Goal: Information Seeking & Learning: Find specific fact

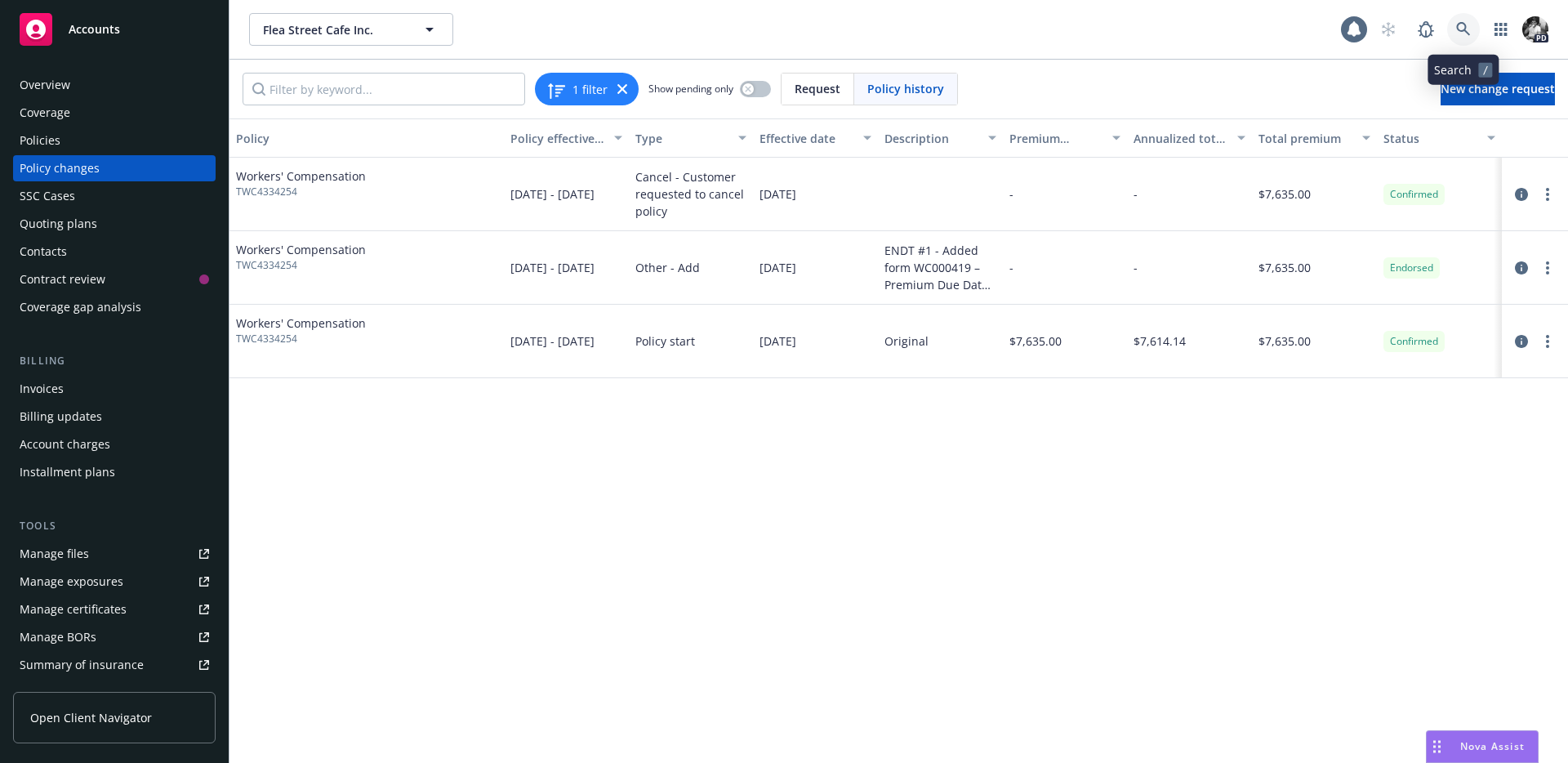
click at [1457, 37] on link at bounding box center [1463, 29] width 33 height 33
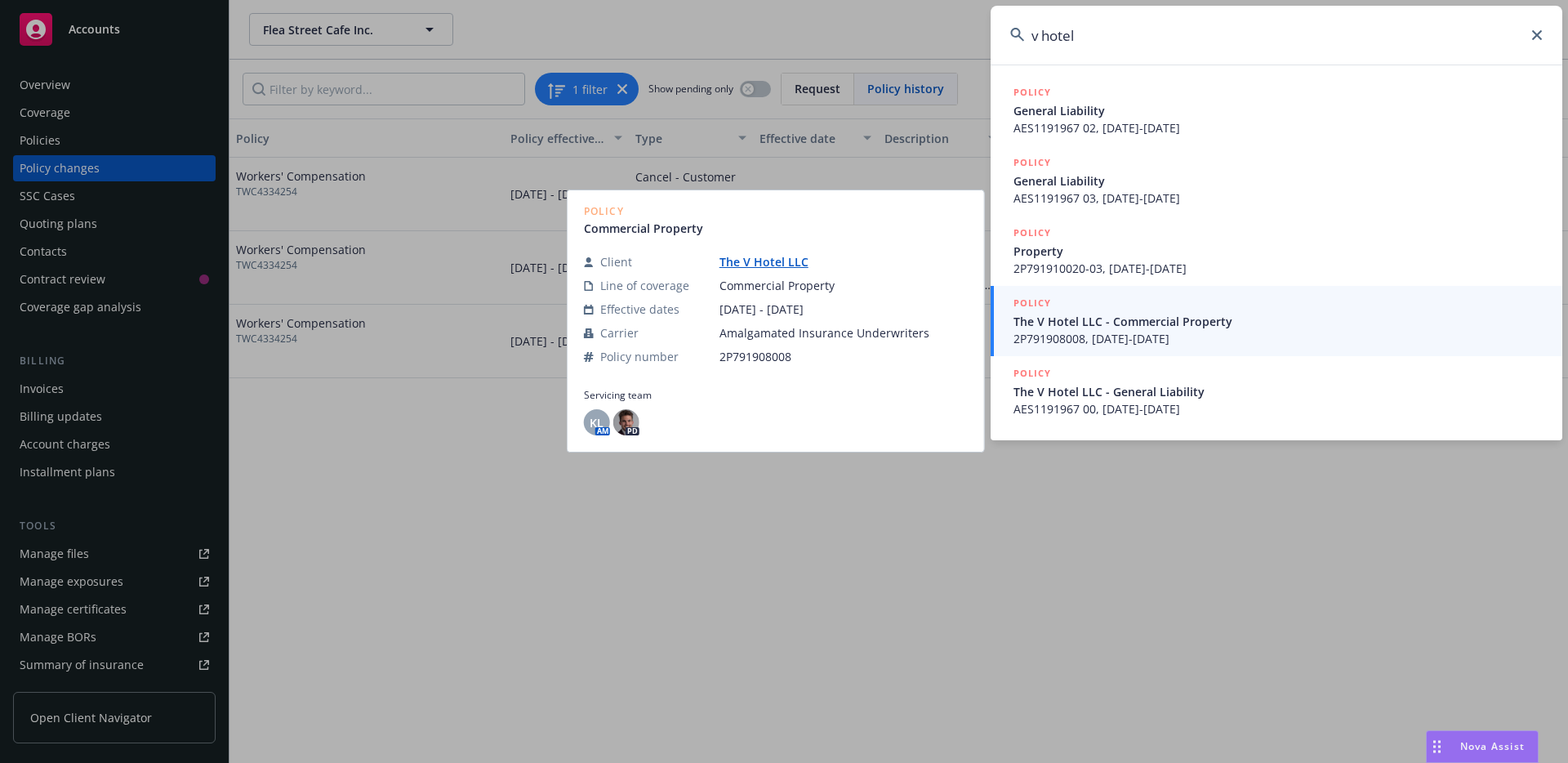
type input "v hotel"
click at [1086, 321] on span "The V Hotel LLC - Commercial Property" at bounding box center [1278, 321] width 530 height 17
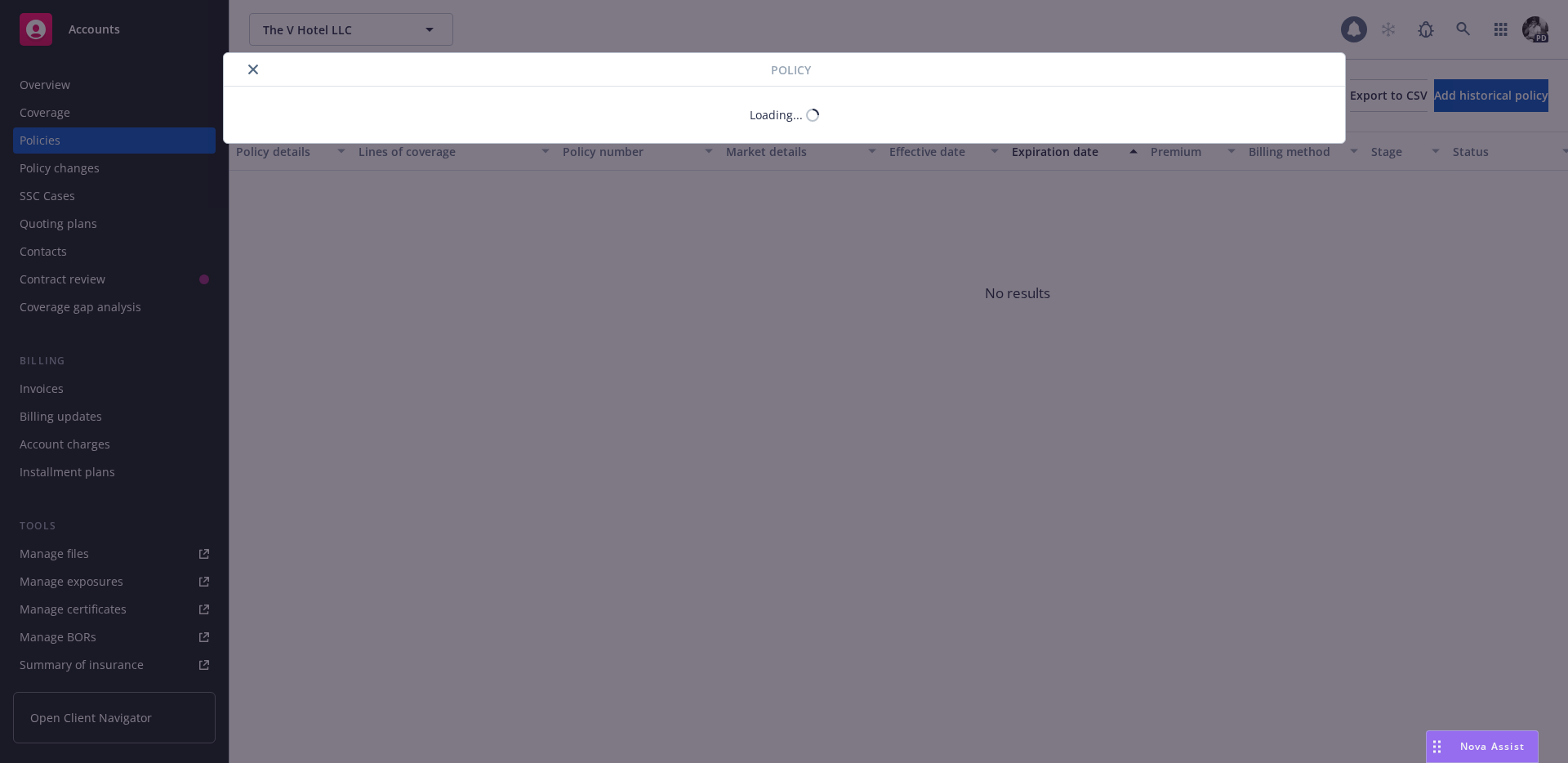
click at [90, 78] on div "Policy Loading..." at bounding box center [784, 382] width 1568 height 763
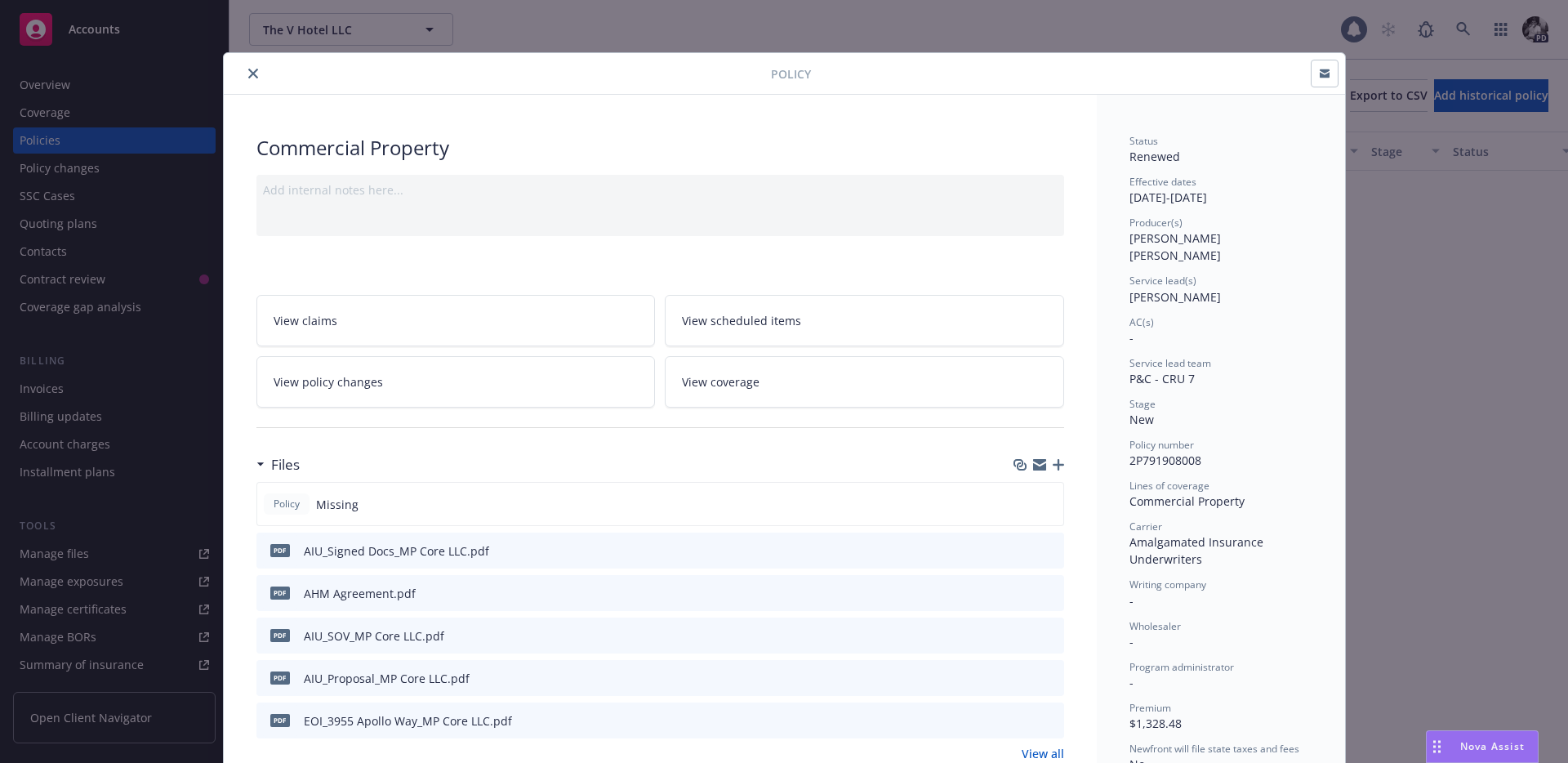
click at [261, 67] on button "close" at bounding box center [253, 73] width 20 height 20
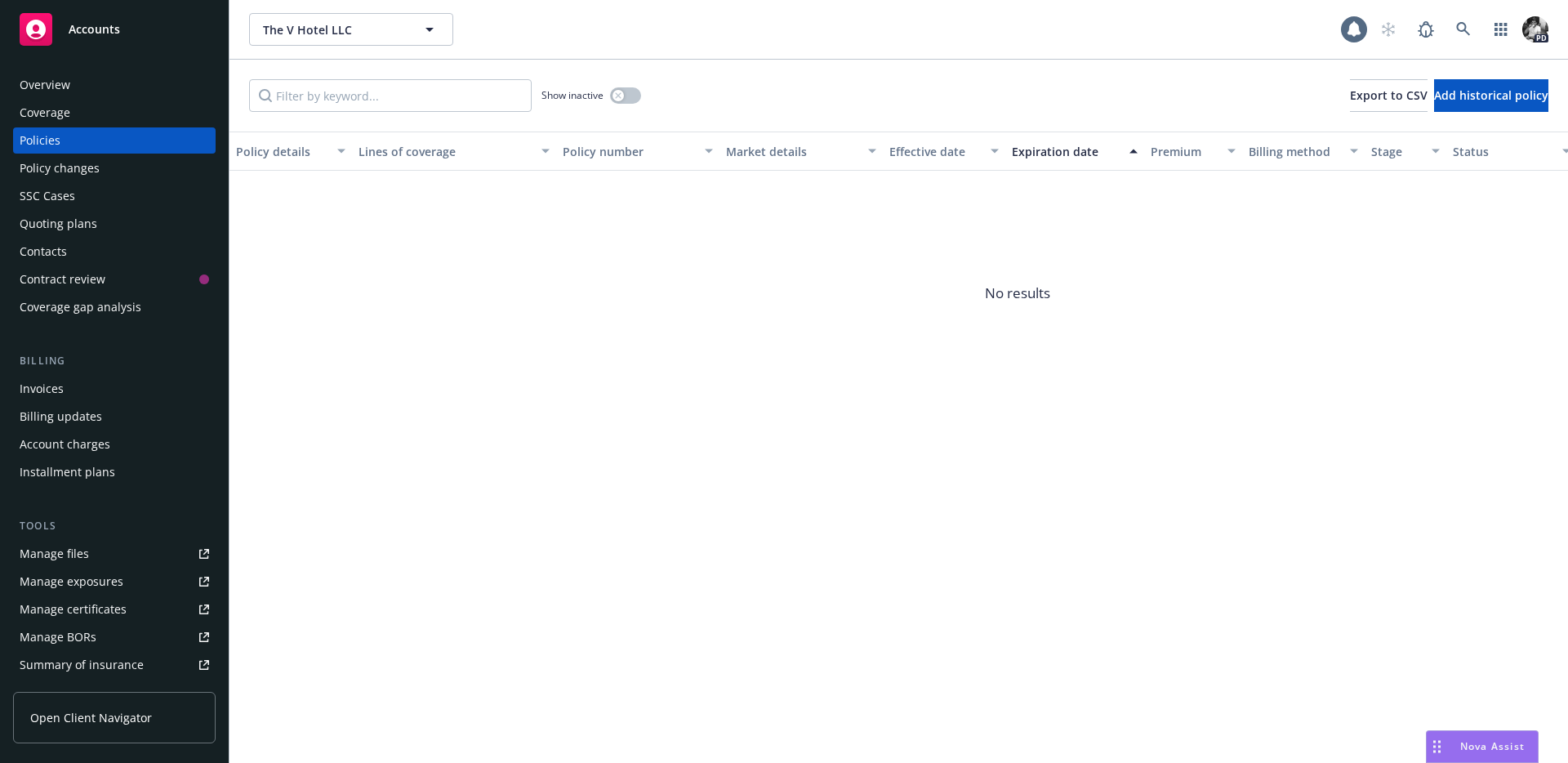
click at [114, 67] on div "Overview Coverage Policies Policy changes SSC Cases Quoting plans Contacts Cont…" at bounding box center [115, 407] width 229 height 710
click at [90, 87] on div "Overview" at bounding box center [115, 84] width 189 height 26
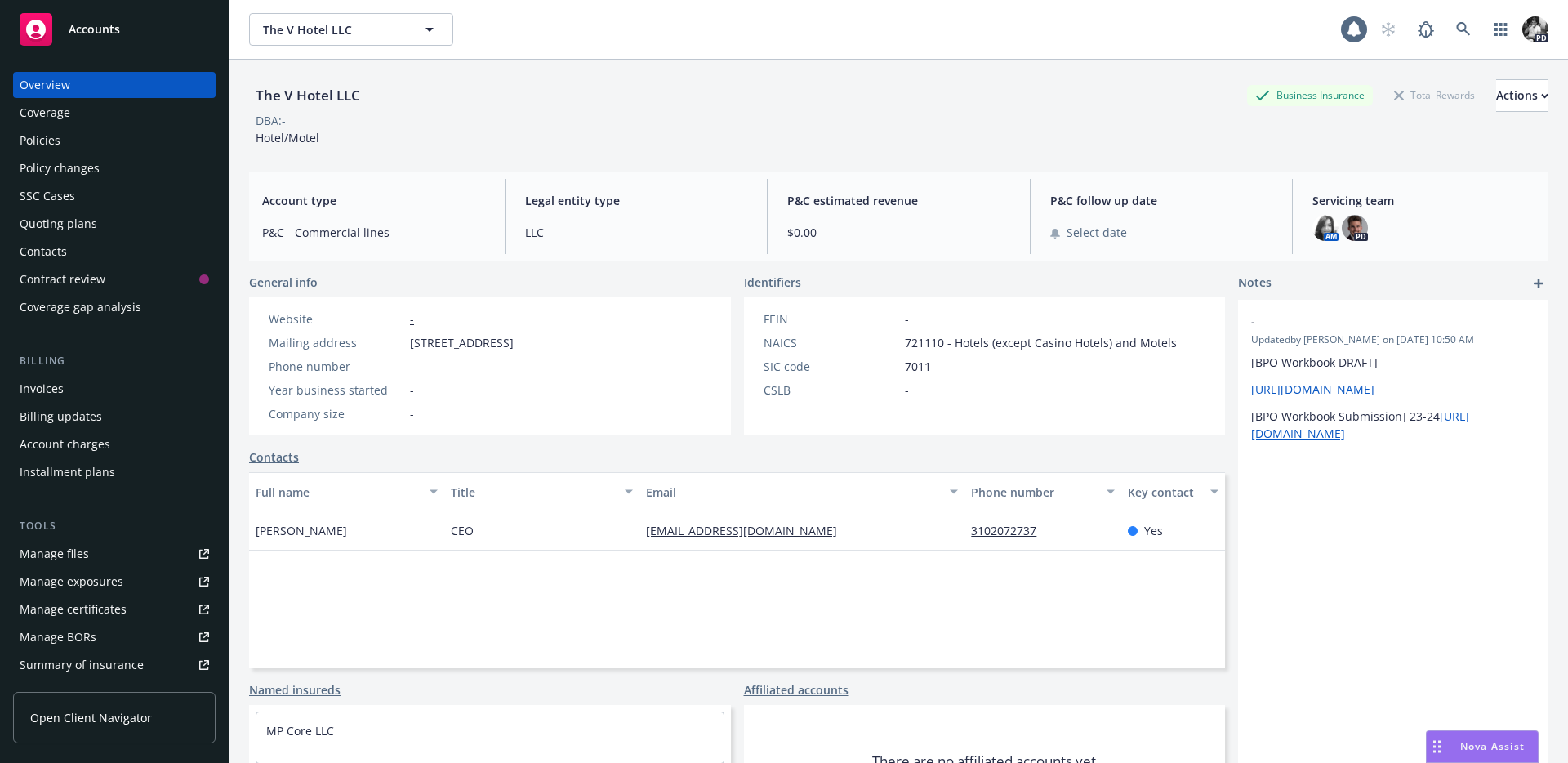
click at [108, 148] on div "Policies" at bounding box center [115, 140] width 189 height 26
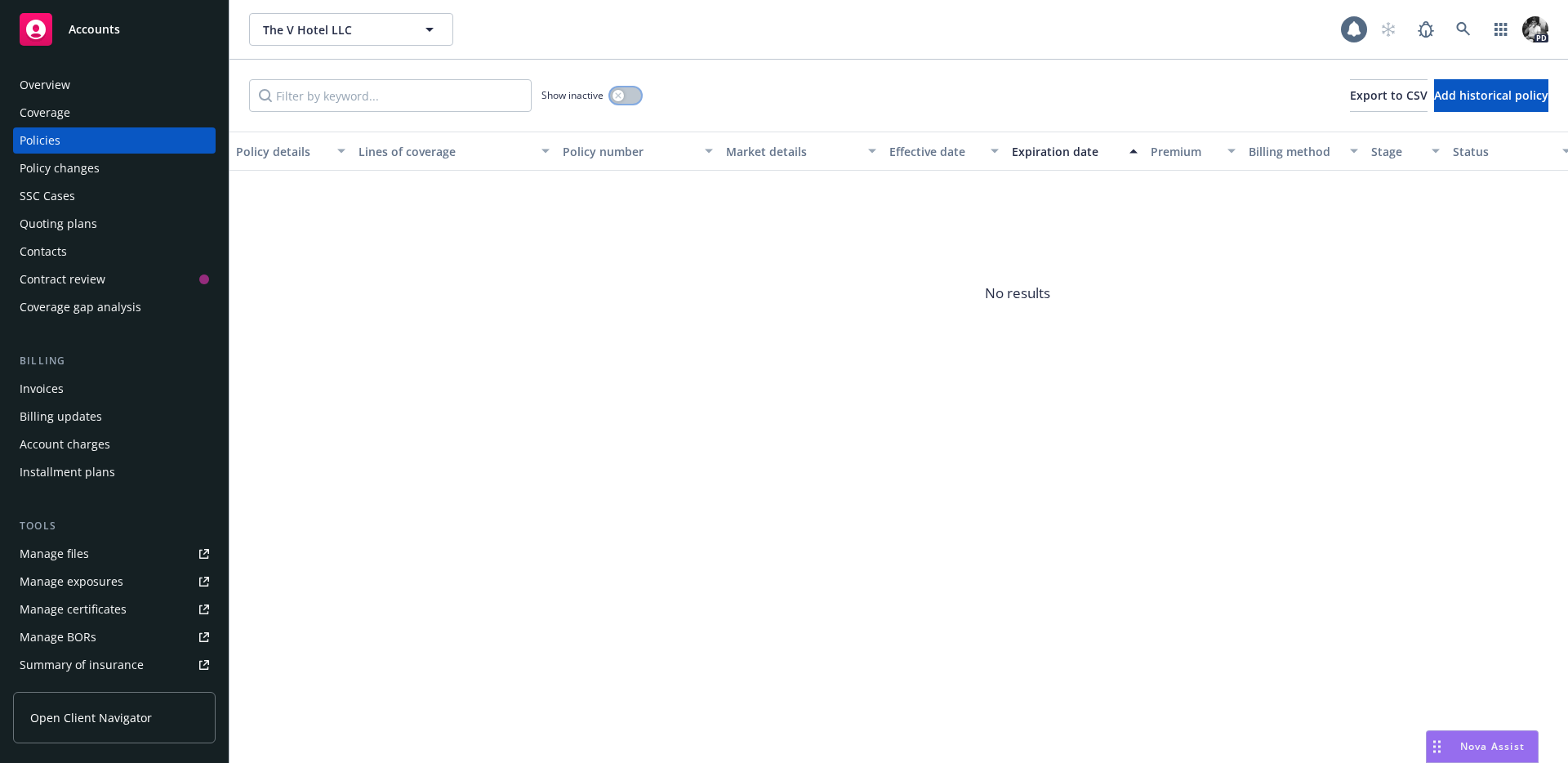
click at [627, 102] on button "button" at bounding box center [625, 95] width 31 height 16
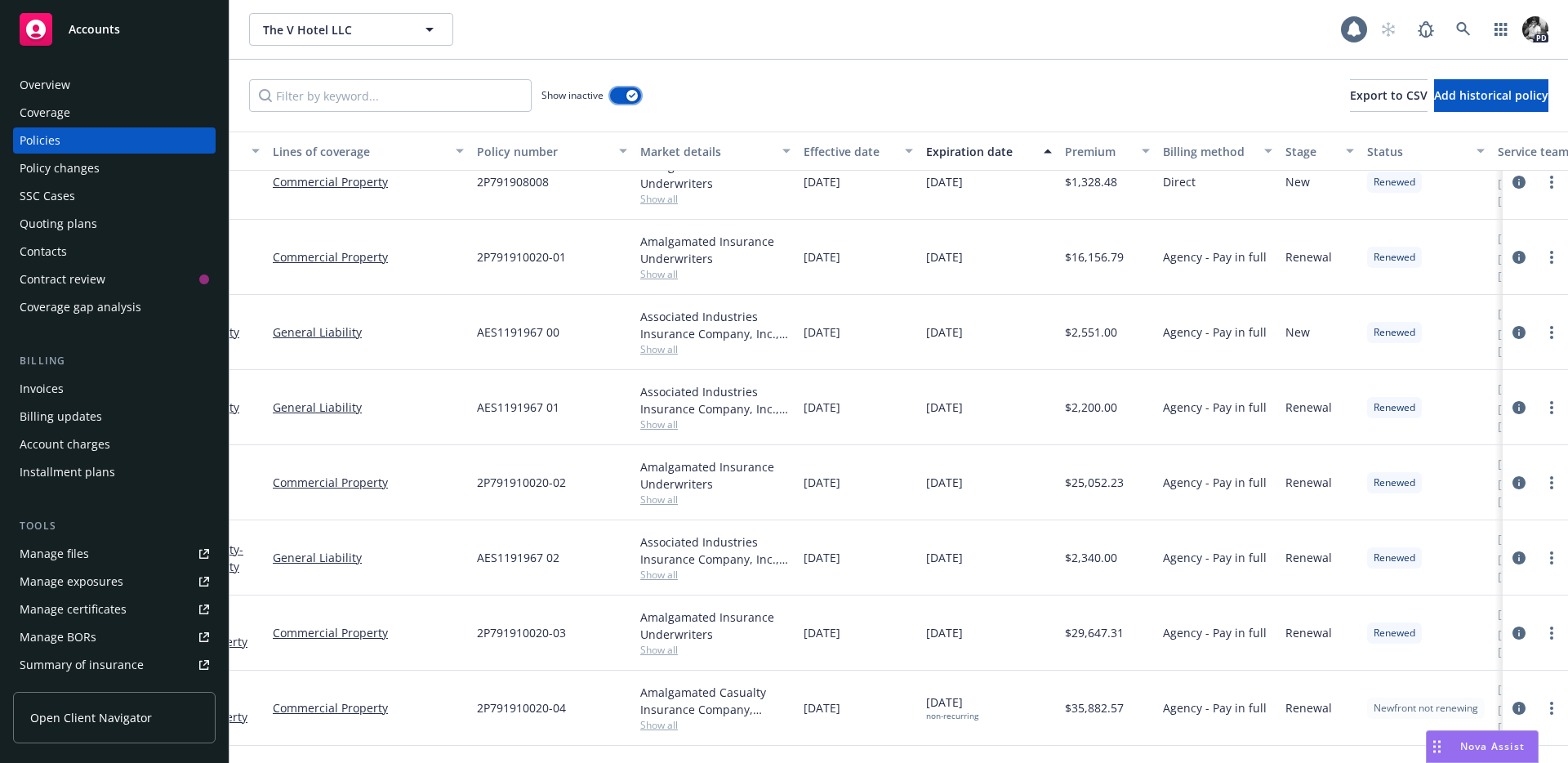
scroll to position [26, 238]
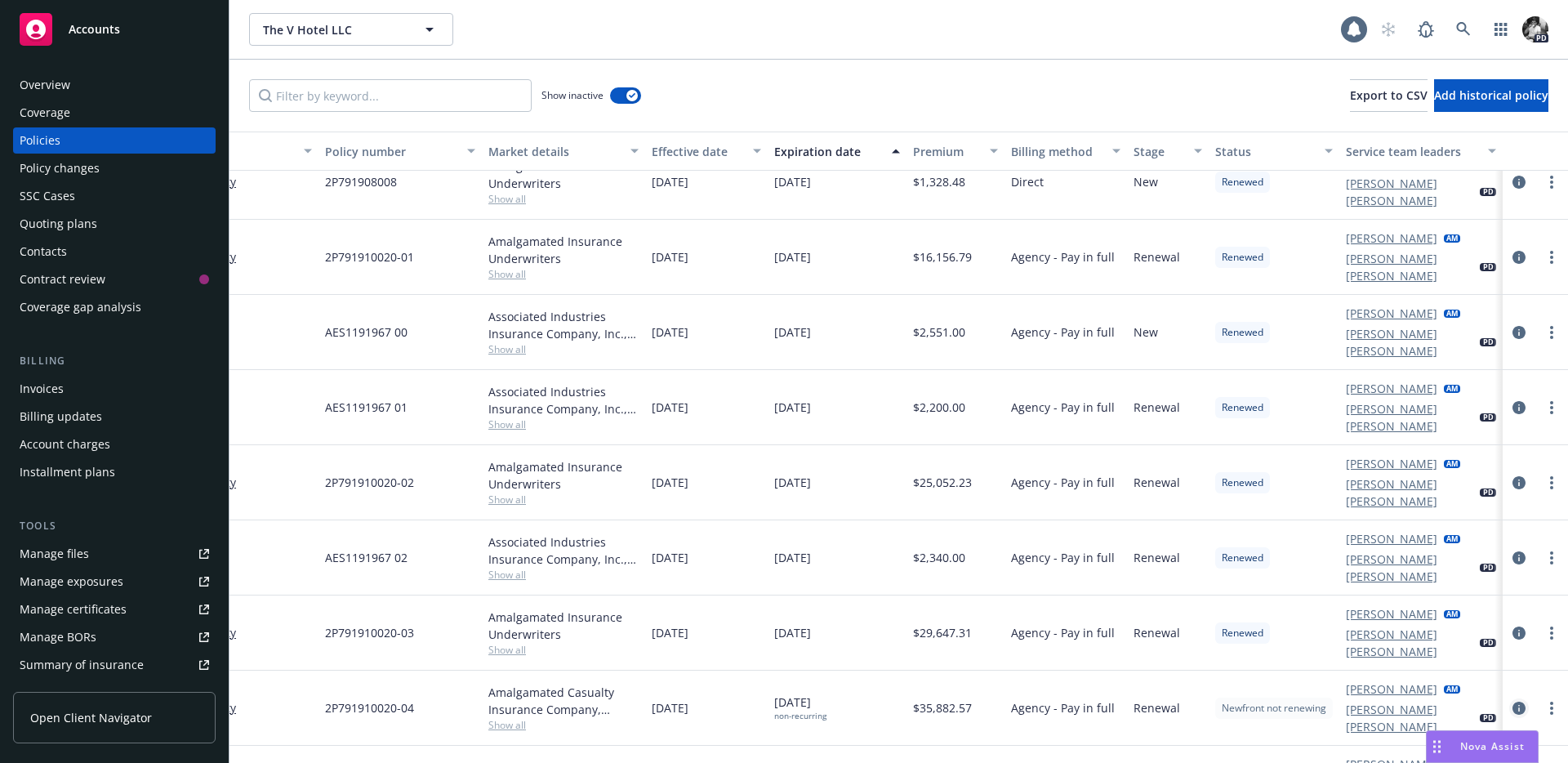
click at [1519, 702] on icon "circleInformation" at bounding box center [1518, 708] width 13 height 13
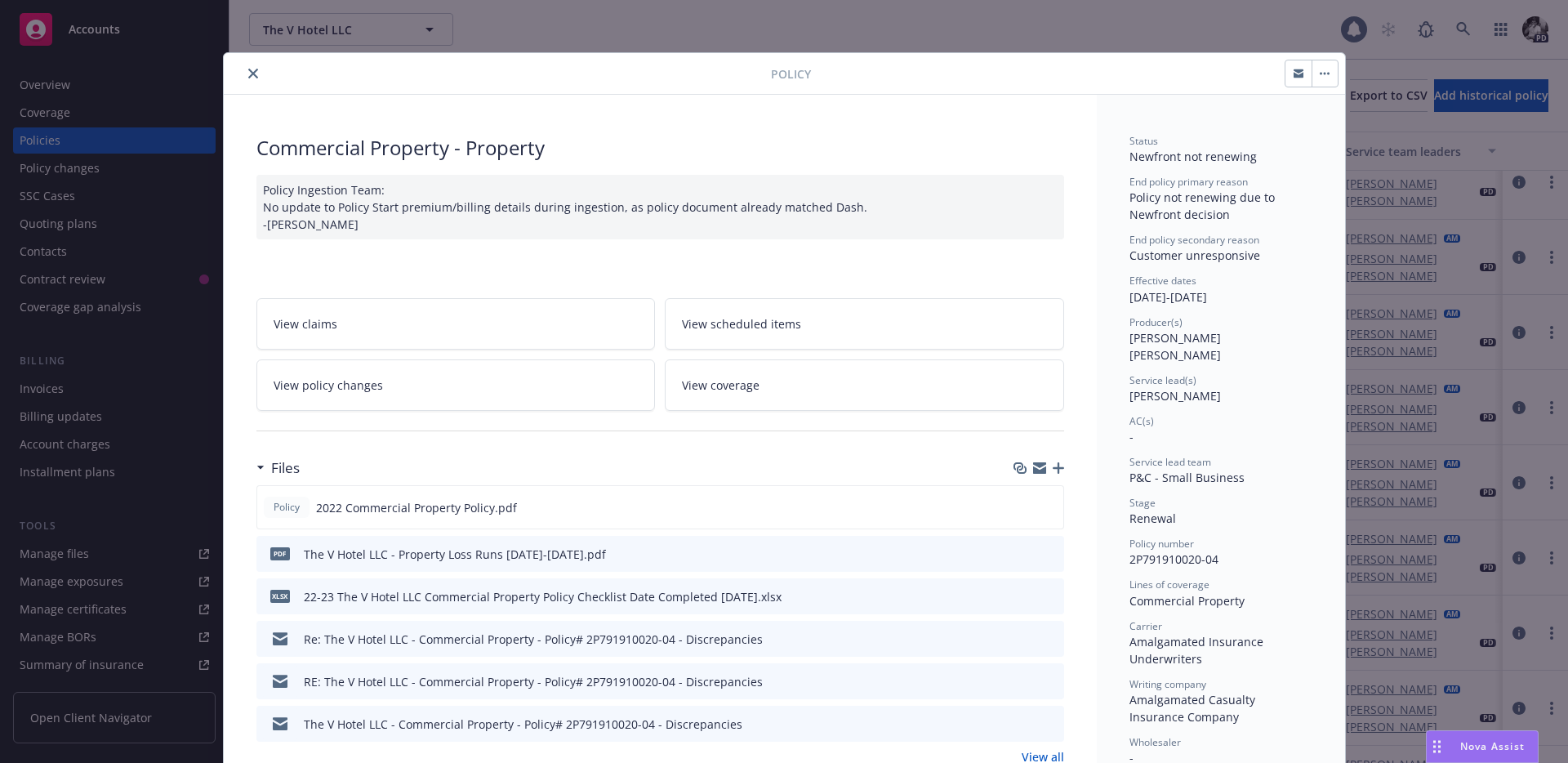
click at [251, 67] on button "close" at bounding box center [253, 73] width 20 height 20
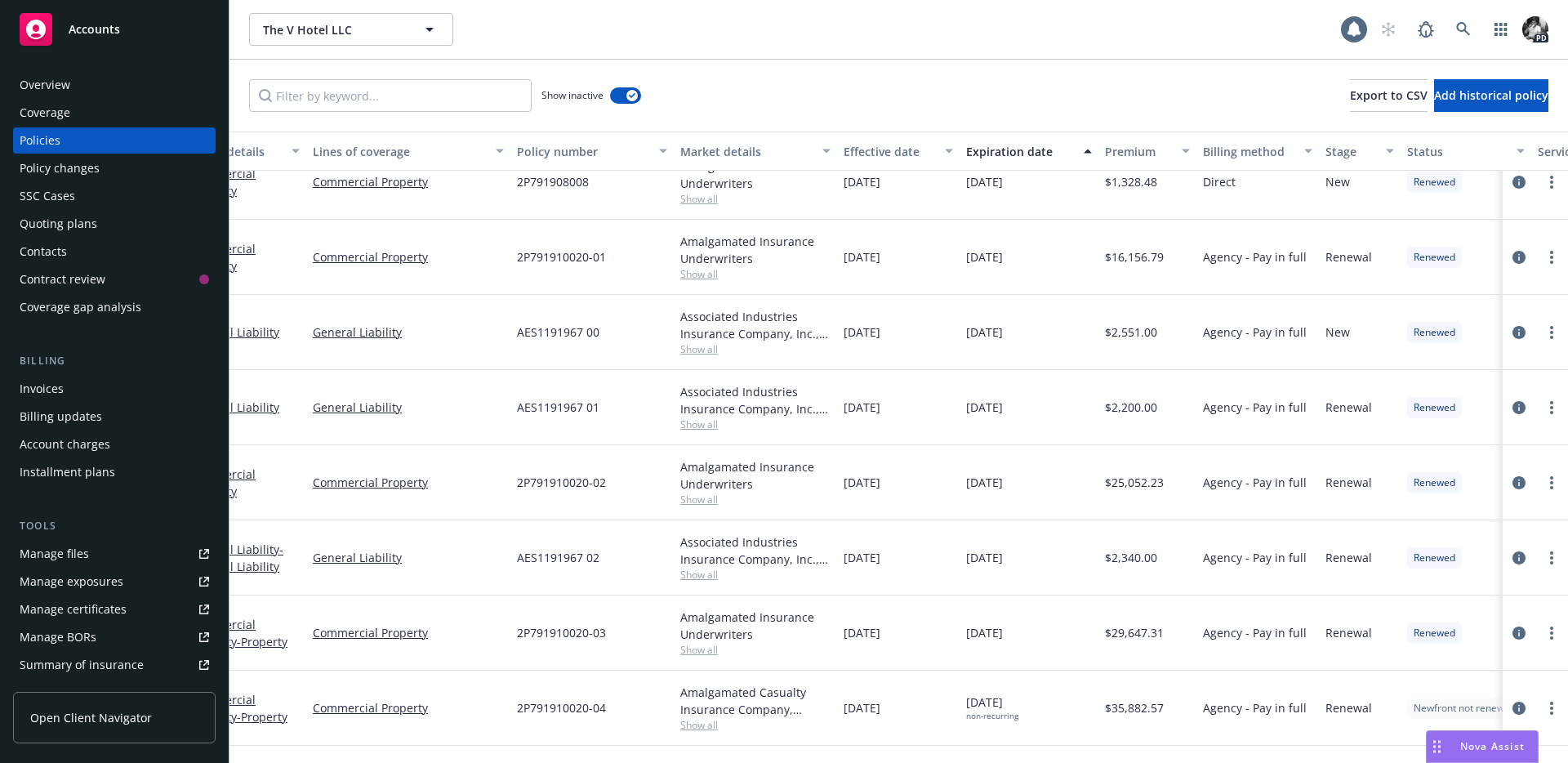
scroll to position [26, 46]
click at [1463, 27] on icon at bounding box center [1463, 29] width 15 height 15
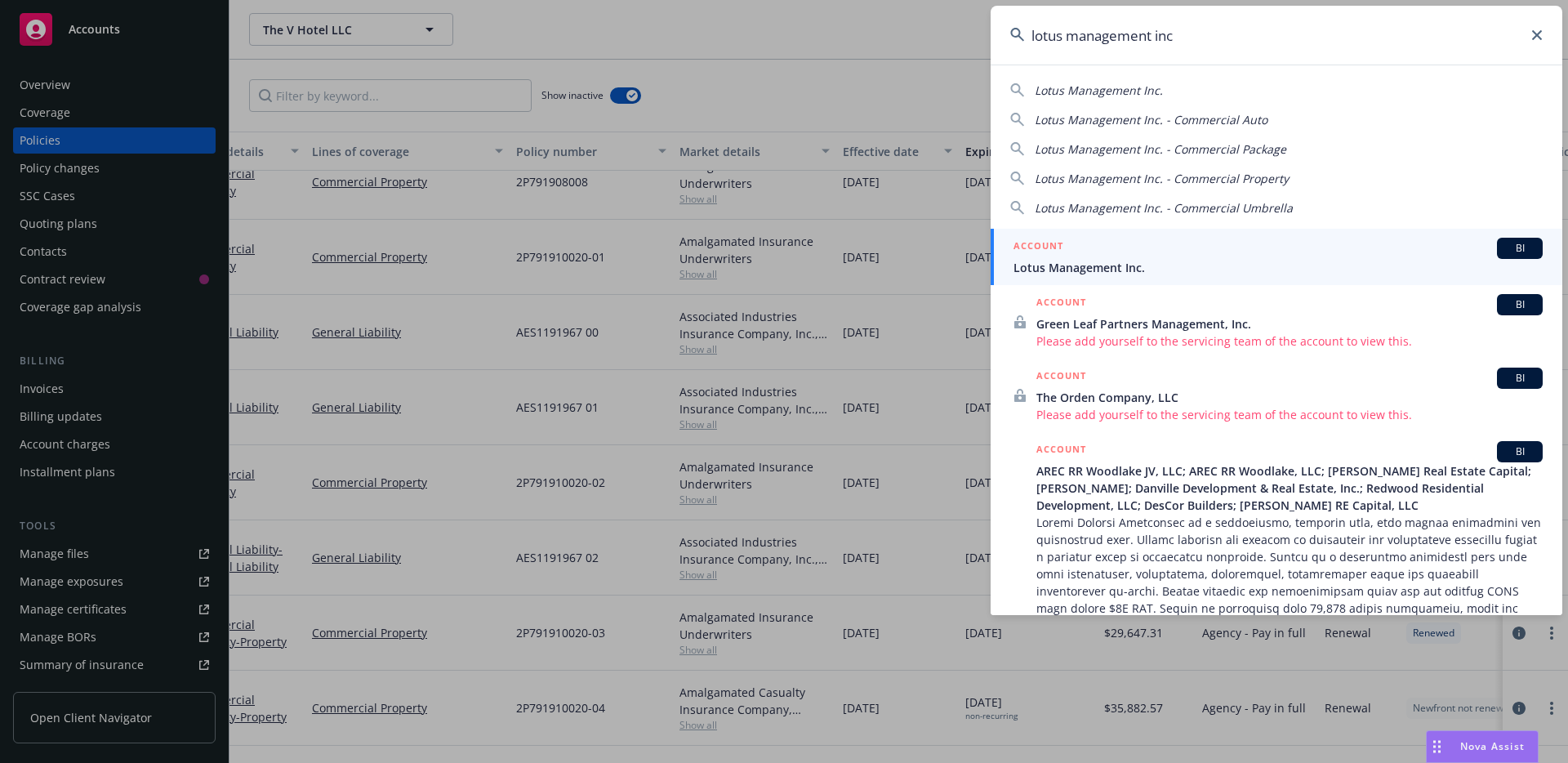
type input "lotus management inc"
click at [1097, 255] on div "ACCOUNT BI" at bounding box center [1278, 248] width 530 height 22
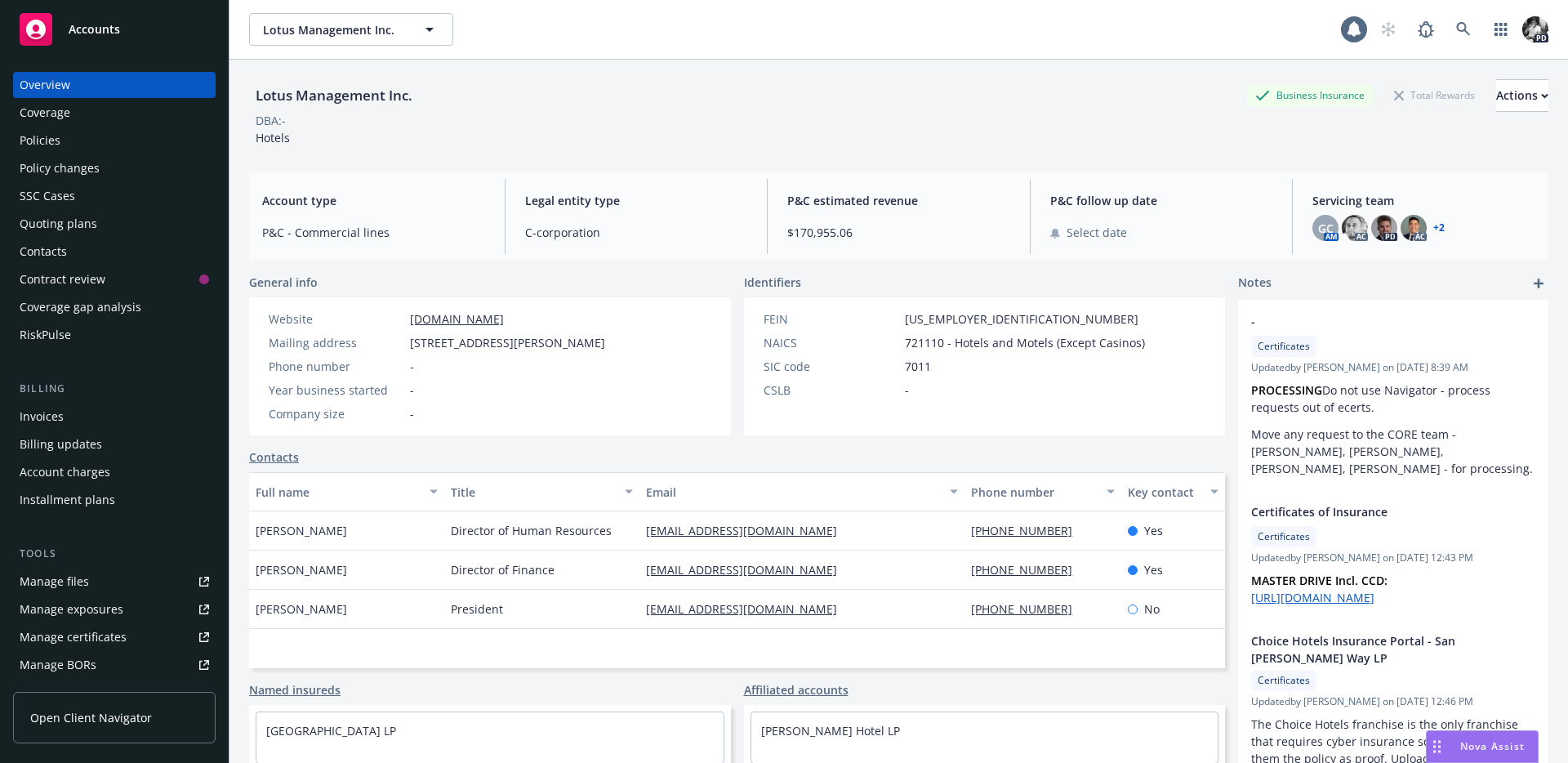
click at [137, 138] on div "Policies" at bounding box center [115, 140] width 189 height 26
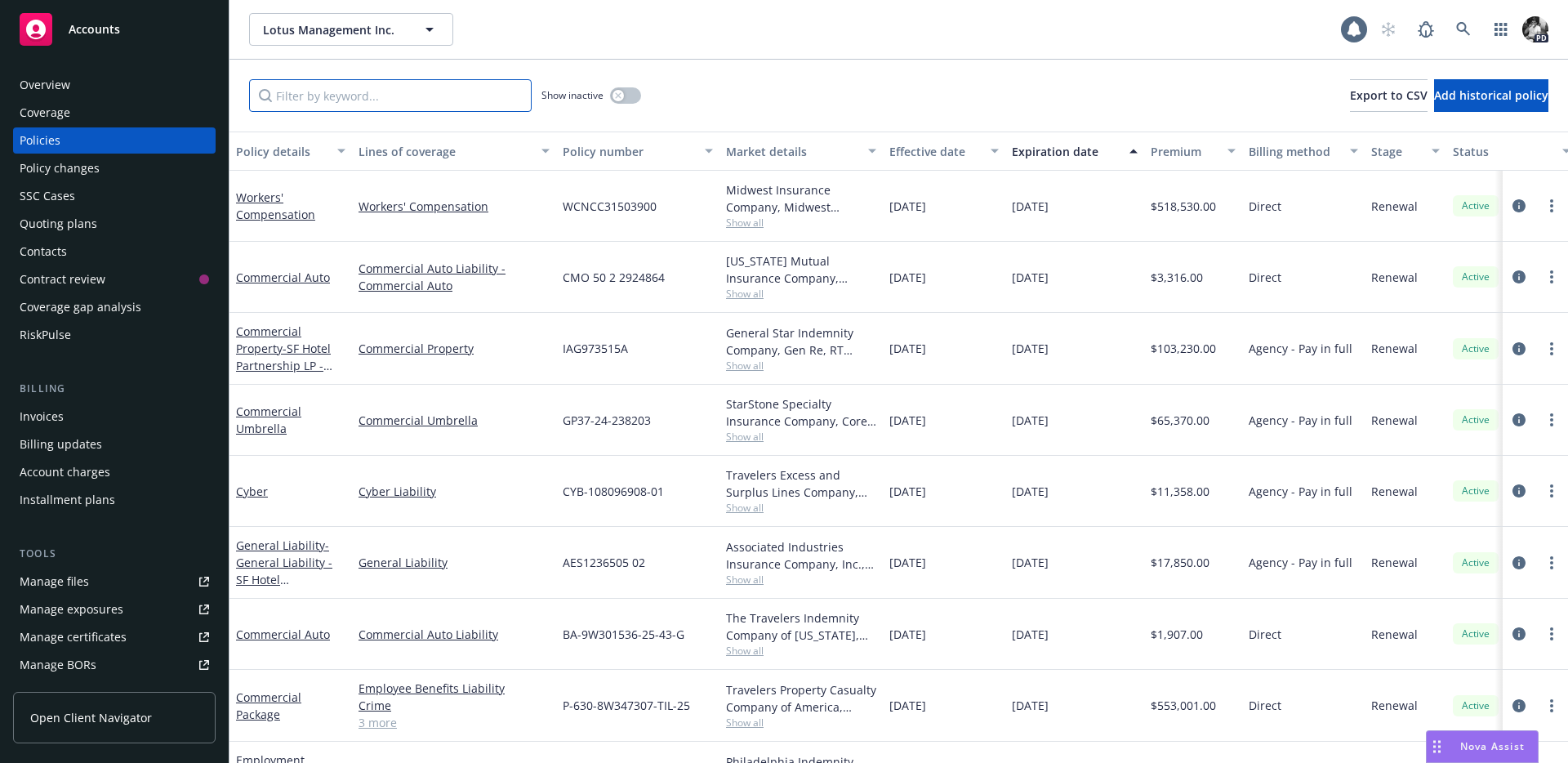
click at [350, 93] on input "Filter by keyword..." at bounding box center [390, 96] width 282 height 33
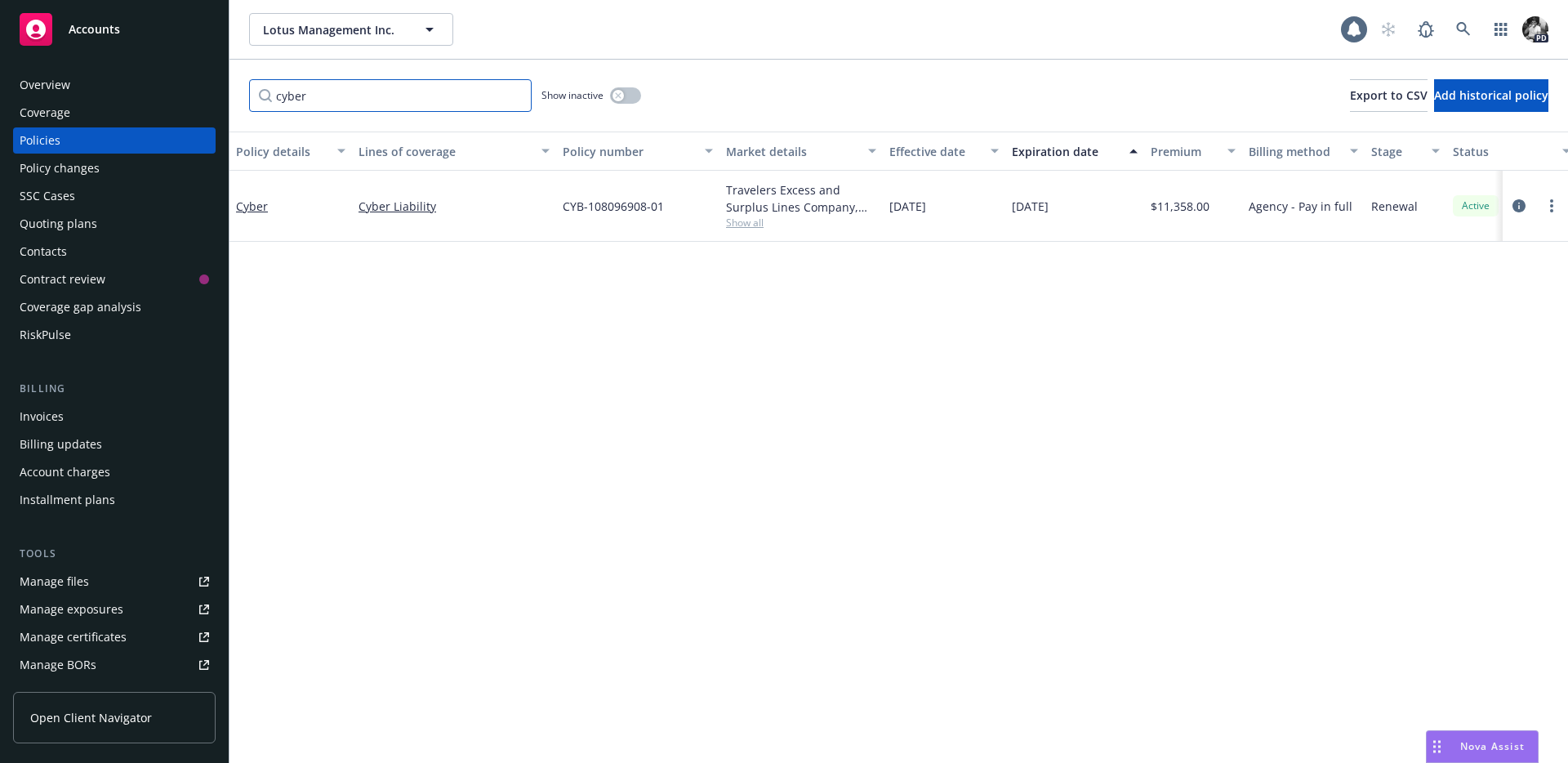
type input "cyber"
click at [611, 106] on div "Show inactive" at bounding box center [592, 96] width 100 height 33
click at [624, 93] on button "button" at bounding box center [625, 95] width 31 height 16
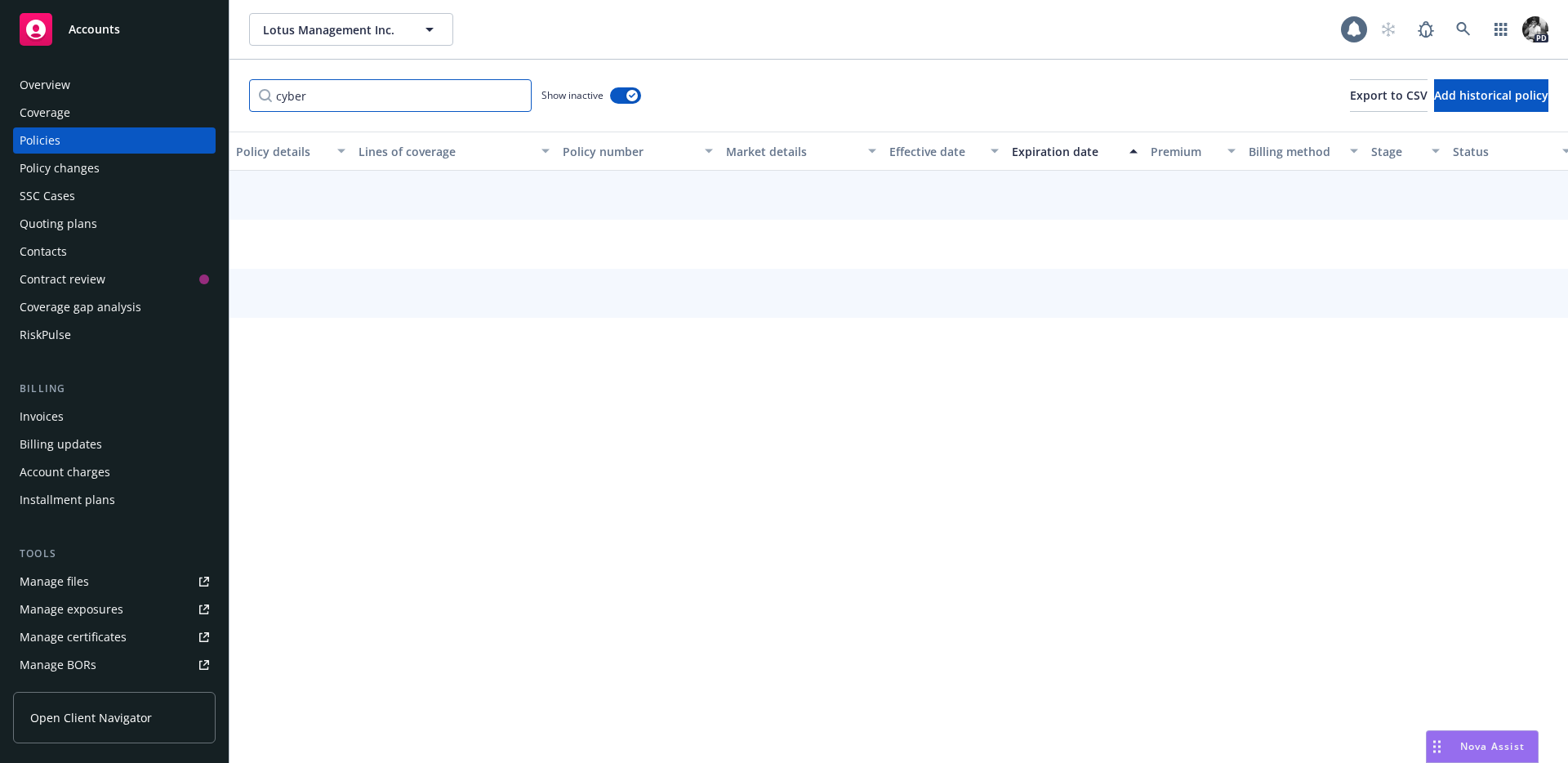
click at [400, 99] on input "cyber" at bounding box center [390, 96] width 282 height 33
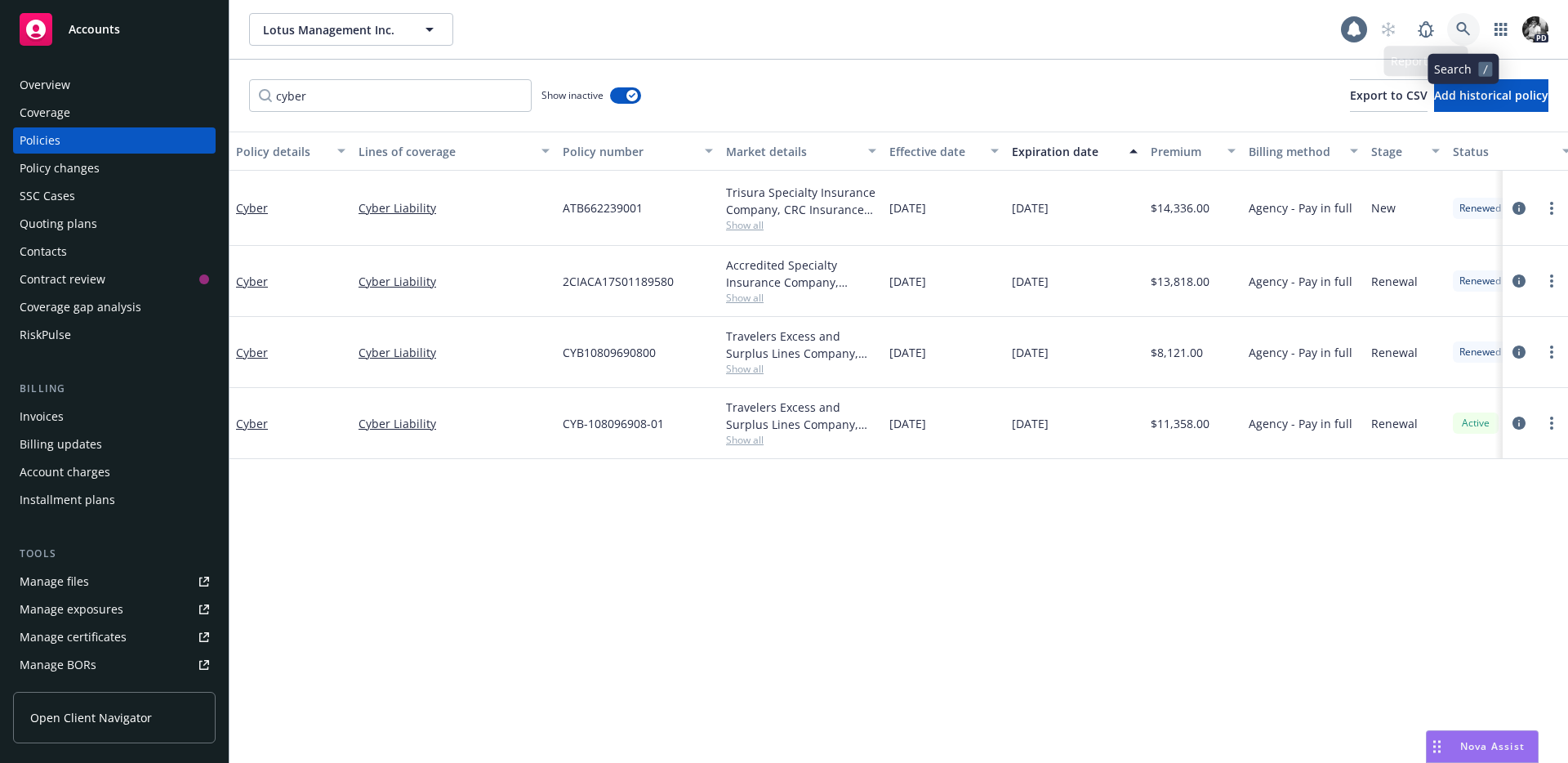
click at [1466, 32] on icon at bounding box center [1463, 29] width 14 height 14
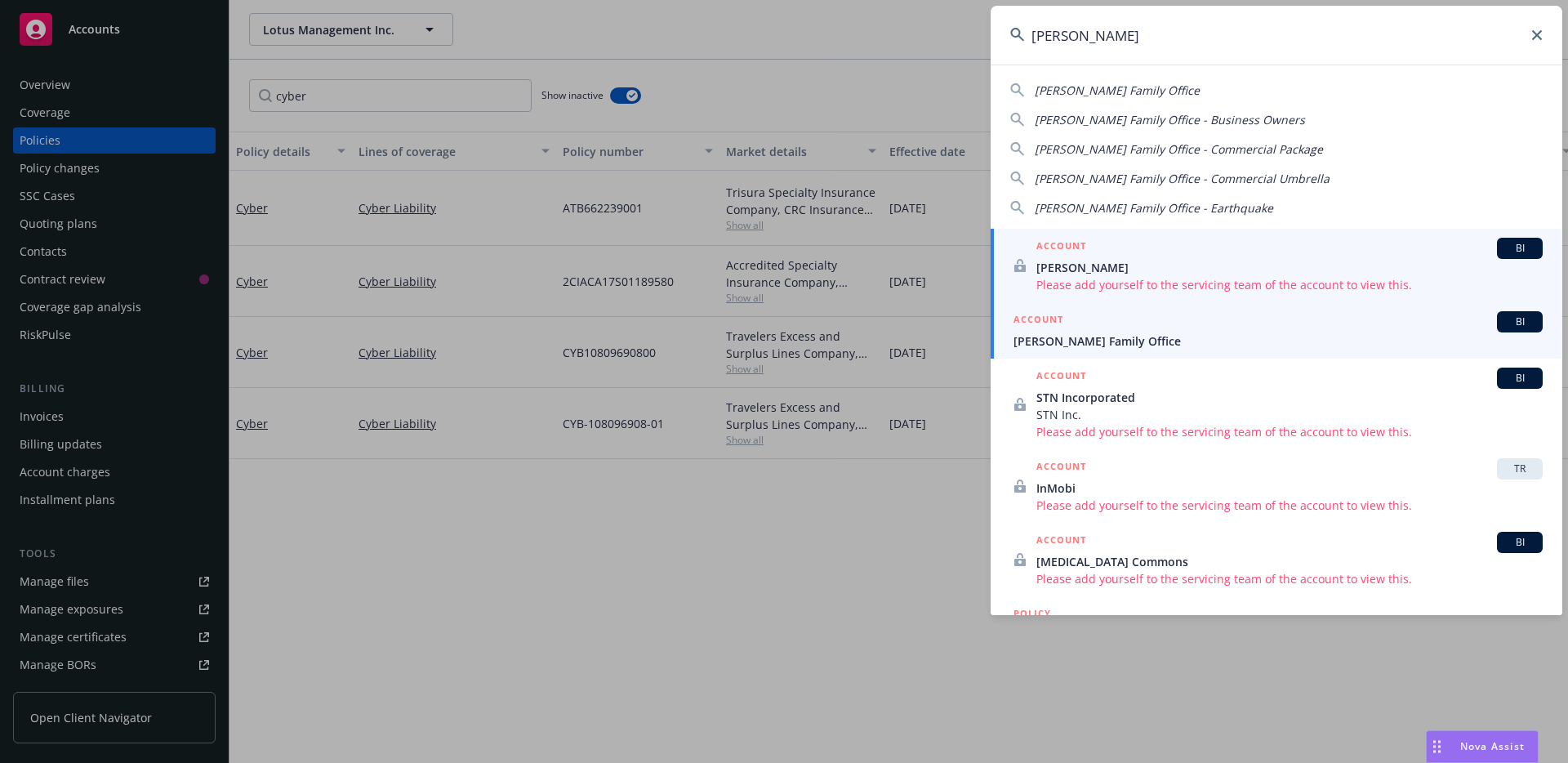
type input "frisbie"
click at [1093, 329] on div "ACCOUNT BI" at bounding box center [1278, 321] width 530 height 22
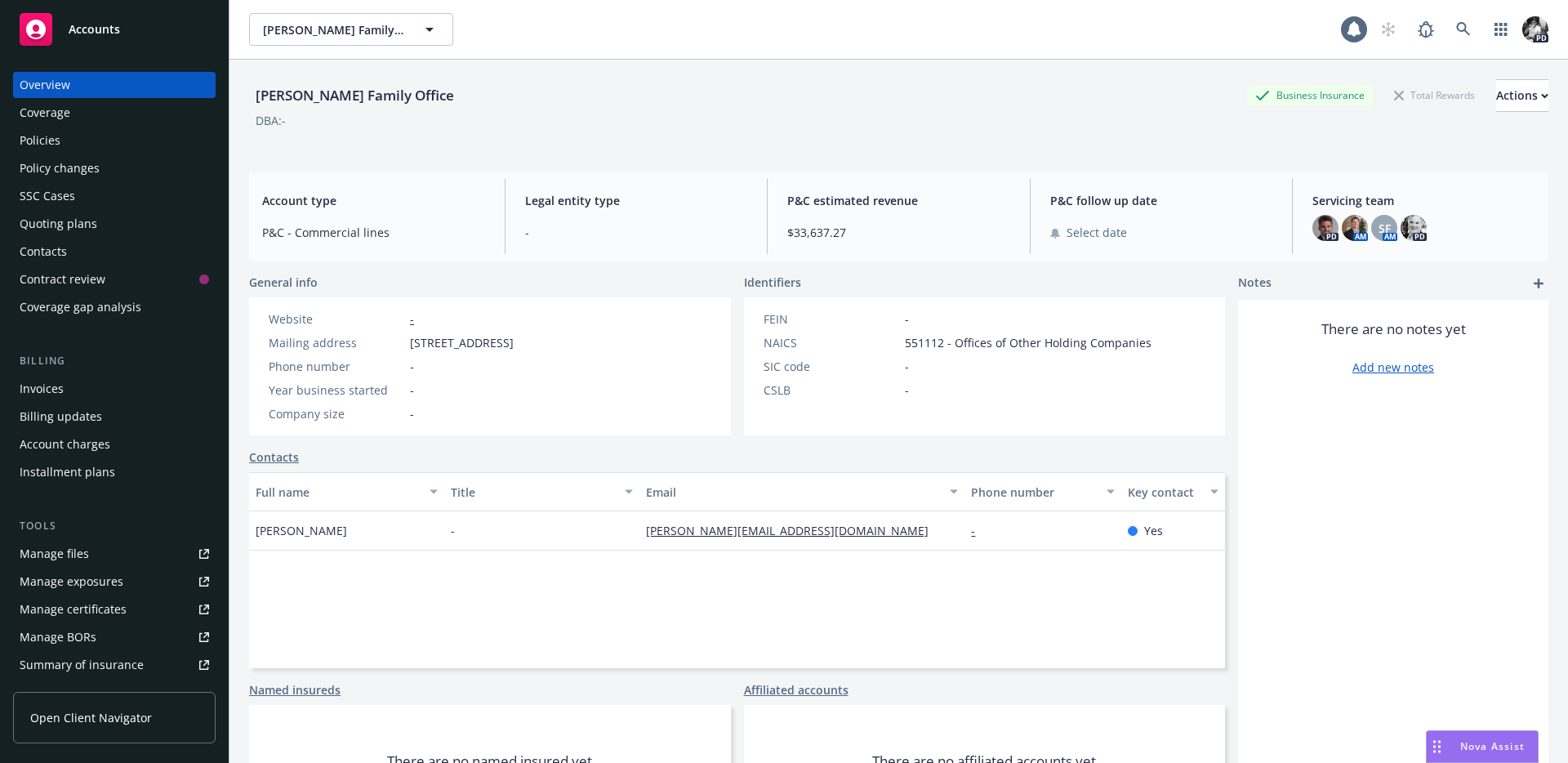
click at [61, 149] on div "Policies" at bounding box center [115, 140] width 189 height 26
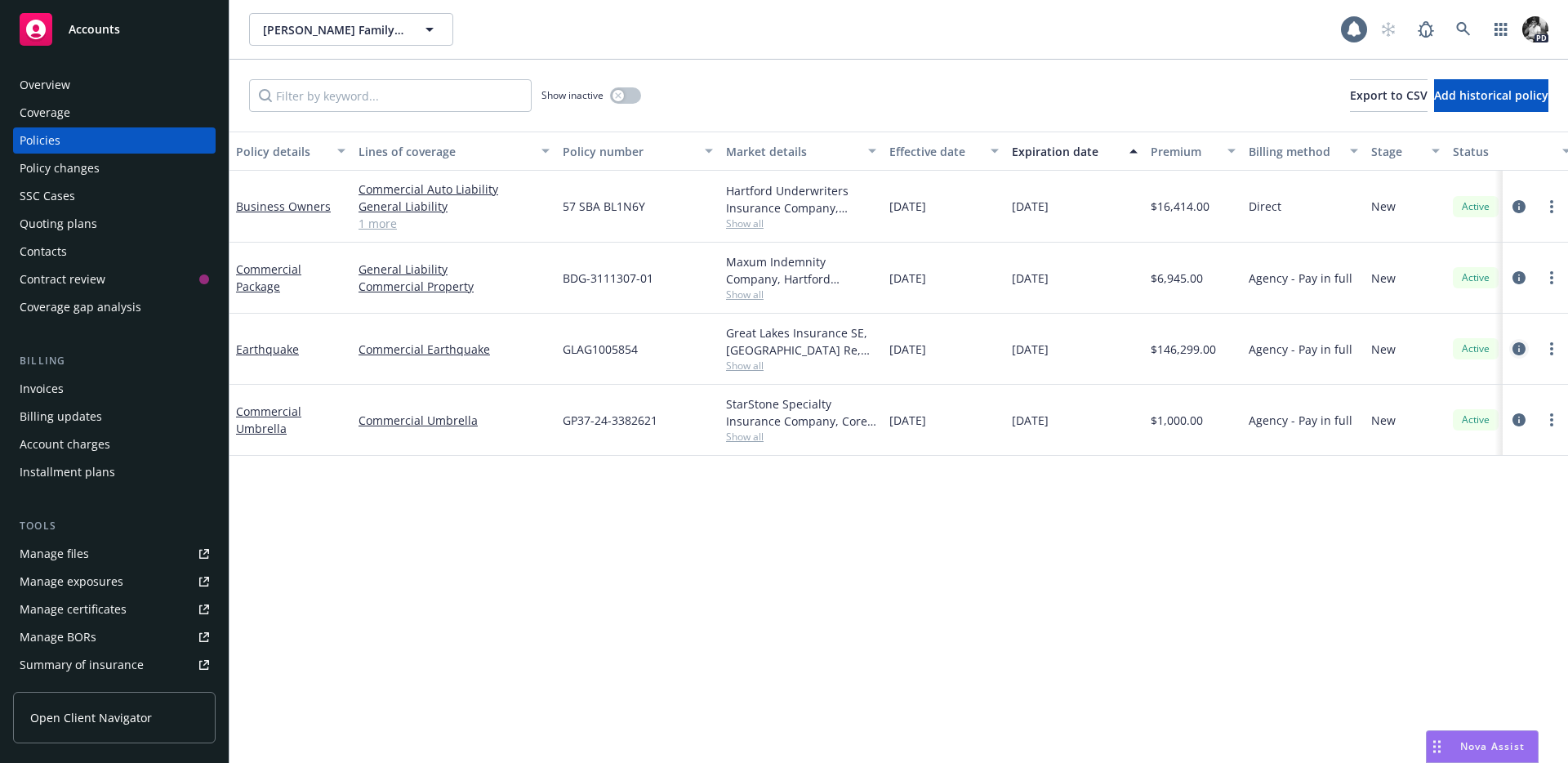
click at [1526, 345] on link "circleInformation" at bounding box center [1519, 349] width 20 height 20
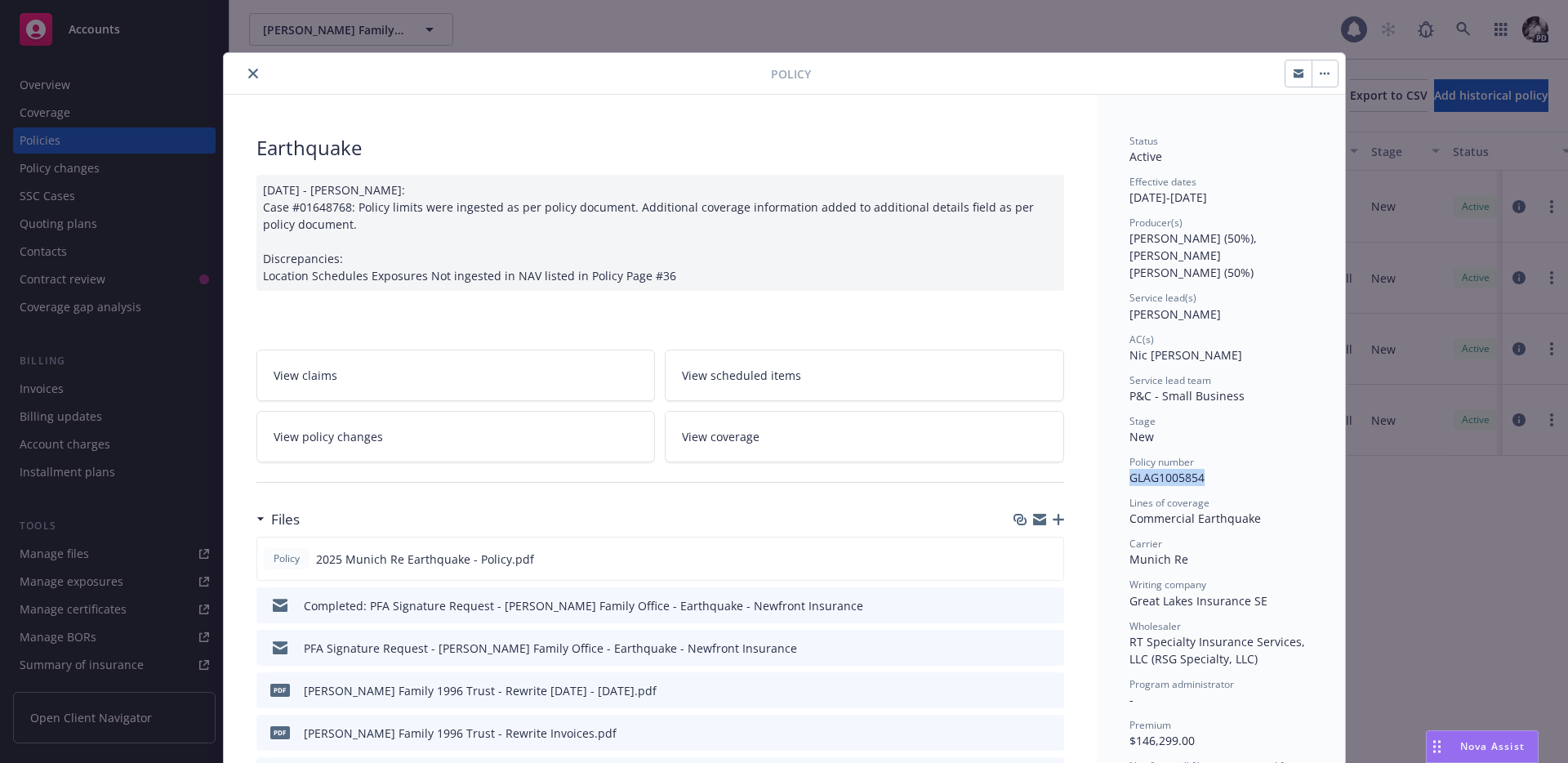
drag, startPoint x: 1226, startPoint y: 456, endPoint x: 1127, endPoint y: 456, distance: 99.0
copy span "GLAG1005854"
click at [250, 75] on icon "close" at bounding box center [252, 73] width 9 height 9
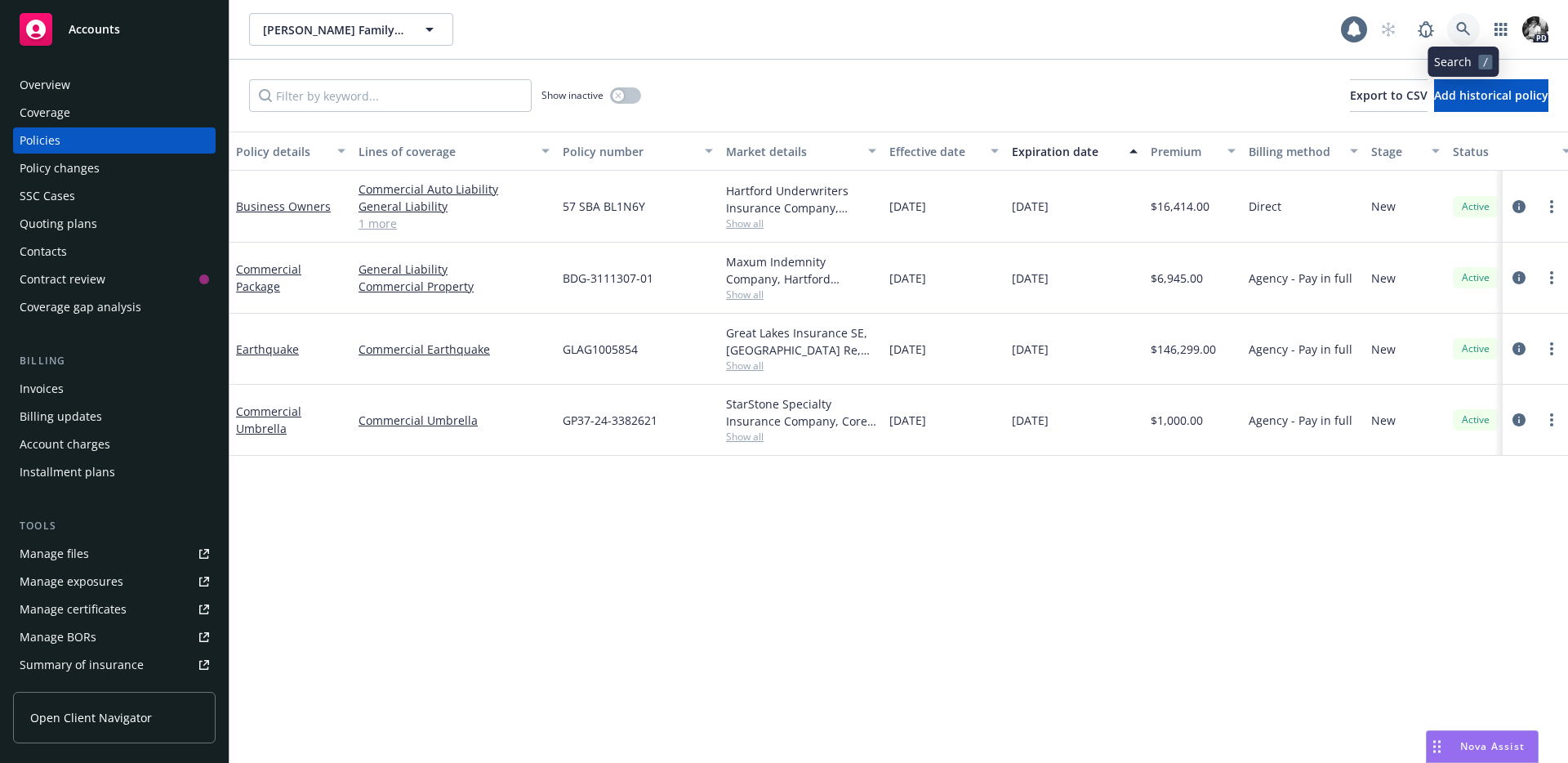
click at [1462, 24] on icon at bounding box center [1463, 29] width 15 height 15
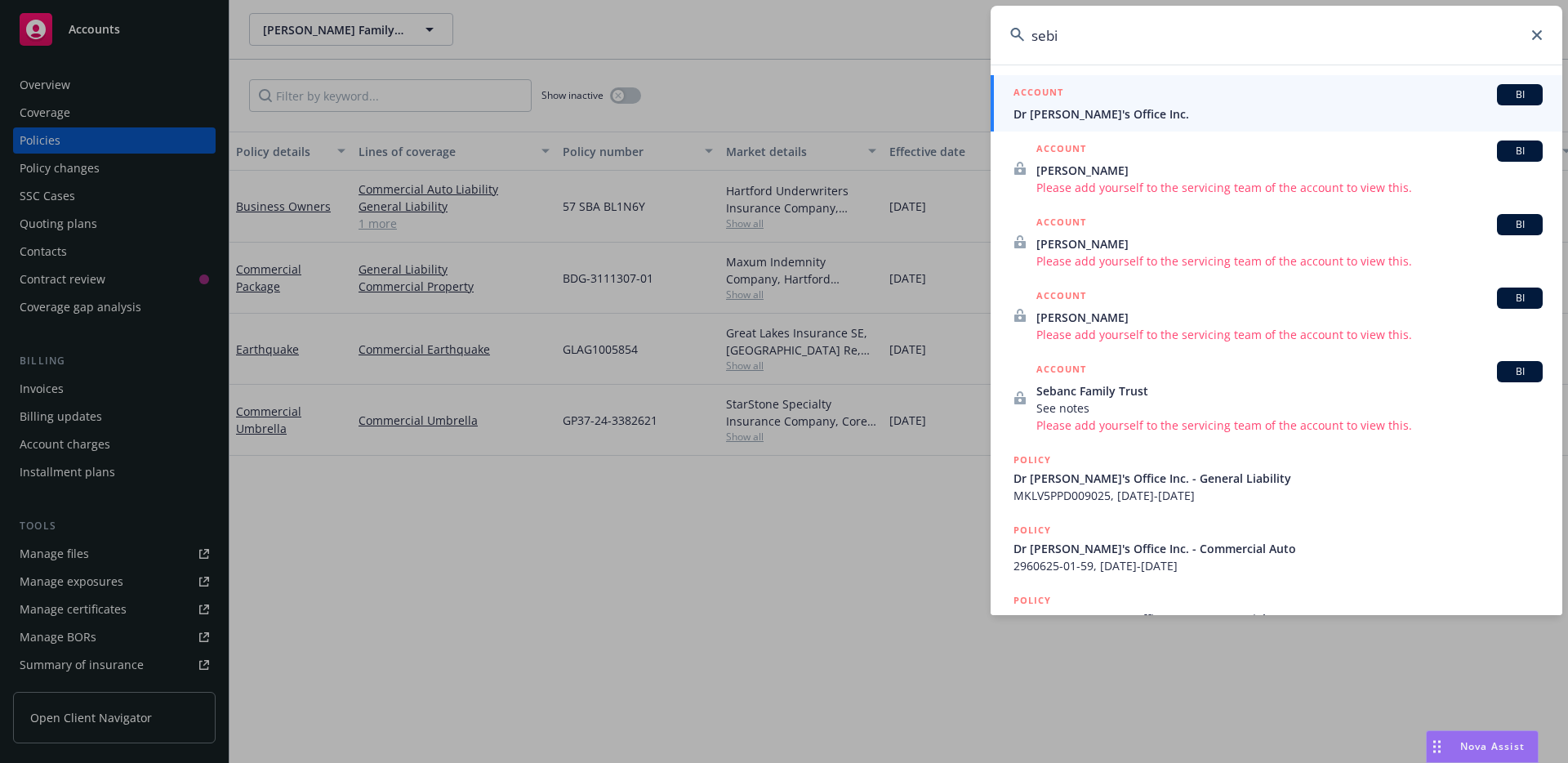
type input "sebi"
click at [1119, 116] on span "Dr Sebi's Office Inc." at bounding box center [1278, 114] width 530 height 17
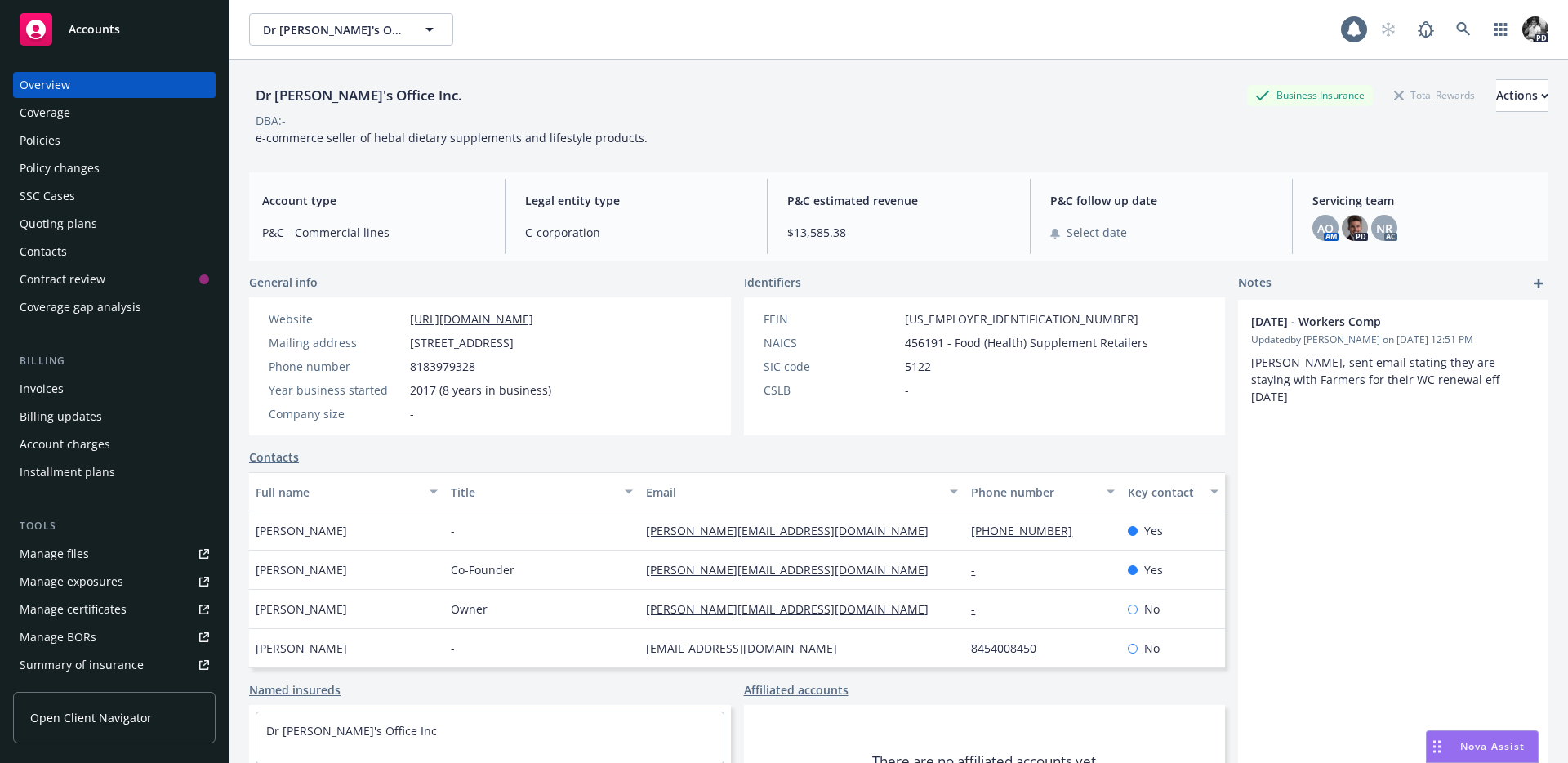
click at [48, 143] on div "Policies" at bounding box center [40, 140] width 40 height 26
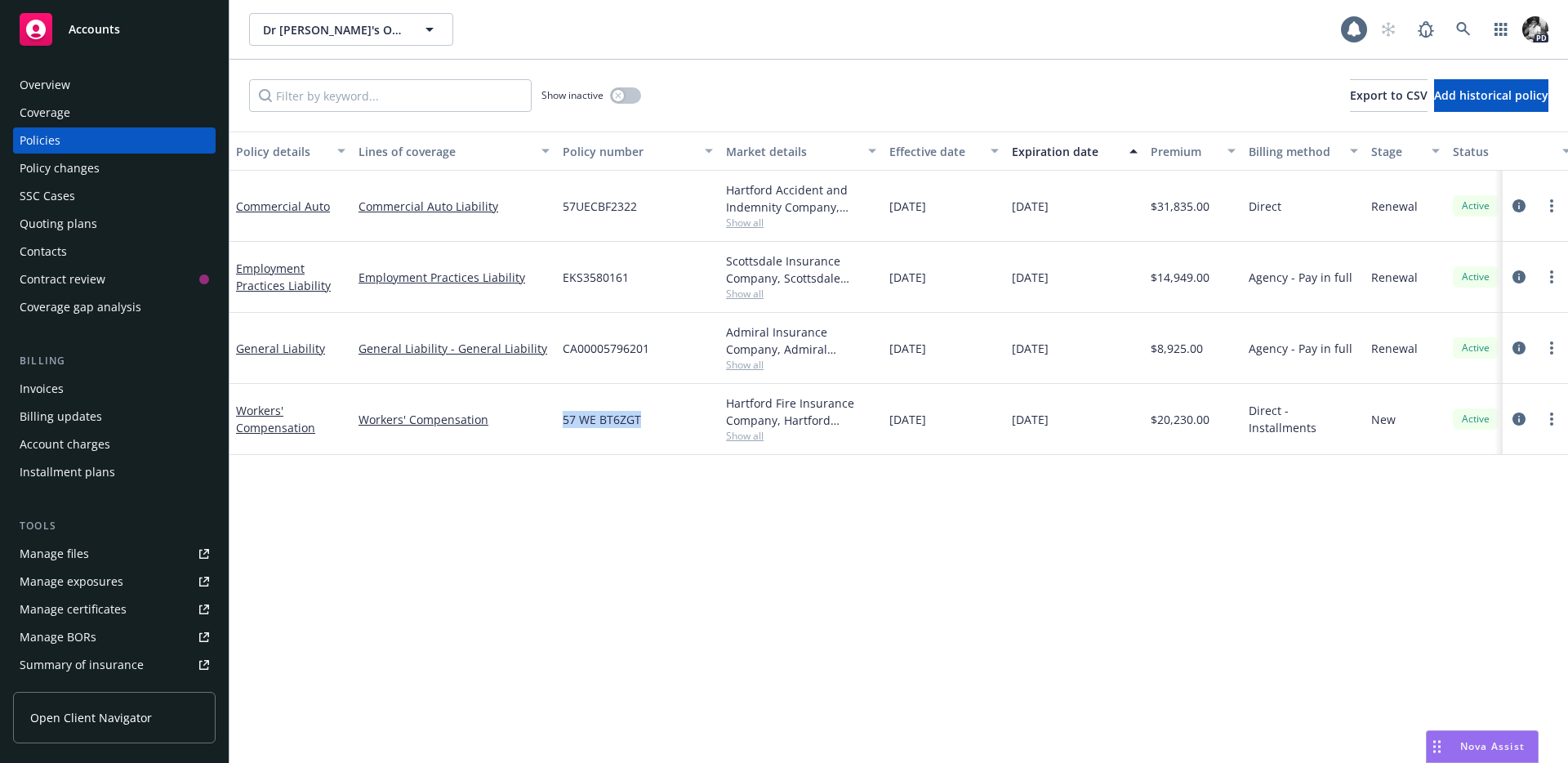
drag, startPoint x: 656, startPoint y: 425, endPoint x: 555, endPoint y: 419, distance: 101.2
click at [555, 419] on div "Workers' Compensation Workers' Compensation 57 WE BT6ZGT Hartford Fire Insuranc…" at bounding box center [1017, 419] width 1576 height 71
copy div "57 WE BT6ZGT"
click at [1522, 416] on icon "circleInformation" at bounding box center [1518, 419] width 13 height 13
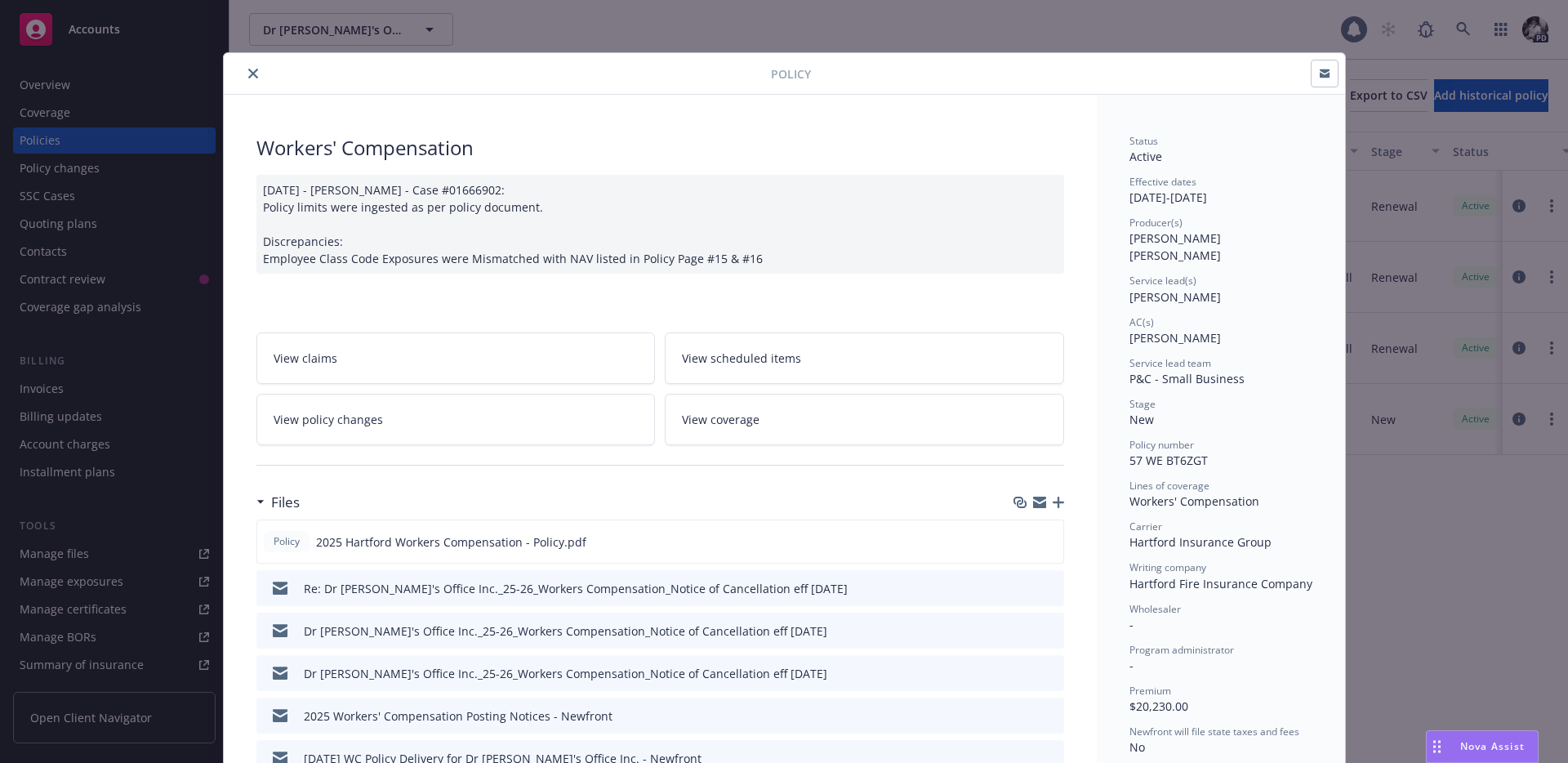
click at [252, 76] on icon "close" at bounding box center [252, 73] width 9 height 9
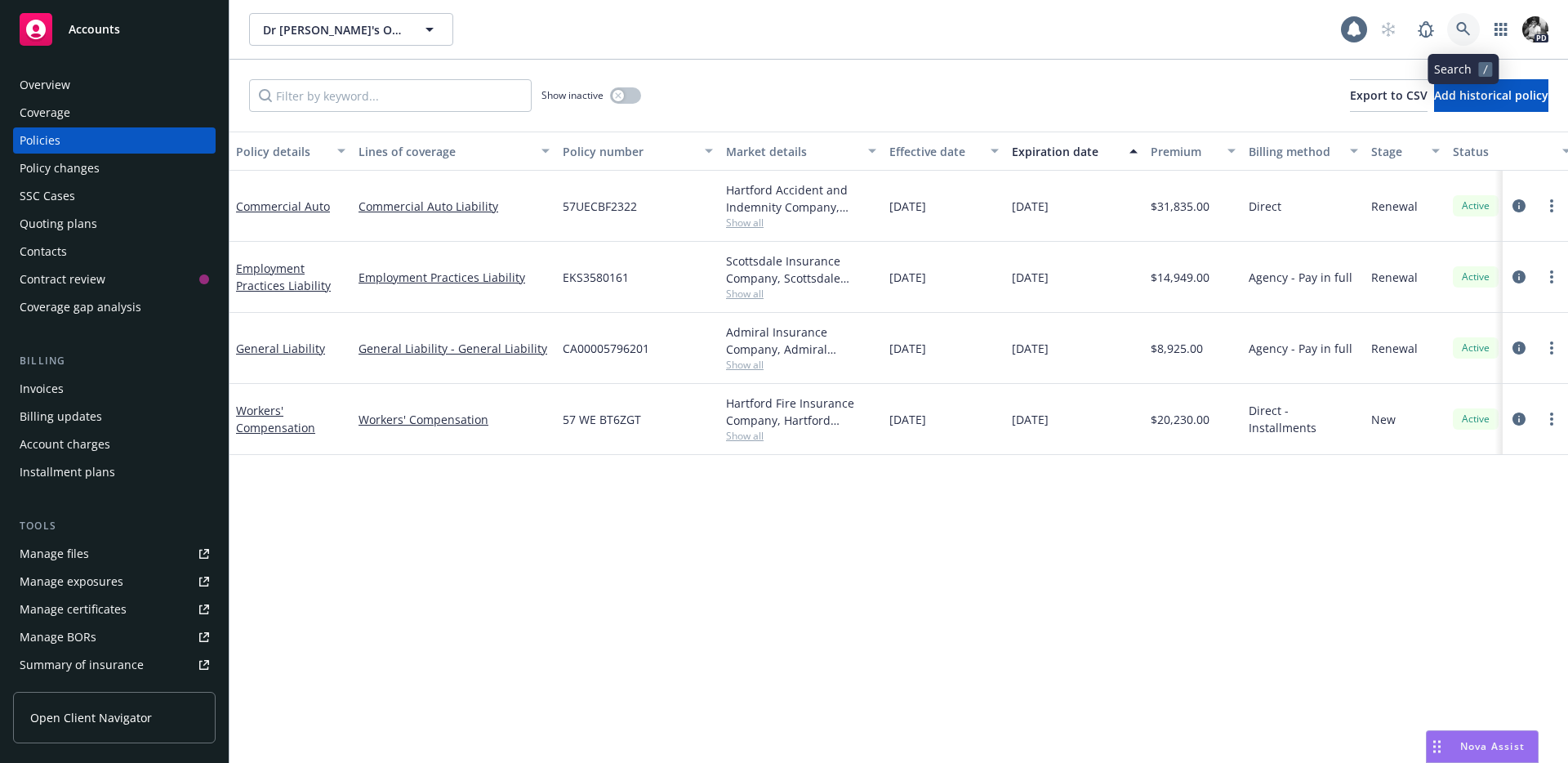
click at [1464, 25] on icon at bounding box center [1463, 29] width 14 height 14
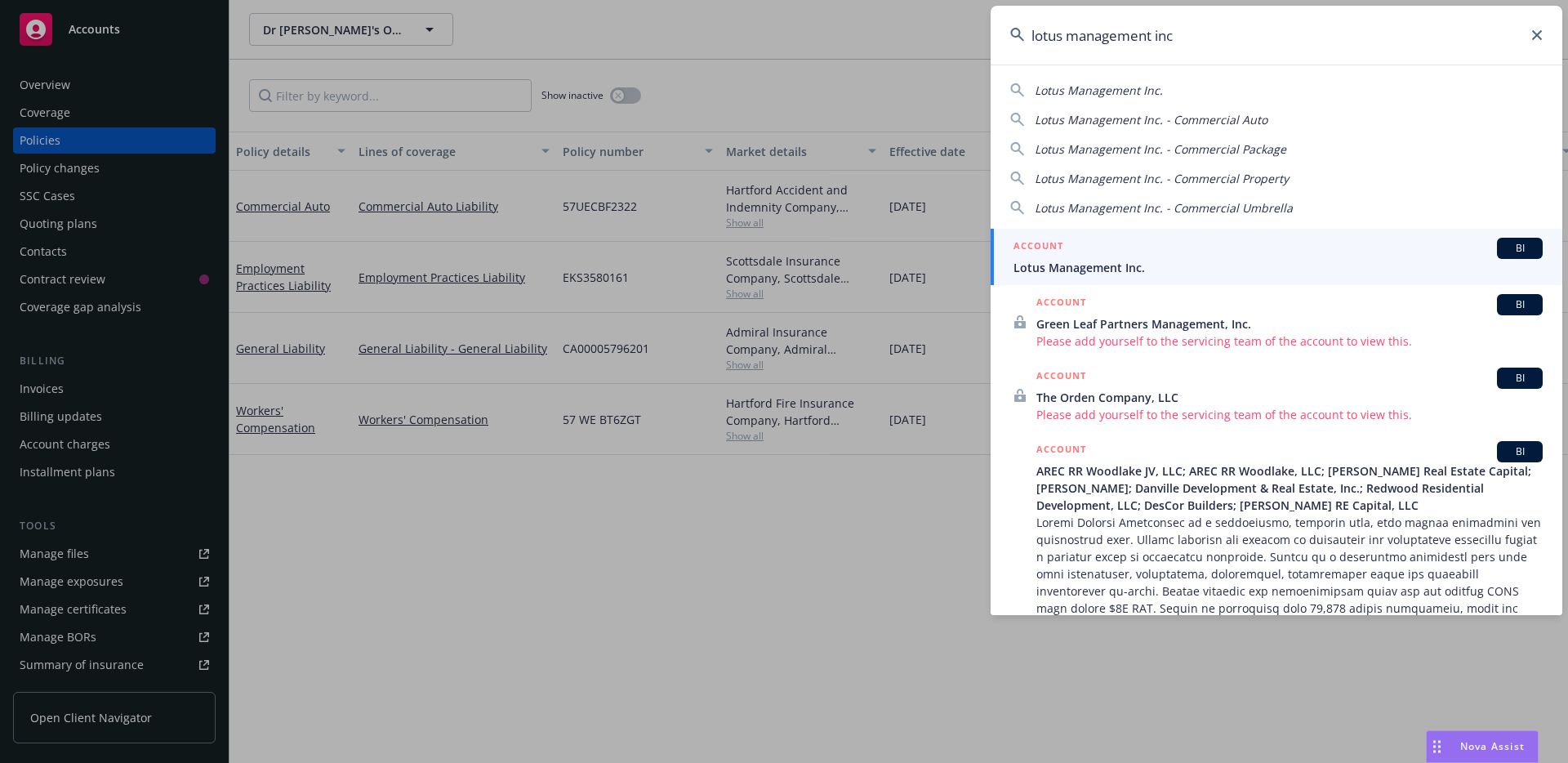
type input "lotus management inc"
click at [1117, 257] on div "ACCOUNT BI" at bounding box center [1278, 248] width 530 height 22
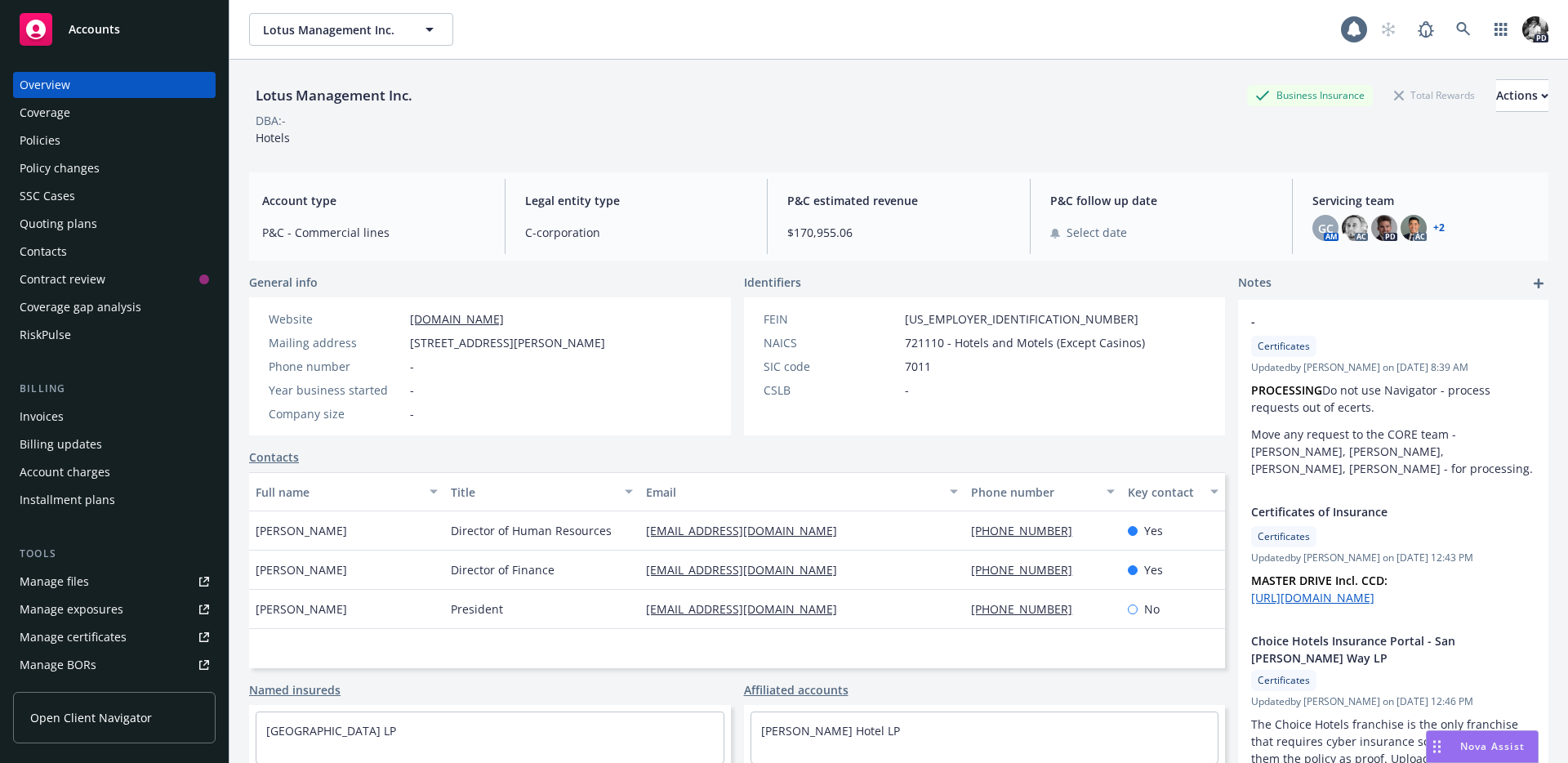
click at [150, 150] on div "Policies" at bounding box center [115, 140] width 189 height 26
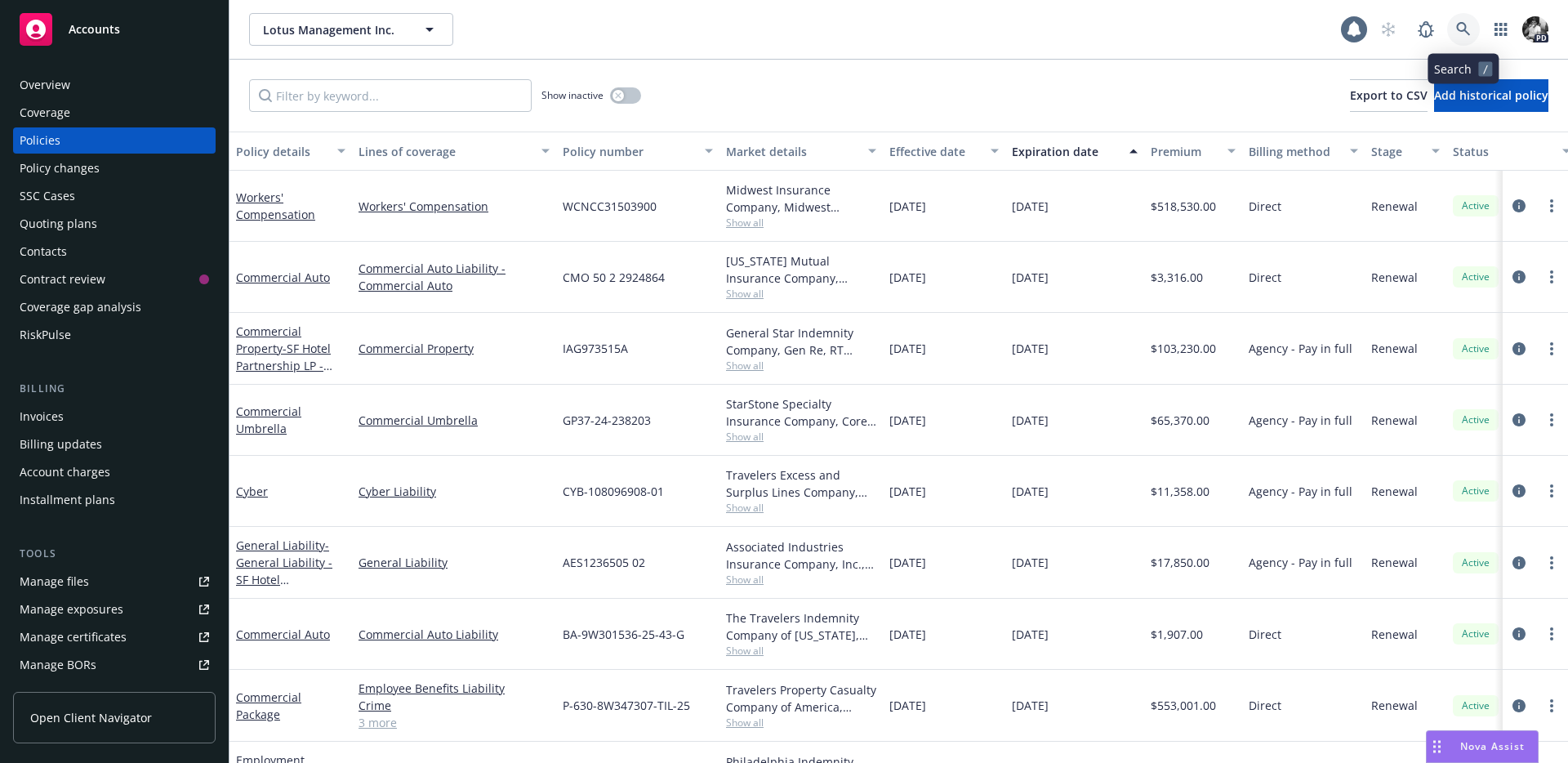
click at [1466, 22] on icon at bounding box center [1463, 29] width 15 height 15
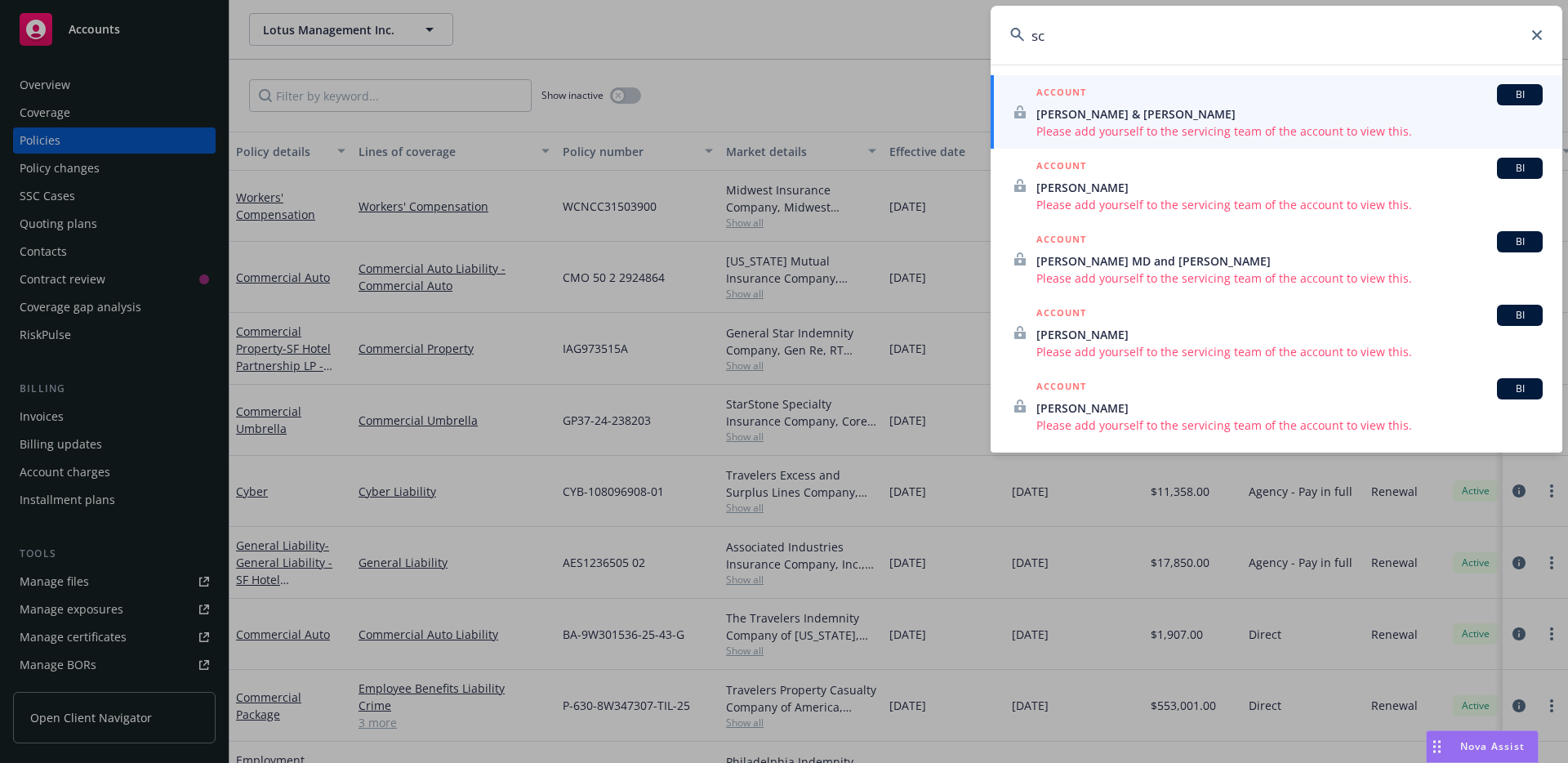
type input "s"
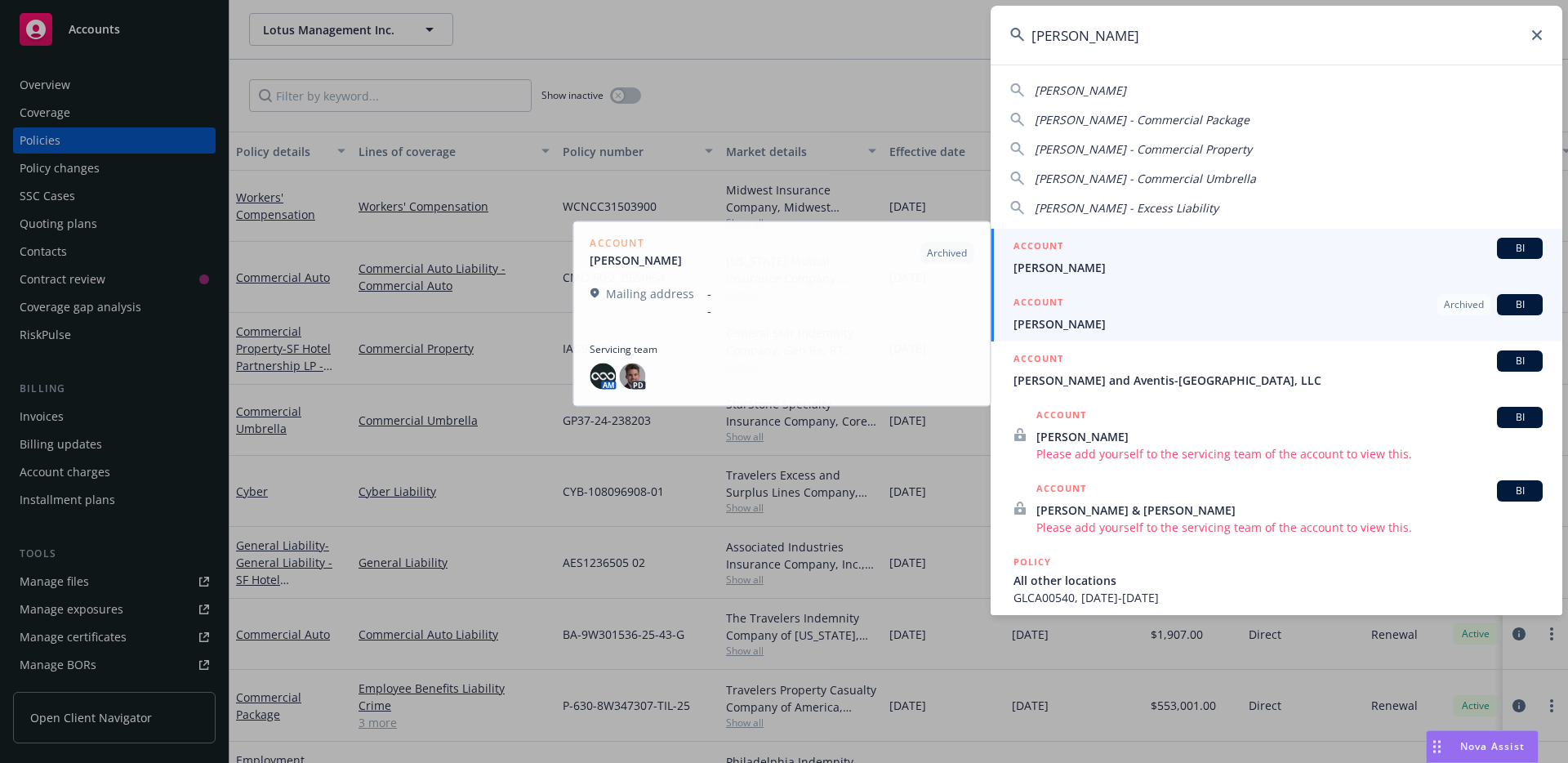
type input "stephen schwar"
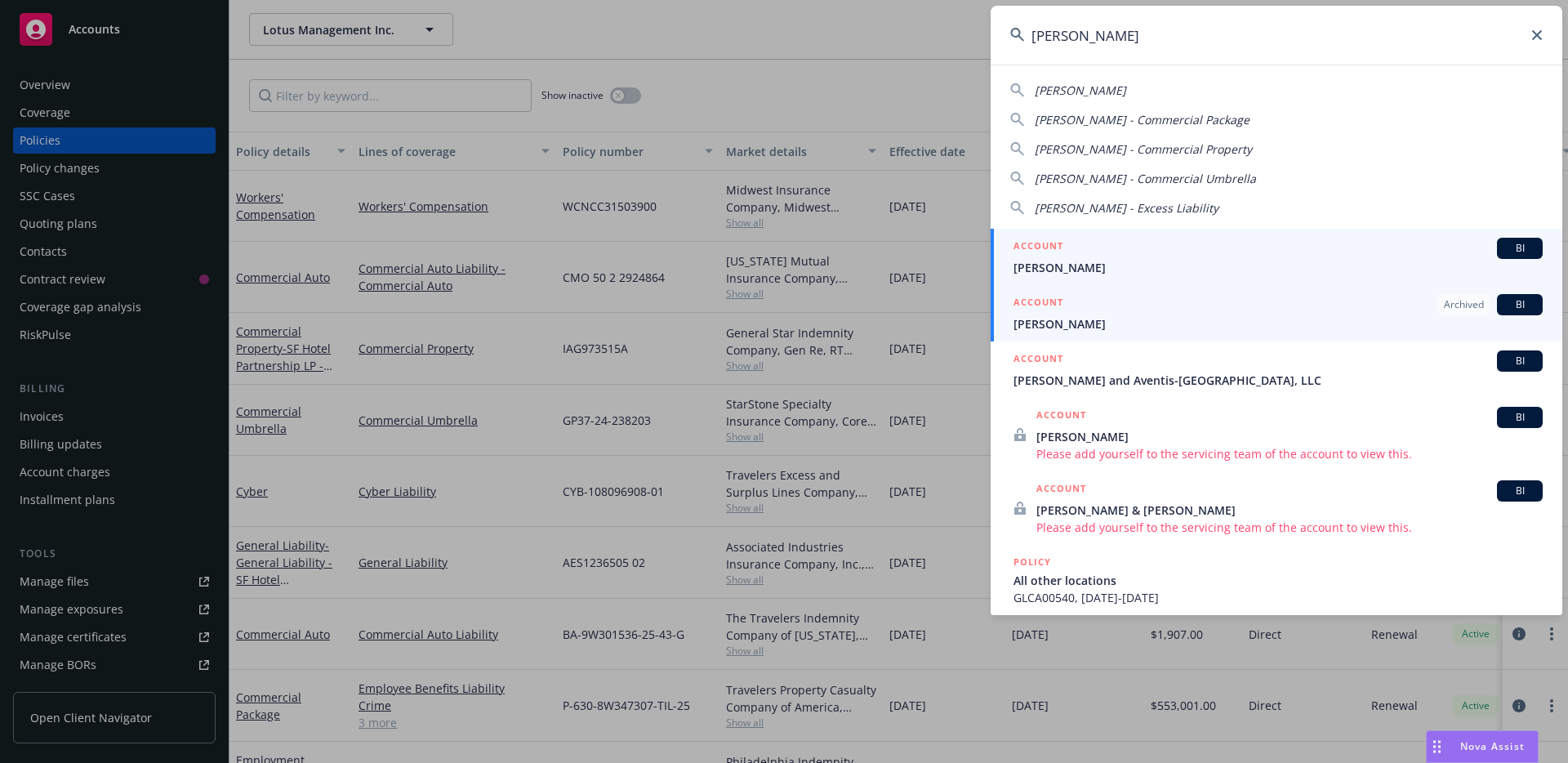
click at [1112, 257] on div "ACCOUNT BI" at bounding box center [1278, 248] width 530 height 22
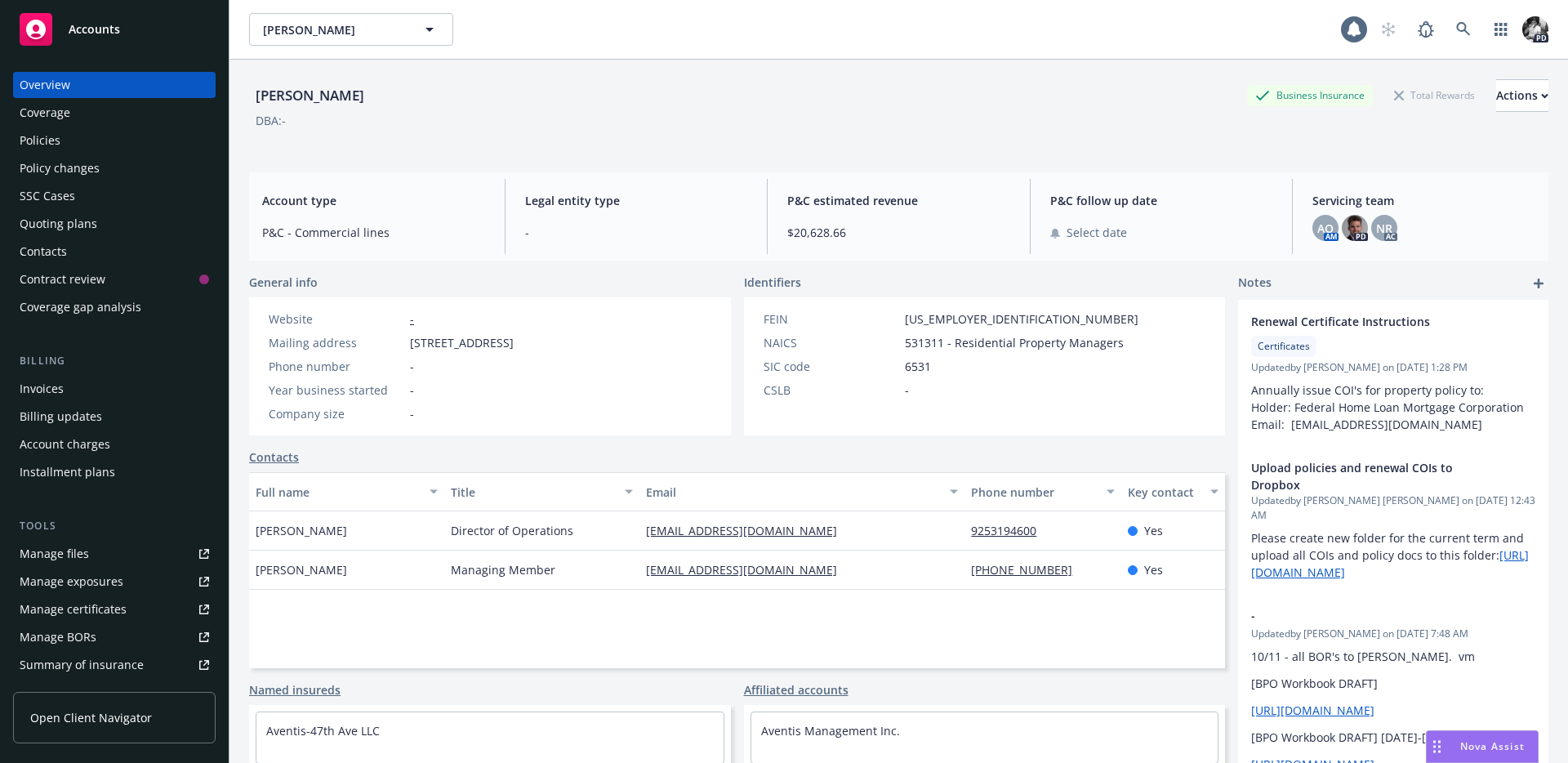
click at [132, 137] on div "Policies" at bounding box center [115, 140] width 189 height 26
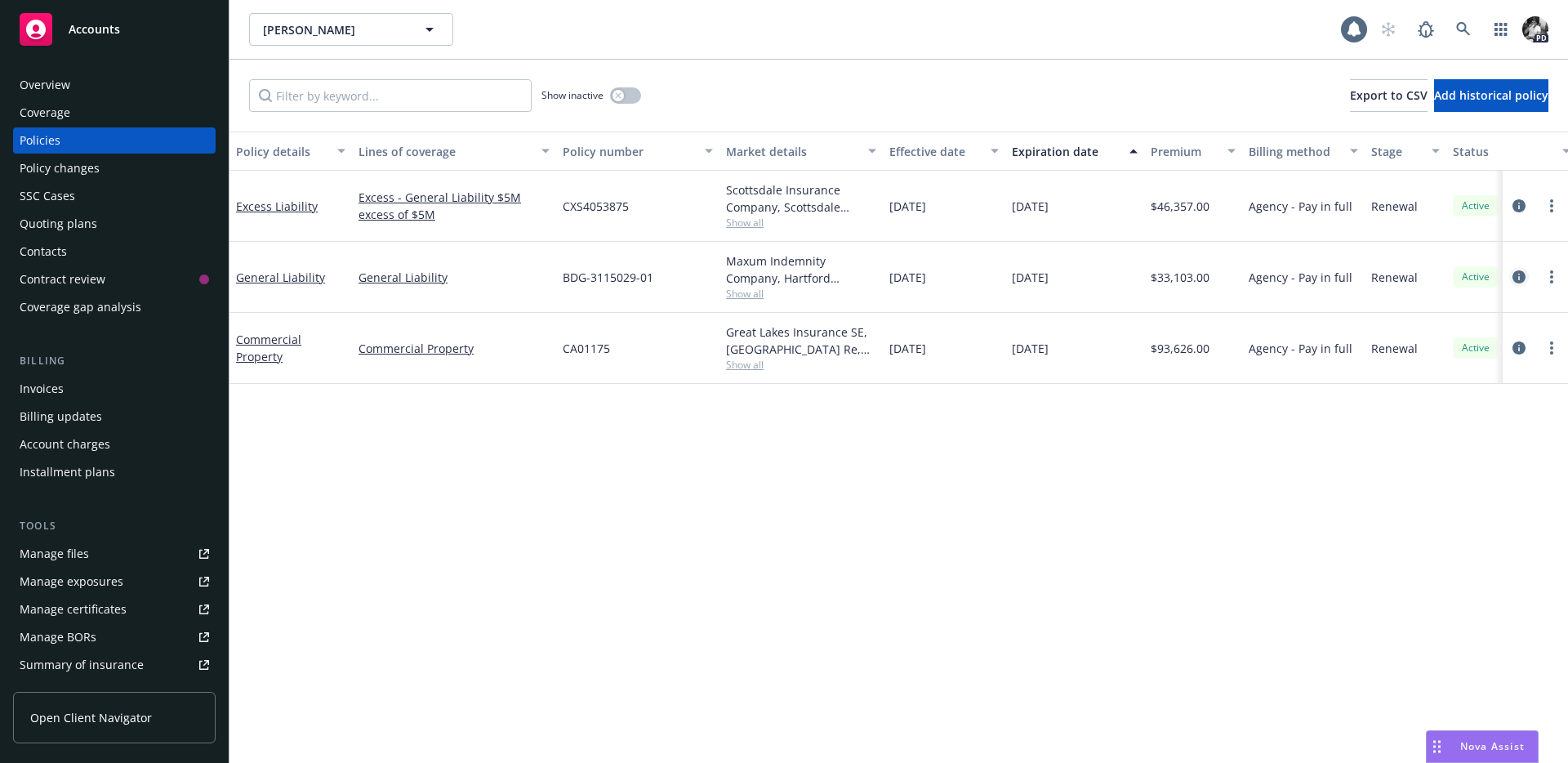
click at [1517, 278] on icon "circleInformation" at bounding box center [1518, 276] width 13 height 13
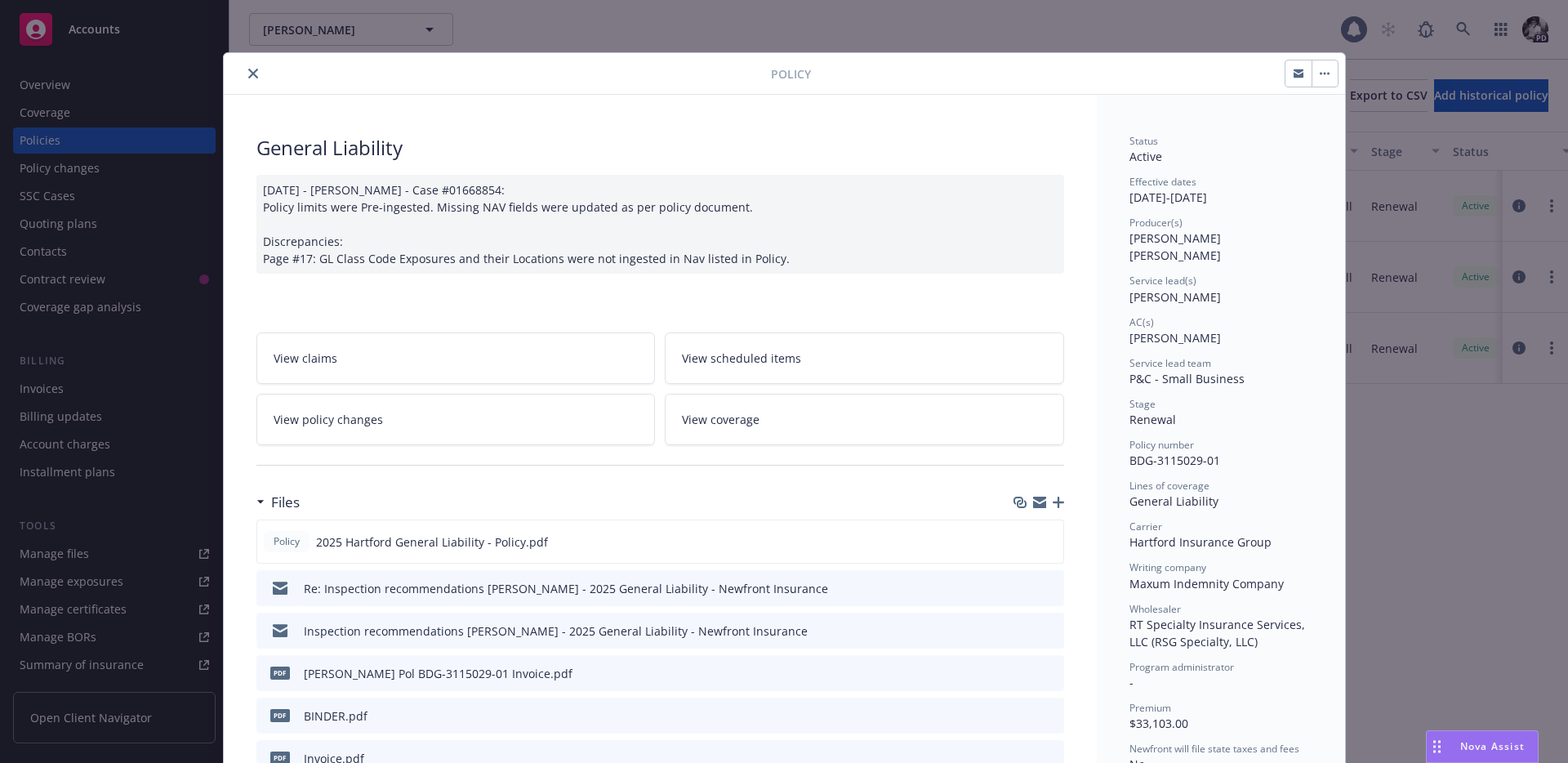
click at [257, 75] on icon "close" at bounding box center [252, 73] width 9 height 9
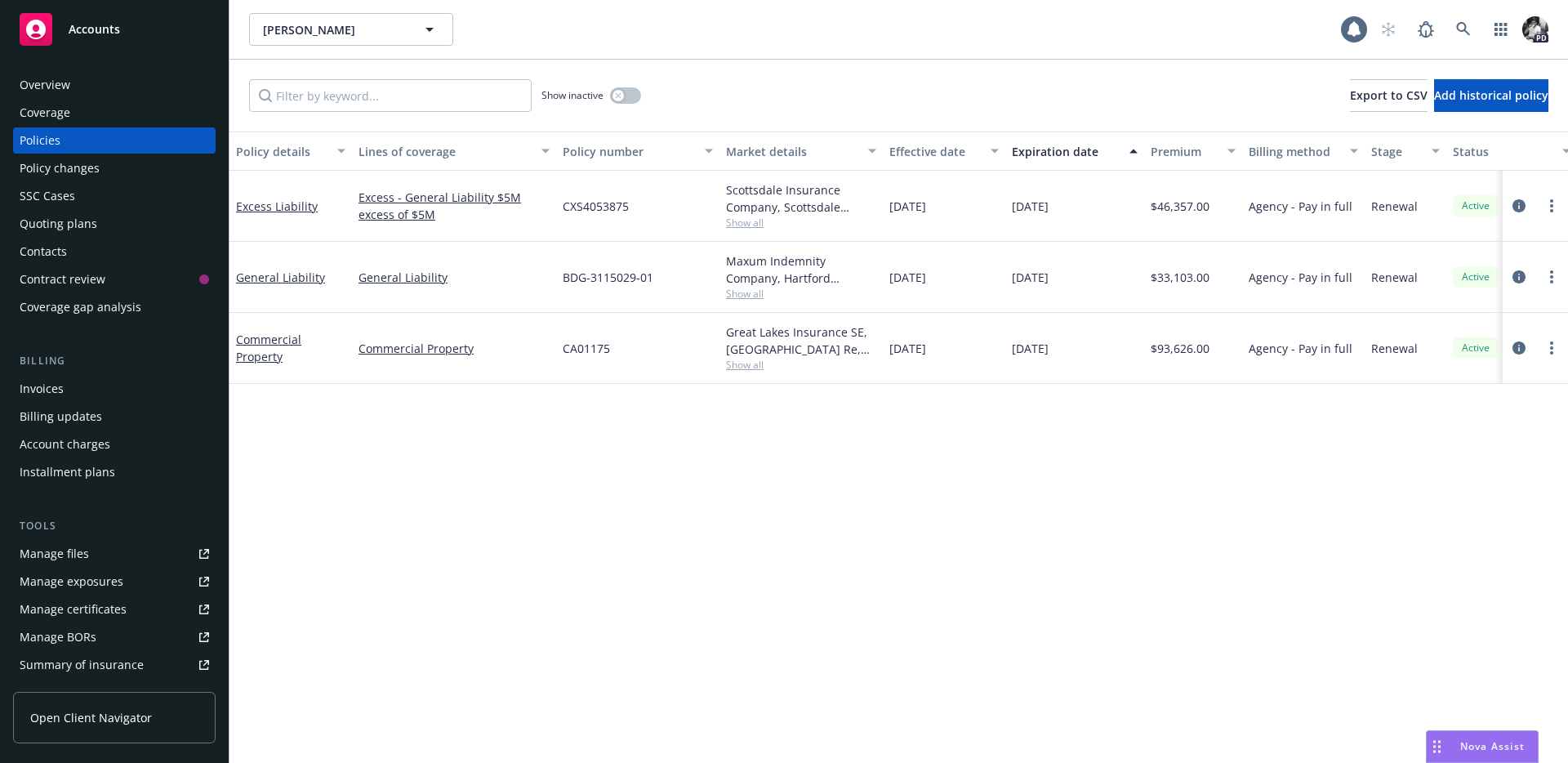
click at [79, 382] on div "Invoices" at bounding box center [115, 388] width 189 height 26
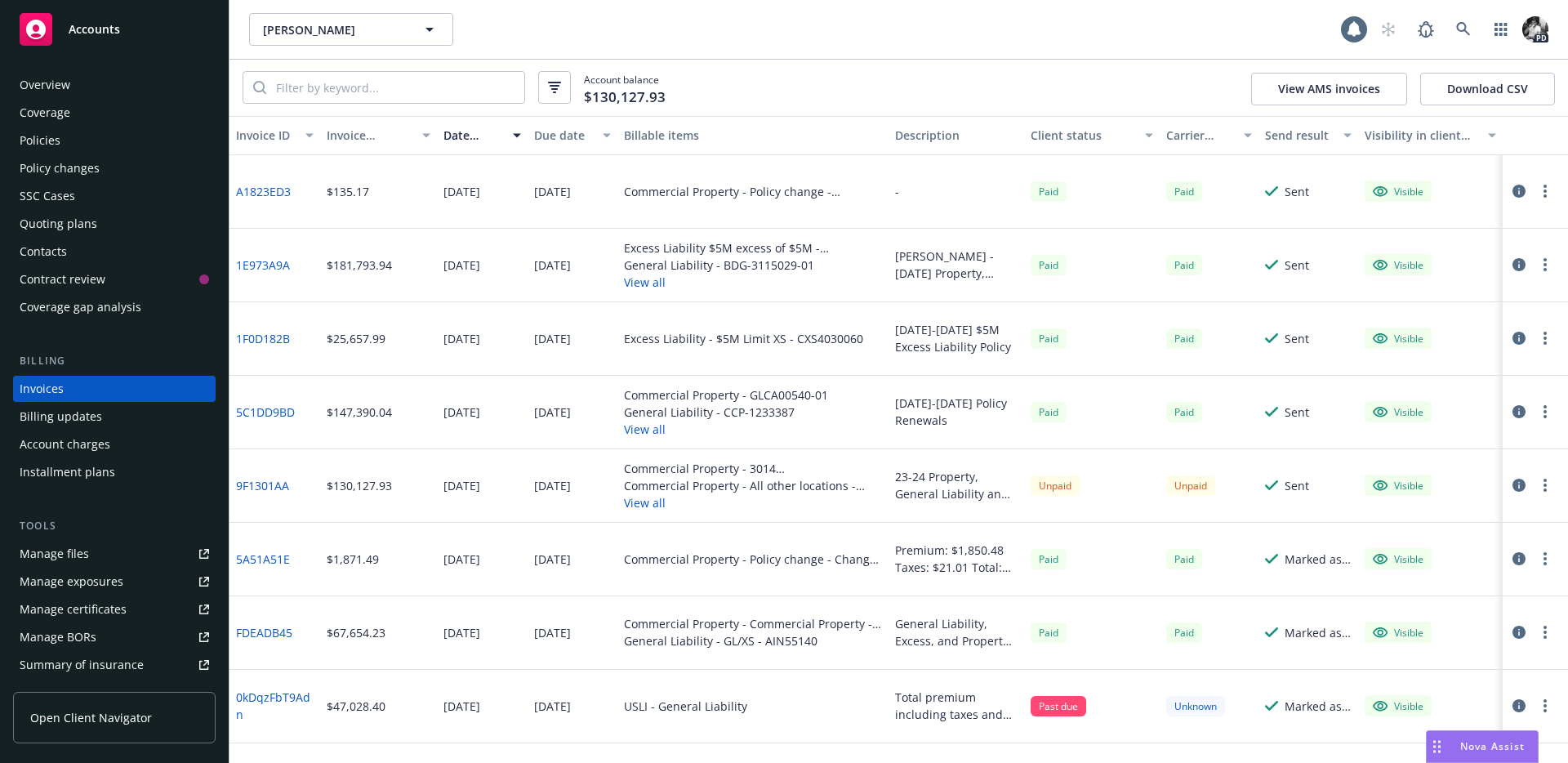
click at [1512, 264] on icon "button" at bounding box center [1518, 264] width 13 height 13
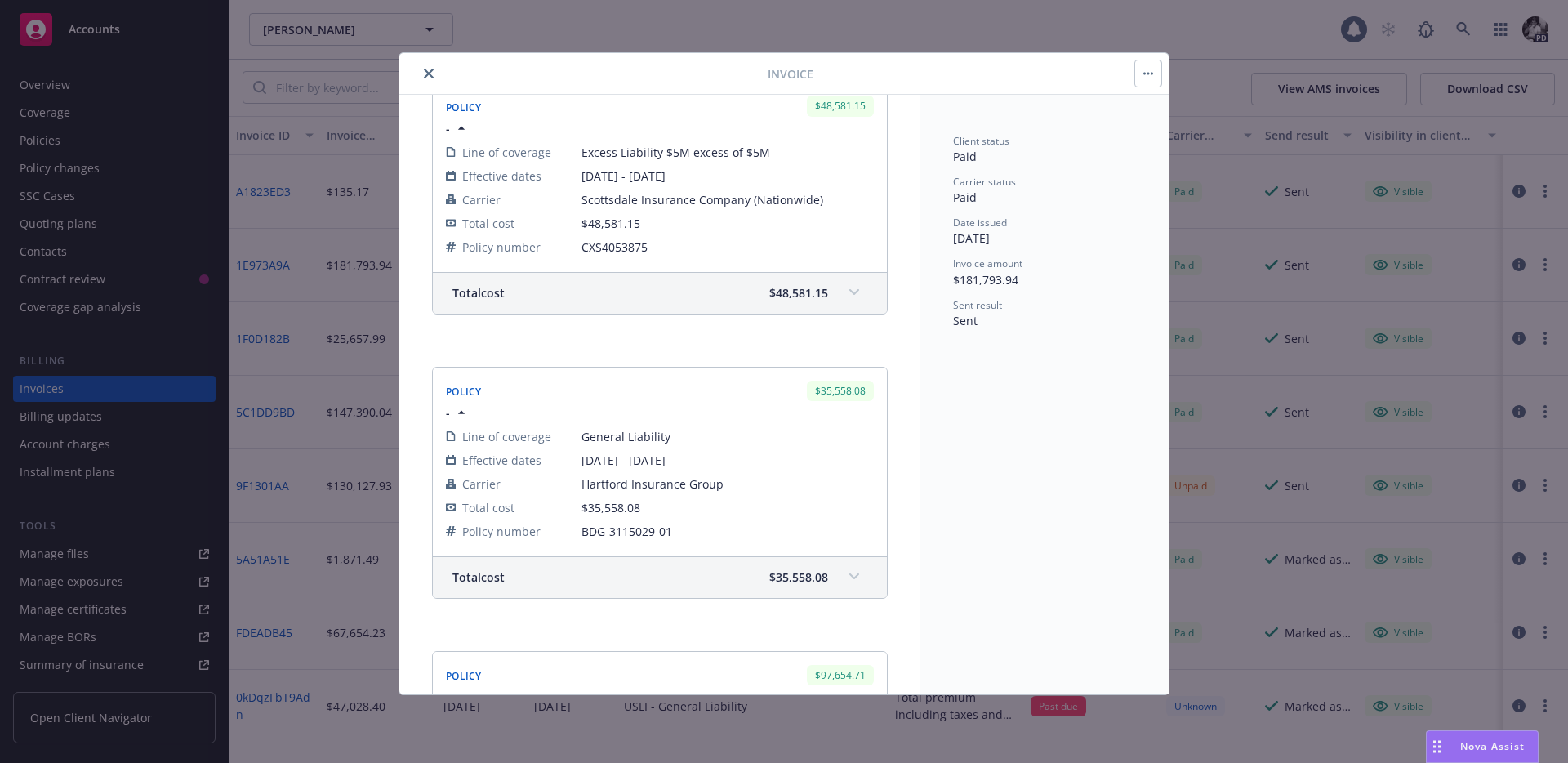
scroll to position [706, 0]
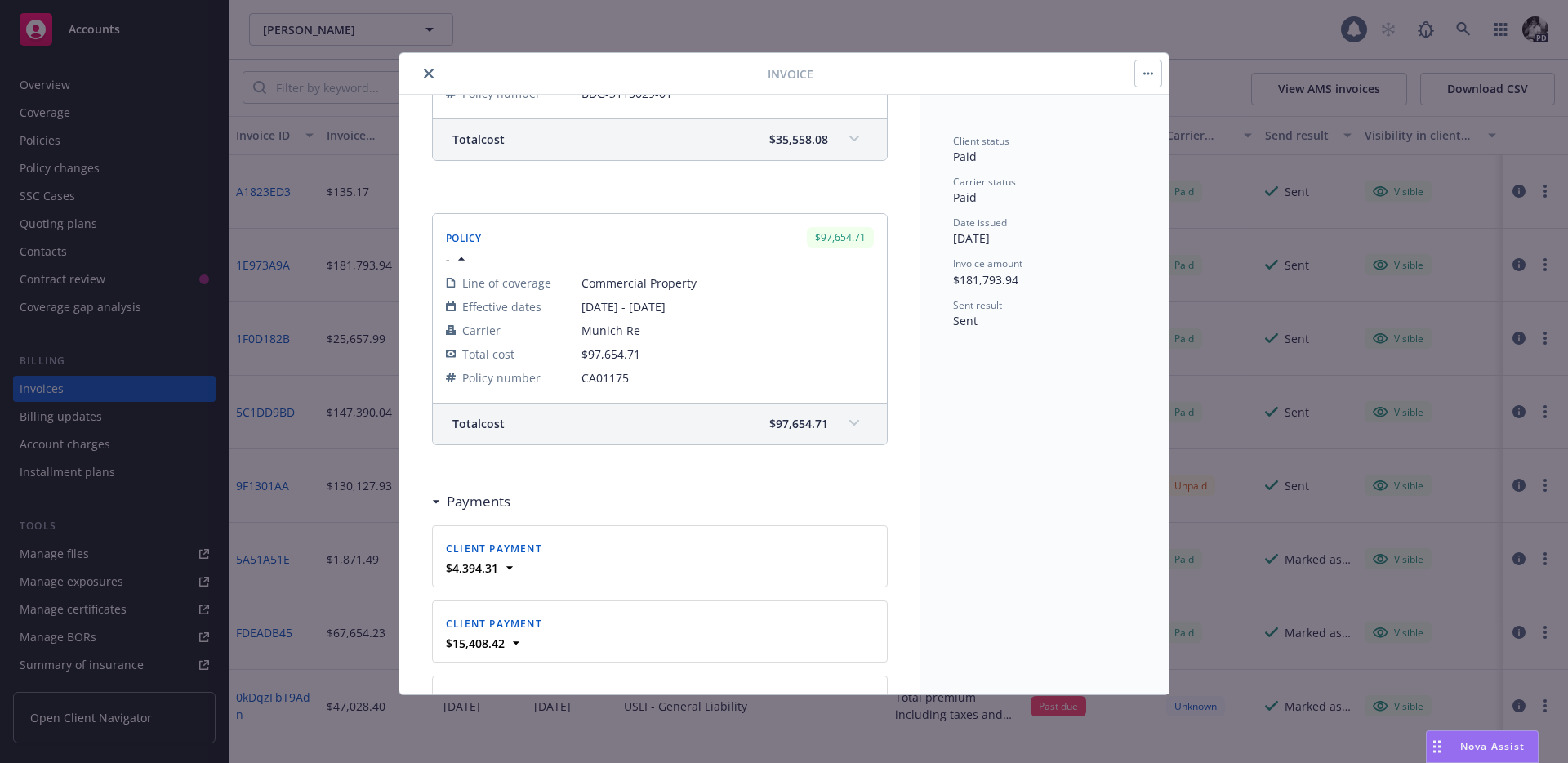
click at [431, 69] on icon "close" at bounding box center [428, 73] width 9 height 9
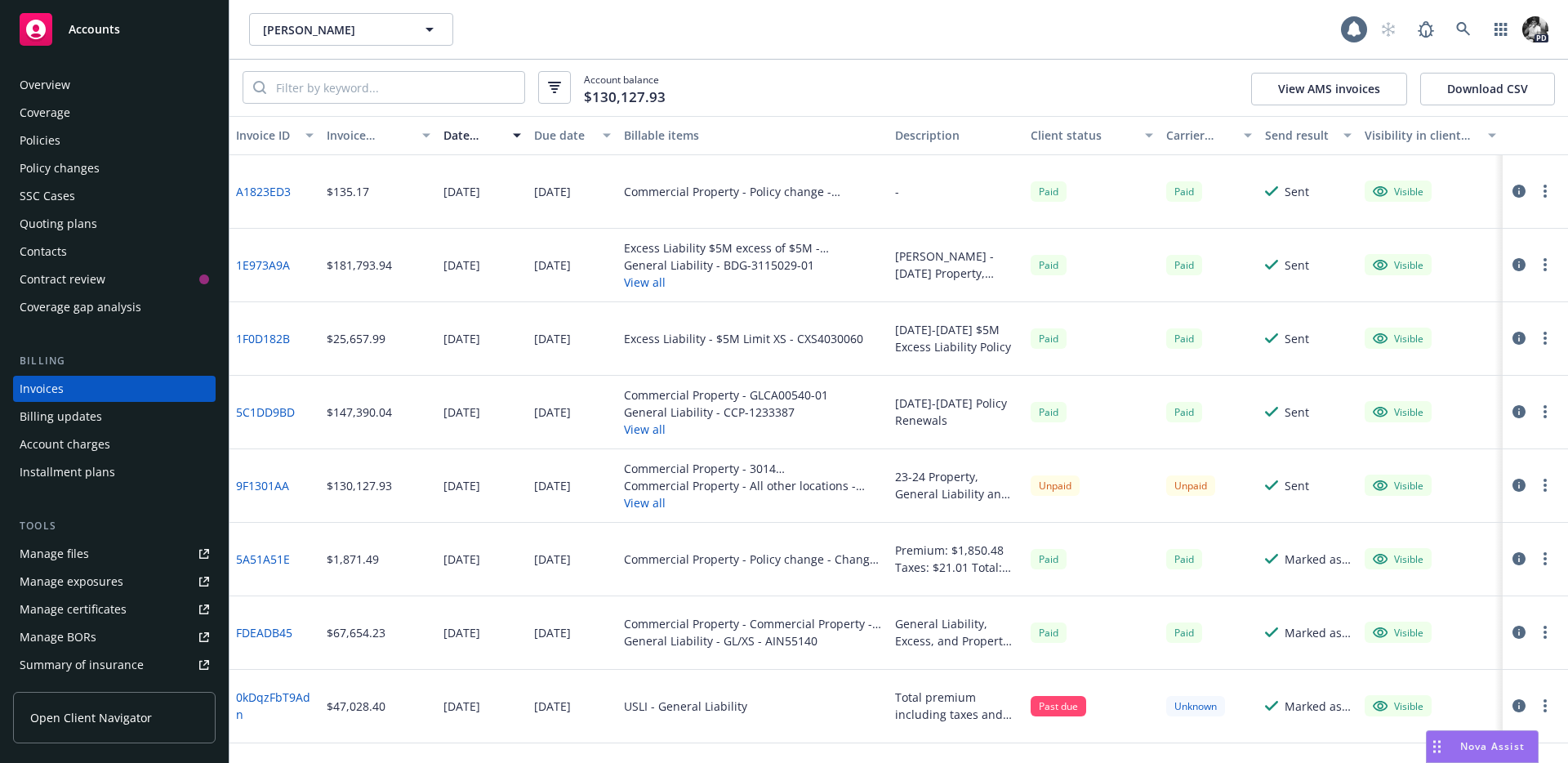
click at [64, 155] on div "Policy changes" at bounding box center [59, 168] width 80 height 26
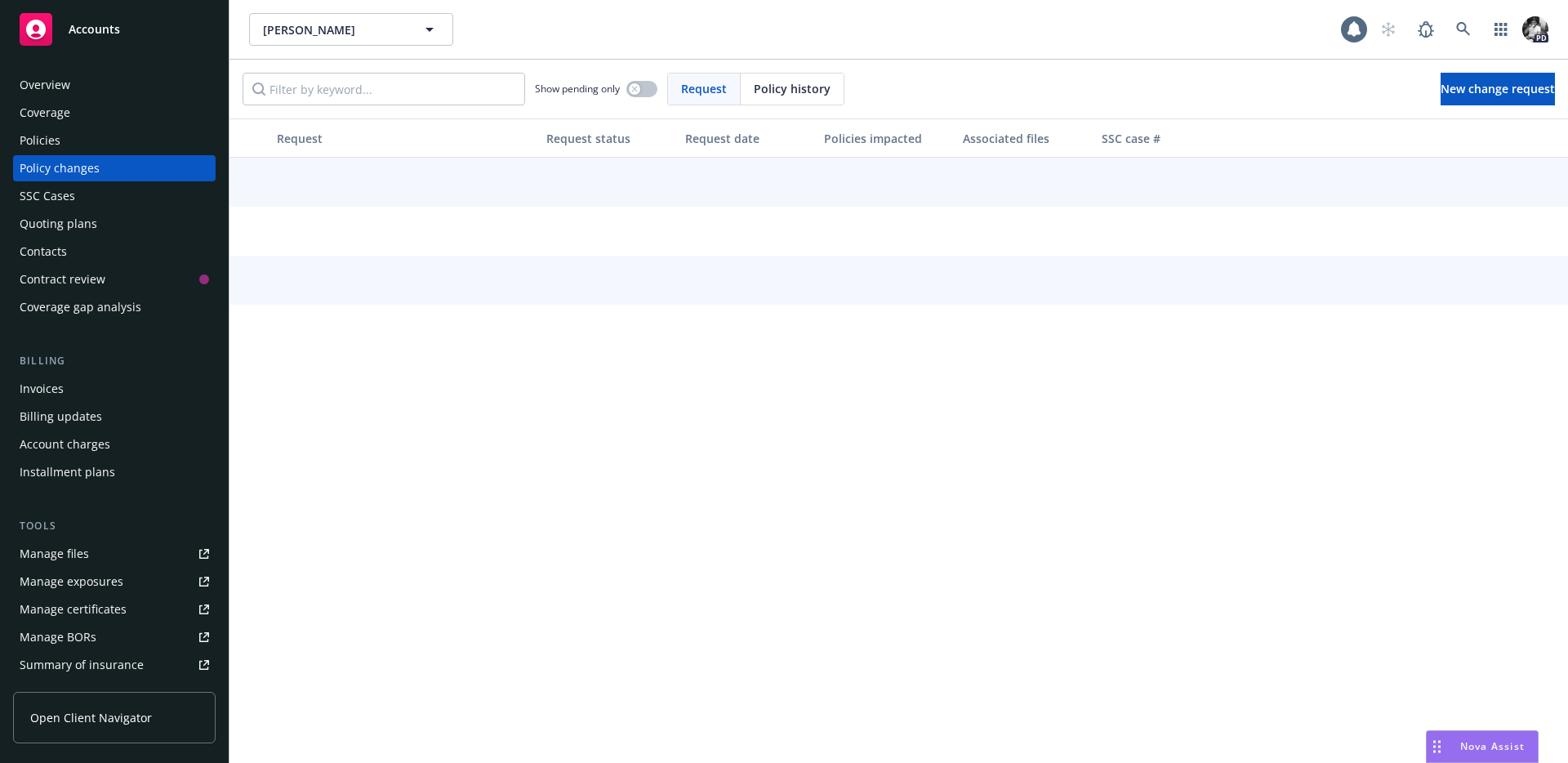
click at [72, 152] on div "Policies" at bounding box center [115, 140] width 189 height 26
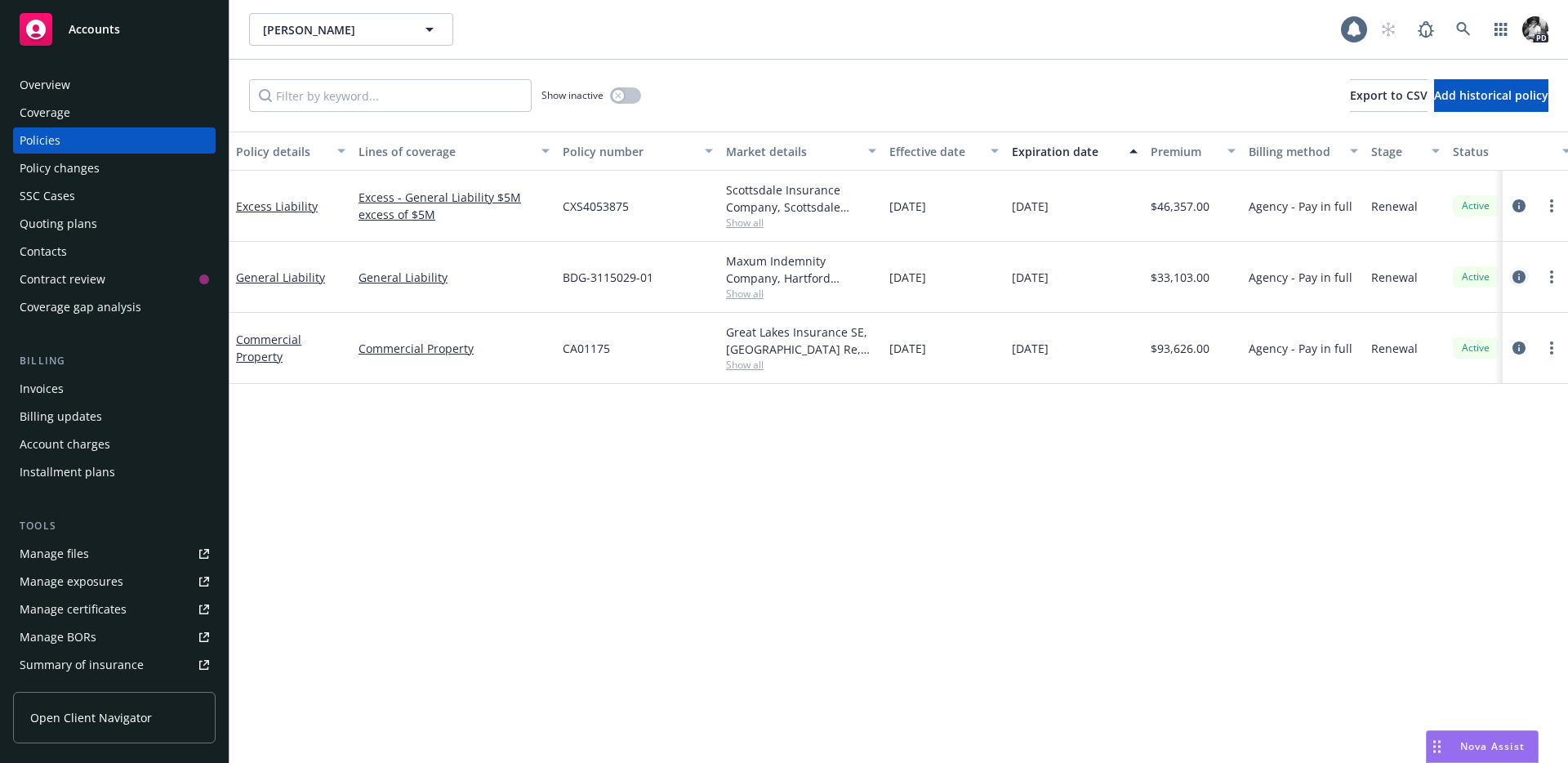
click at [1522, 276] on icon "circleInformation" at bounding box center [1518, 276] width 13 height 13
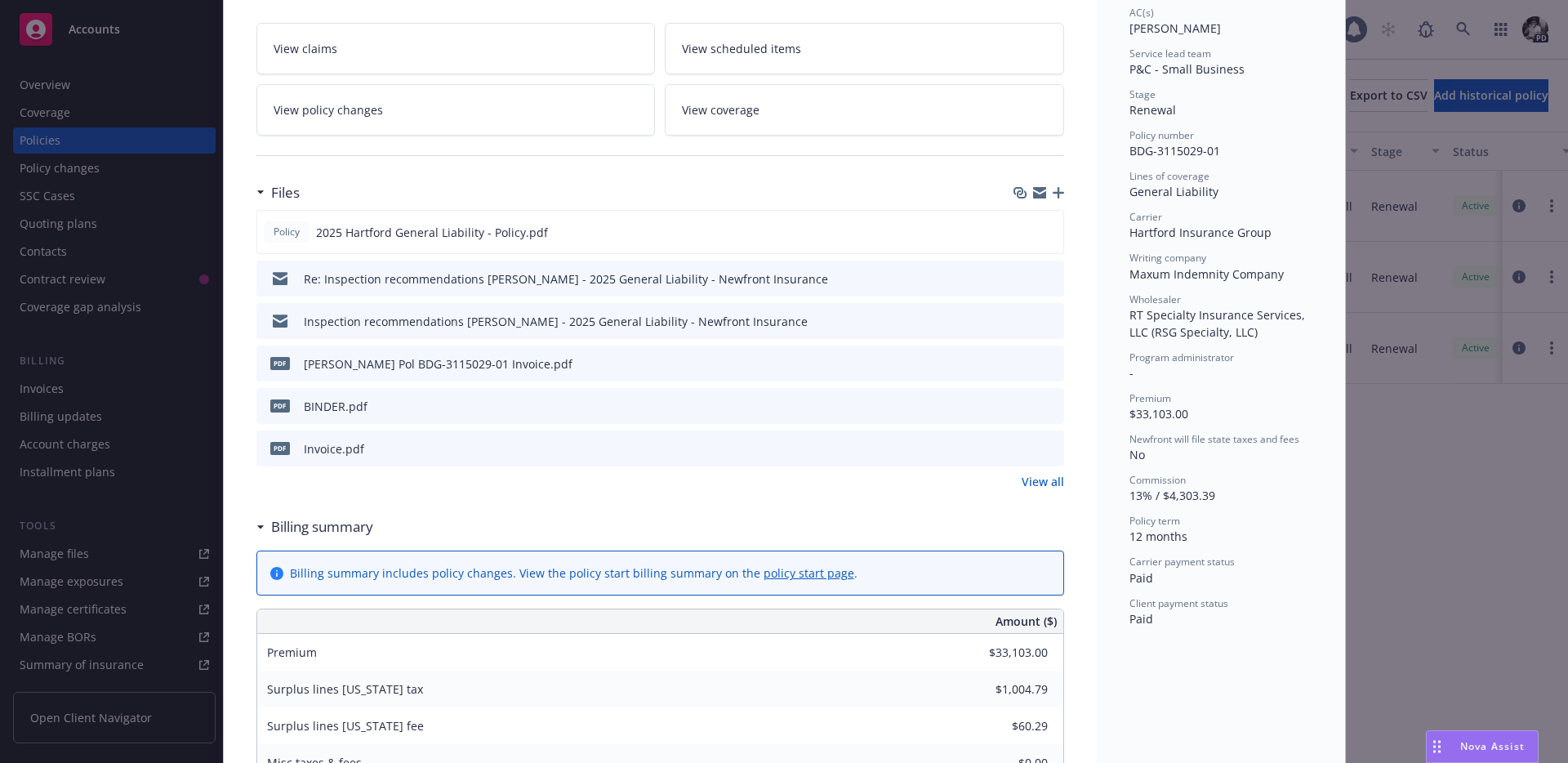
scroll to position [339, 0]
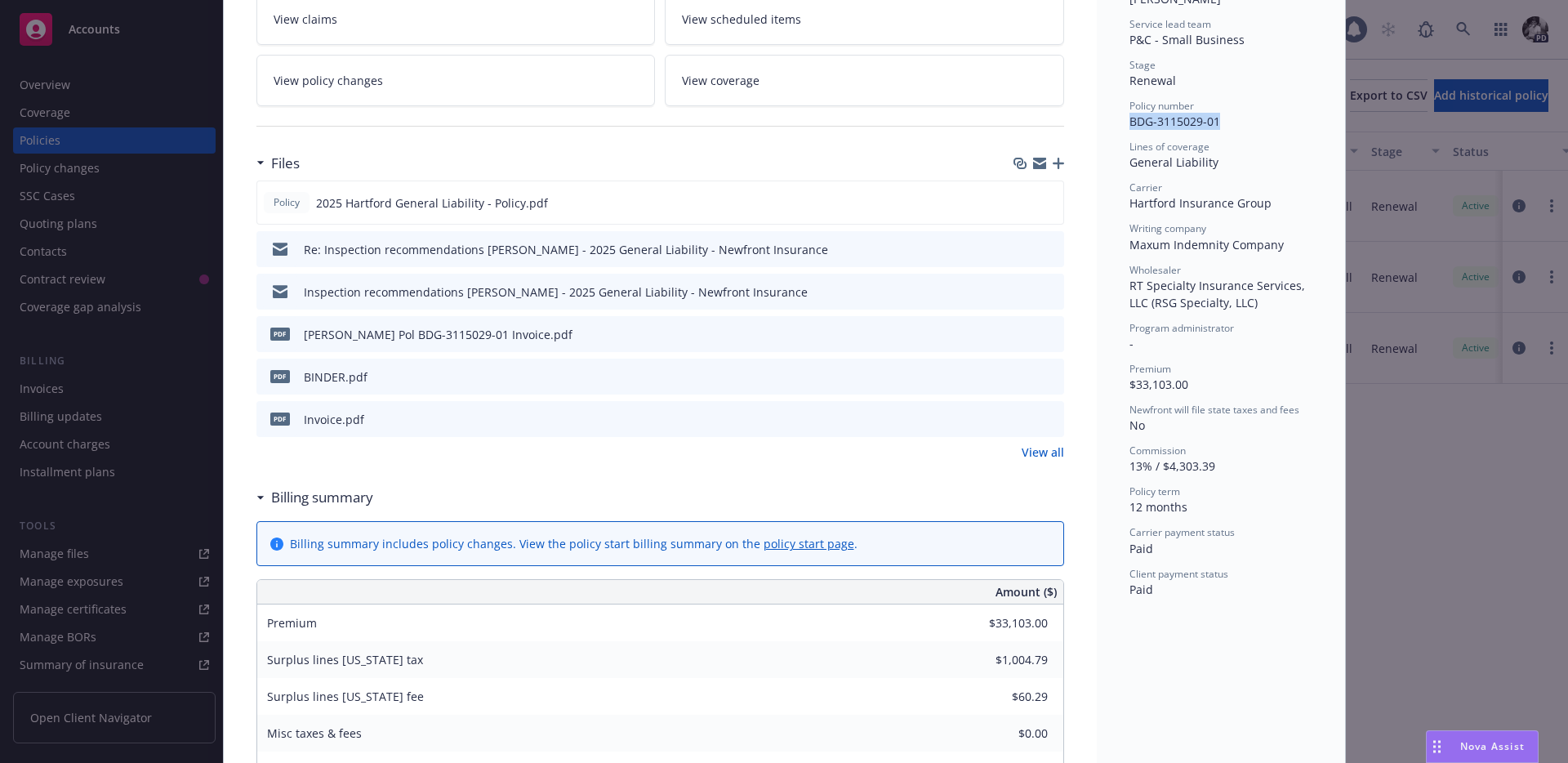
drag, startPoint x: 1219, startPoint y: 106, endPoint x: 1131, endPoint y: 104, distance: 88.0
click at [1131, 104] on div "Policy number BDG-3115029-01" at bounding box center [1221, 115] width 183 height 31
copy span "BDG-3115029-01"
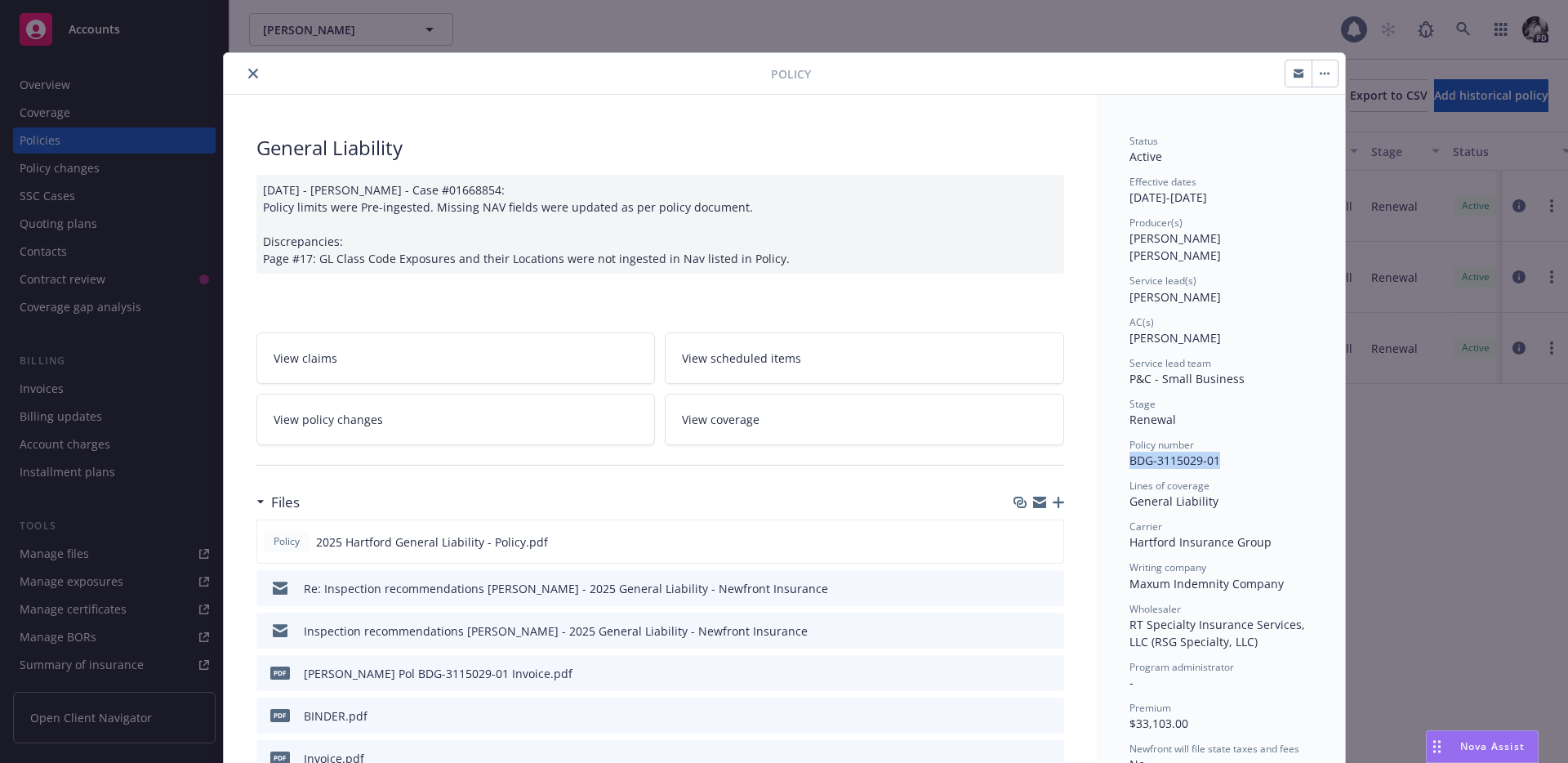
click at [251, 75] on icon "close" at bounding box center [252, 73] width 9 height 9
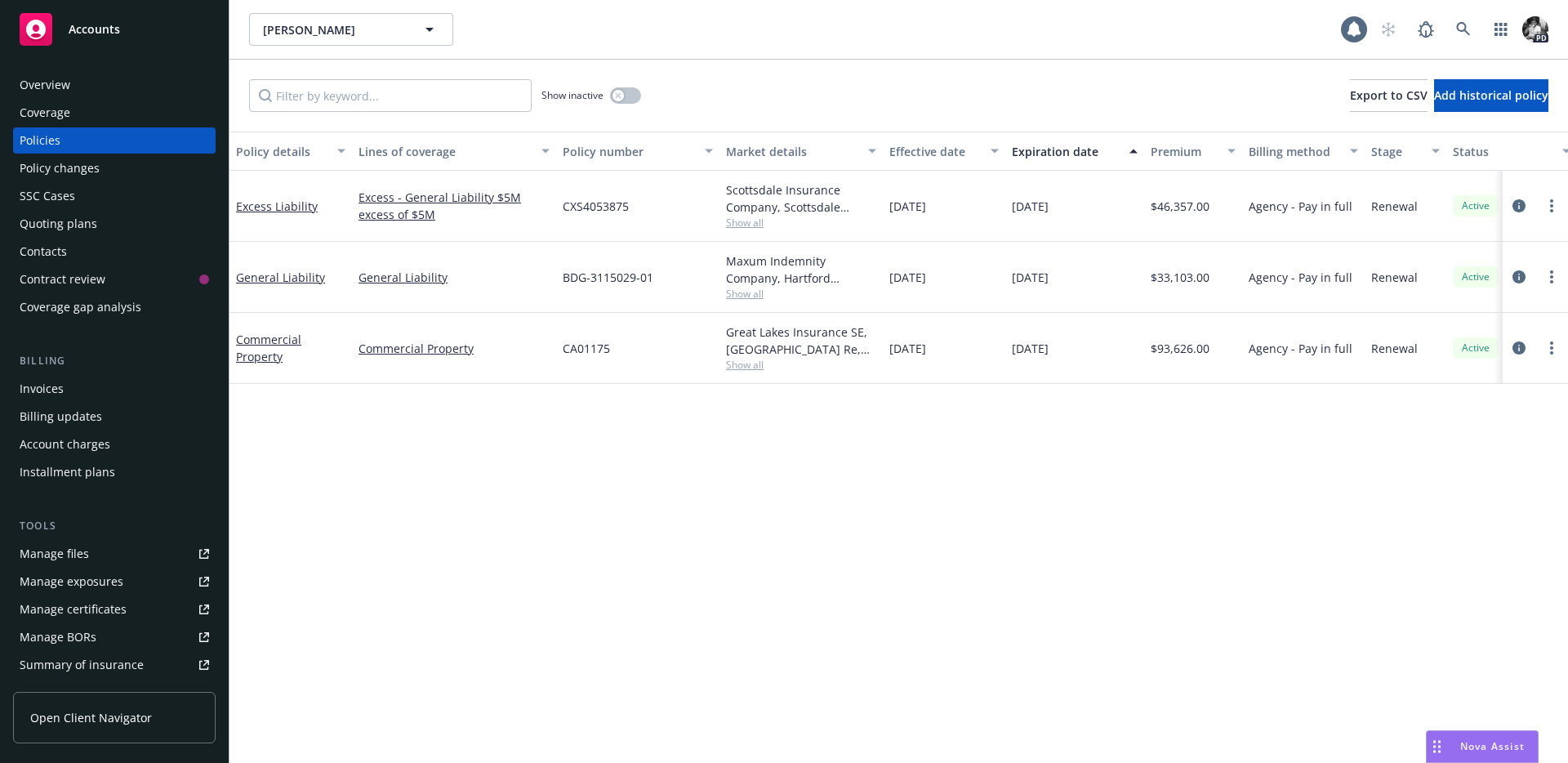
click at [56, 83] on div "Overview" at bounding box center [45, 84] width 51 height 26
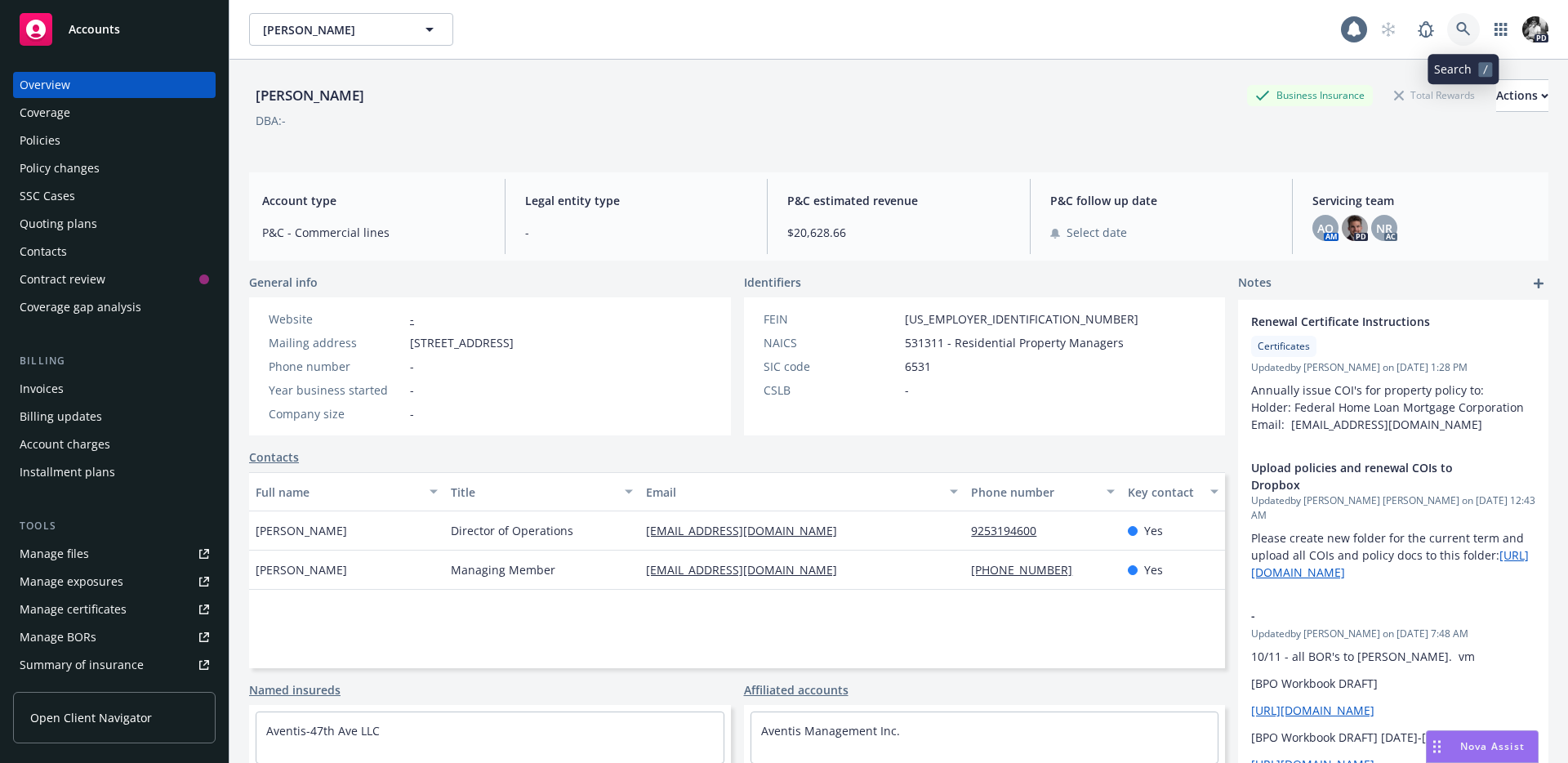
click at [1459, 39] on link at bounding box center [1463, 29] width 33 height 33
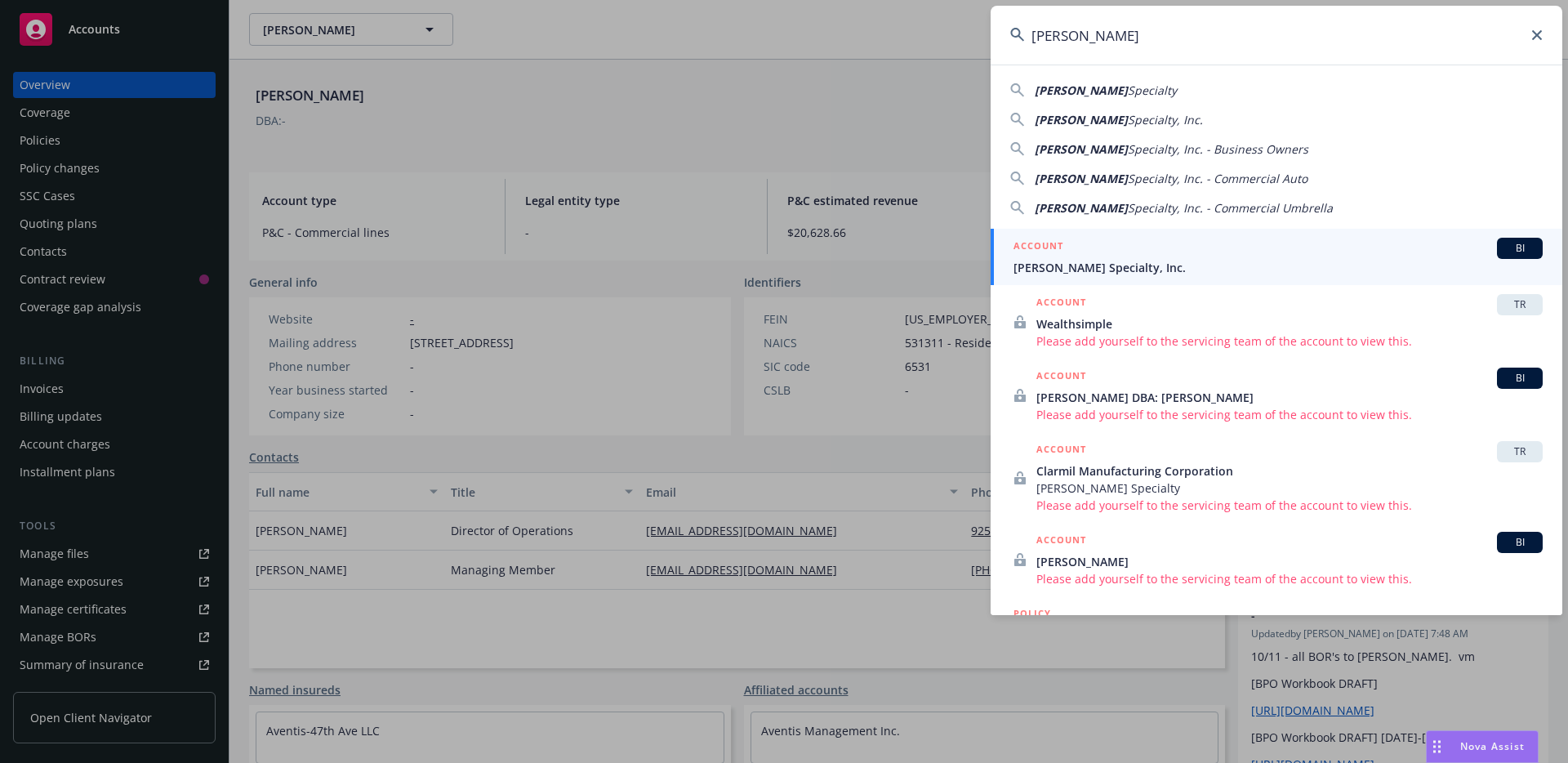
type input "Robson"
click at [1095, 261] on span "Robson Specialty, Inc." at bounding box center [1278, 268] width 530 height 17
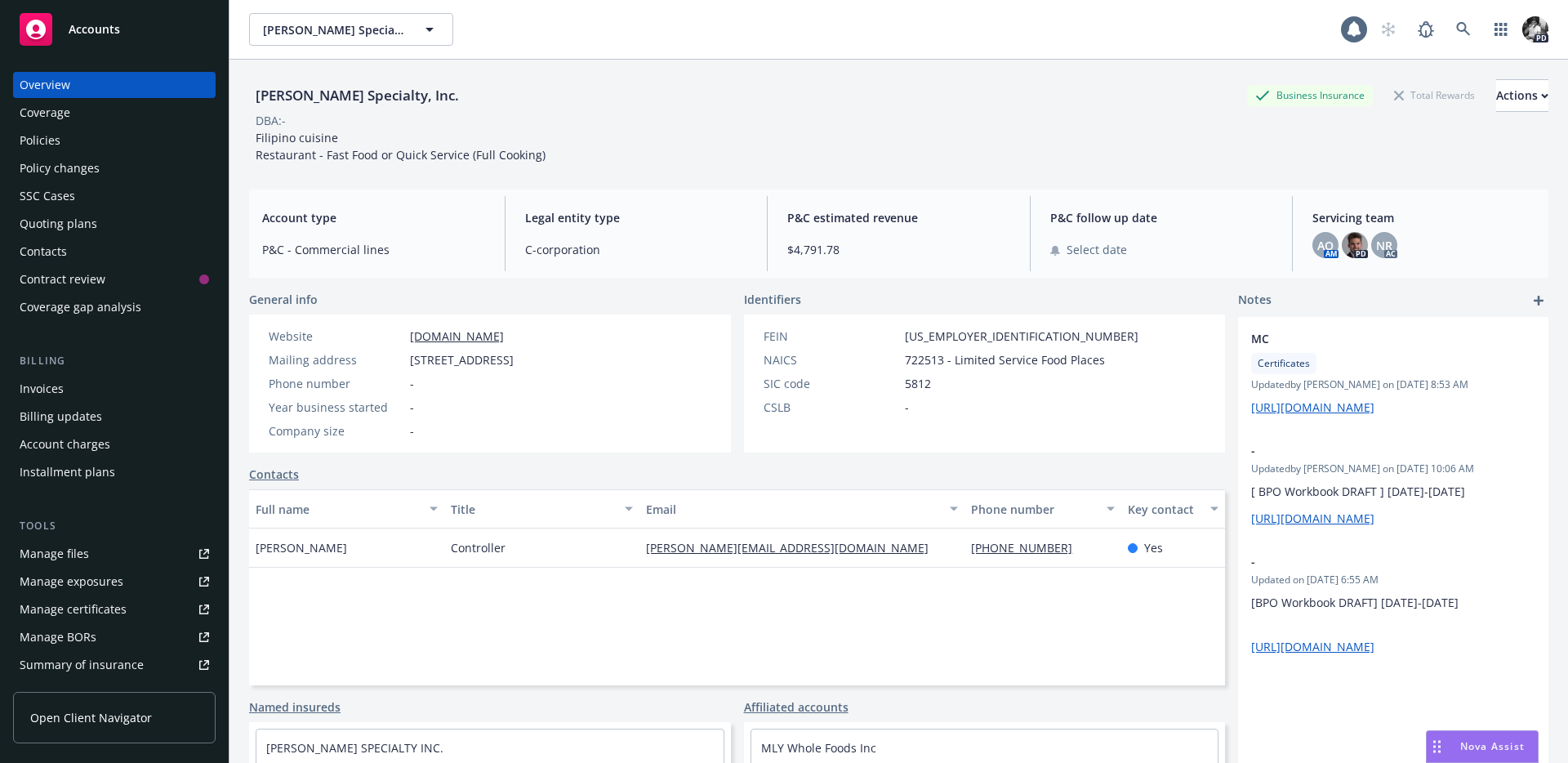
click at [63, 137] on div "Policies" at bounding box center [115, 140] width 189 height 26
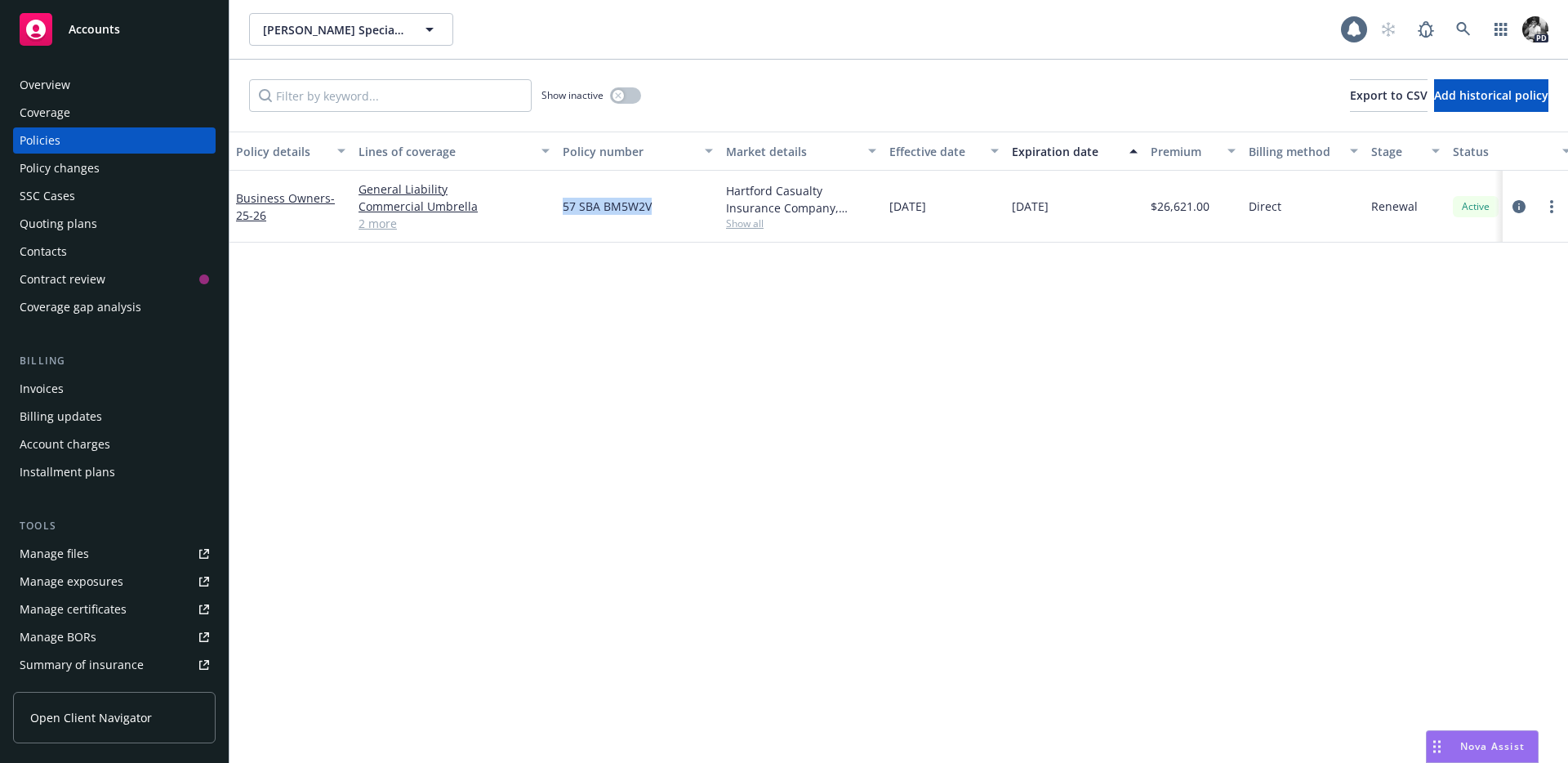
drag, startPoint x: 561, startPoint y: 204, endPoint x: 672, endPoint y: 209, distance: 111.1
click at [672, 209] on div "57 SBA BM5W2V" at bounding box center [638, 206] width 164 height 71
copy span "57 SBA BM5W2V"
click at [1509, 208] on link "circleInformation" at bounding box center [1519, 207] width 20 height 20
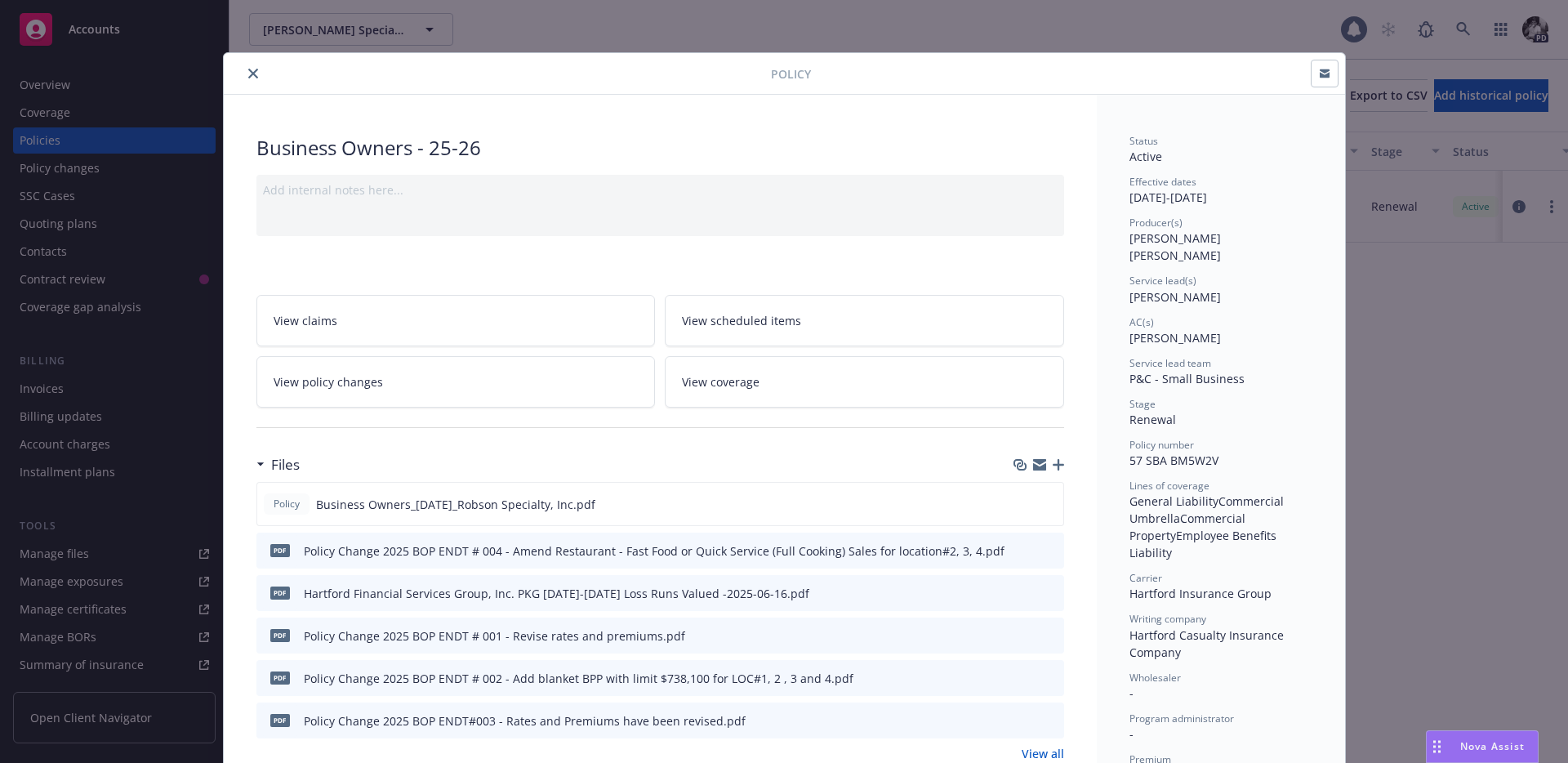
scroll to position [261, 0]
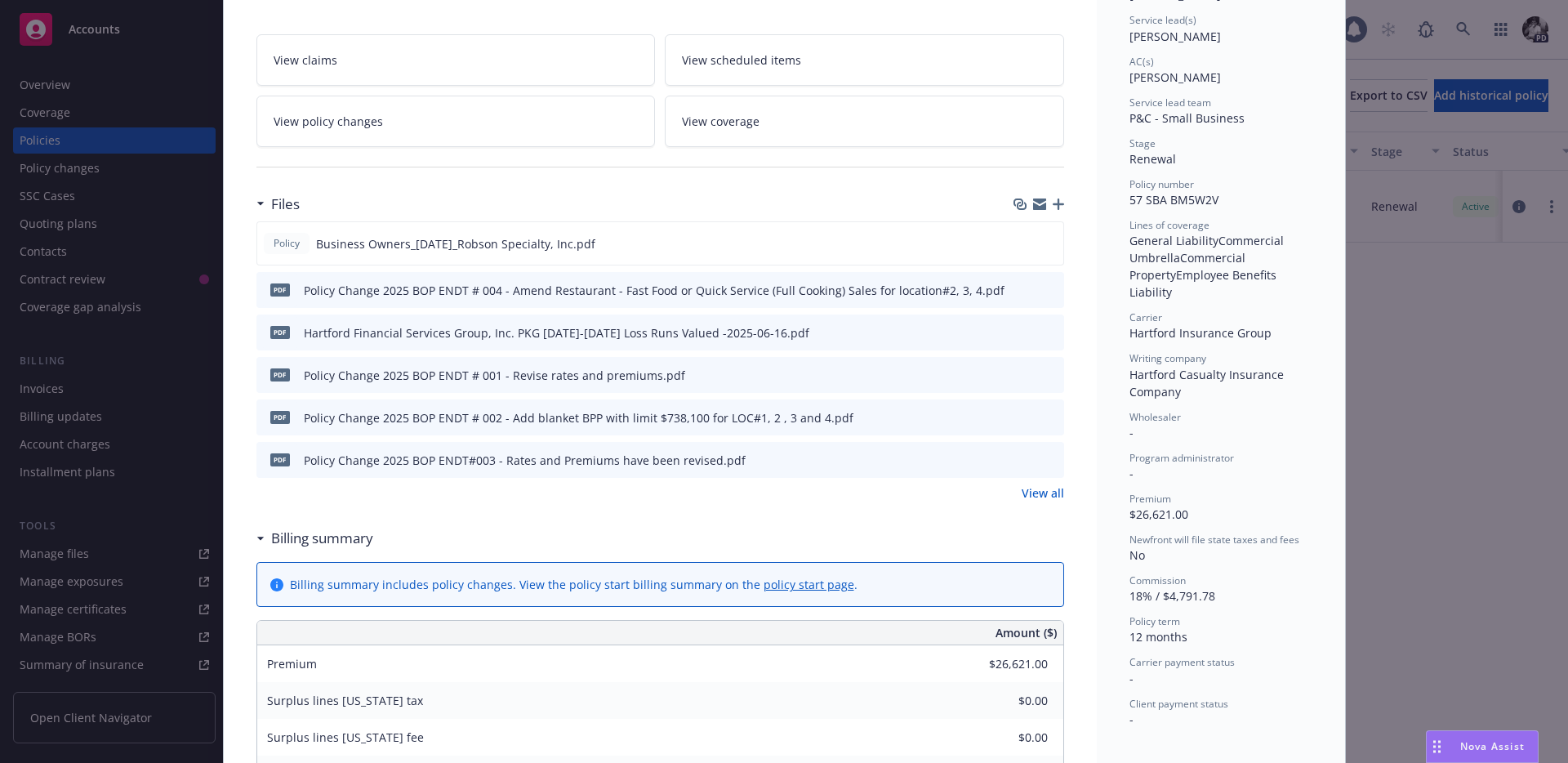
click at [114, 80] on div "Policy Business Owners - 25-26 Add internal notes here... View claims View sche…" at bounding box center [784, 382] width 1568 height 763
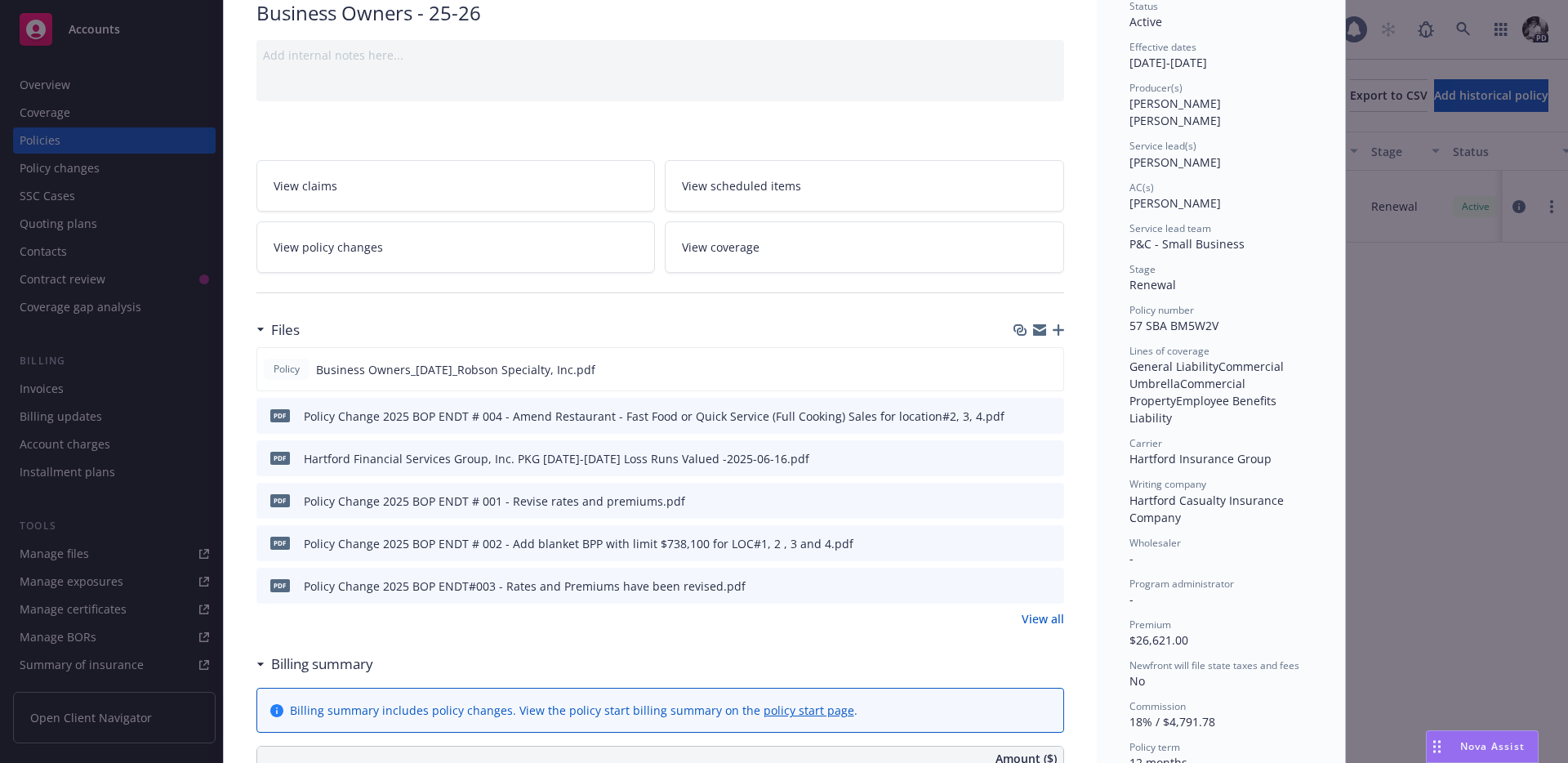
scroll to position [0, 0]
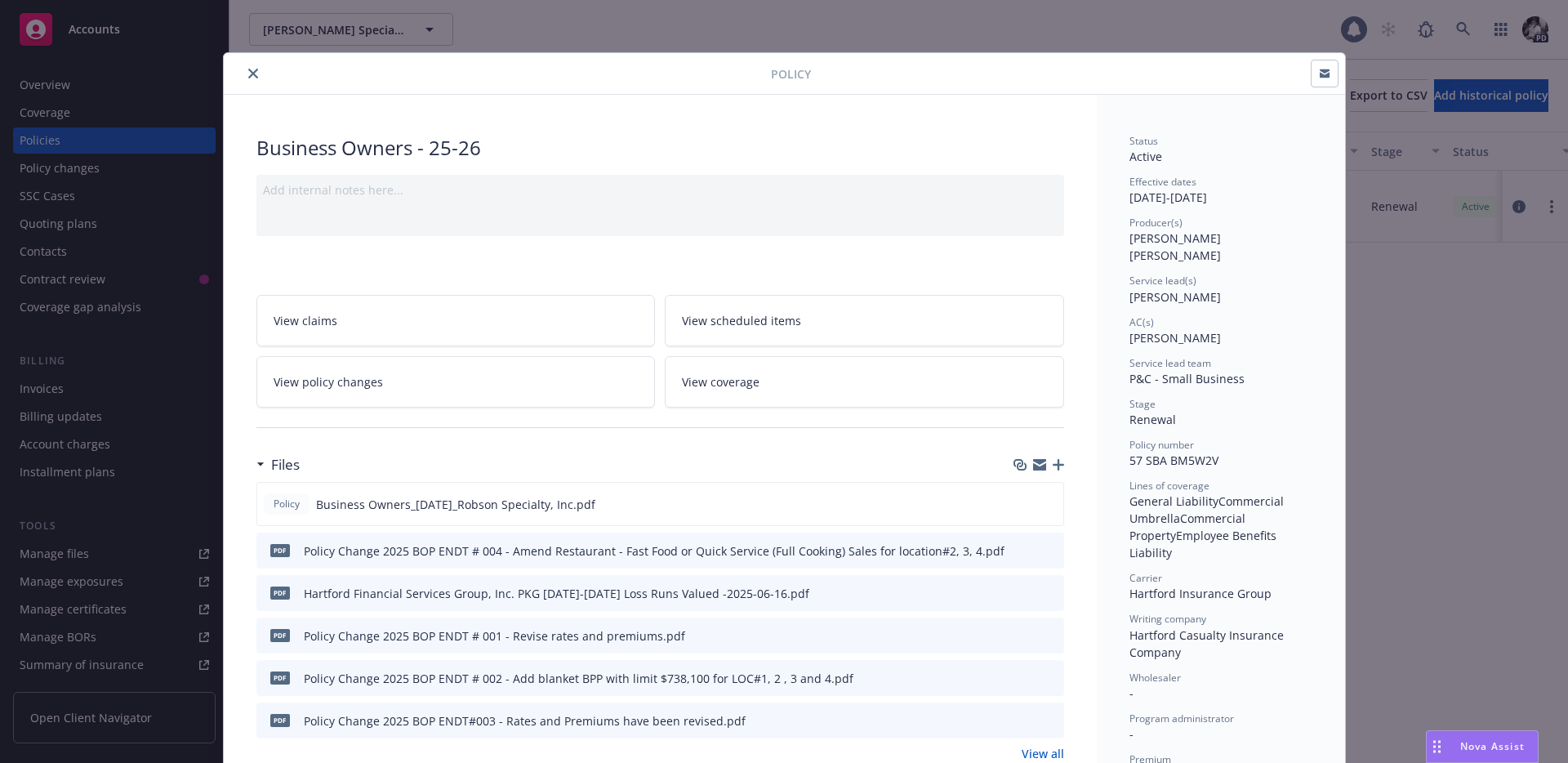
click at [252, 76] on icon "close" at bounding box center [252, 73] width 9 height 9
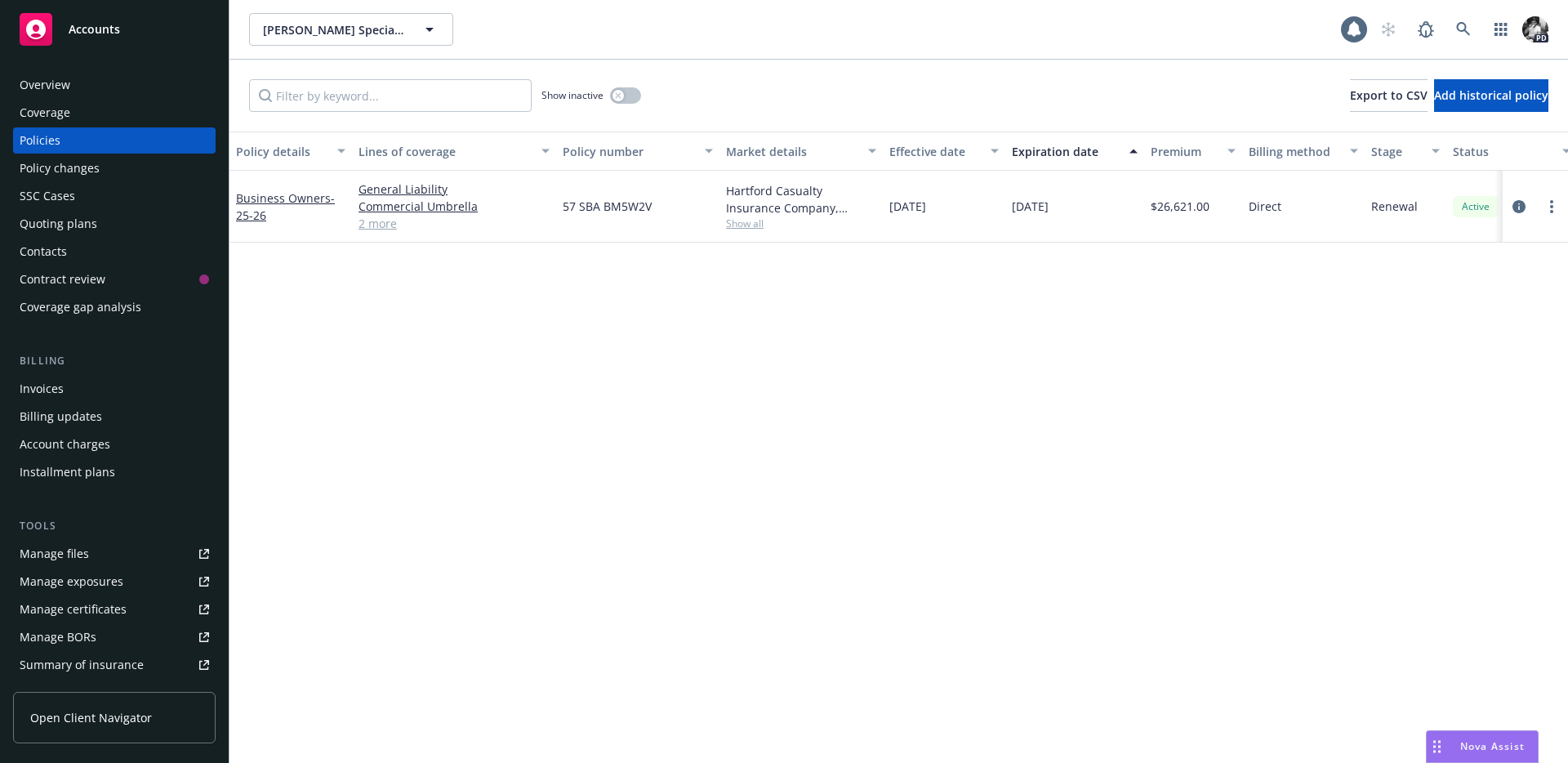
click at [114, 7] on link "Accounts" at bounding box center [114, 29] width 202 height 46
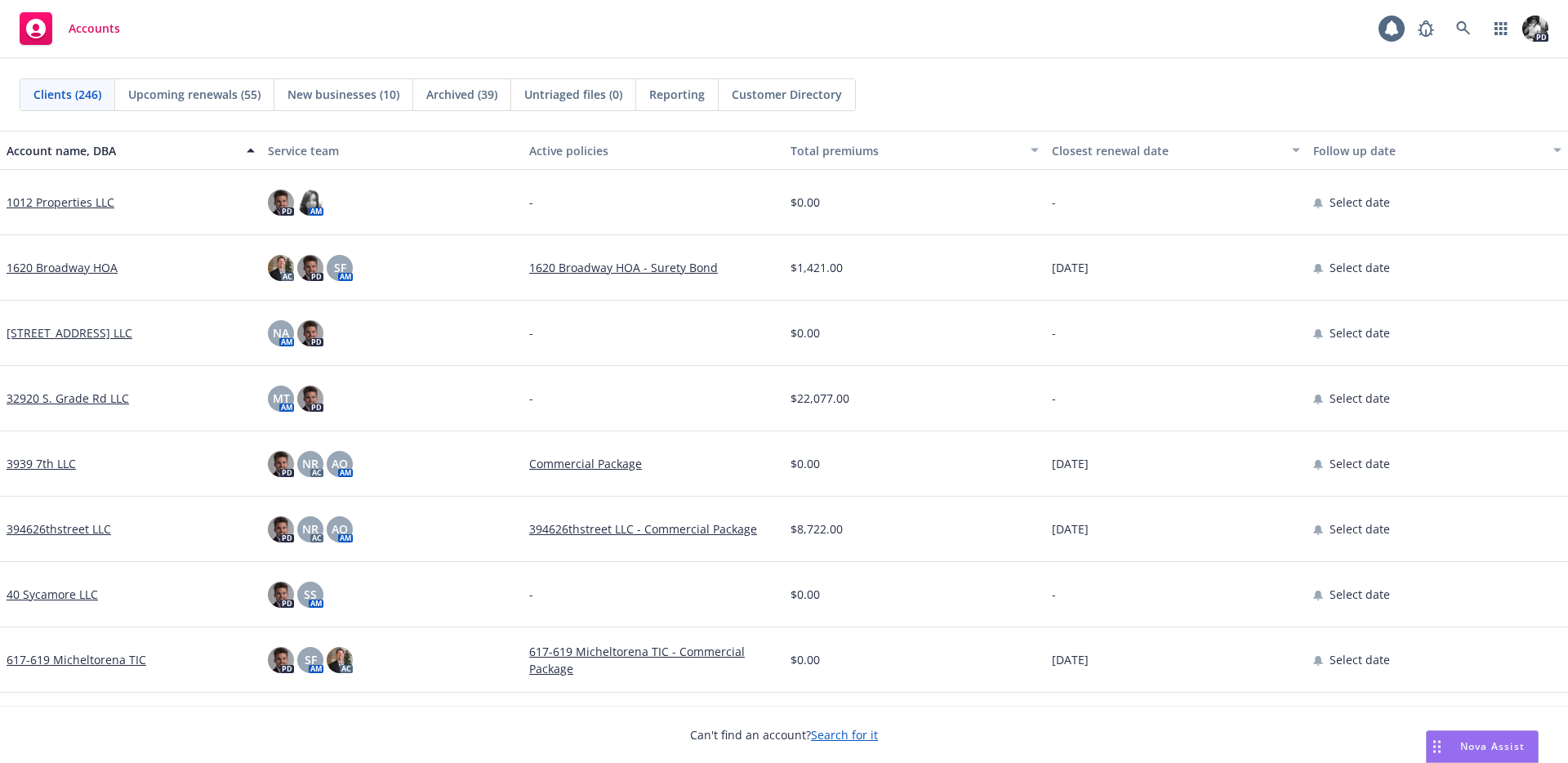
click at [878, 158] on div "Total premiums" at bounding box center [905, 151] width 230 height 17
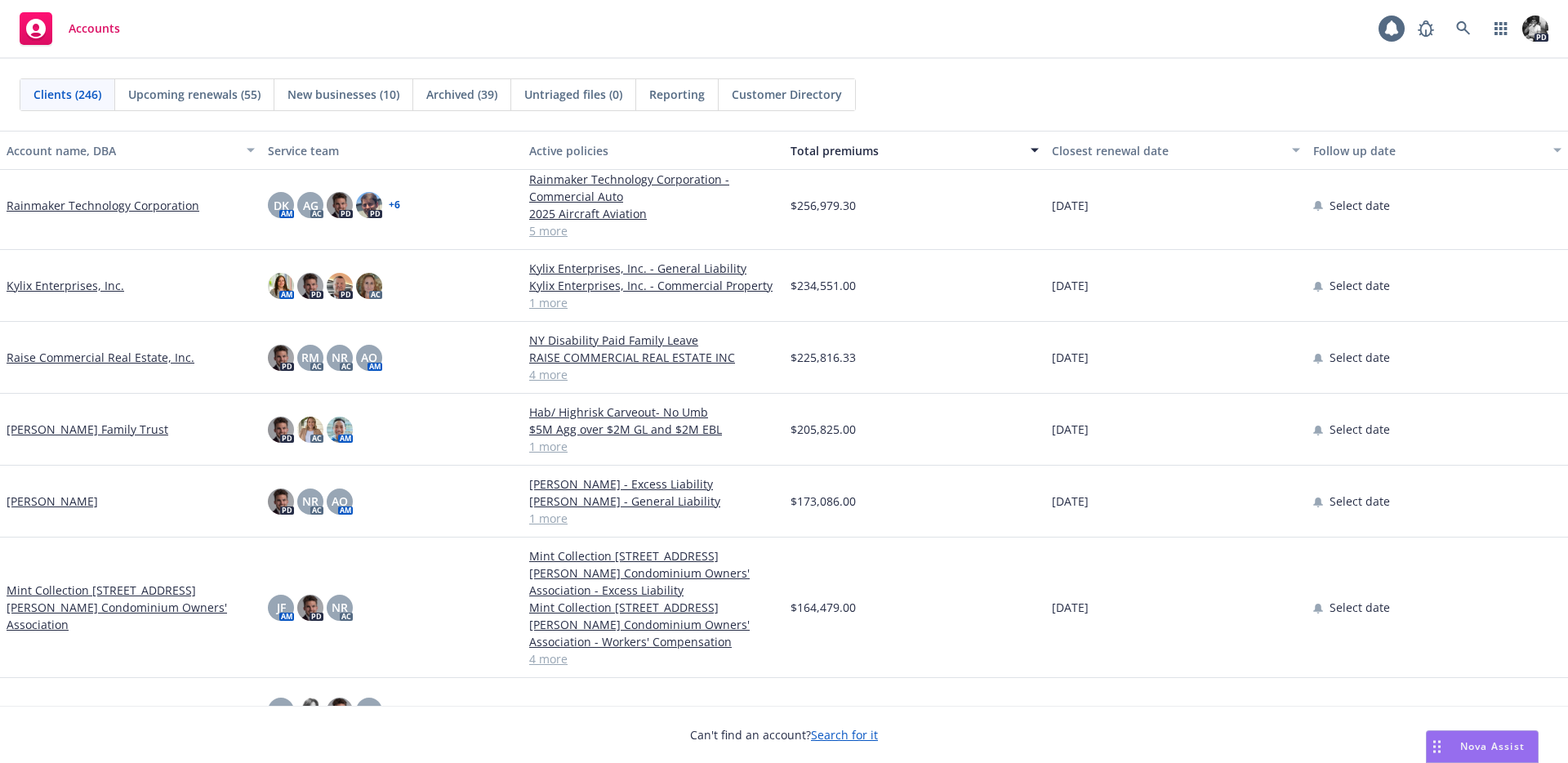
scroll to position [350, 0]
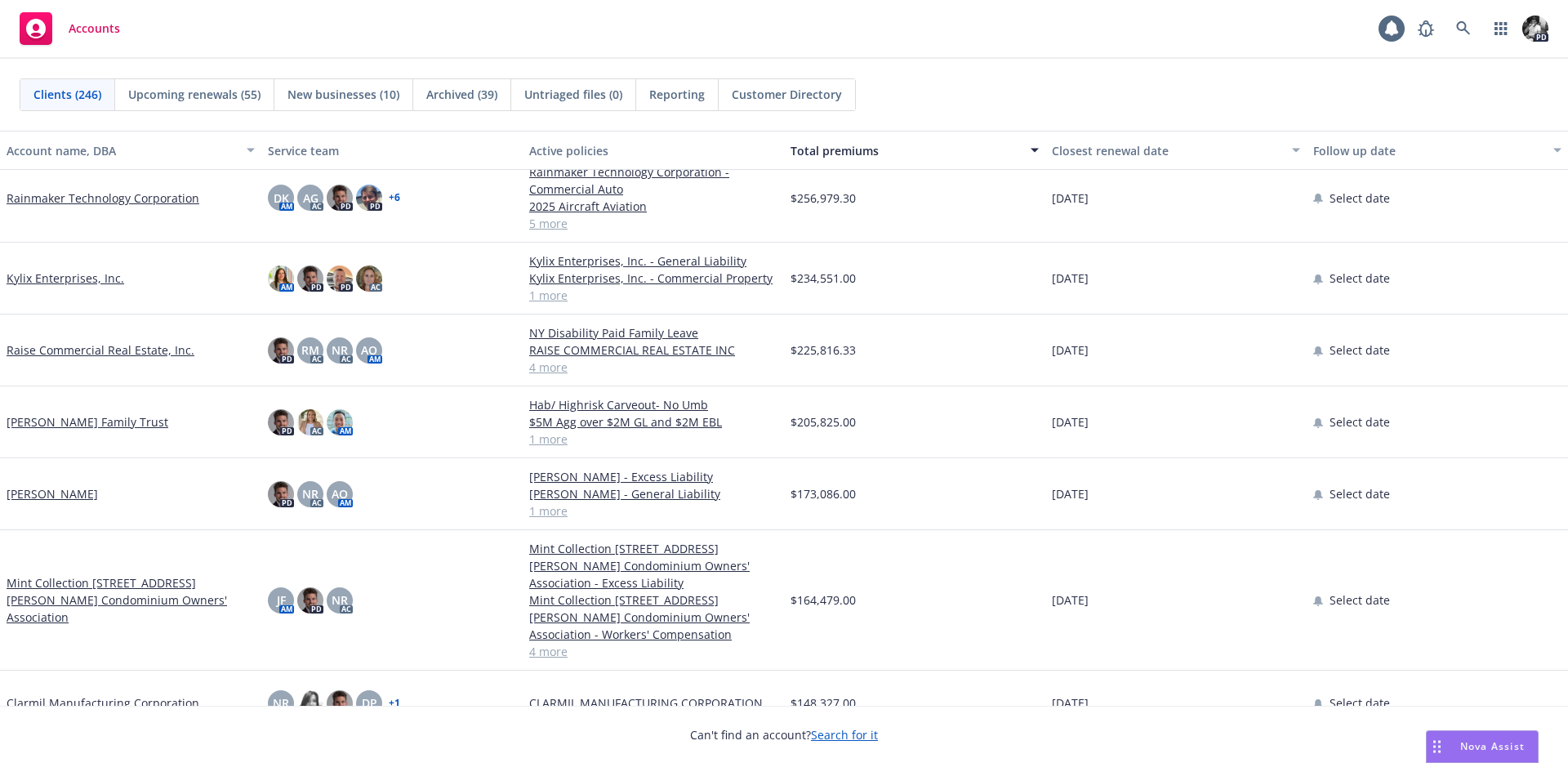
click at [103, 417] on link "Phua-Lee Family Trust" at bounding box center [88, 422] width 162 height 17
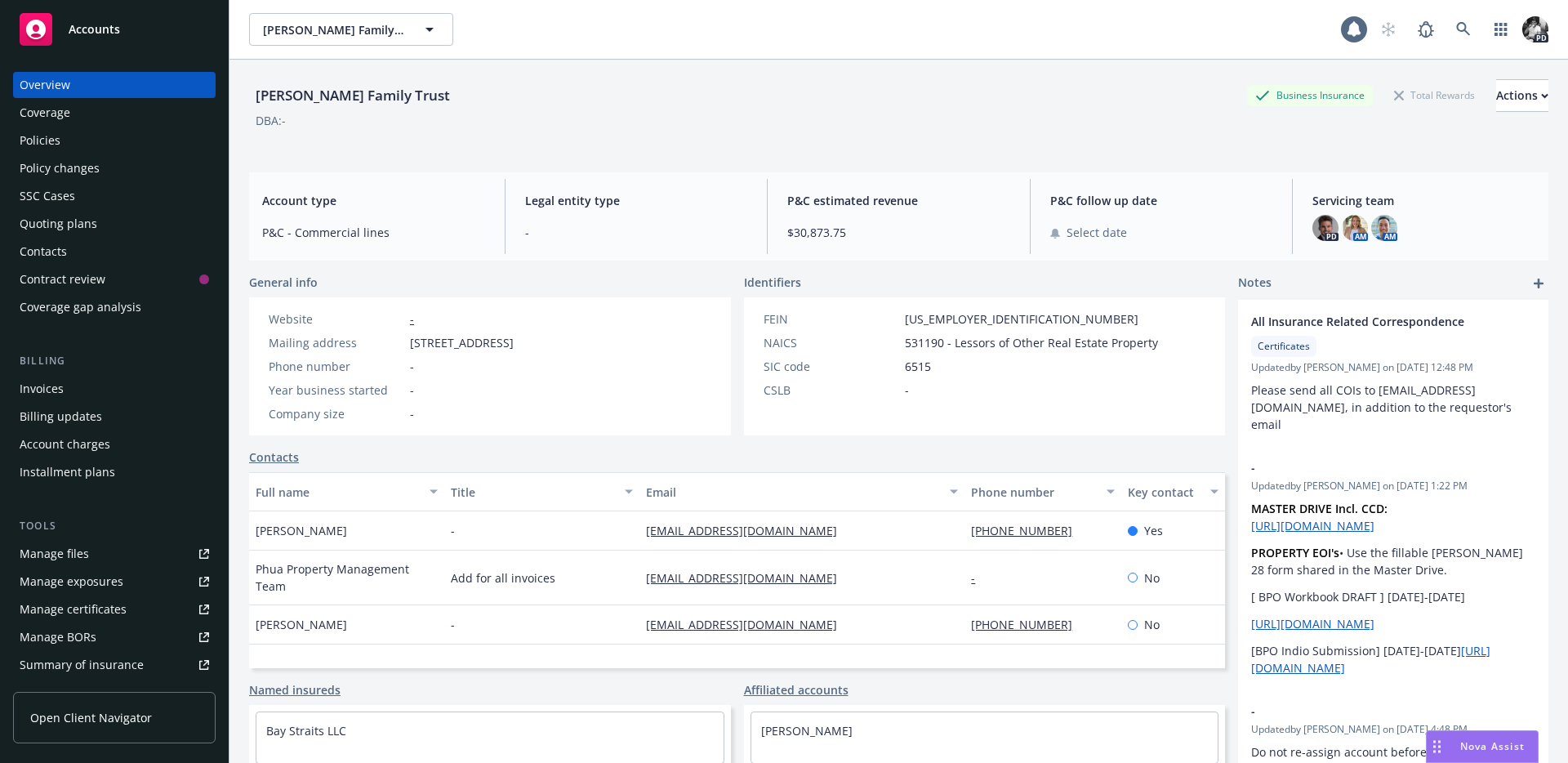
click at [36, 133] on div "Policies" at bounding box center [40, 140] width 40 height 26
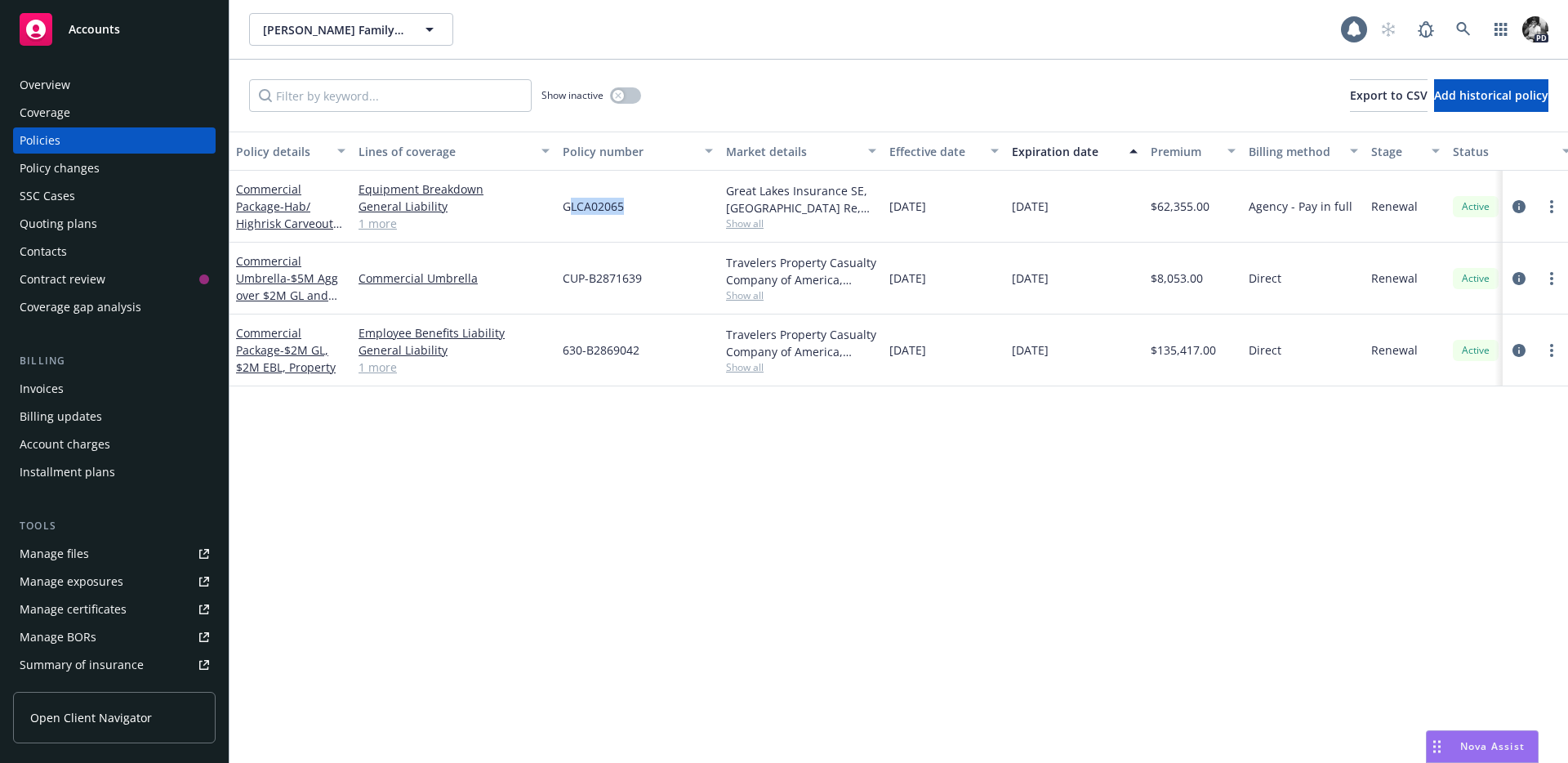
drag, startPoint x: 662, startPoint y: 203, endPoint x: 567, endPoint y: 211, distance: 95.3
click at [567, 211] on div "GLCA02065" at bounding box center [638, 206] width 164 height 71
drag, startPoint x: 557, startPoint y: 211, endPoint x: 623, endPoint y: 210, distance: 66.0
click at [623, 210] on div "GLCA02065" at bounding box center [638, 206] width 164 height 71
copy span "GLCA02065"
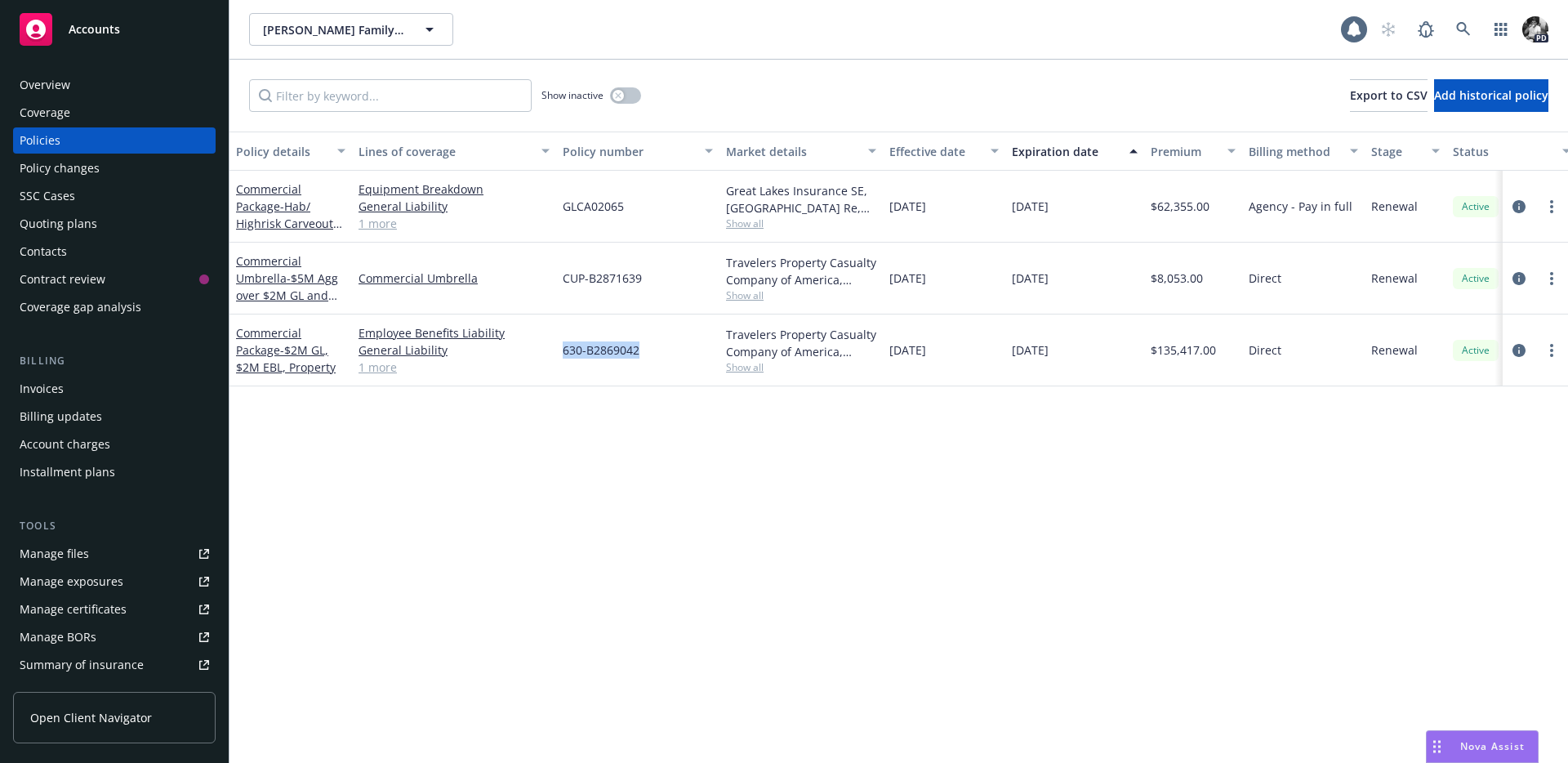
drag, startPoint x: 651, startPoint y: 353, endPoint x: 561, endPoint y: 357, distance: 90.1
click at [561, 357] on div "630-B2869042" at bounding box center [638, 350] width 164 height 71
copy span "630-B2869042"
drag, startPoint x: 644, startPoint y: 282, endPoint x: 558, endPoint y: 282, distance: 86.0
click at [558, 282] on div "CUP-B2871639" at bounding box center [638, 278] width 164 height 71
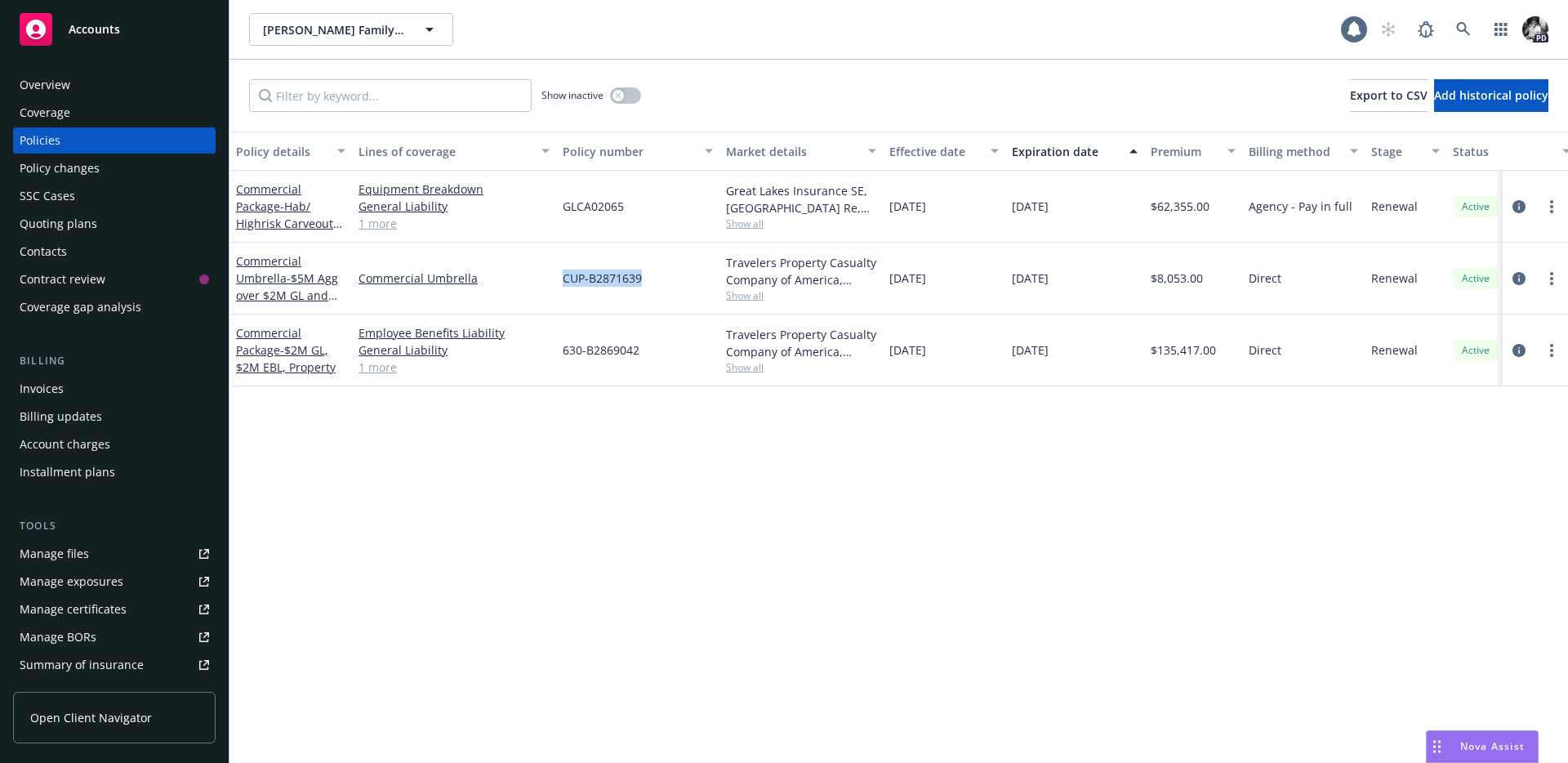
copy span "CUP-B2871639"
click at [1528, 208] on div at bounding box center [1535, 207] width 53 height 20
click at [1518, 208] on icon "circleInformation" at bounding box center [1518, 206] width 13 height 13
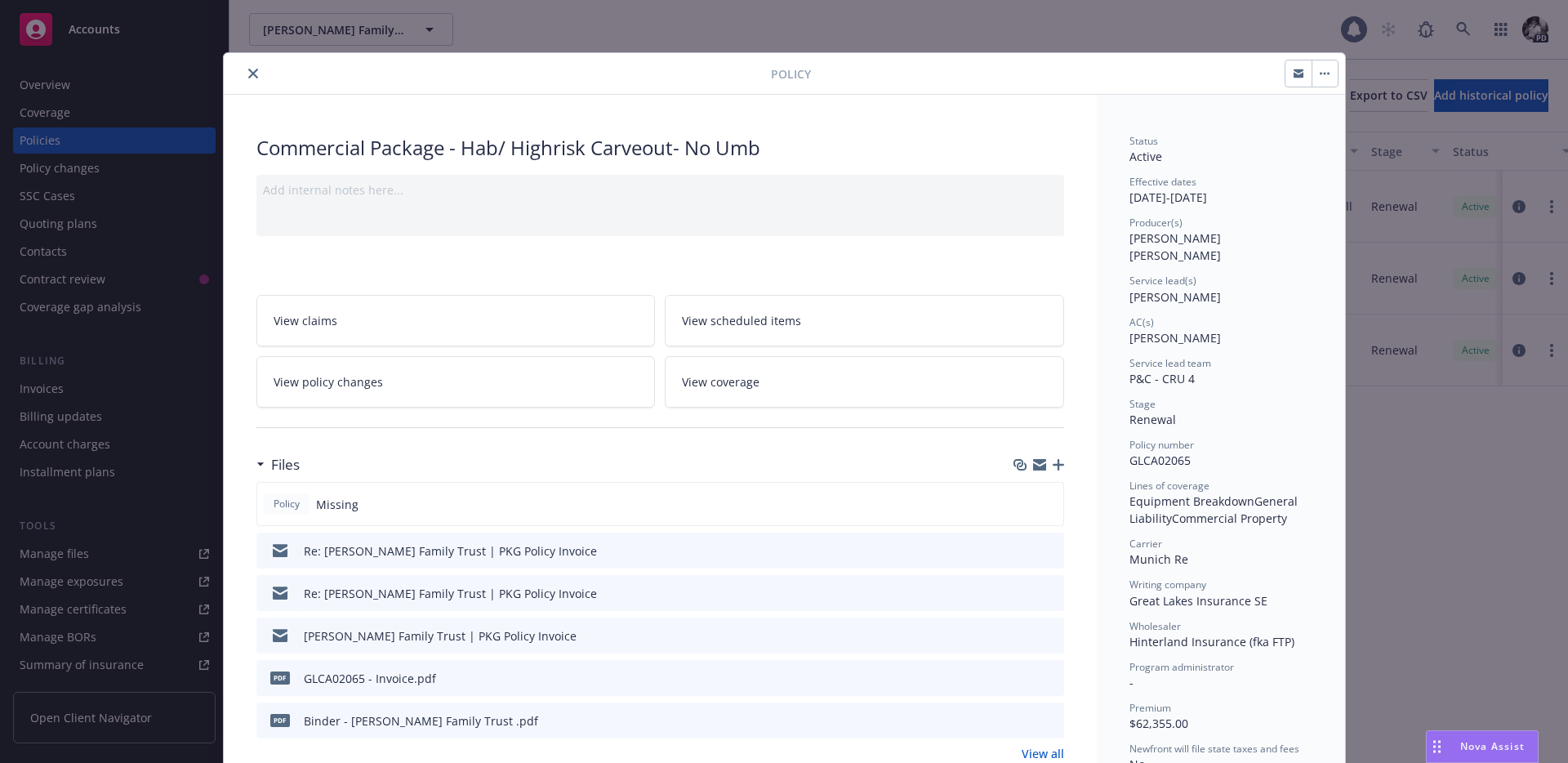
click at [261, 79] on button "close" at bounding box center [253, 73] width 20 height 20
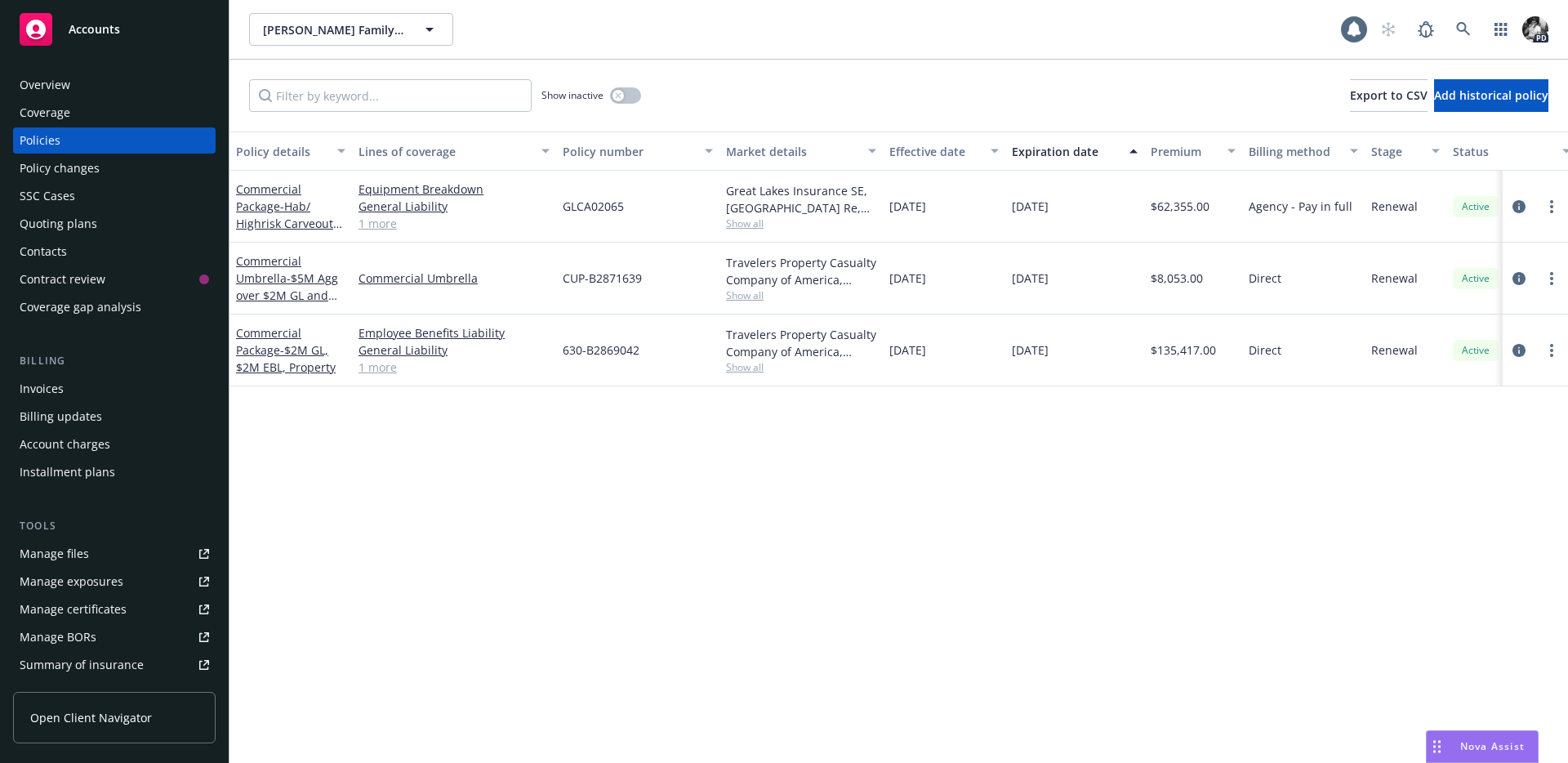
click at [83, 71] on div "Overview" at bounding box center [115, 84] width 189 height 26
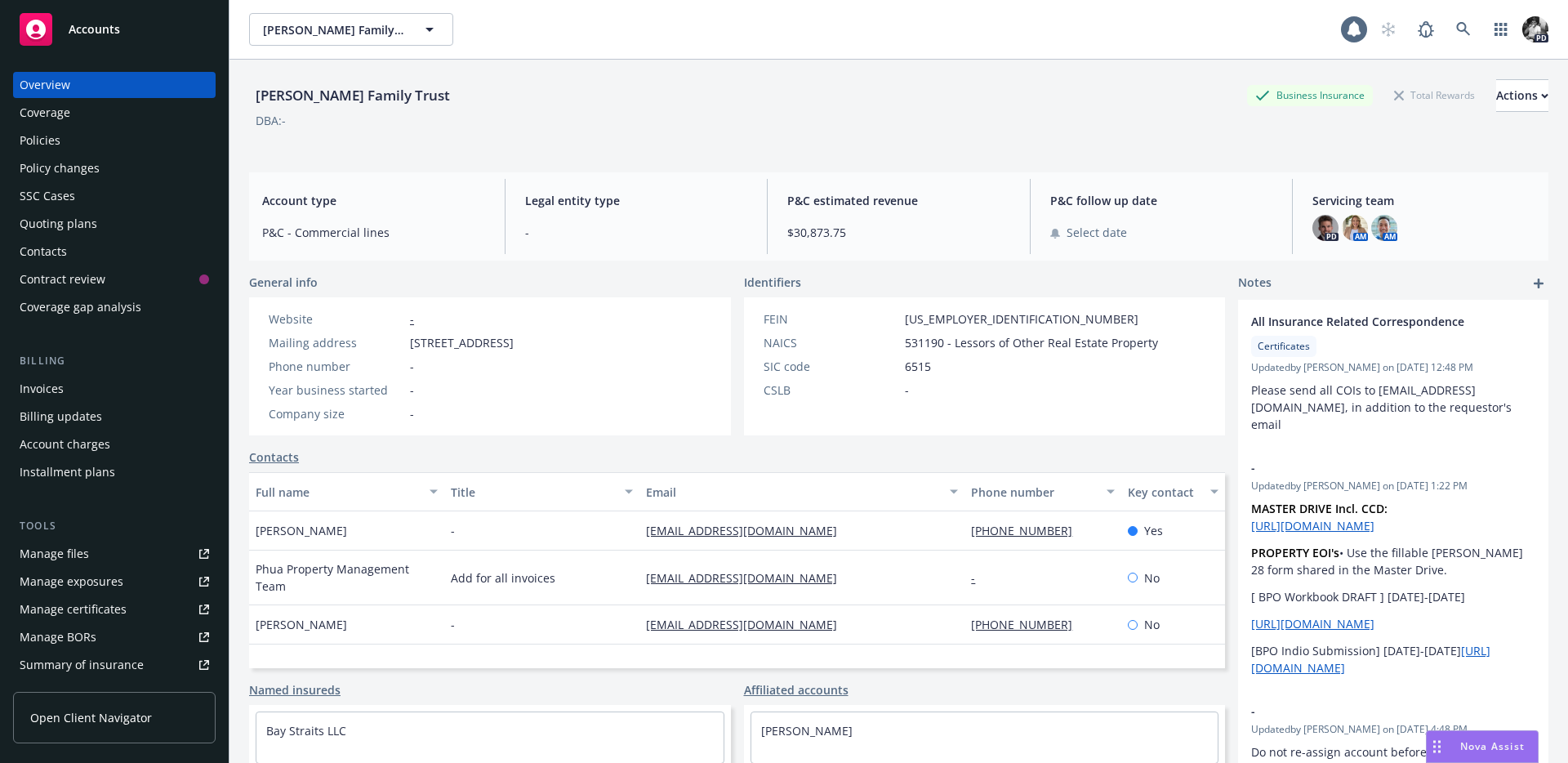
click at [75, 387] on div "Invoices" at bounding box center [115, 388] width 189 height 26
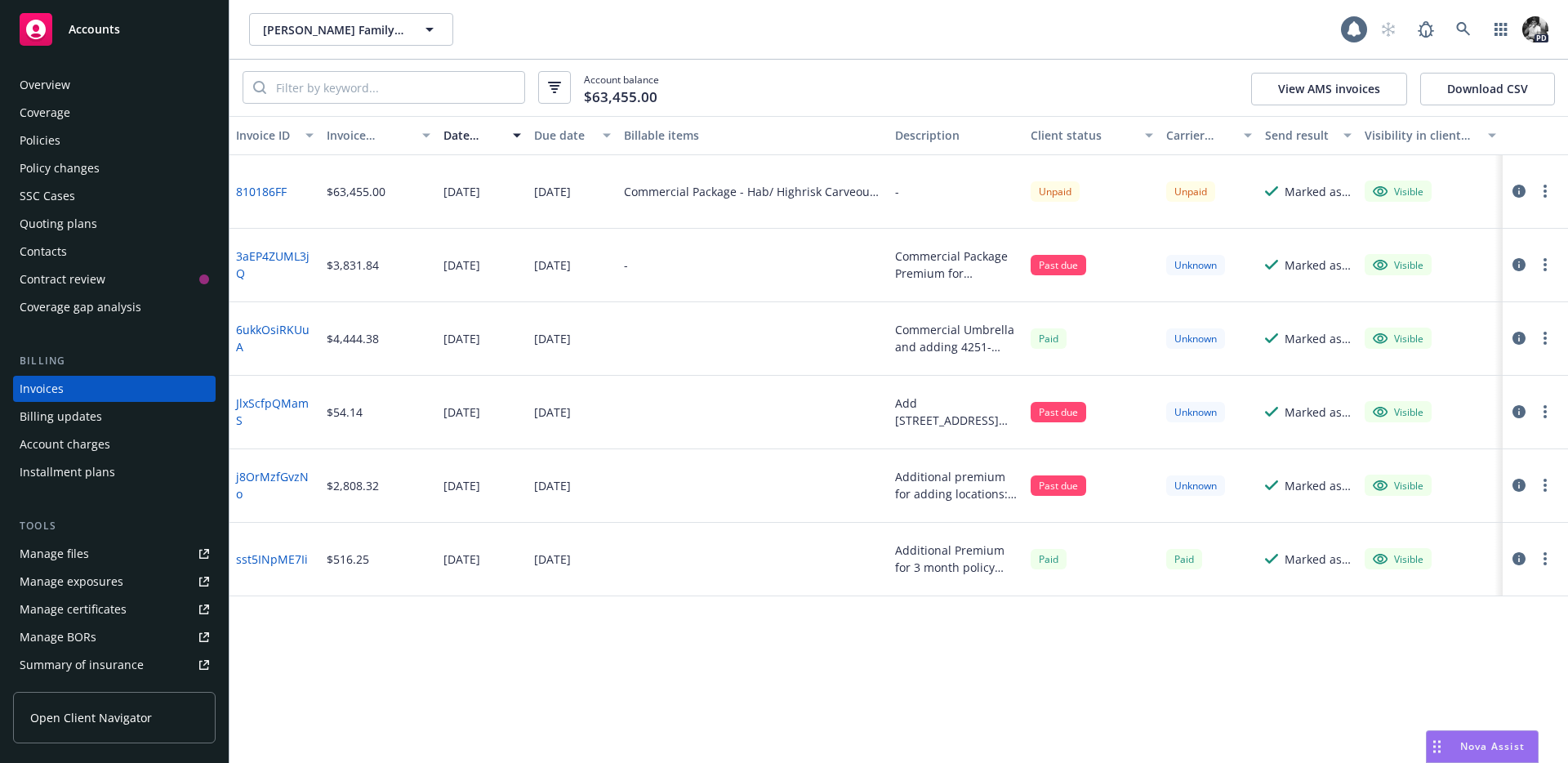
click at [261, 194] on link "810186FF" at bounding box center [261, 191] width 51 height 17
click at [1447, 25] on span at bounding box center [1463, 29] width 33 height 33
click at [1456, 25] on icon at bounding box center [1463, 29] width 15 height 15
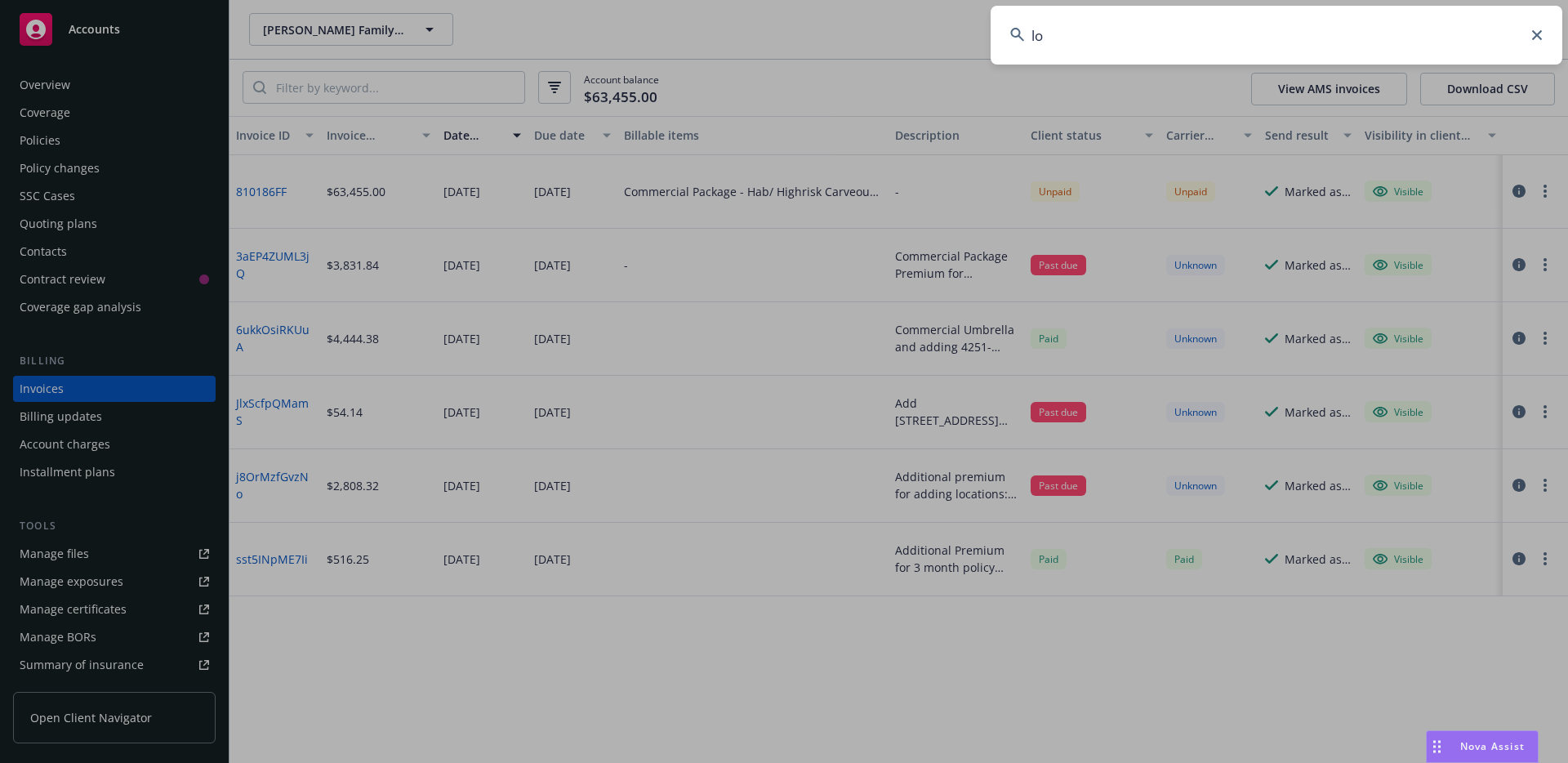
type input "l"
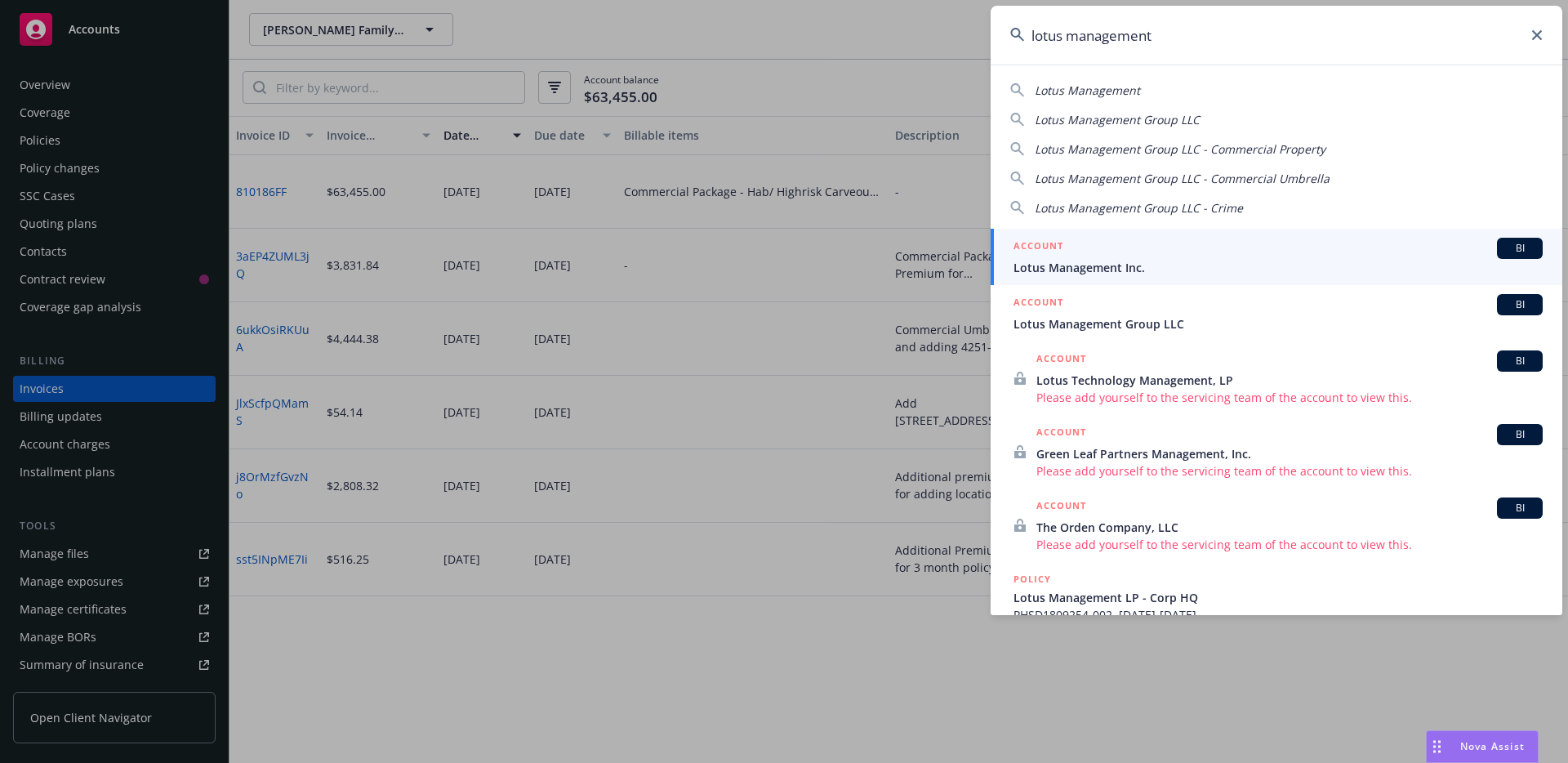
type input "lotus management"
click at [1076, 257] on div "ACCOUNT BI" at bounding box center [1278, 248] width 530 height 22
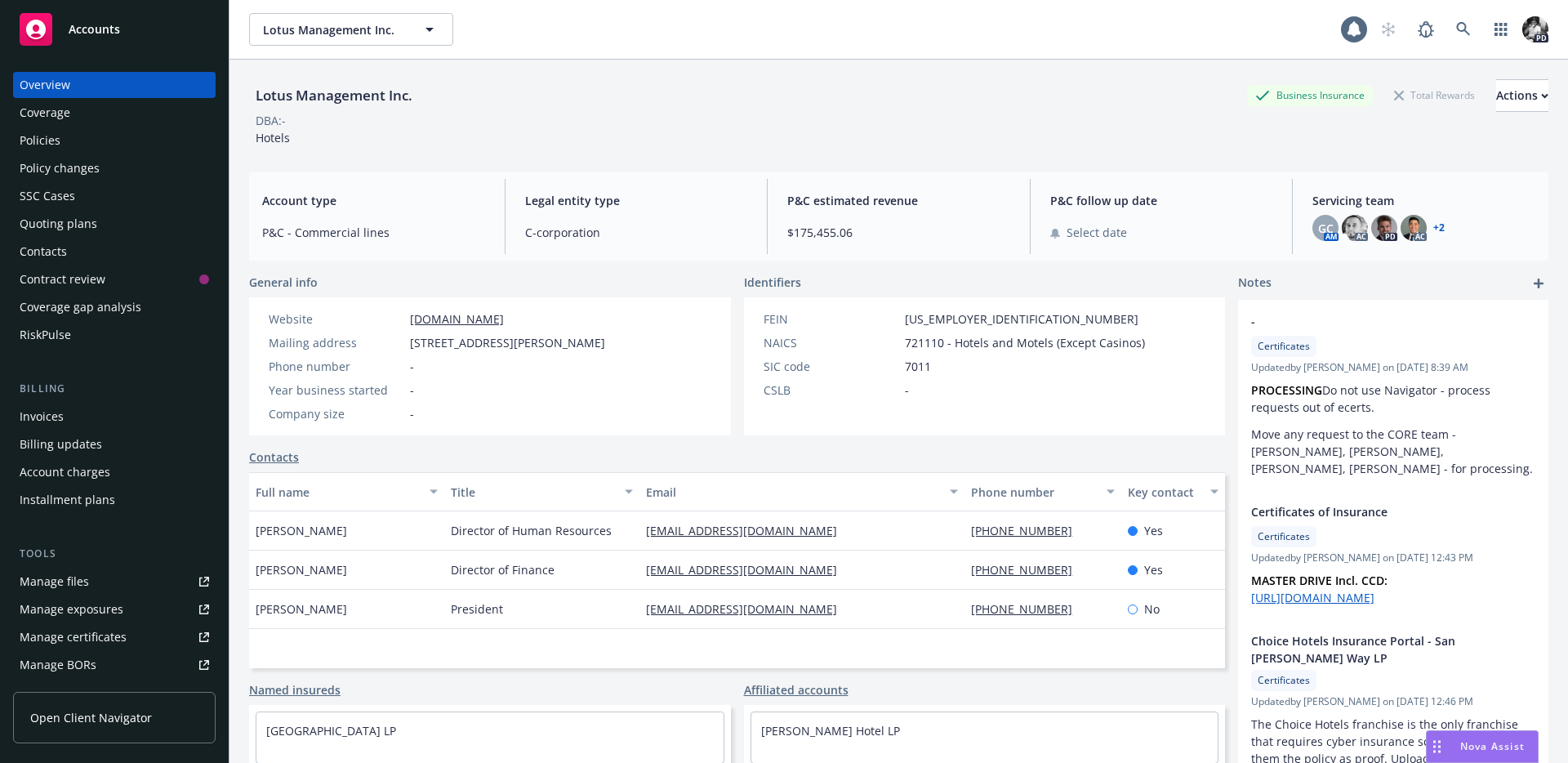
click at [79, 409] on div "Invoices" at bounding box center [115, 416] width 189 height 26
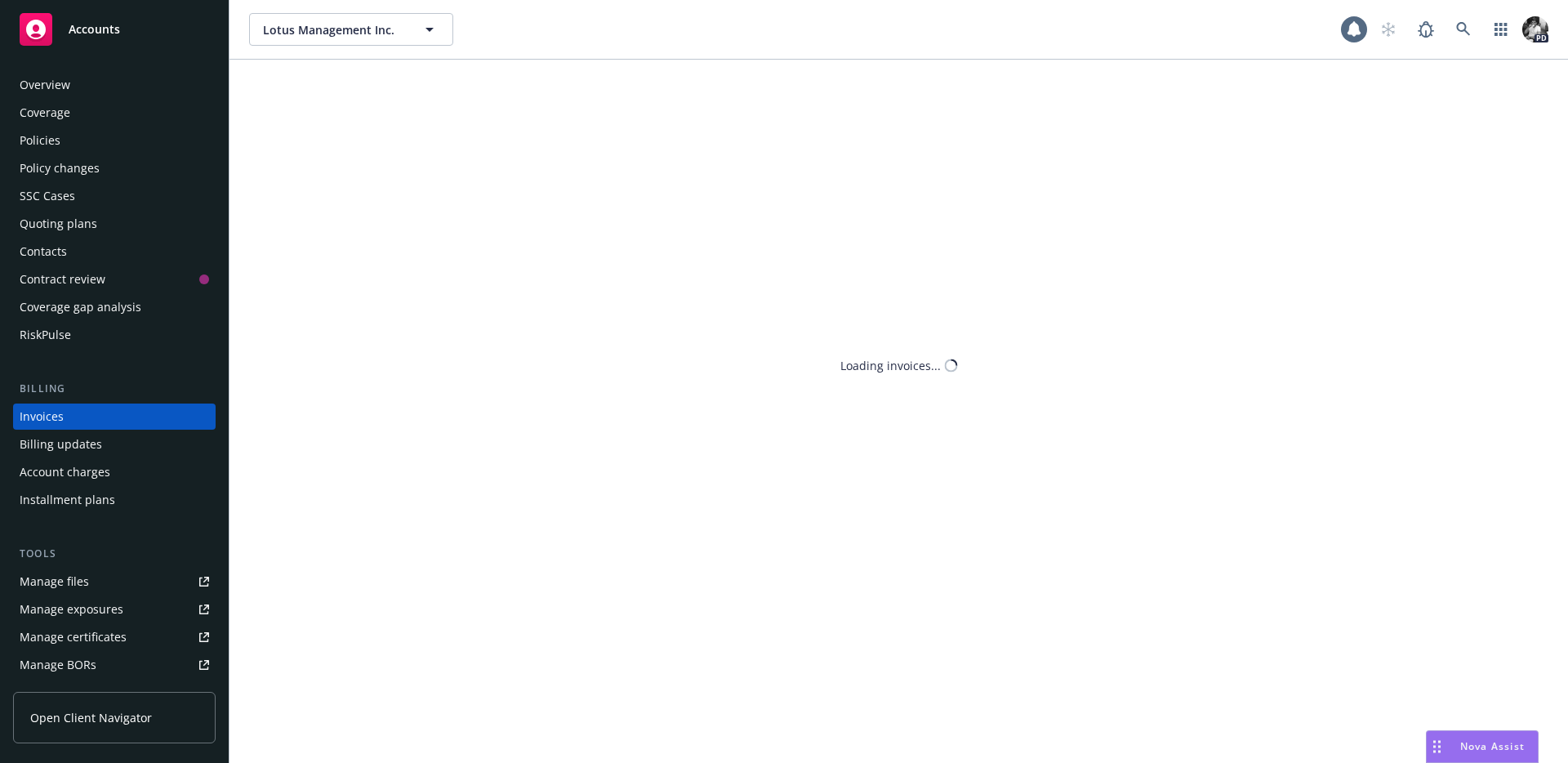
scroll to position [9, 0]
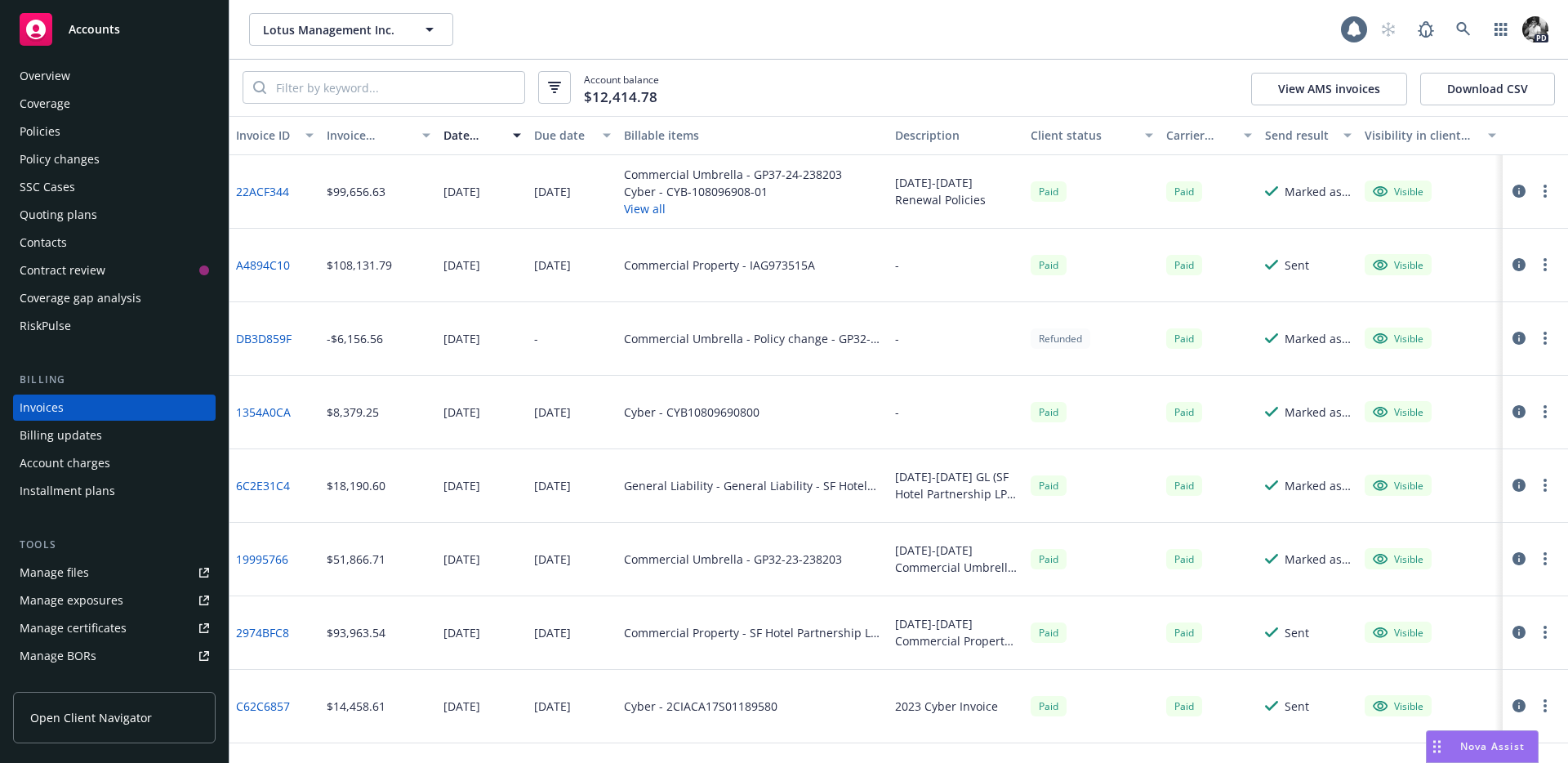
click at [648, 214] on button "View all" at bounding box center [733, 208] width 218 height 17
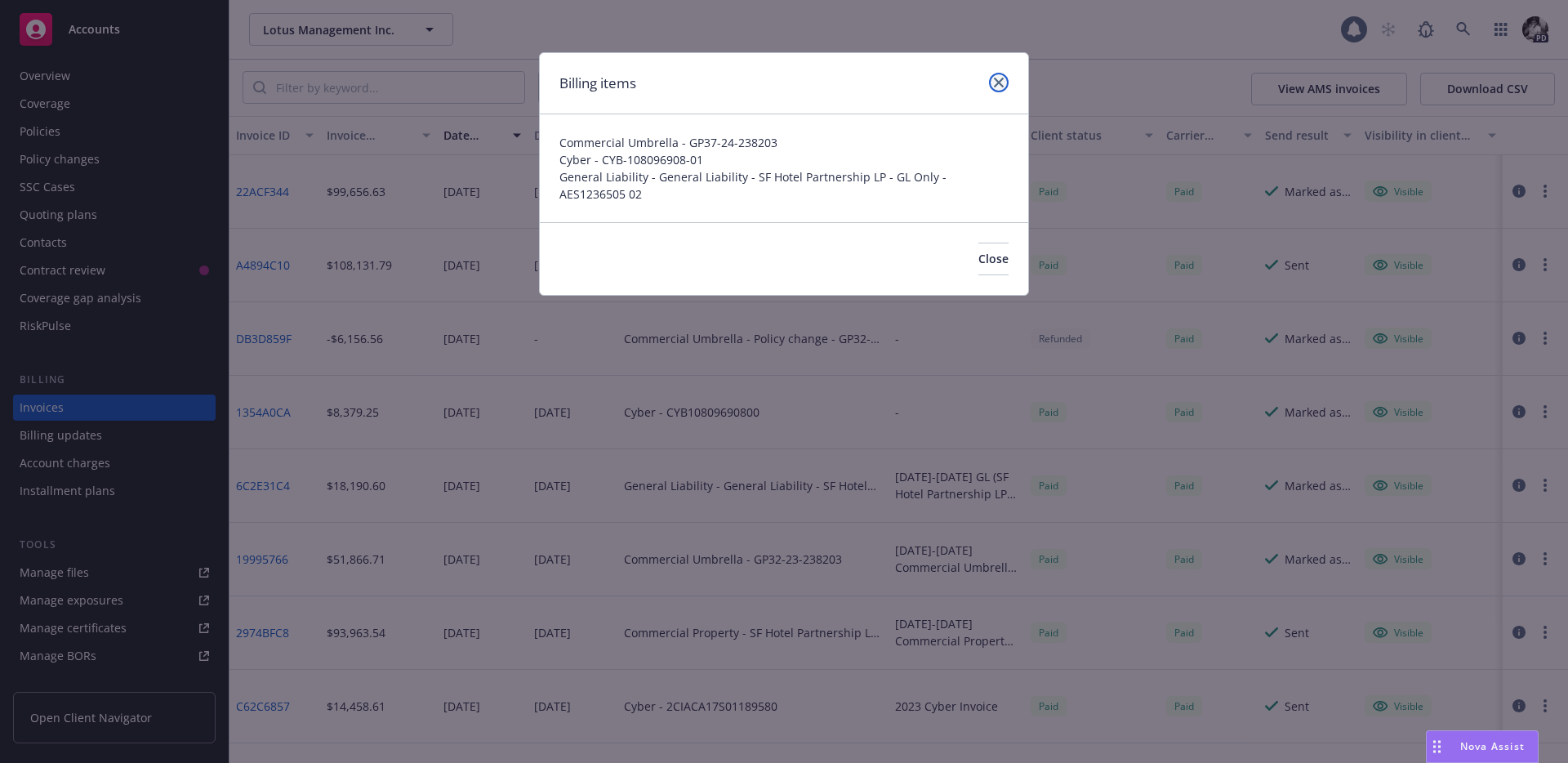
click at [1004, 87] on link "close" at bounding box center [998, 82] width 20 height 20
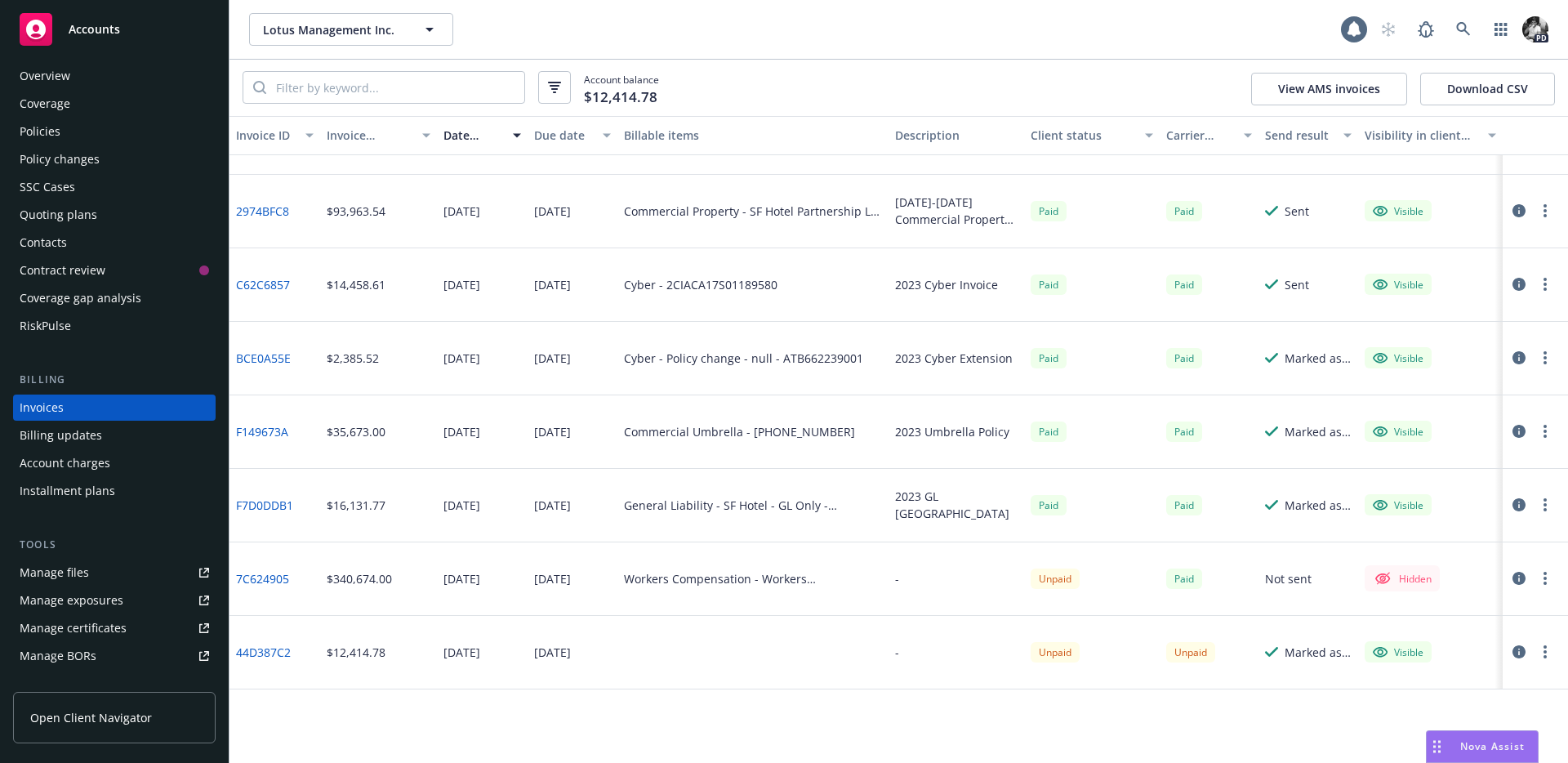
scroll to position [0, 0]
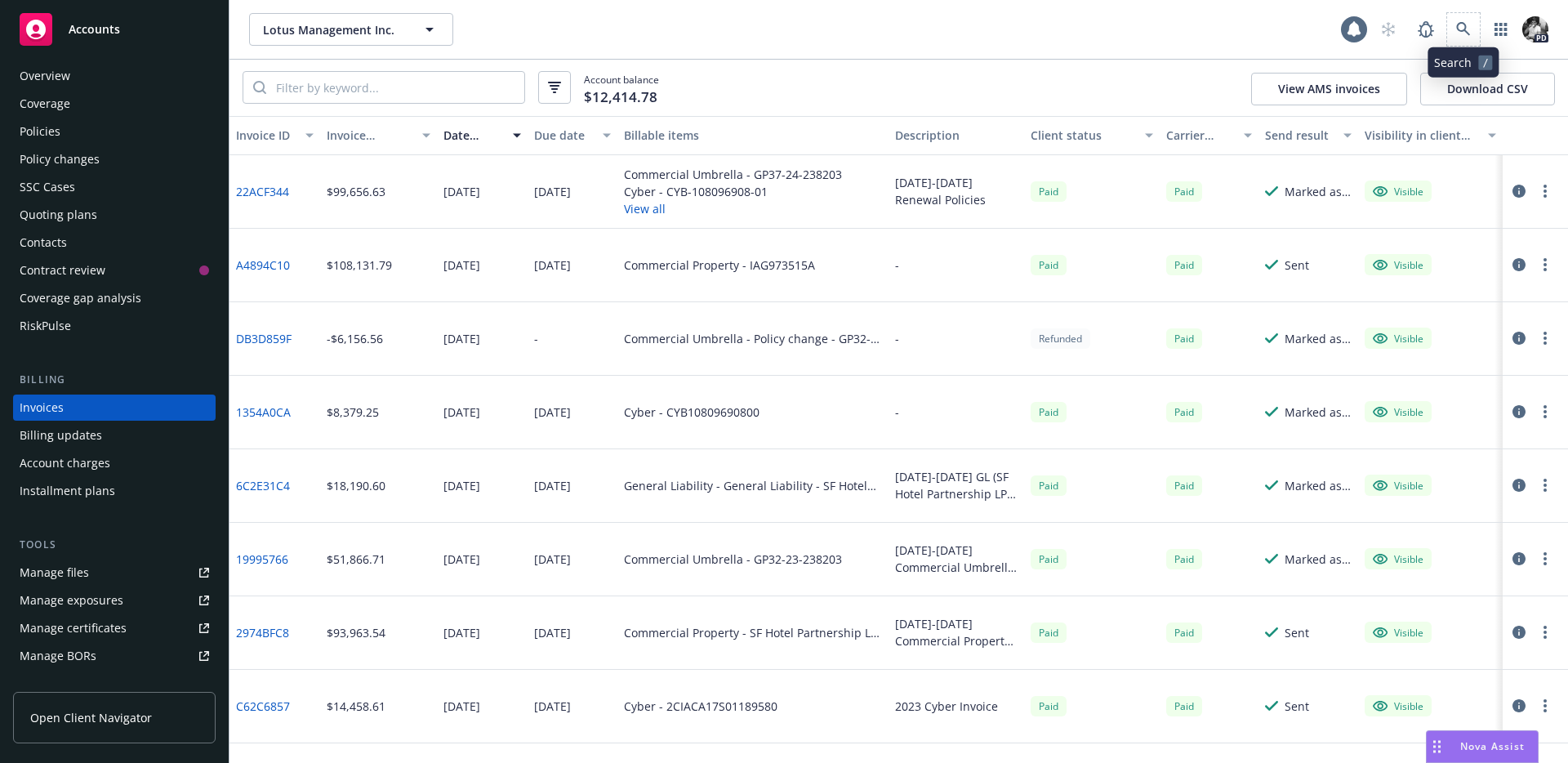
click at [1447, 38] on span at bounding box center [1463, 29] width 33 height 33
click at [1458, 33] on icon at bounding box center [1463, 29] width 15 height 15
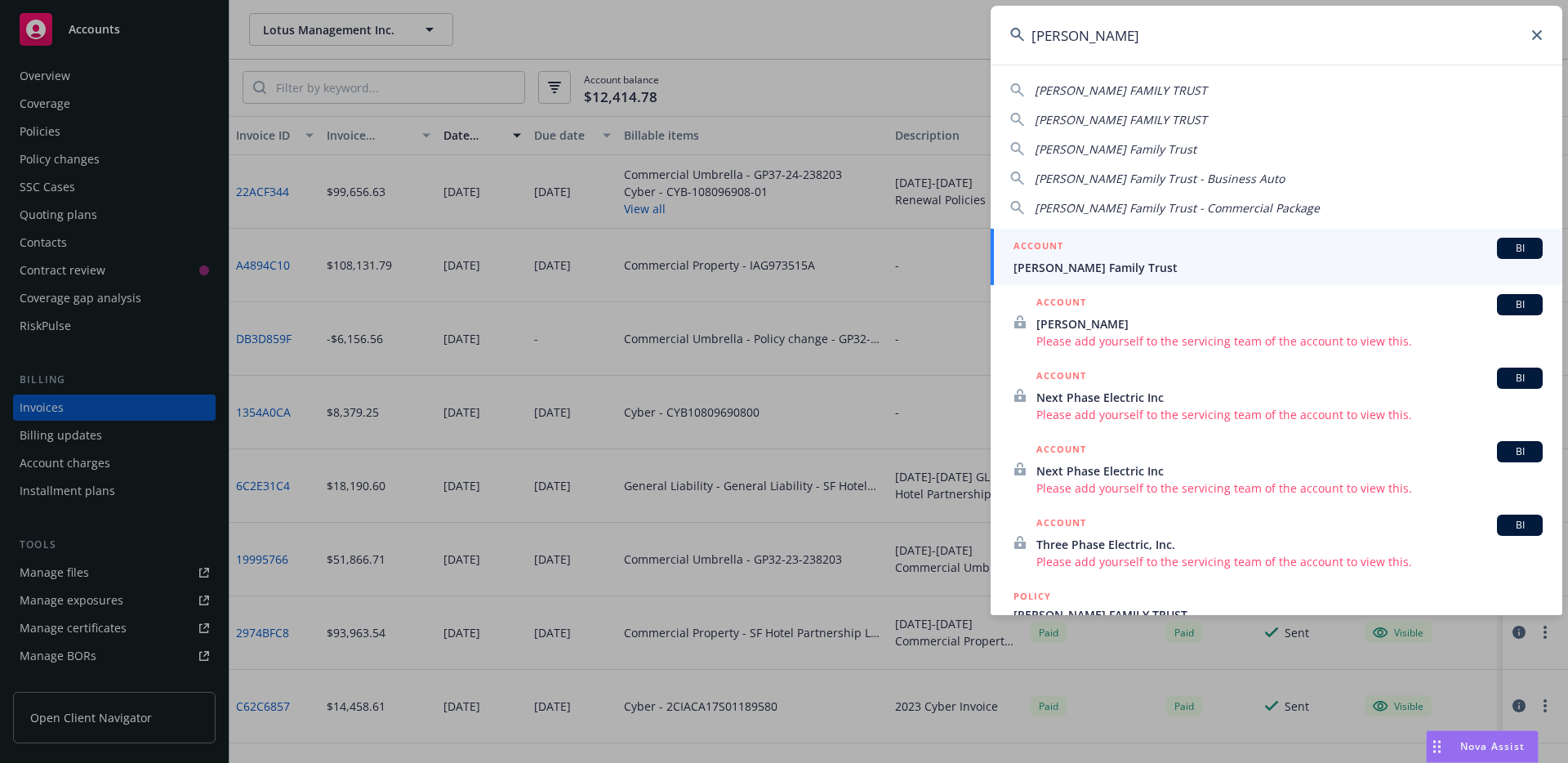
type input "phua lee"
click at [1050, 256] on h5 "ACCOUNT" at bounding box center [1038, 247] width 50 height 20
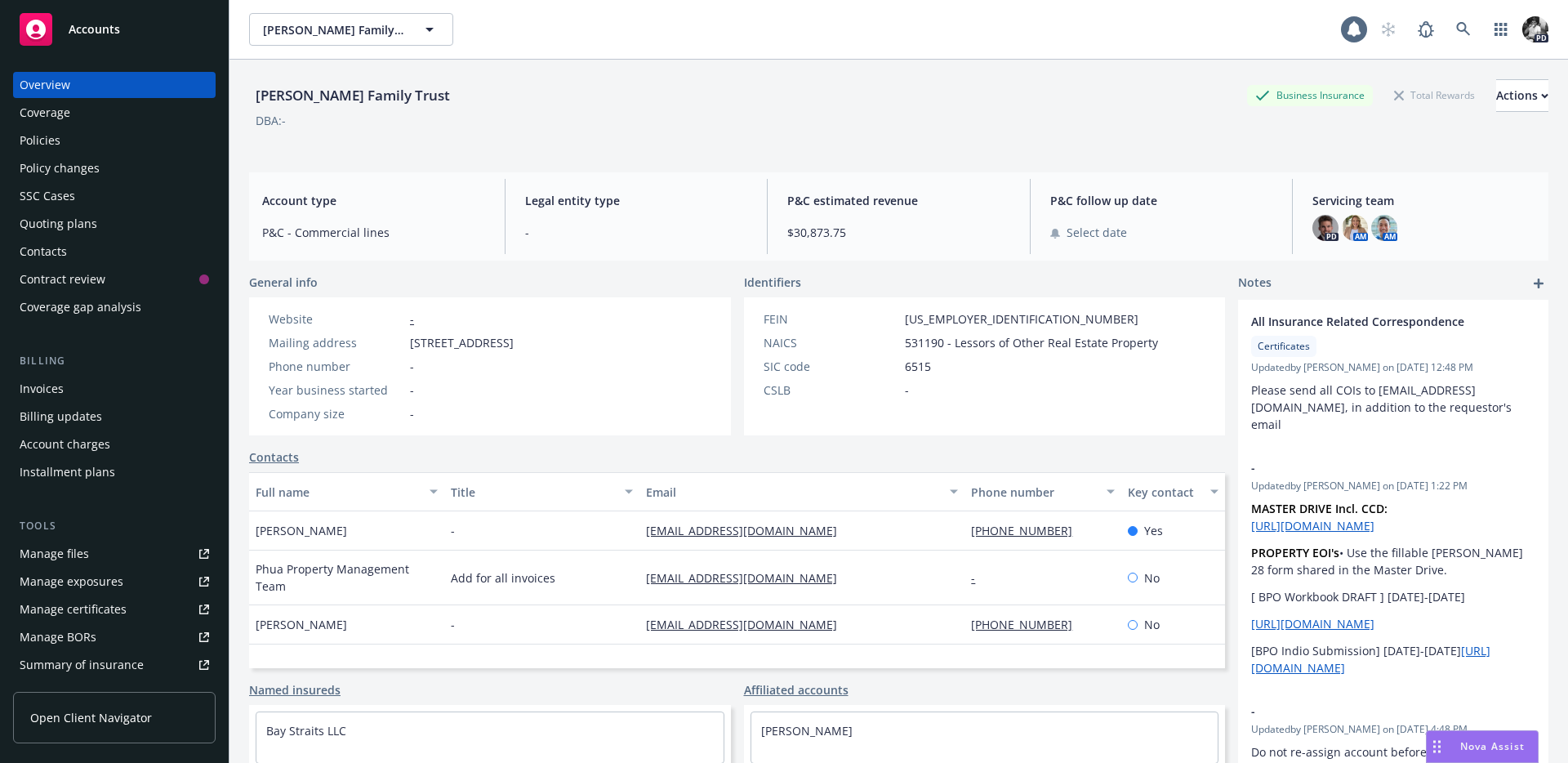
click at [118, 135] on div "Policies" at bounding box center [115, 140] width 189 height 26
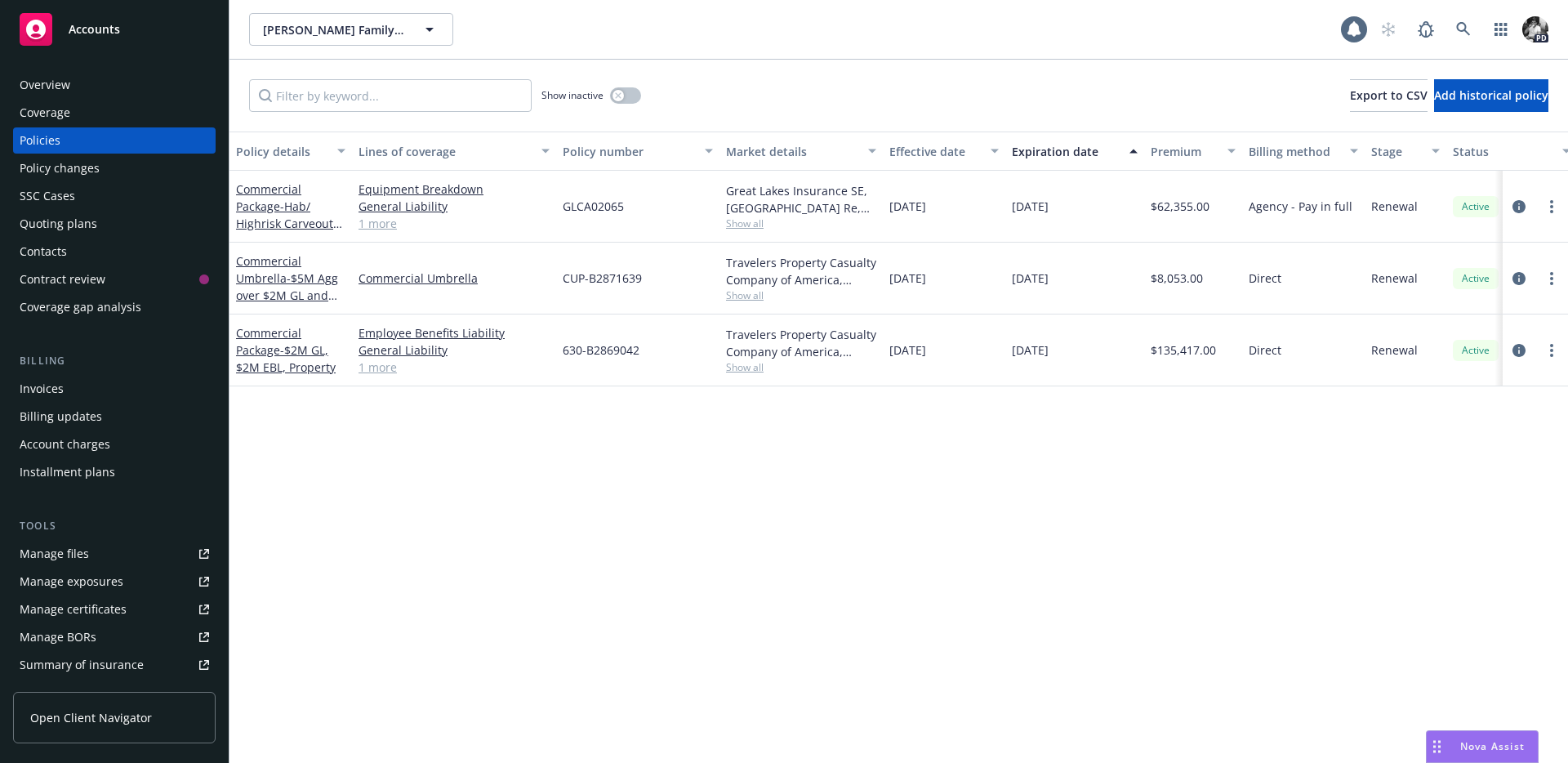
click at [108, 406] on div "Billing updates" at bounding box center [115, 416] width 189 height 26
click at [116, 392] on div "Invoices" at bounding box center [115, 388] width 189 height 26
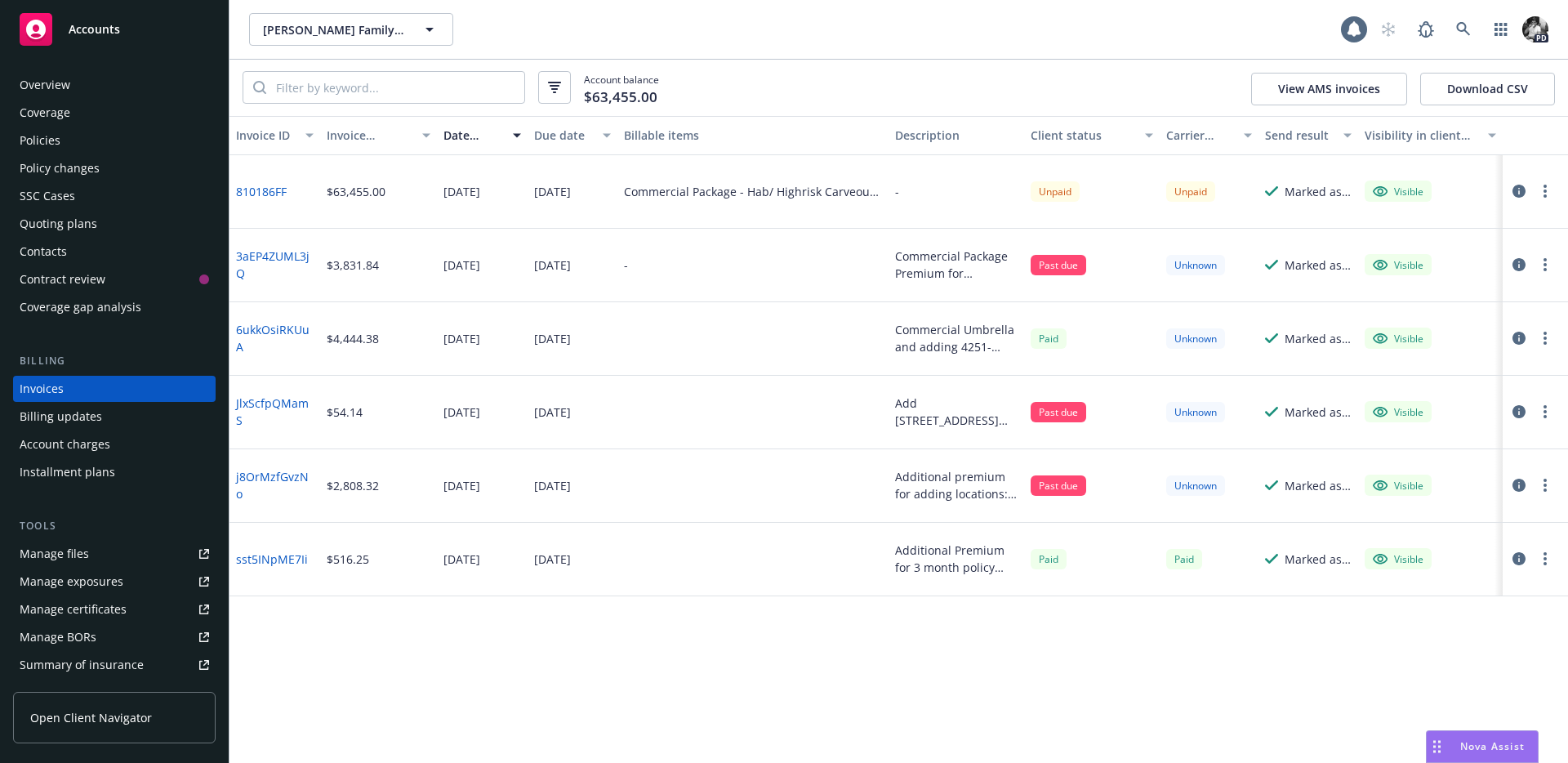
click at [260, 189] on link "810186FF" at bounding box center [261, 191] width 51 height 17
click at [1460, 36] on icon at bounding box center [1463, 29] width 15 height 15
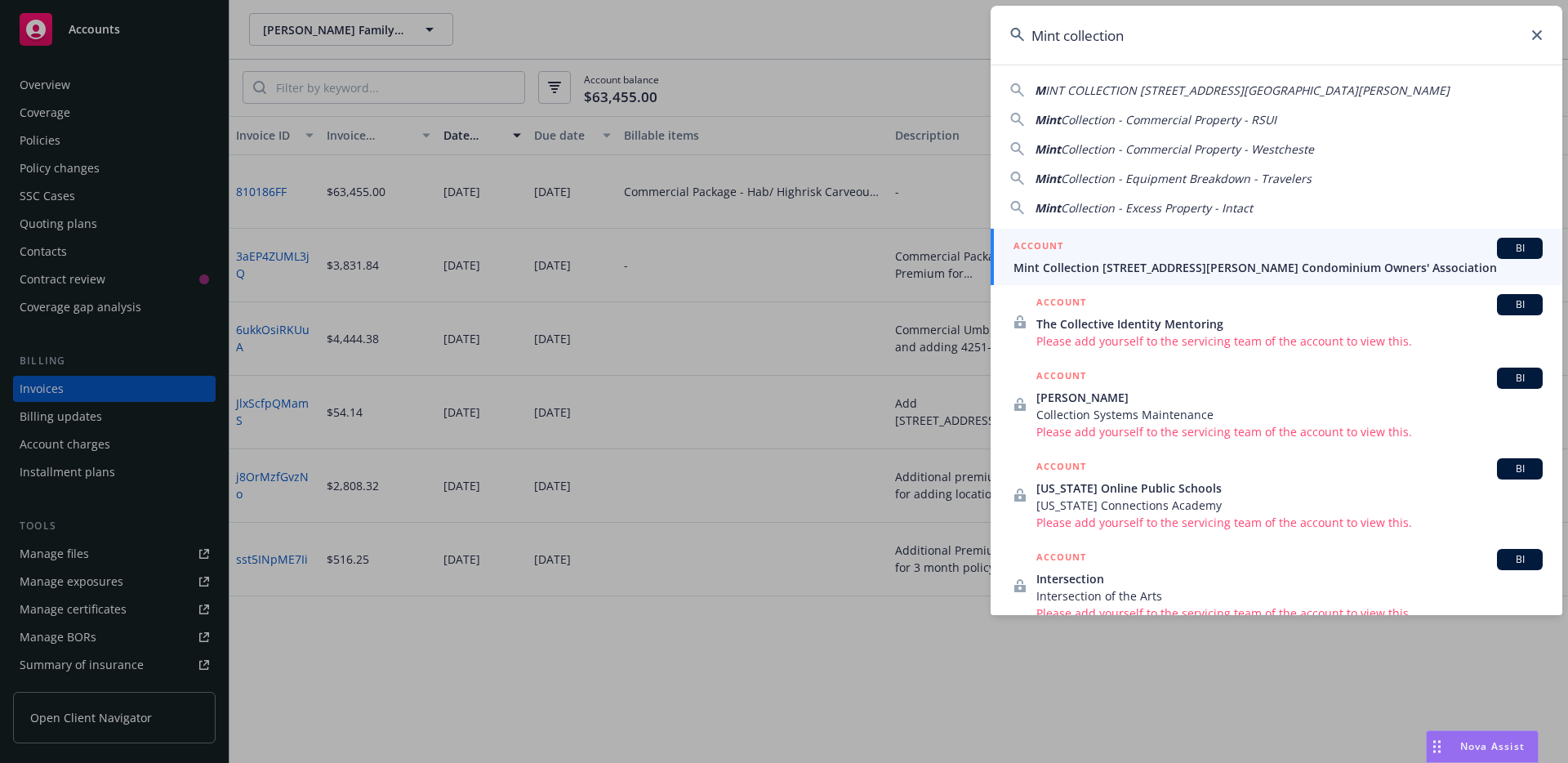
type input "Mint collection"
click at [1086, 248] on div "ACCOUNT BI" at bounding box center [1278, 248] width 530 height 22
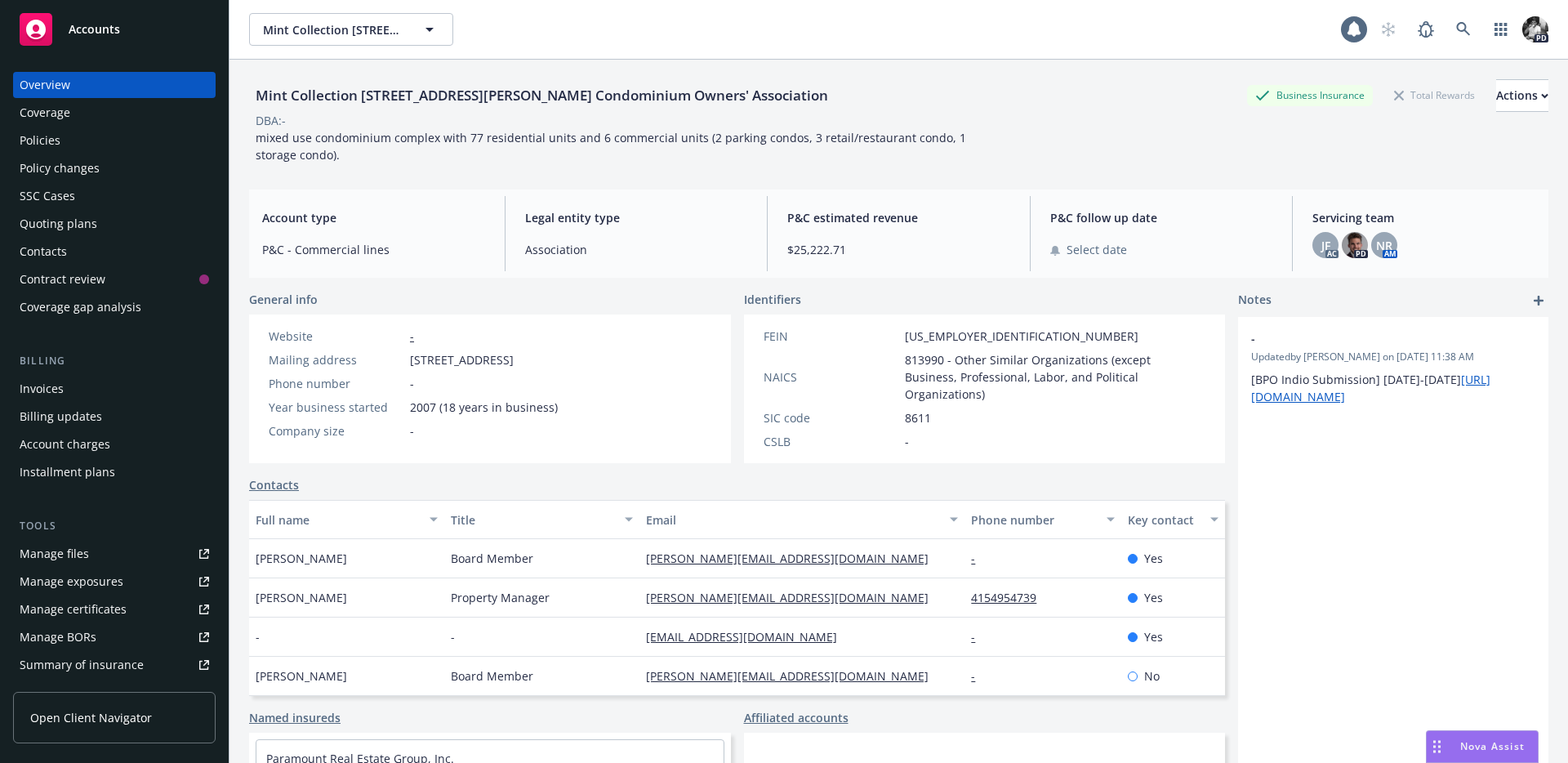
click at [143, 118] on div "Coverage" at bounding box center [115, 113] width 189 height 26
click at [138, 129] on div "Policies" at bounding box center [115, 140] width 189 height 26
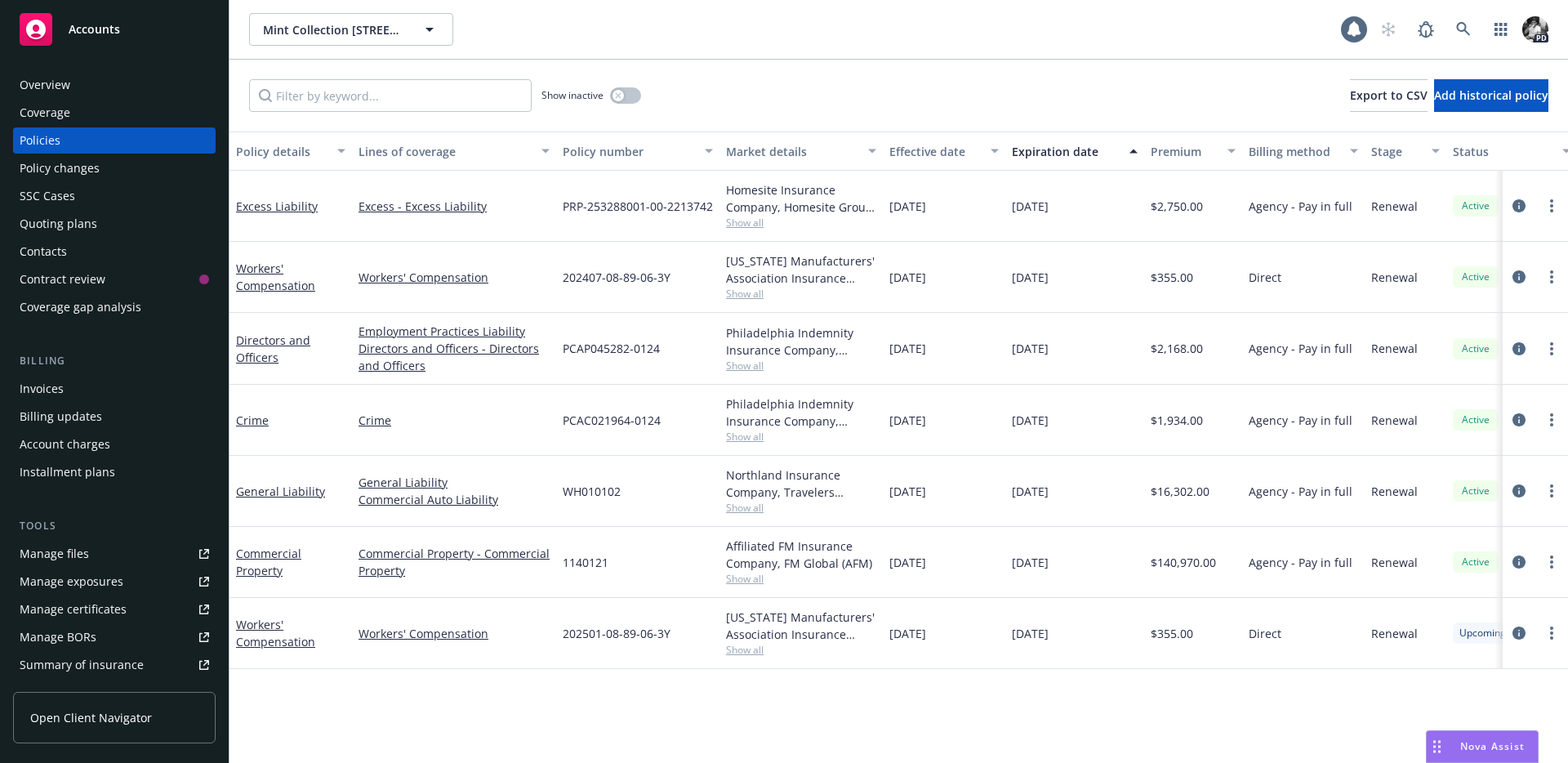
click at [1509, 216] on div at bounding box center [1535, 206] width 65 height 71
click at [1512, 210] on icon "circleInformation" at bounding box center [1518, 205] width 13 height 13
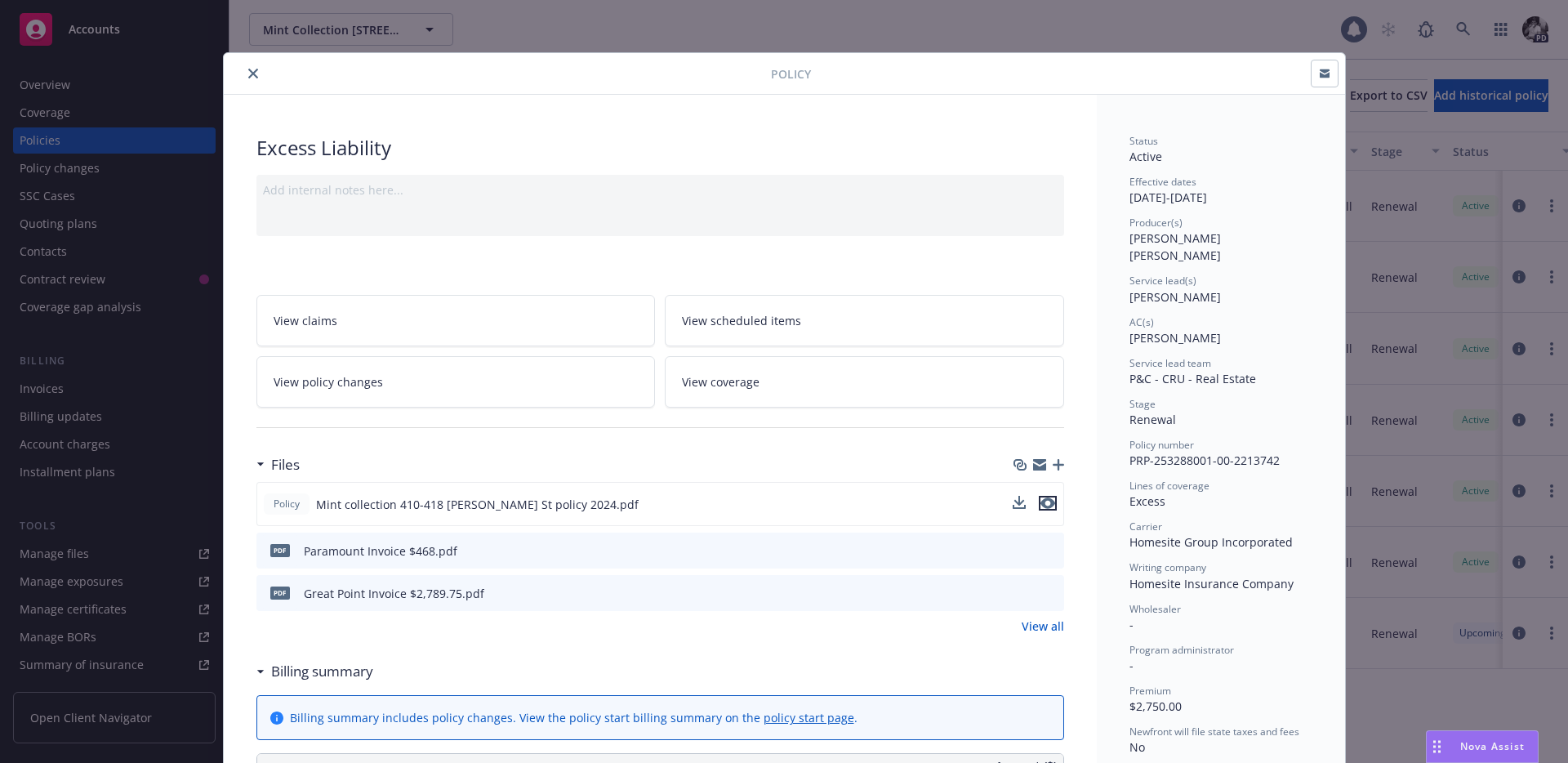
click at [1050, 503] on icon "preview file" at bounding box center [1047, 503] width 15 height 11
click at [249, 78] on icon "close" at bounding box center [252, 73] width 9 height 9
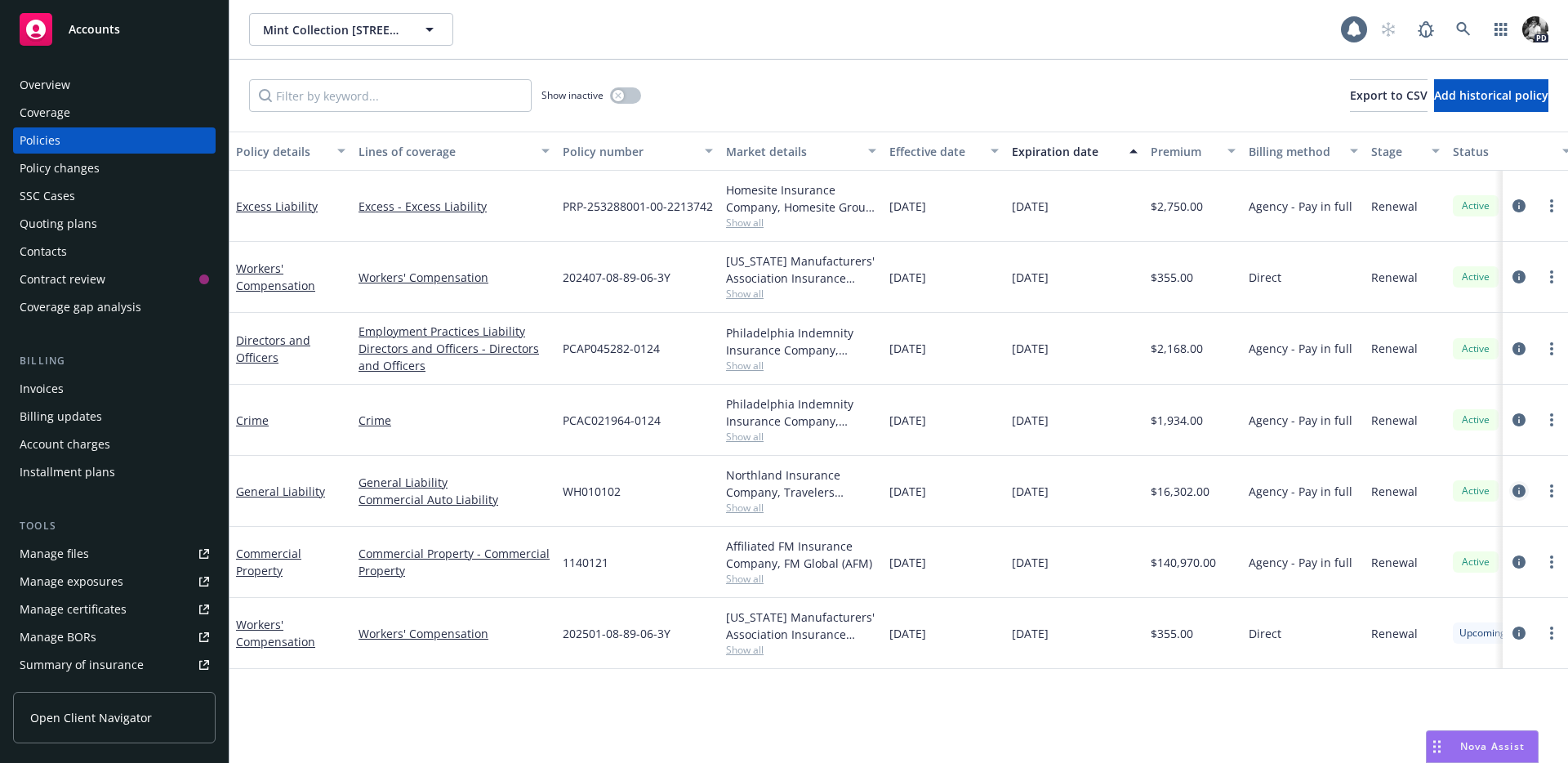
click at [1514, 490] on icon "circleInformation" at bounding box center [1518, 490] width 13 height 13
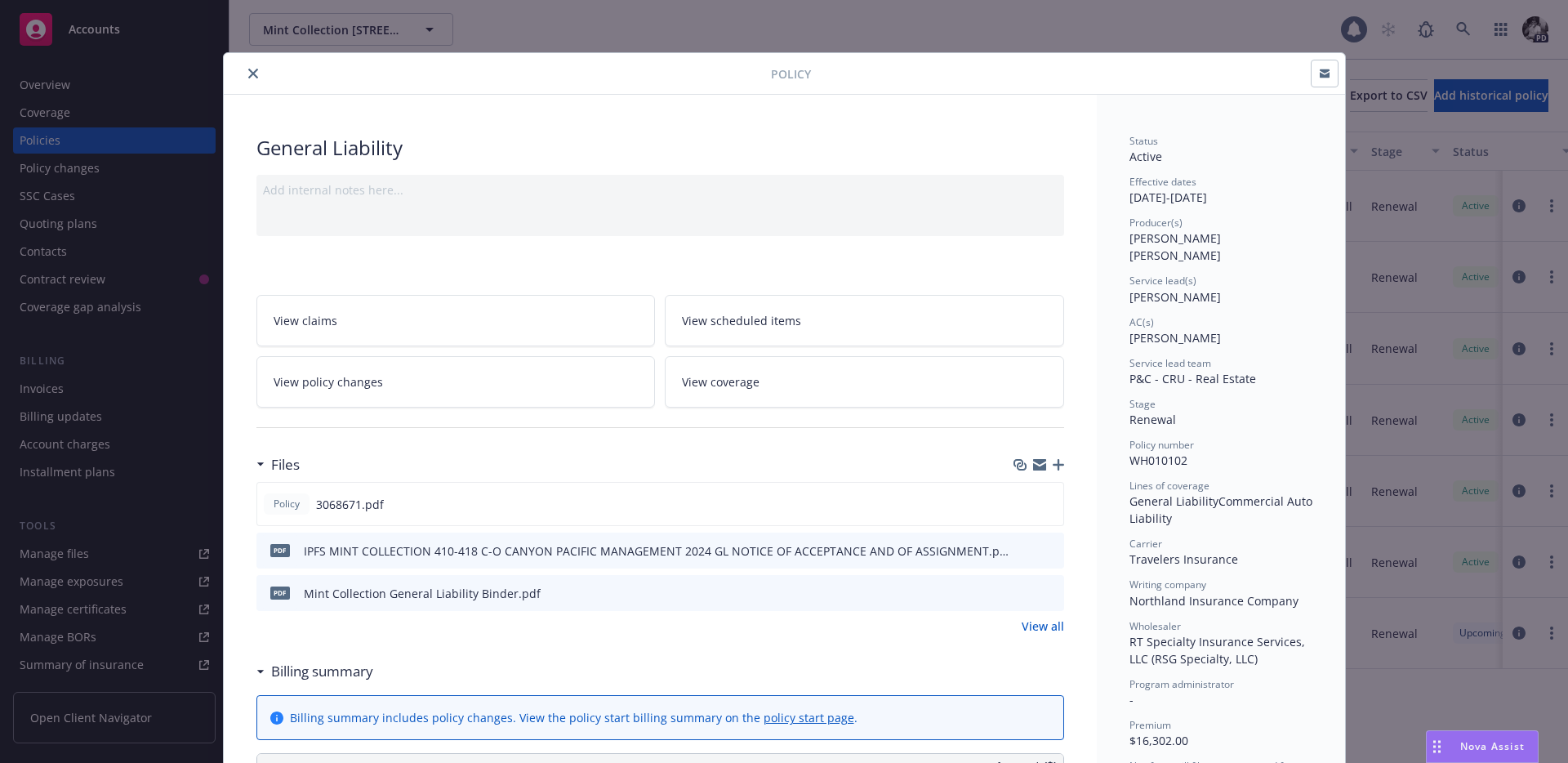
click at [1050, 585] on button at bounding box center [1050, 593] width 15 height 17
click at [1051, 592] on icon "preview file" at bounding box center [1048, 592] width 15 height 11
click at [257, 83] on div at bounding box center [500, 73] width 541 height 20
click at [252, 71] on icon "close" at bounding box center [252, 73] width 9 height 9
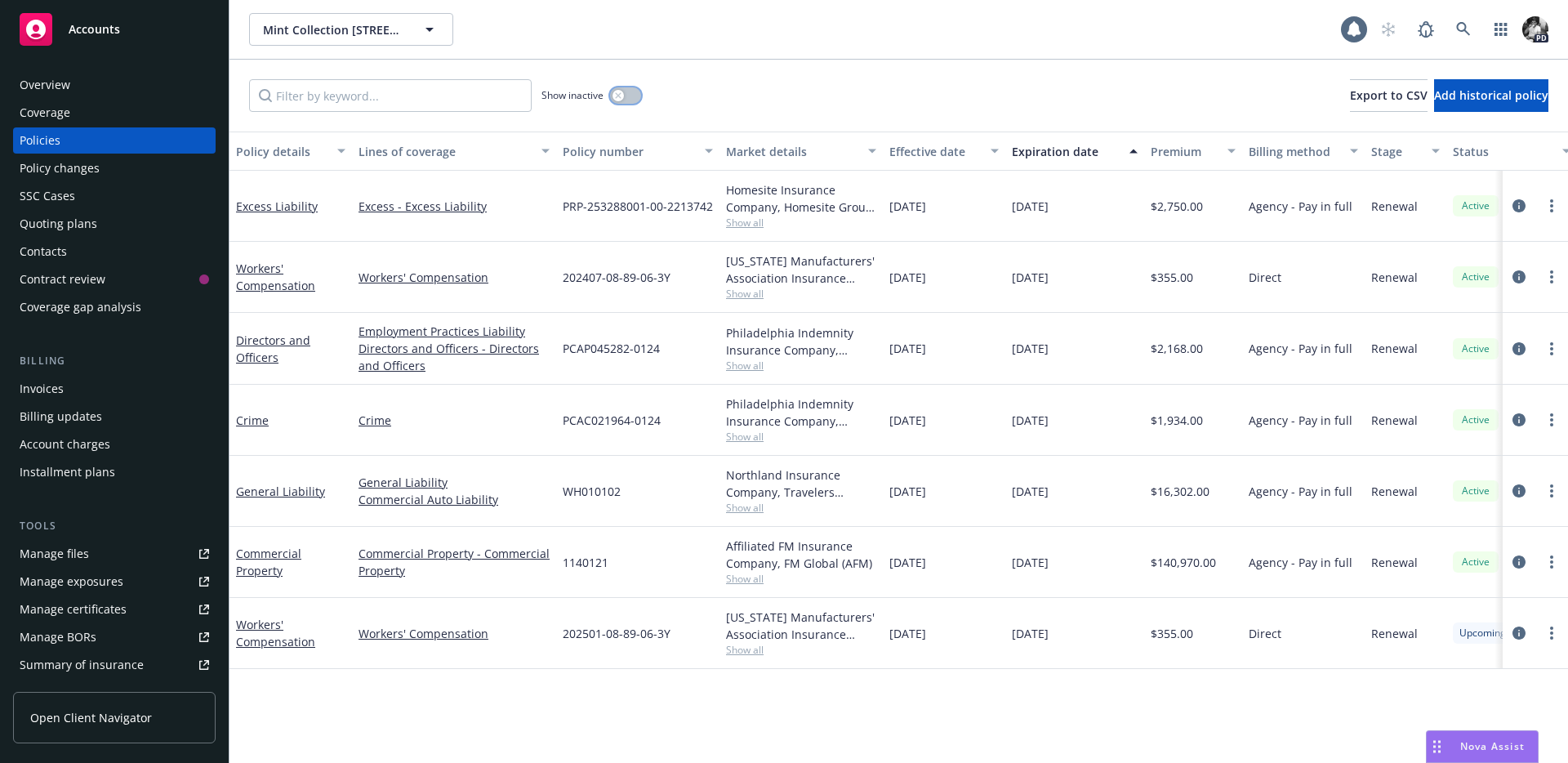
click at [623, 96] on div "button" at bounding box center [617, 95] width 11 height 11
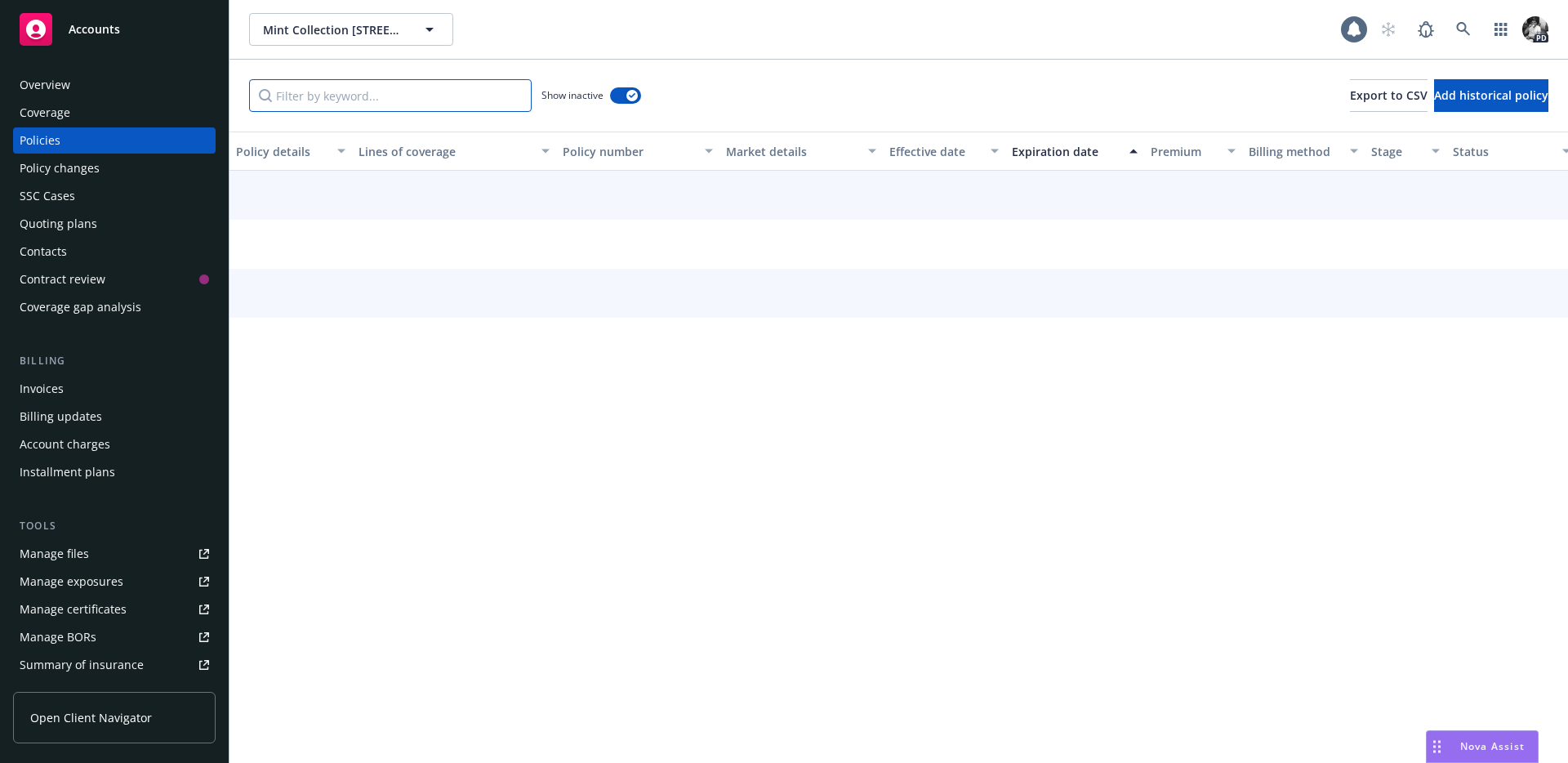
click at [383, 96] on input "Filter by keyword..." at bounding box center [390, 96] width 282 height 33
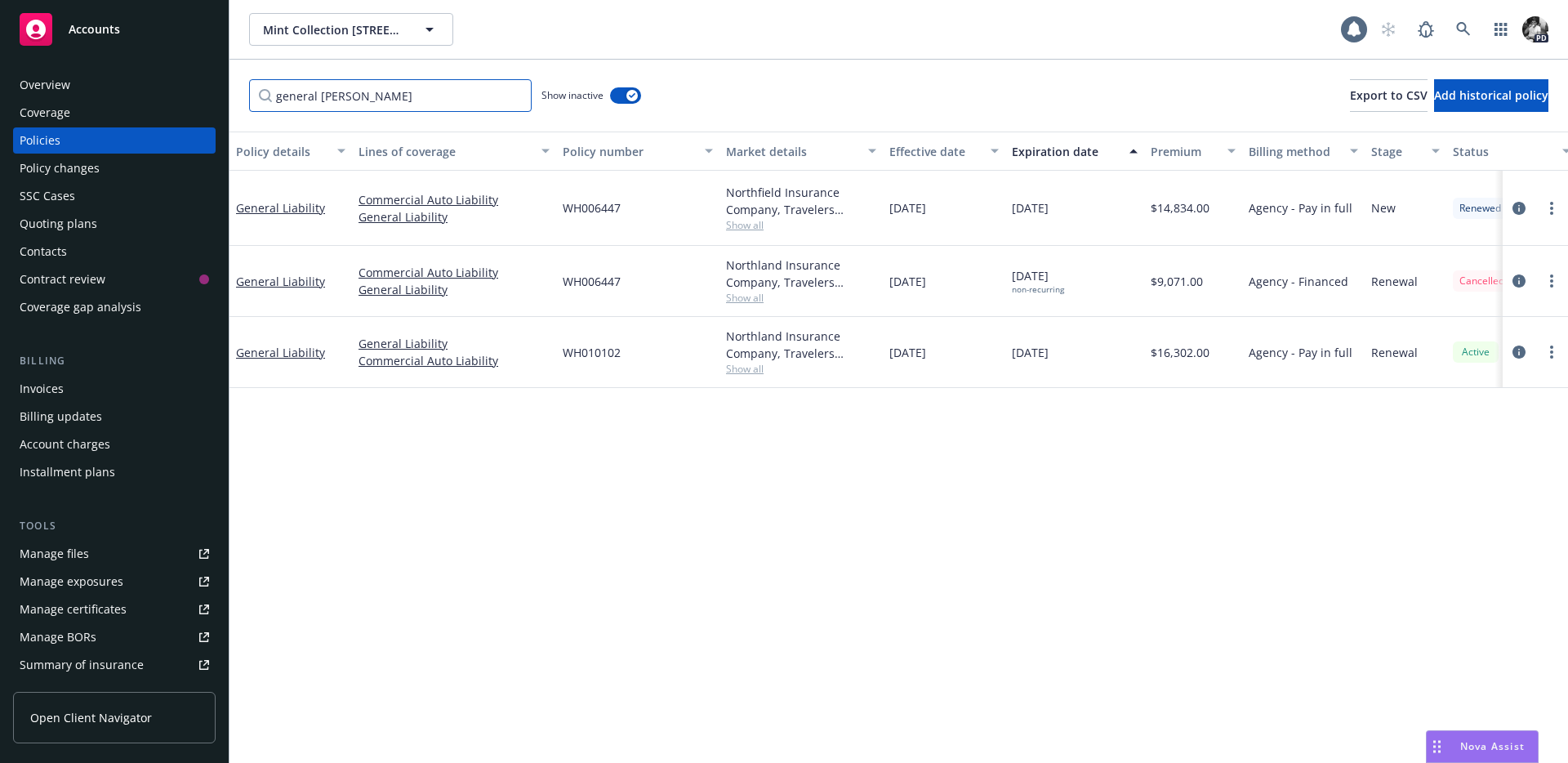
type input "general liab"
click at [1518, 275] on icon "circleInformation" at bounding box center [1518, 281] width 13 height 13
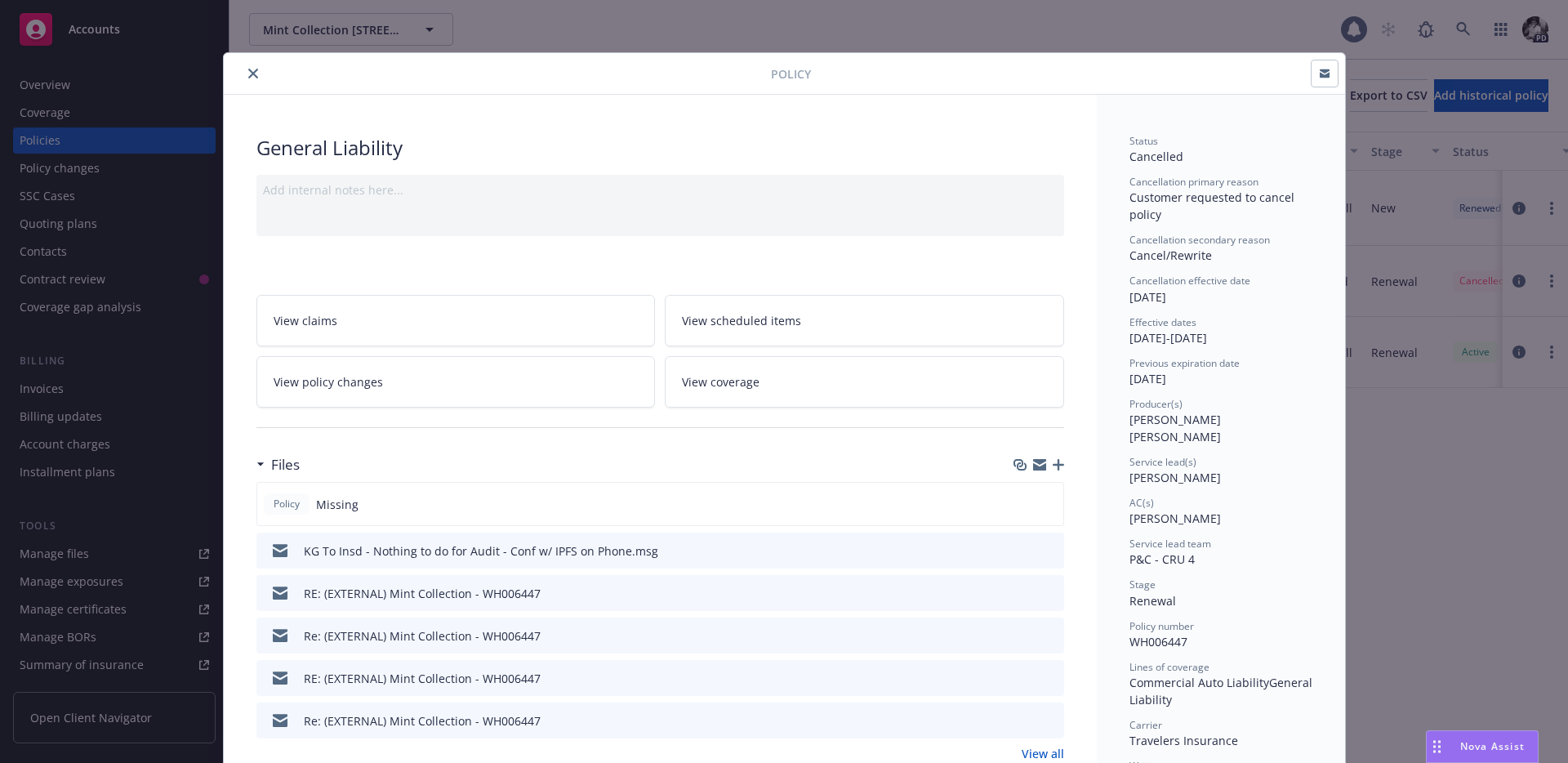
scroll to position [274, 0]
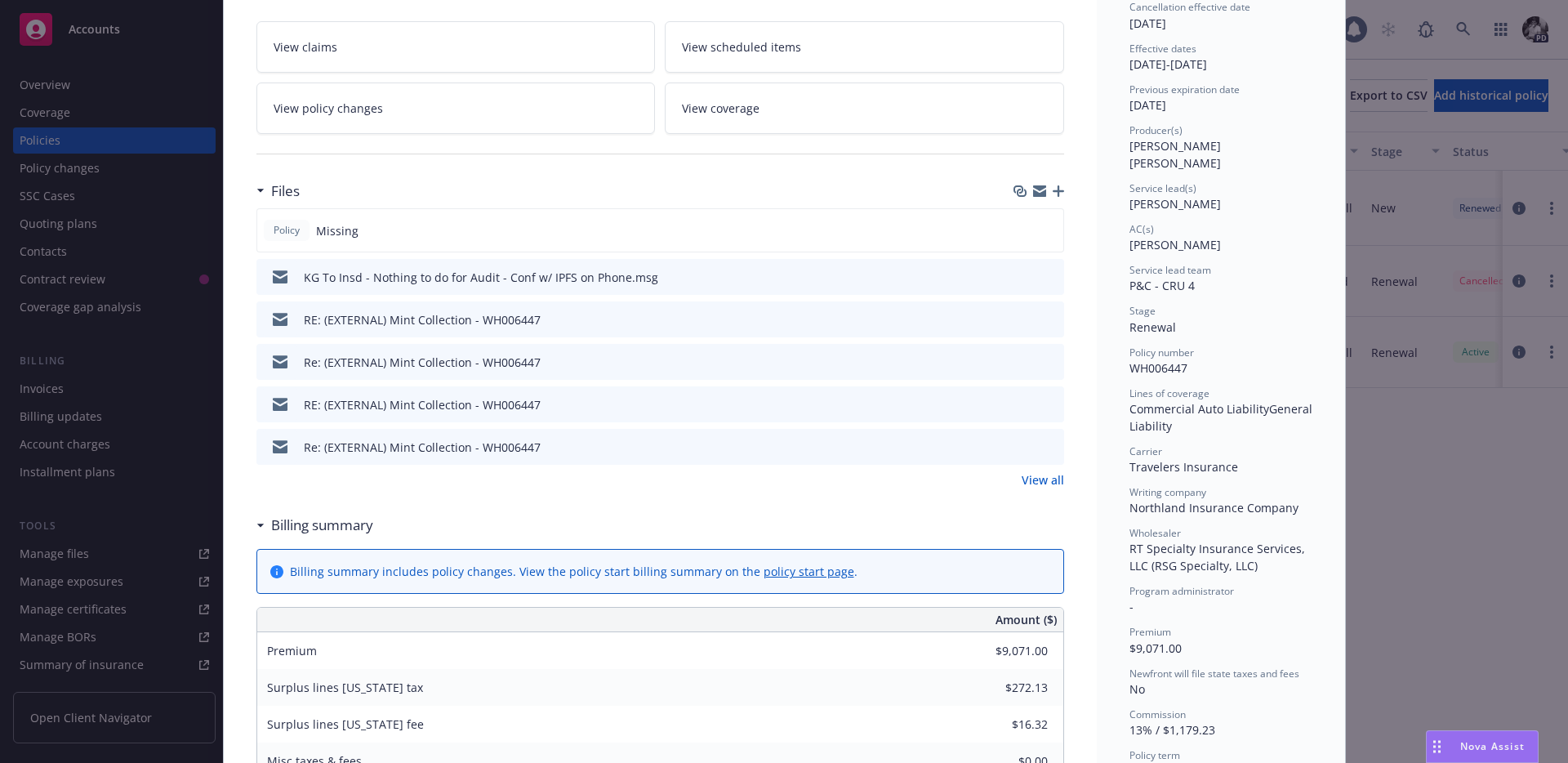
click at [1062, 480] on link "View all" at bounding box center [1042, 480] width 42 height 17
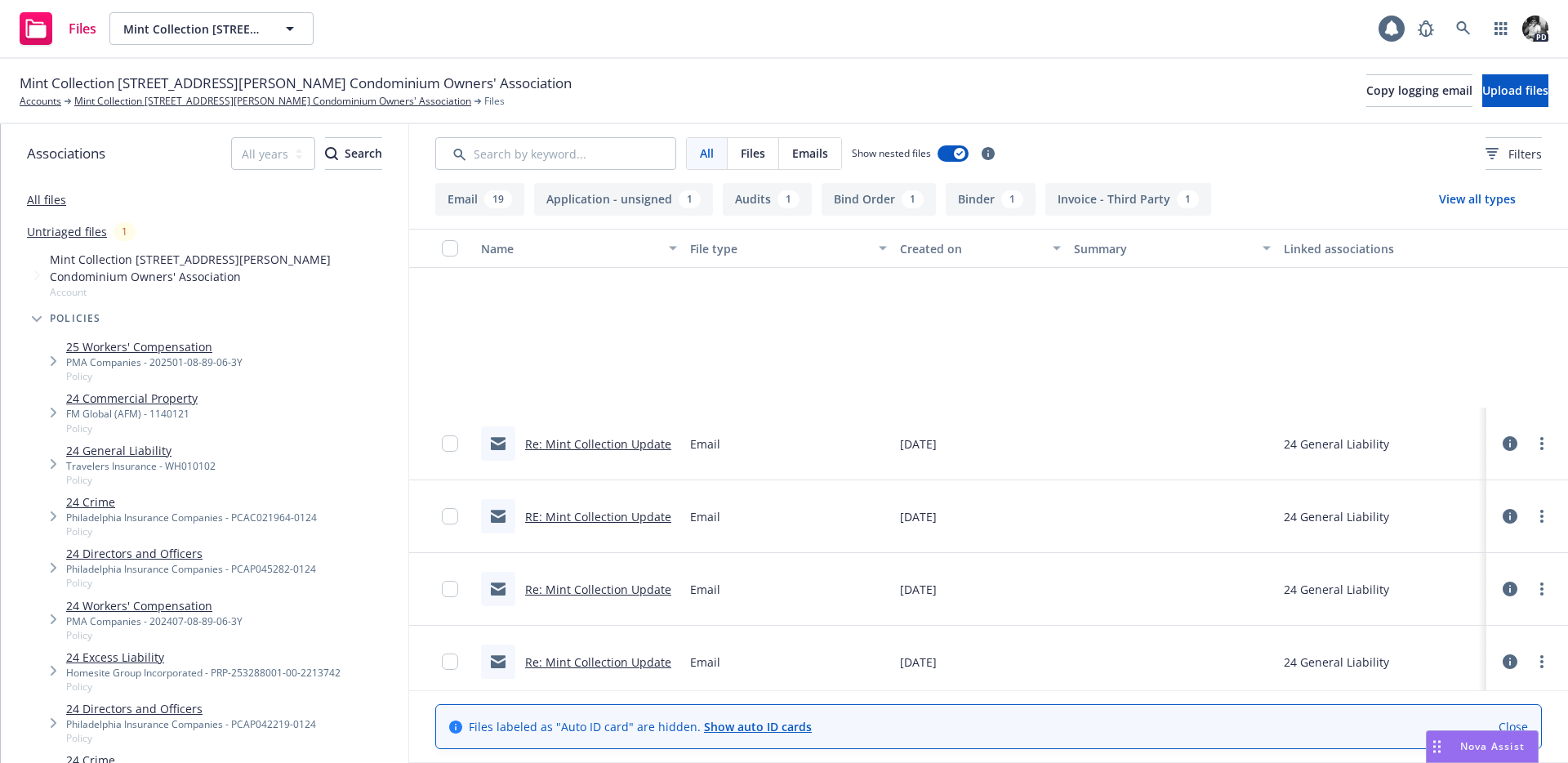
scroll to position [862, 0]
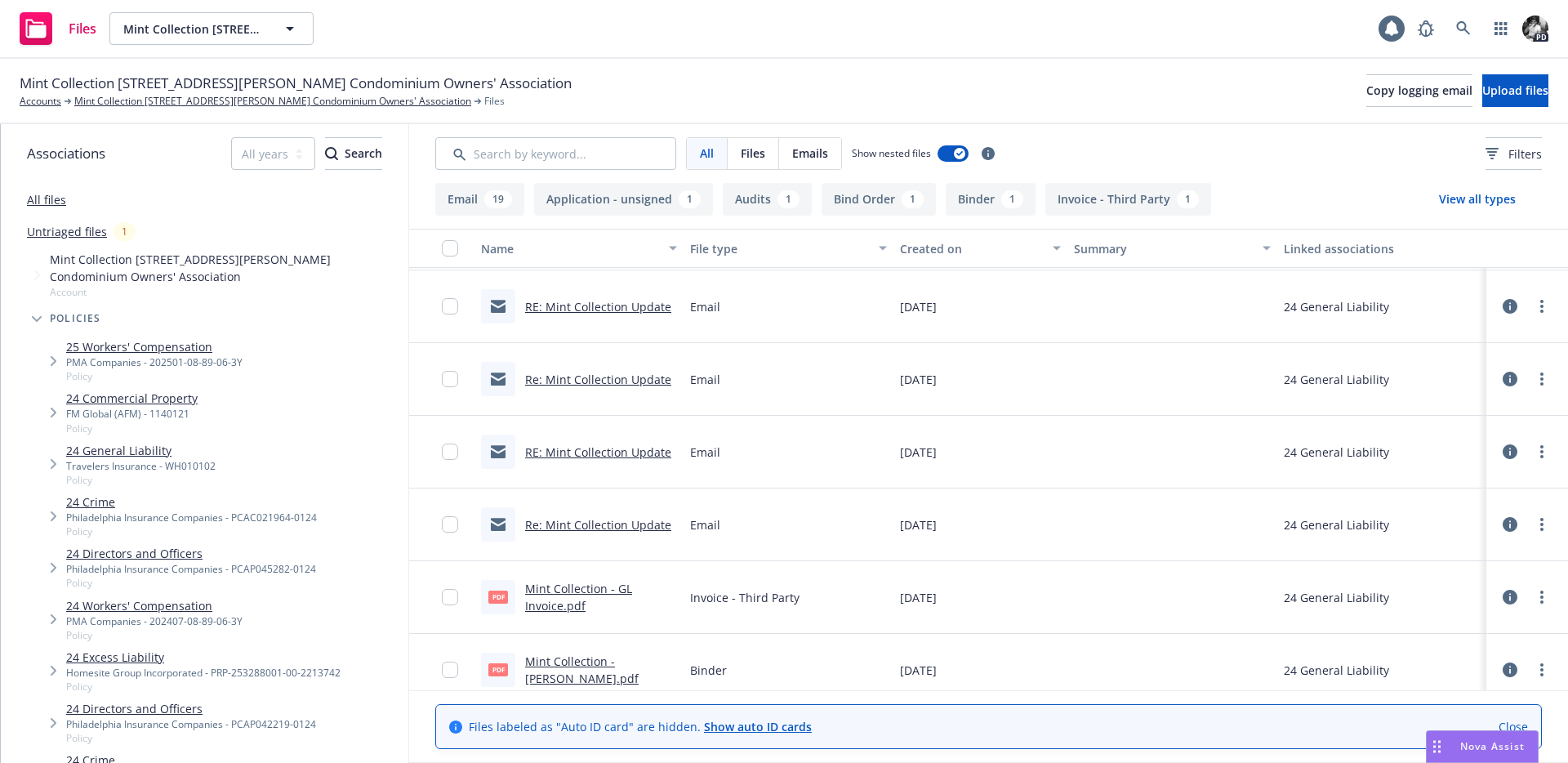
click at [581, 645] on div "pdf Mint Collection - GL Binder.pdf" at bounding box center [579, 670] width 209 height 72
click at [579, 655] on link "Mint Collection - GL Binder.pdf" at bounding box center [582, 670] width 114 height 33
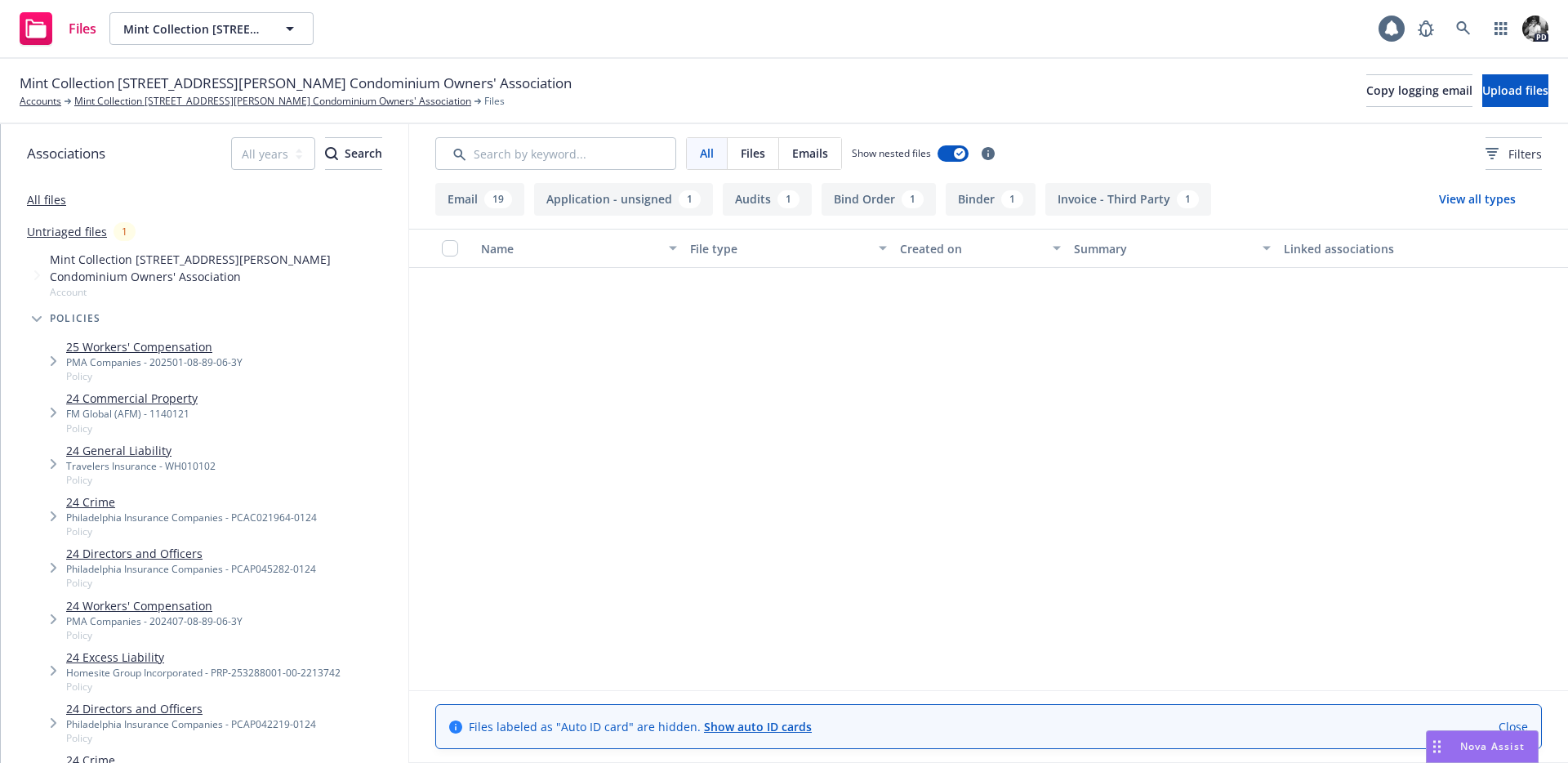
scroll to position [0, 0]
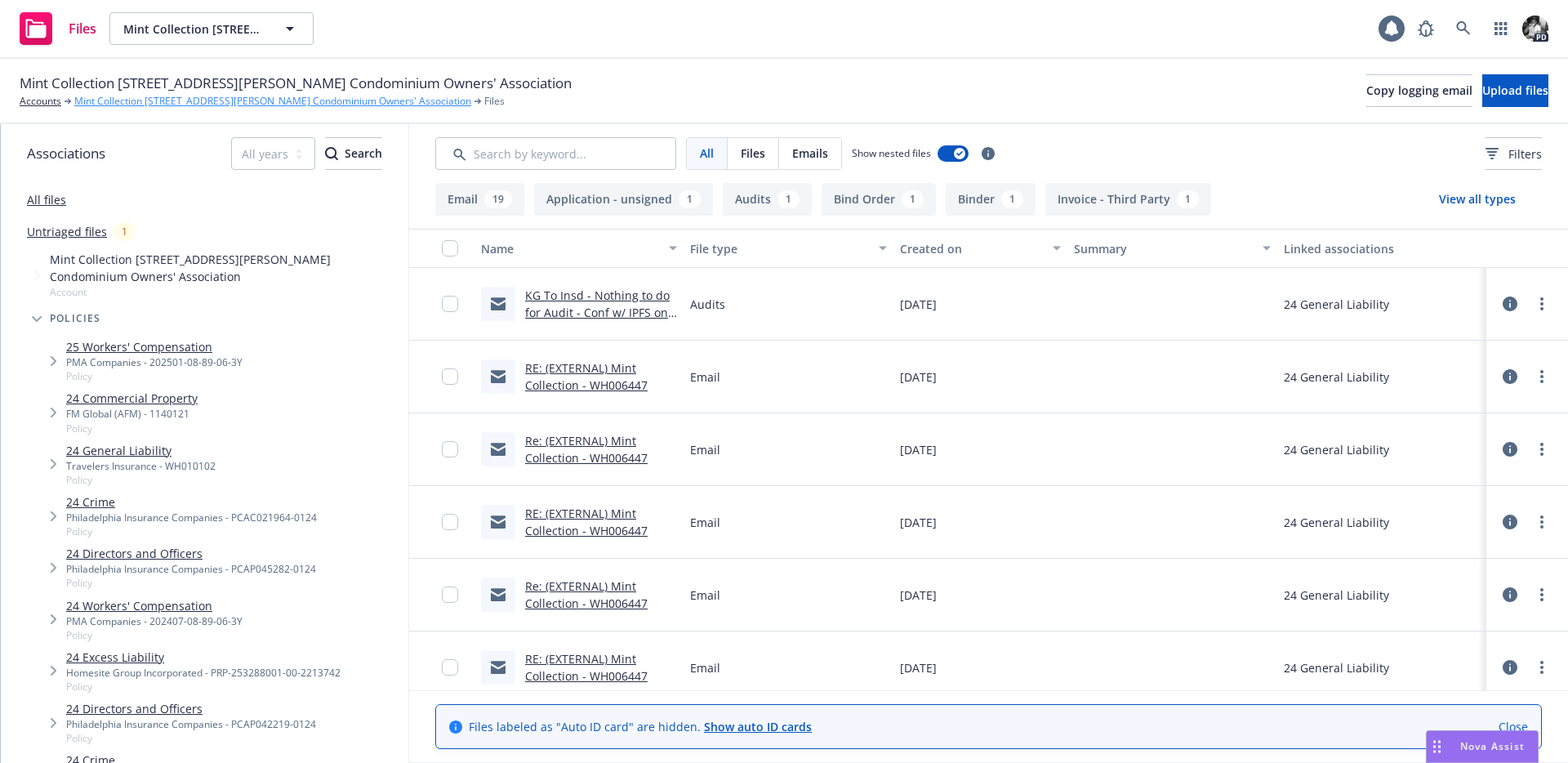
click at [112, 108] on link "Mint Collection [STREET_ADDRESS][PERSON_NAME] Condominium Owners' Association" at bounding box center [272, 101] width 397 height 15
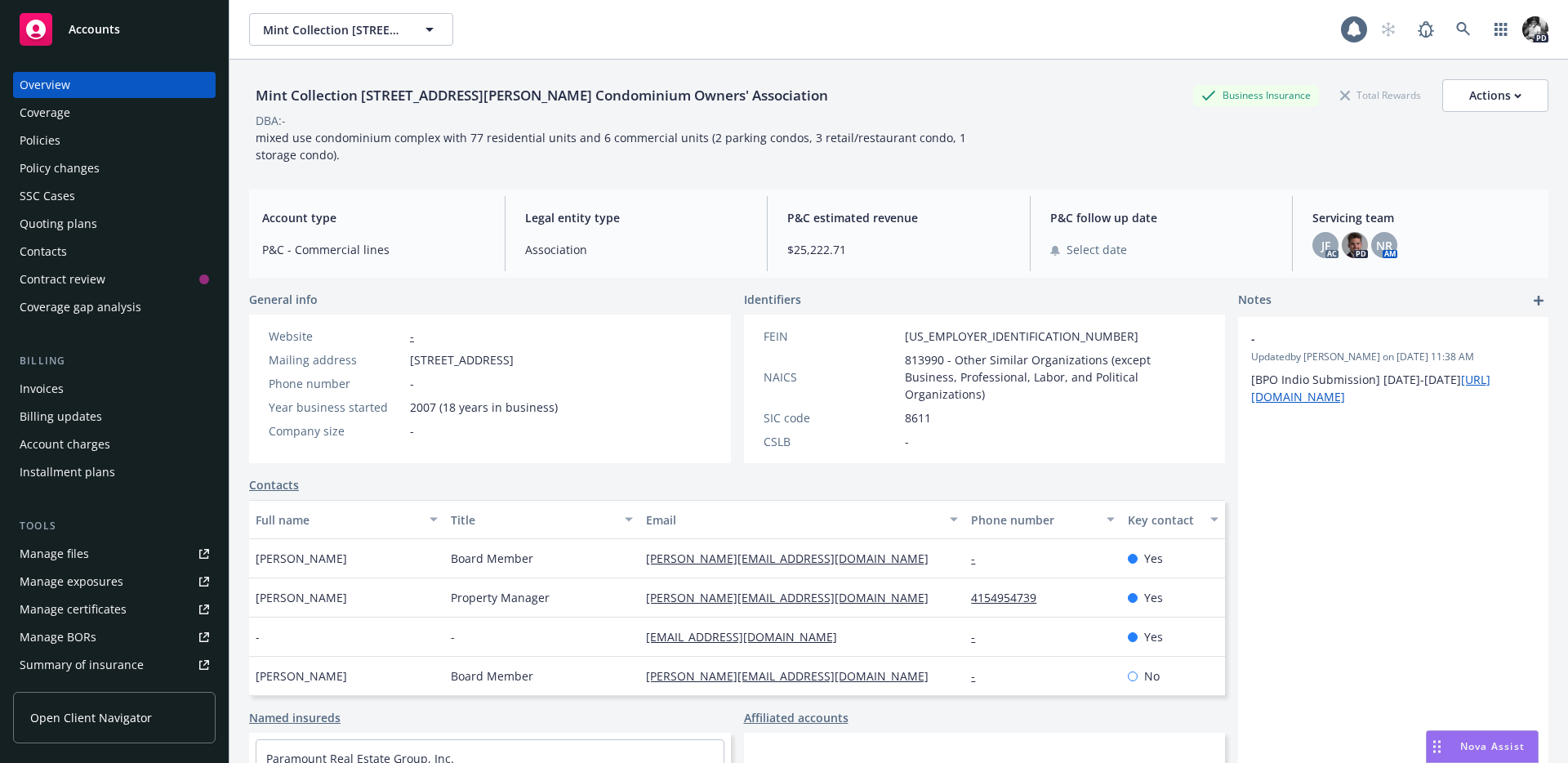
click at [63, 134] on div "Policies" at bounding box center [115, 140] width 189 height 26
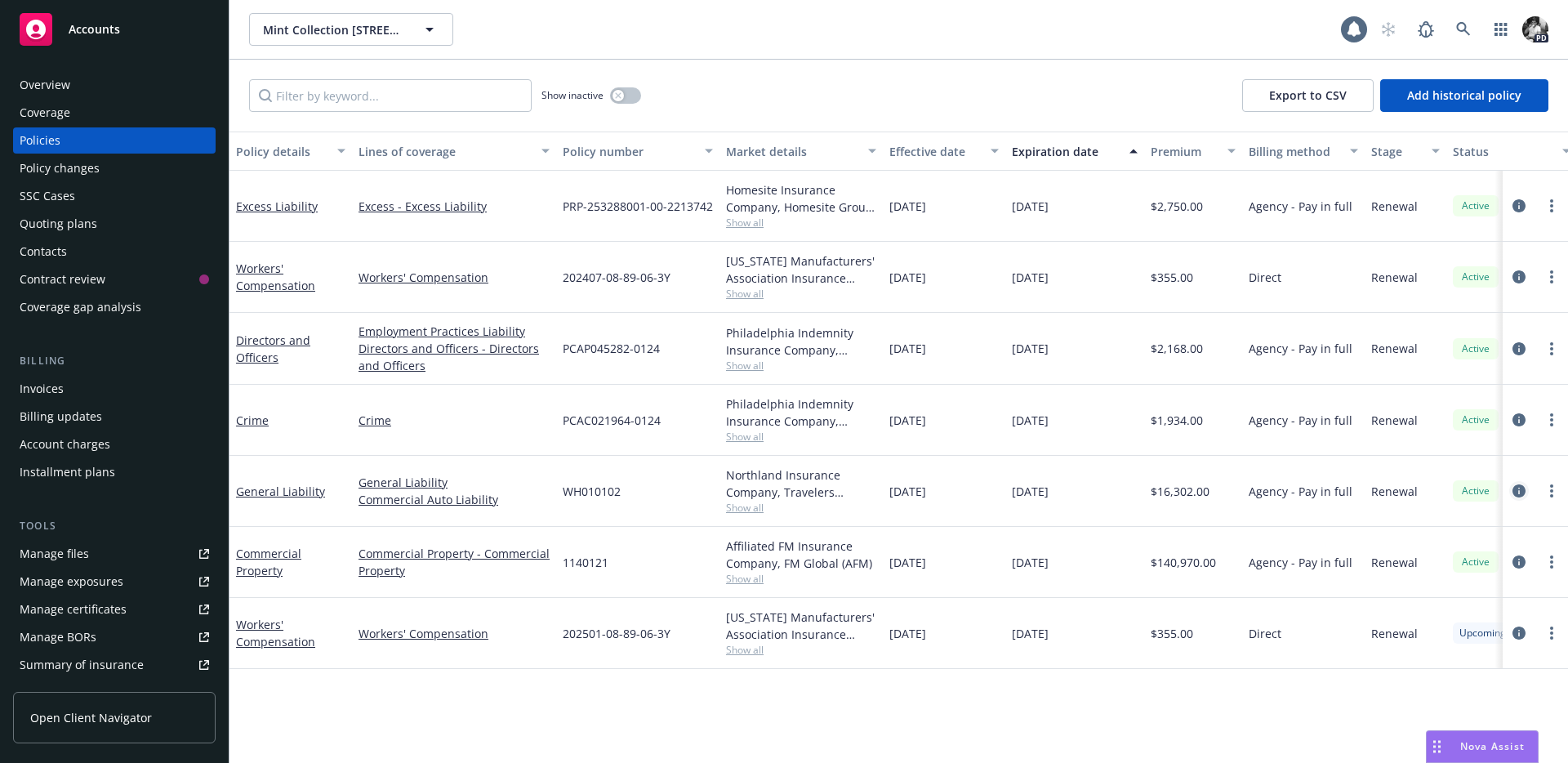
click at [1518, 497] on icon "circleInformation" at bounding box center [1518, 490] width 13 height 13
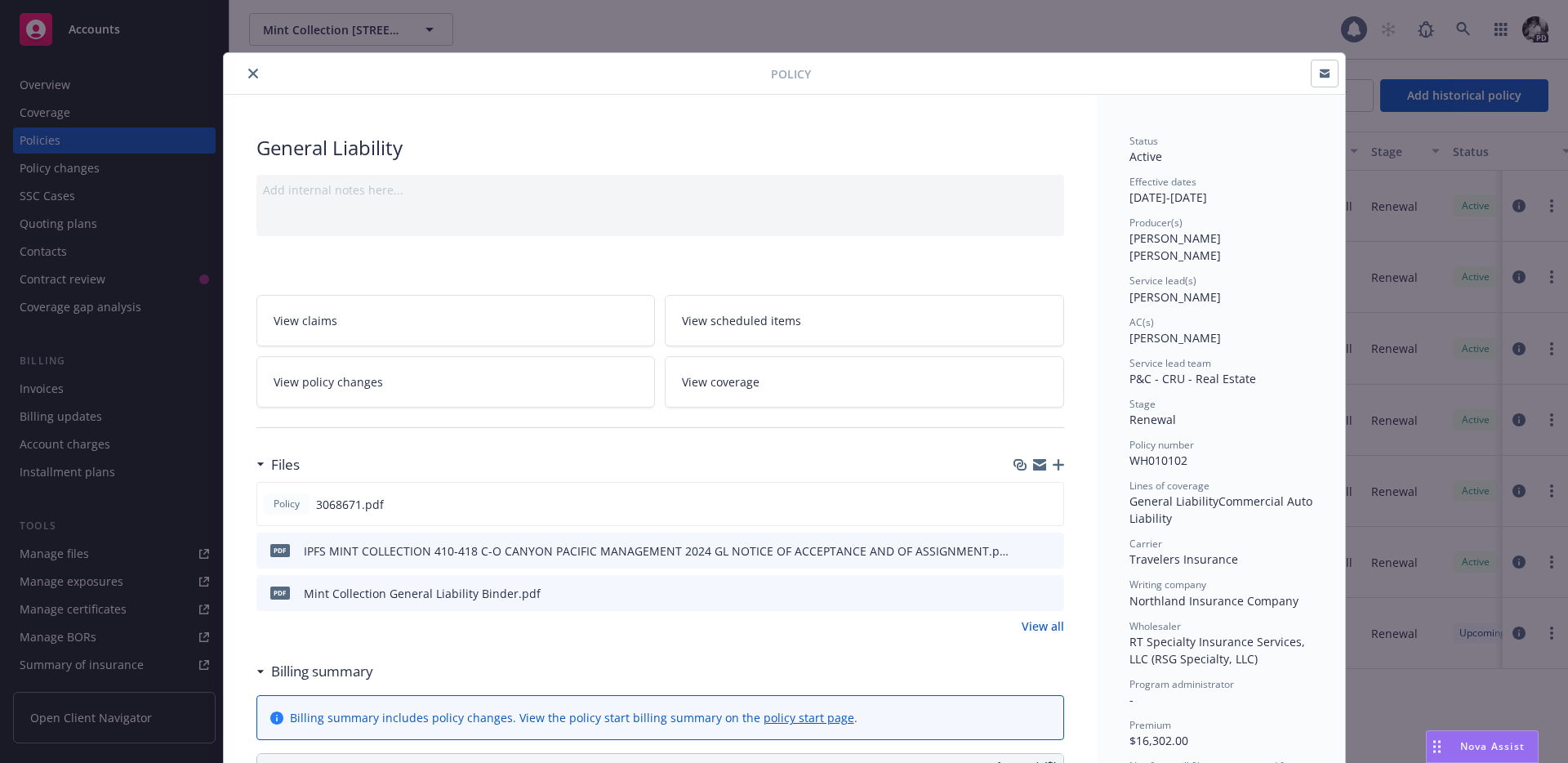
click at [1022, 593] on icon "download file" at bounding box center [1021, 592] width 13 height 13
click at [168, 239] on div "Policy General Liability Add internal notes here... View claims View scheduled …" at bounding box center [784, 382] width 1568 height 763
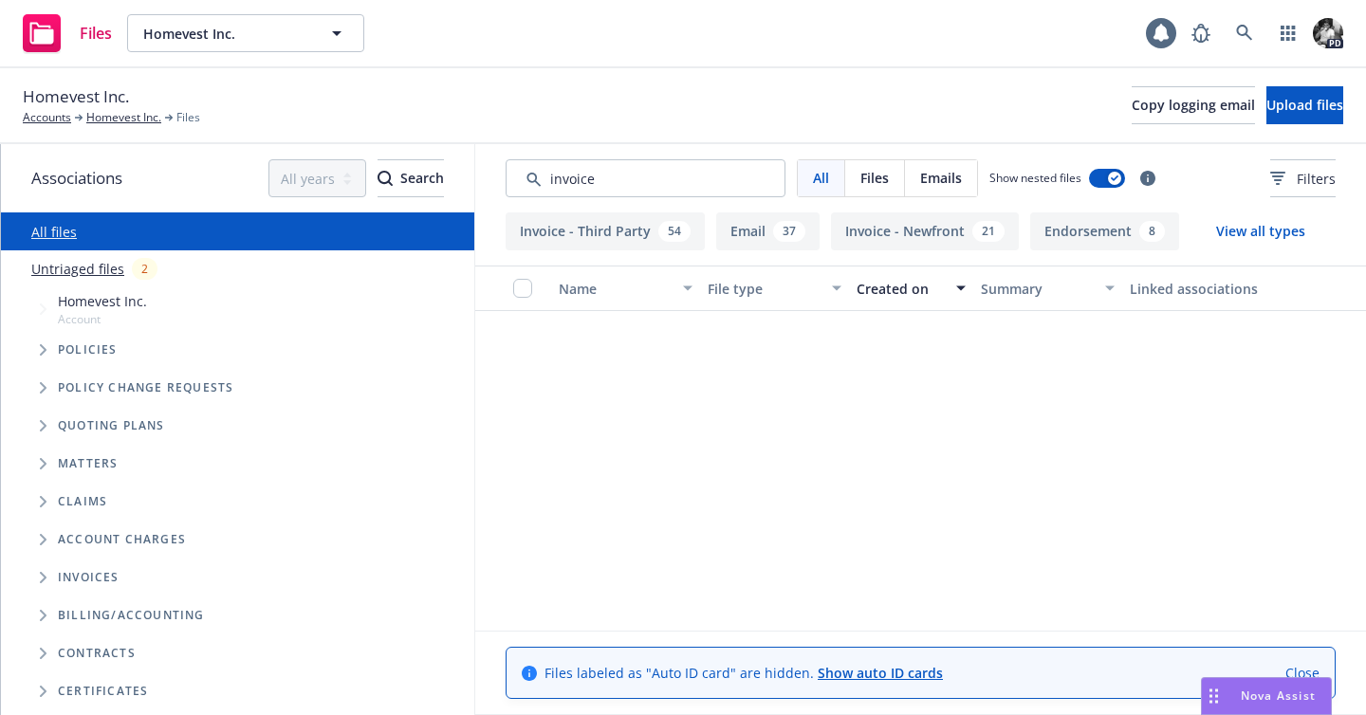
scroll to position [4055, 0]
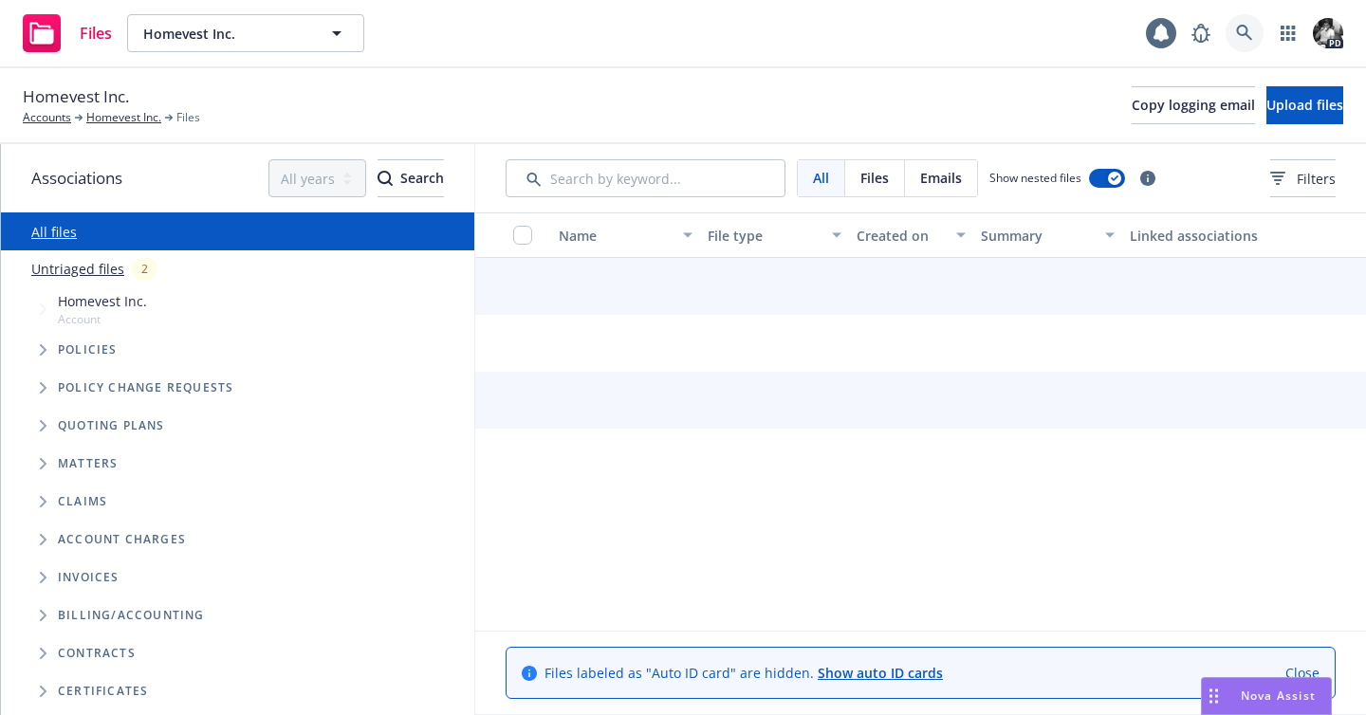
click at [1249, 26] on icon at bounding box center [1244, 33] width 17 height 17
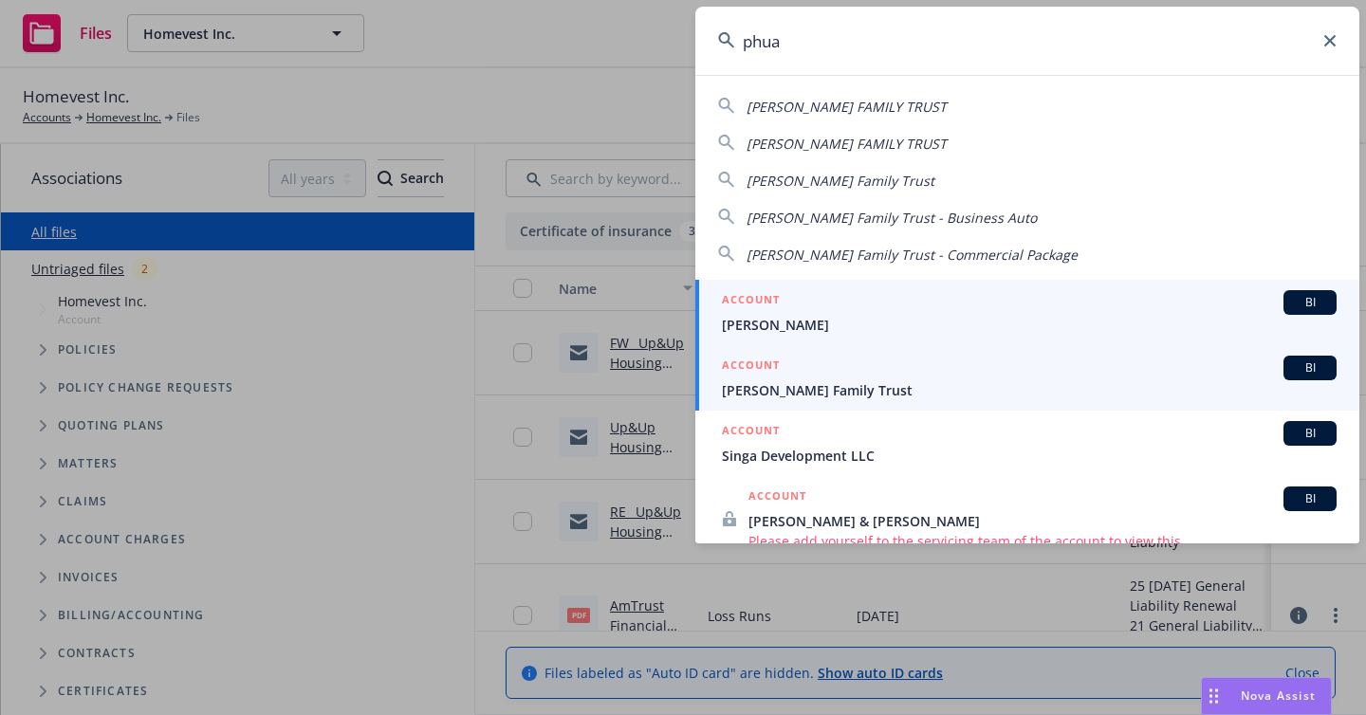
type input "phua"
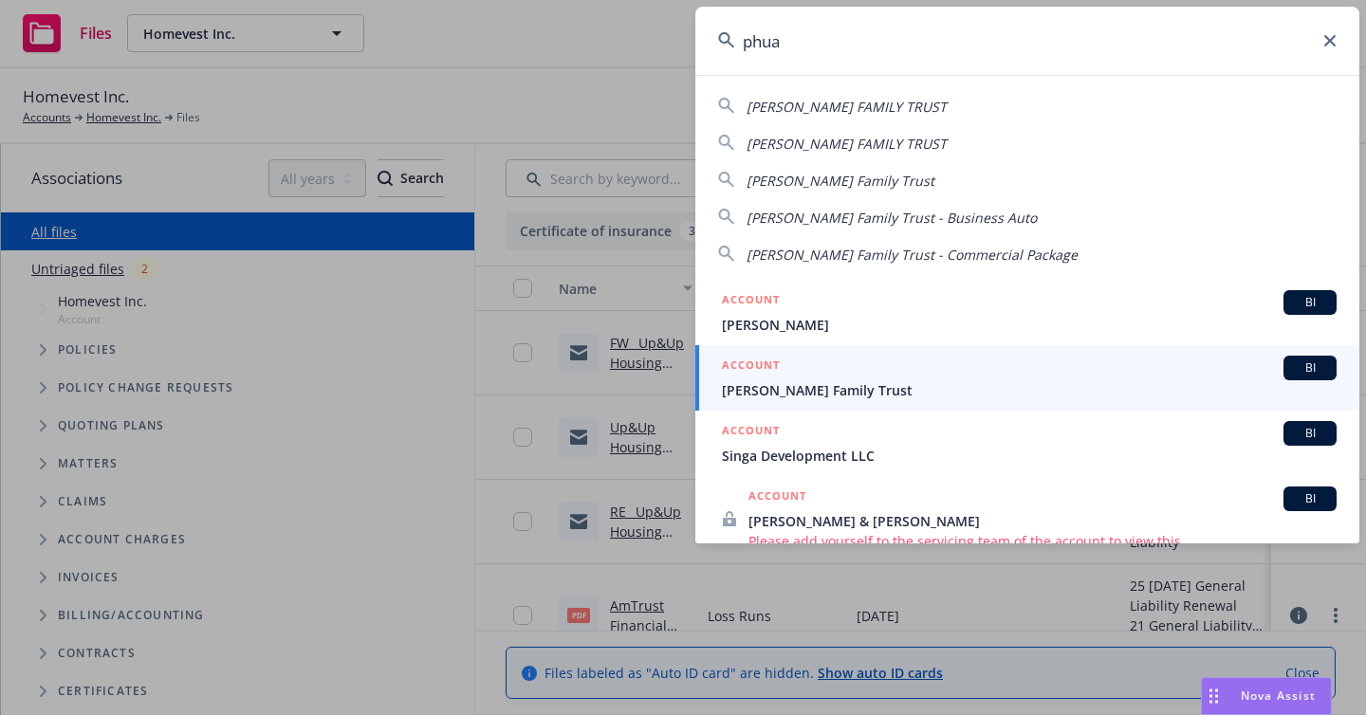
click at [808, 386] on span "Phua-Lee Family Trust" at bounding box center [1029, 390] width 615 height 20
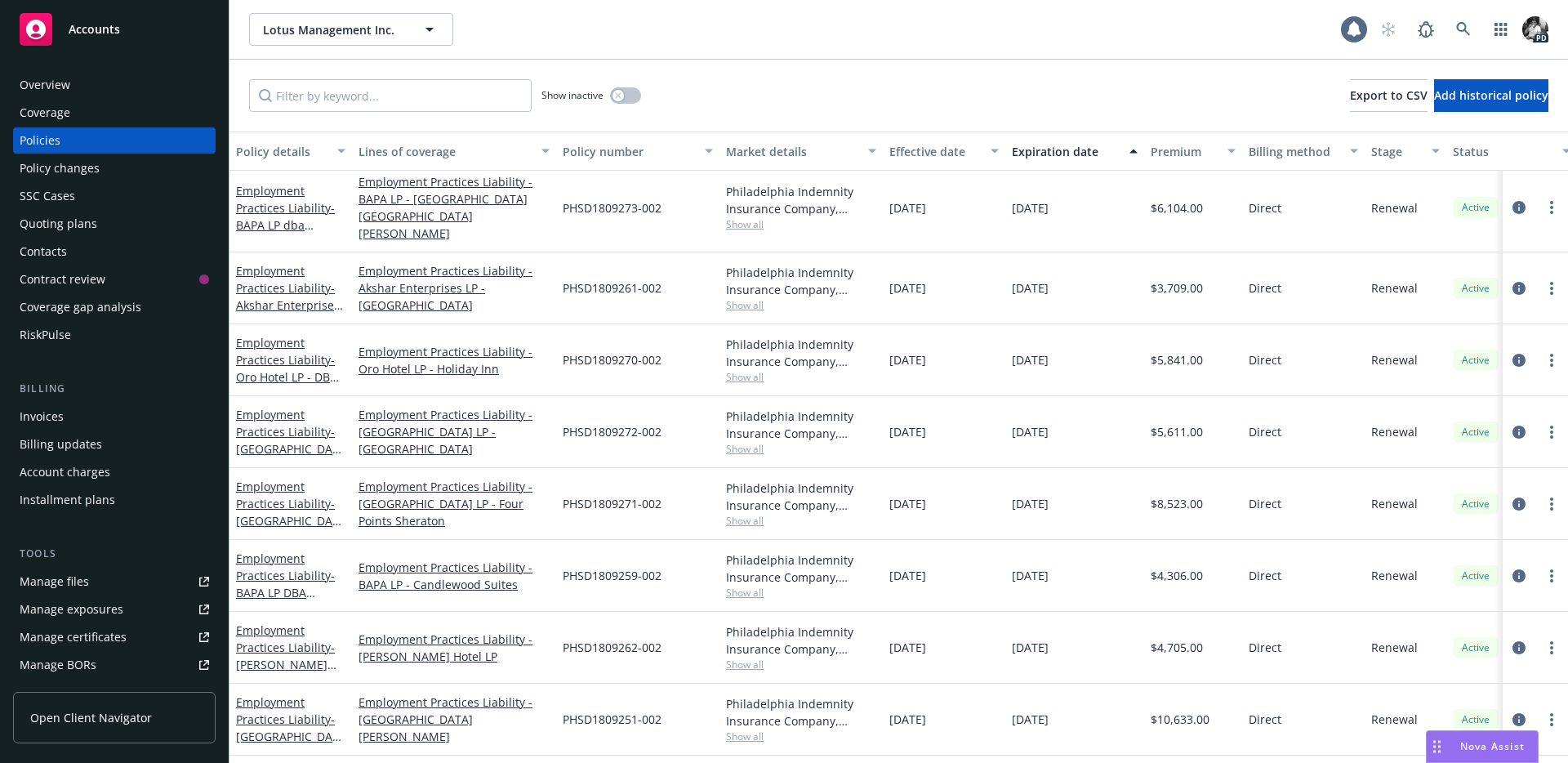
scroll to position [976, 0]
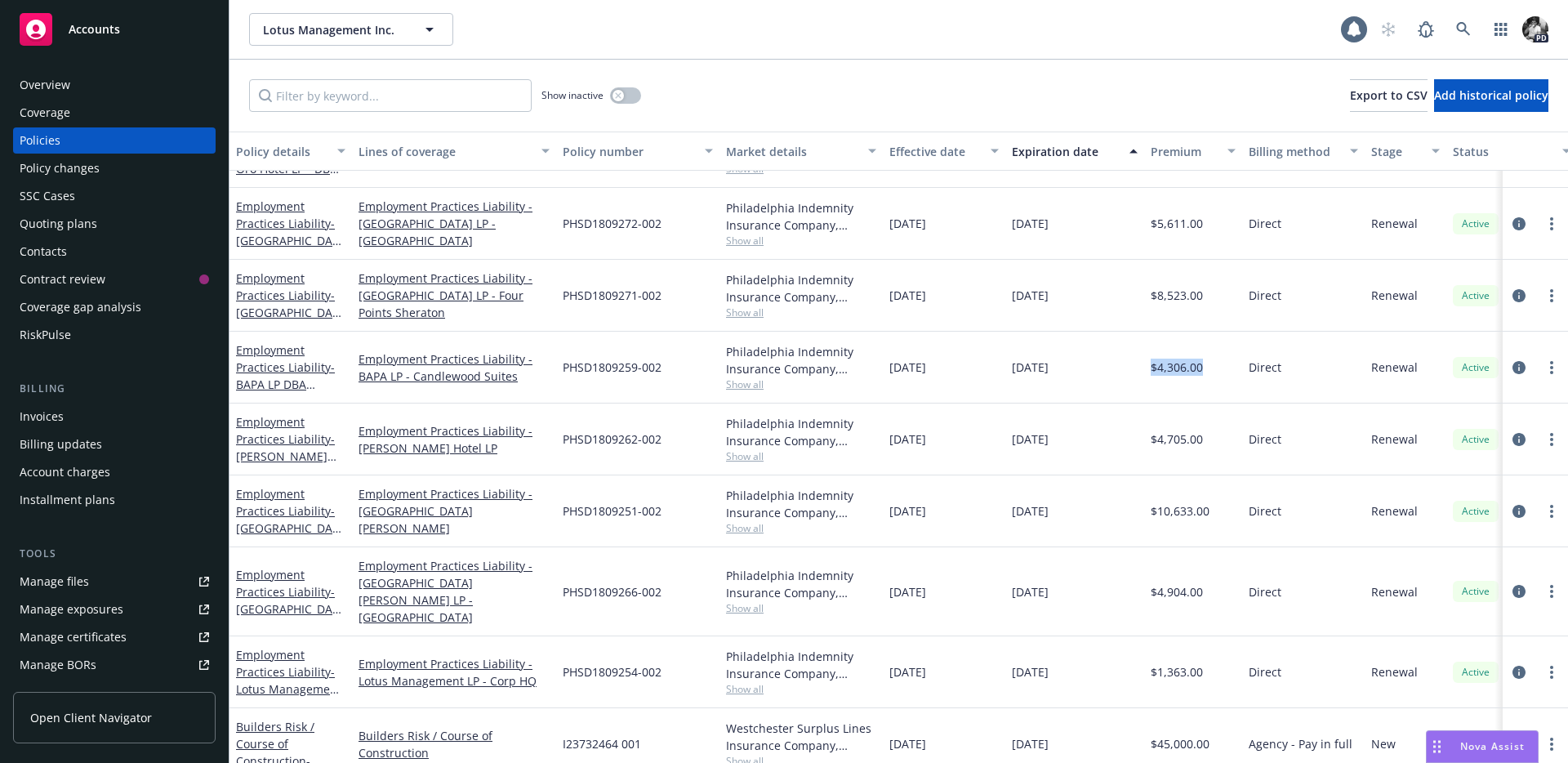
drag, startPoint x: 1205, startPoint y: 368, endPoint x: 1152, endPoint y: 368, distance: 53.0
click at [1152, 368] on div "$4,306.00" at bounding box center [1193, 367] width 98 height 71
copy span "$4,306.00"
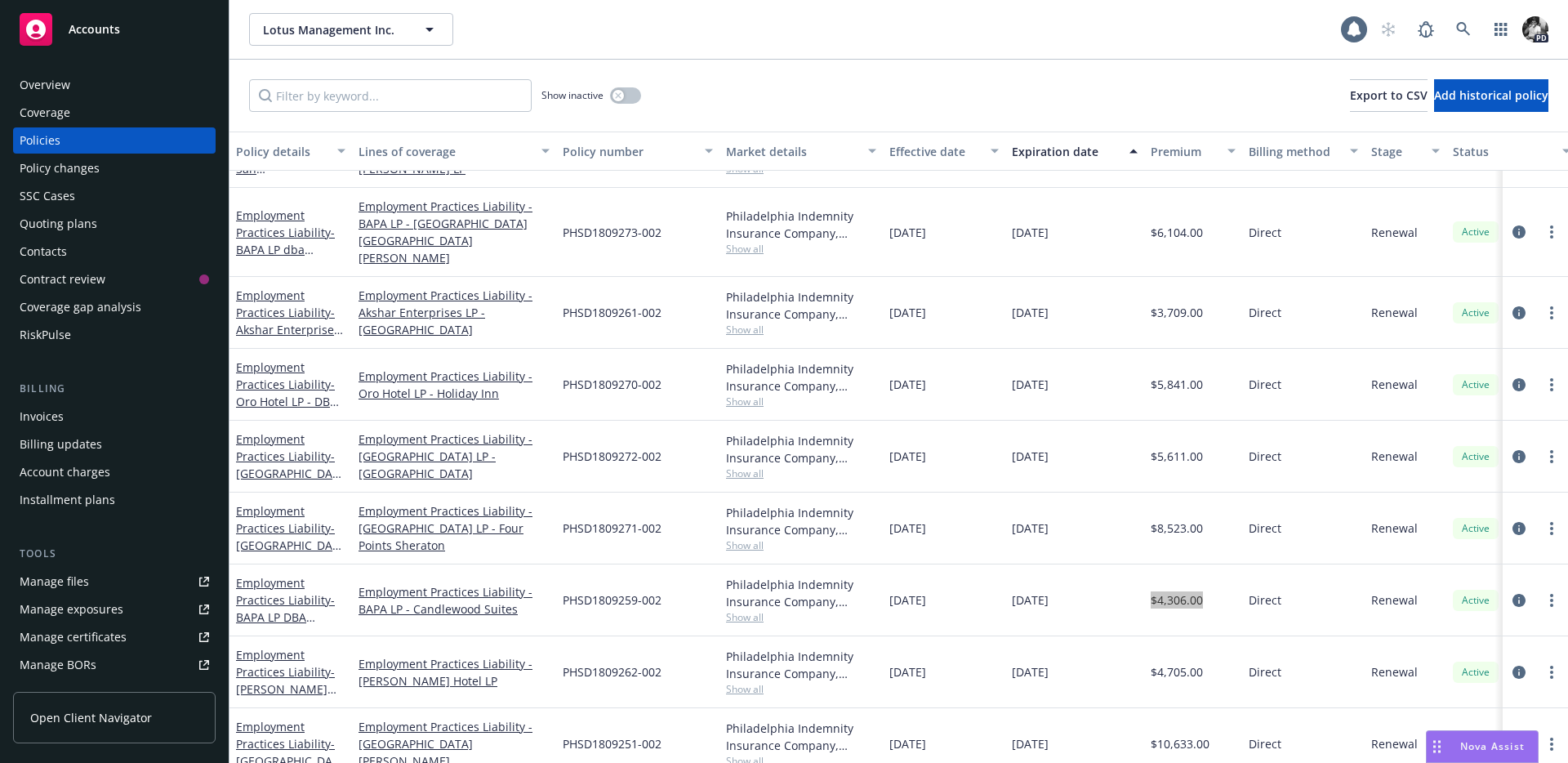
scroll to position [674, 0]
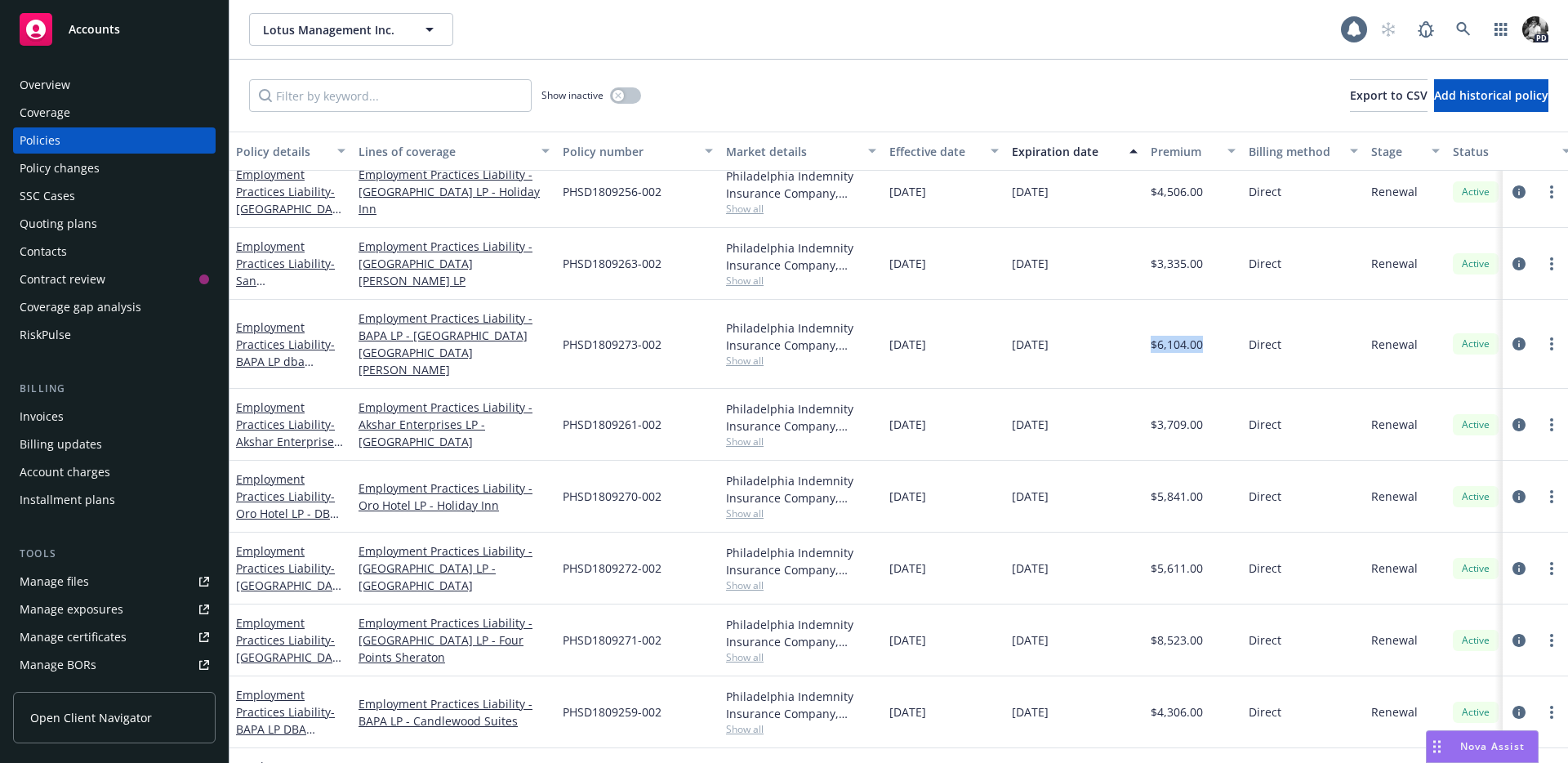
drag, startPoint x: 1208, startPoint y: 339, endPoint x: 1149, endPoint y: 338, distance: 59.0
click at [1149, 338] on div "$6,104.00" at bounding box center [1193, 344] width 98 height 89
copy span "$6,104.00"
drag, startPoint x: 1210, startPoint y: 419, endPoint x: 1152, endPoint y: 410, distance: 58.7
click at [1152, 410] on div "$3,709.00" at bounding box center [1193, 424] width 98 height 71
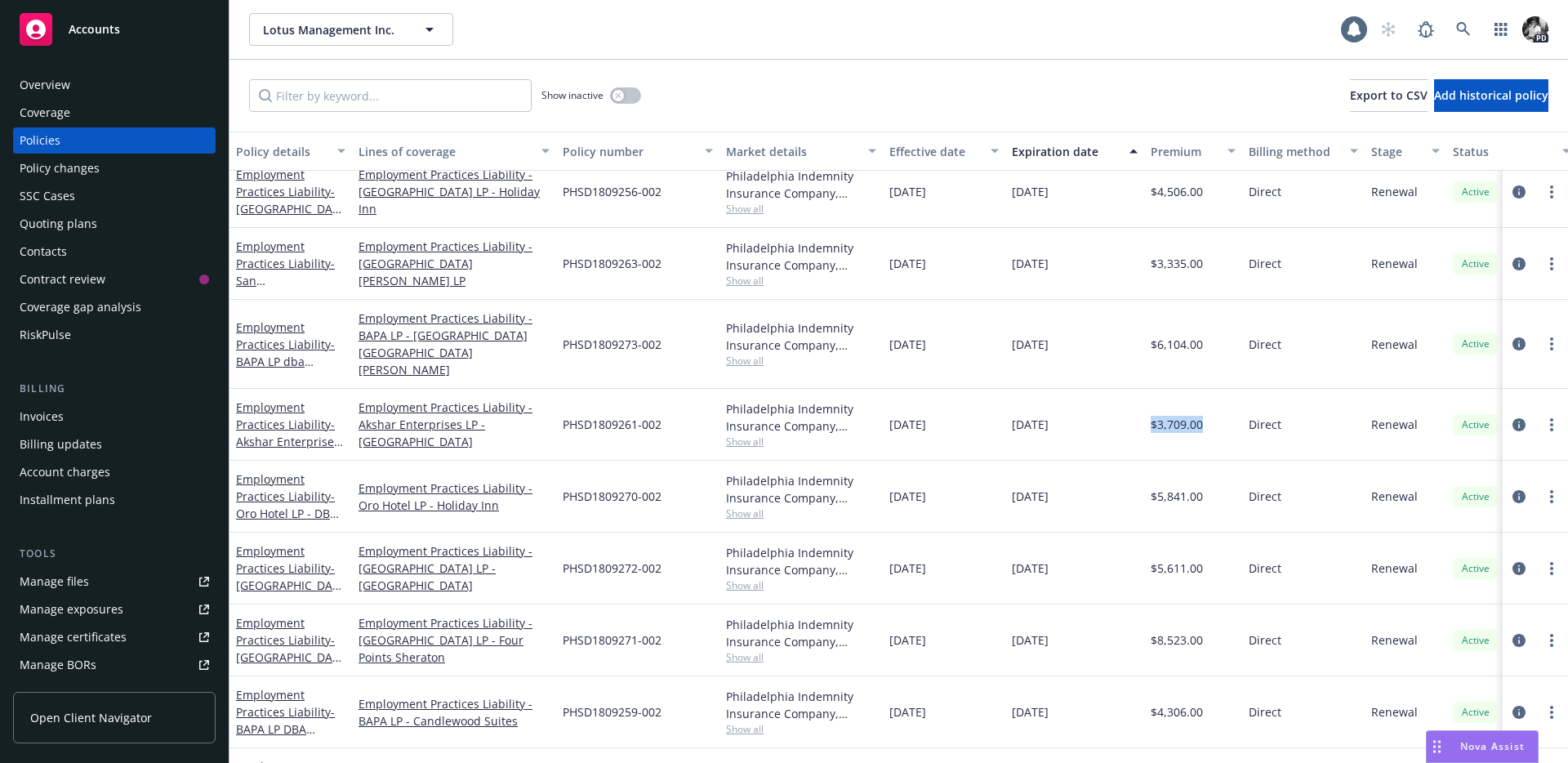
copy span "$3,709.00"
drag, startPoint x: 1205, startPoint y: 487, endPoint x: 1150, endPoint y: 484, distance: 55.1
click at [1150, 484] on div "$5,841.00" at bounding box center [1193, 496] width 98 height 71
copy span "$5,841.00"
drag, startPoint x: 1200, startPoint y: 624, endPoint x: 1153, endPoint y: 623, distance: 47.0
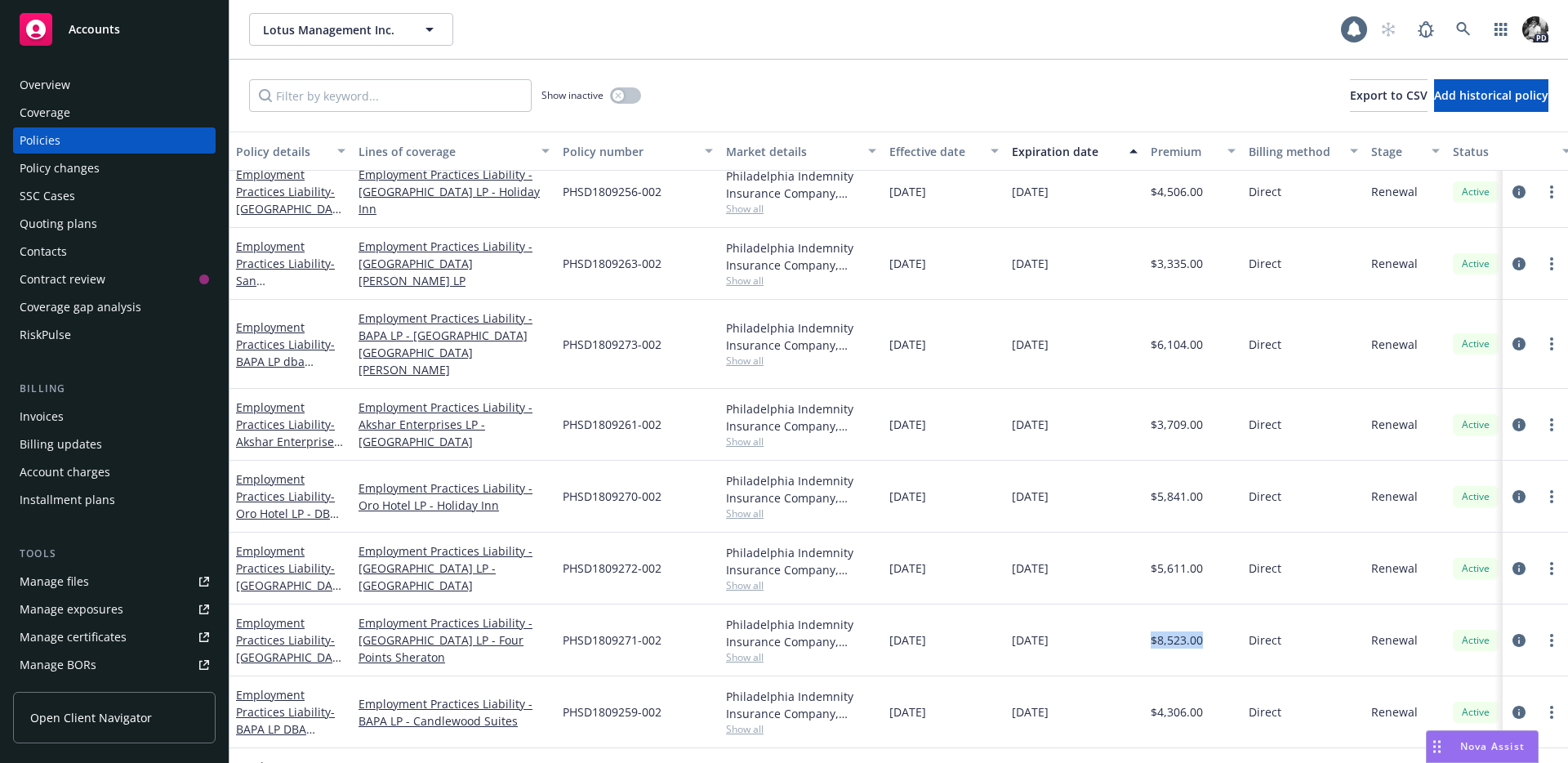
click at [1153, 631] on span "$8,523.00" at bounding box center [1176, 640] width 53 height 17
copy span "$8,523.00"
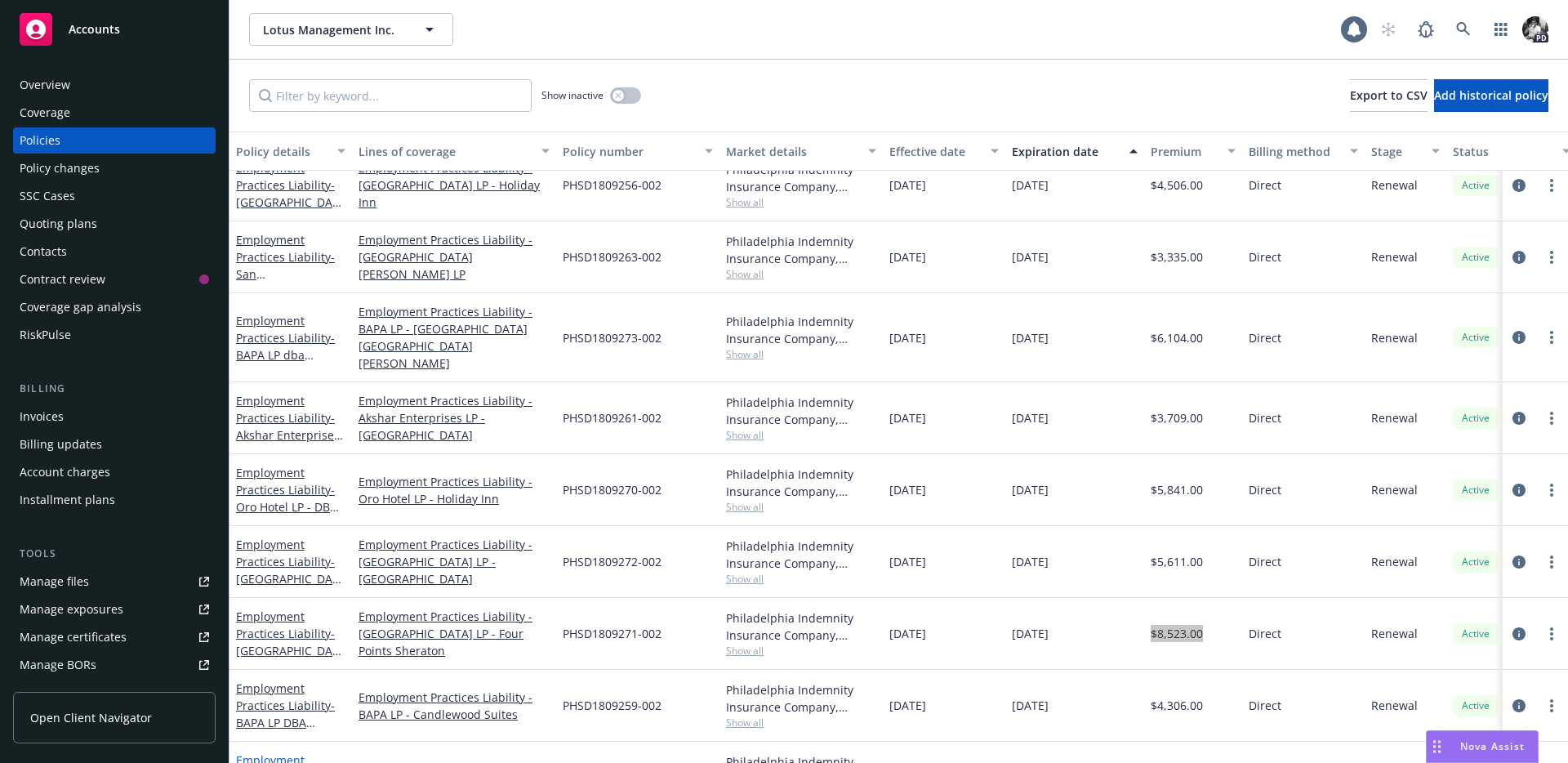
scroll to position [751, 0]
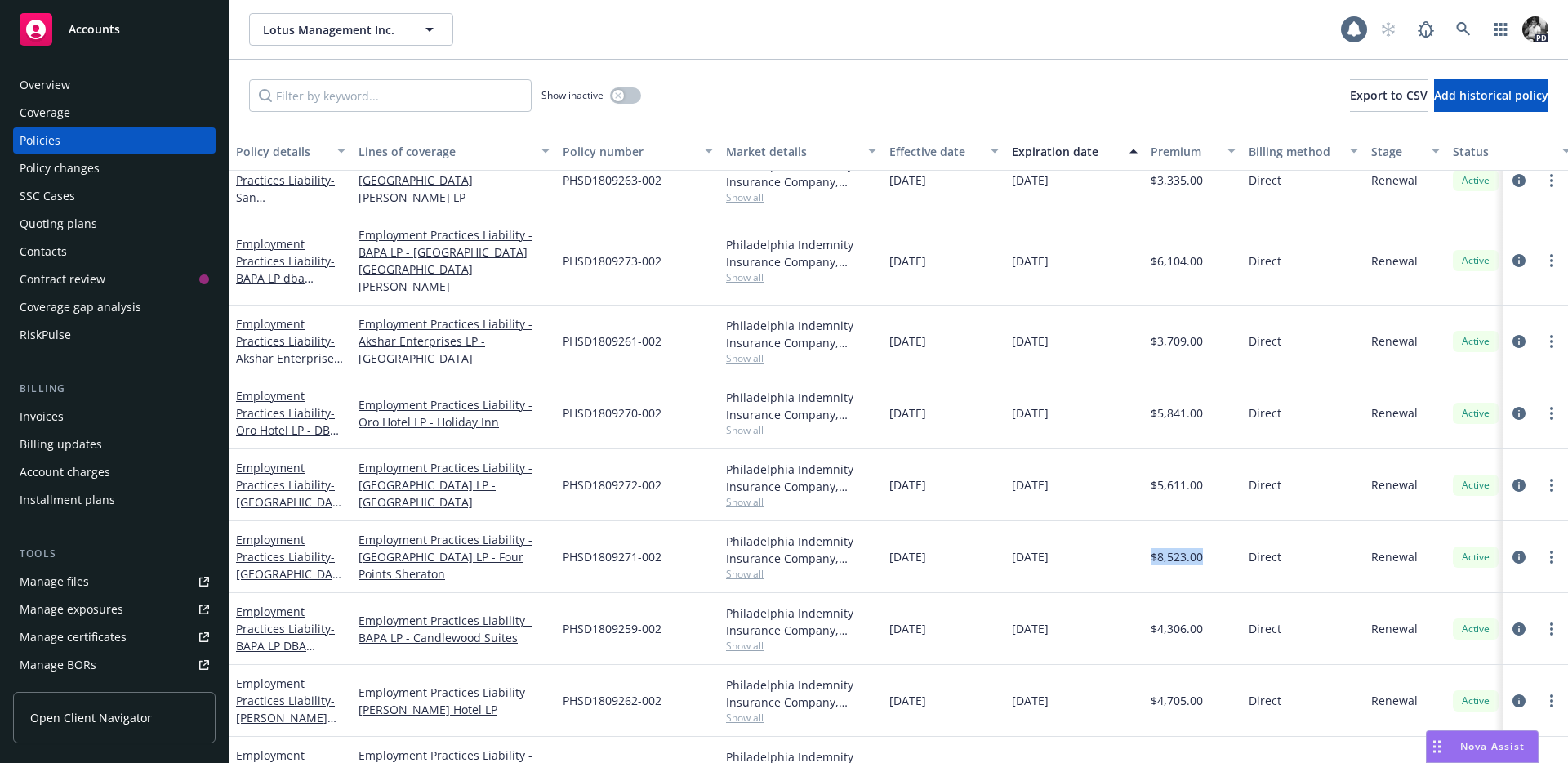
drag, startPoint x: 1205, startPoint y: 681, endPoint x: 1137, endPoint y: 681, distance: 68.0
click at [1137, 681] on div "Employment Practices Liability - Lathrop Hotel LP Employment Practices Liabilit…" at bounding box center [1017, 700] width 1576 height 71
copy div "$4,705.00"
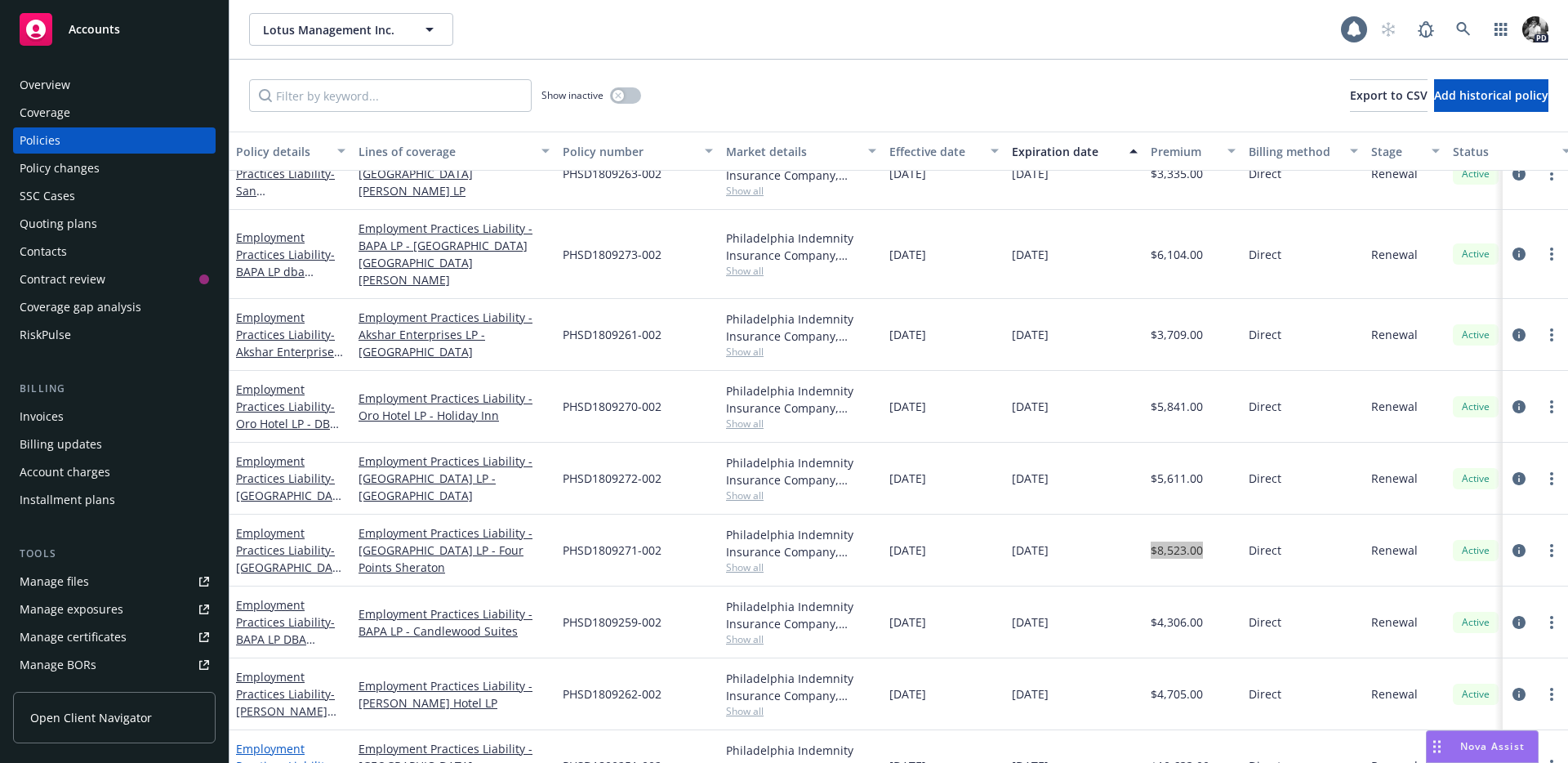
scroll to position [787, 0]
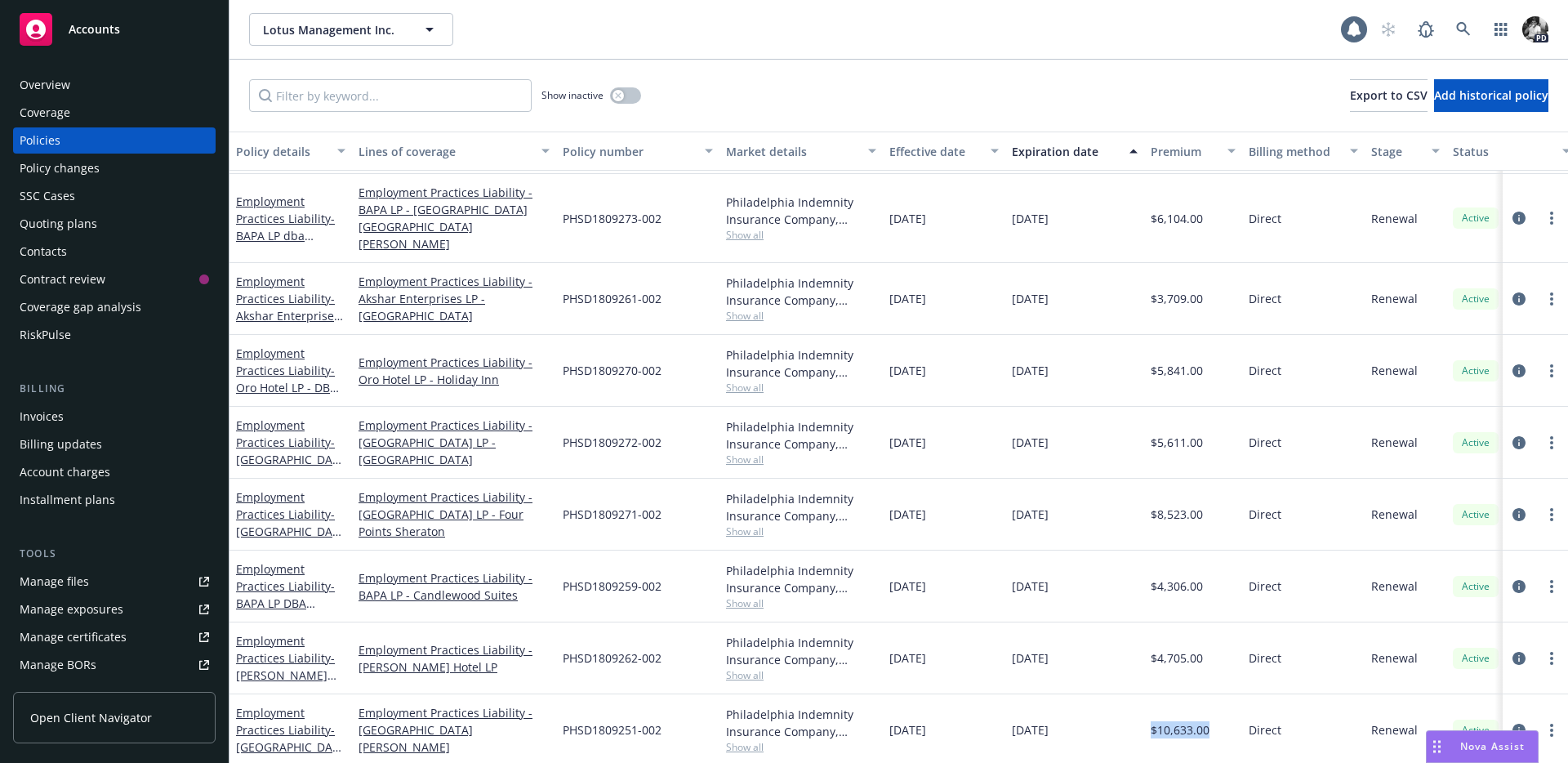
drag, startPoint x: 1210, startPoint y: 712, endPoint x: 1153, endPoint y: 712, distance: 57.0
click at [1153, 712] on div "$10,633.00" at bounding box center [1193, 729] width 98 height 71
copy span "$10,633.00"
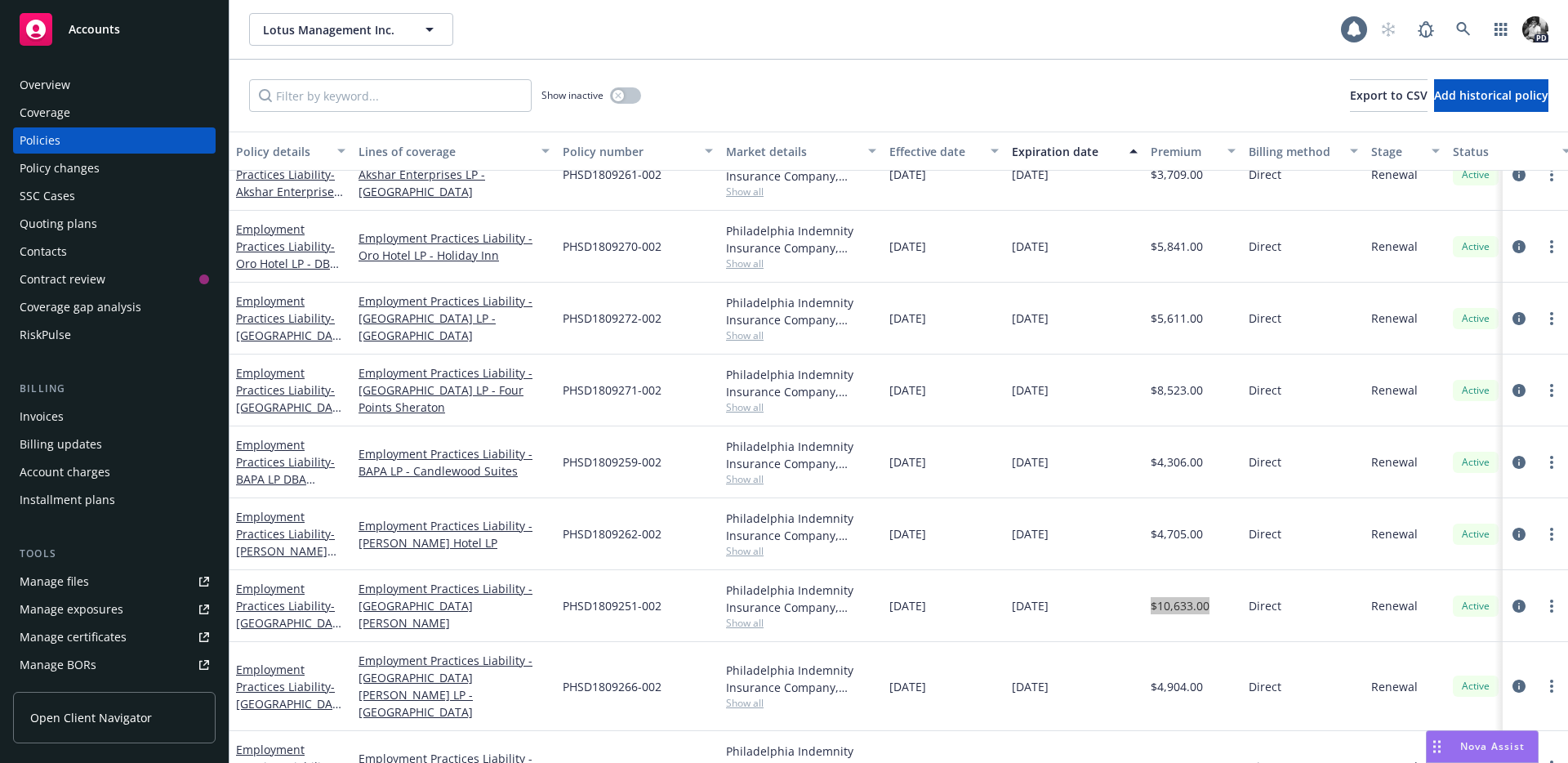
scroll to position [976, 0]
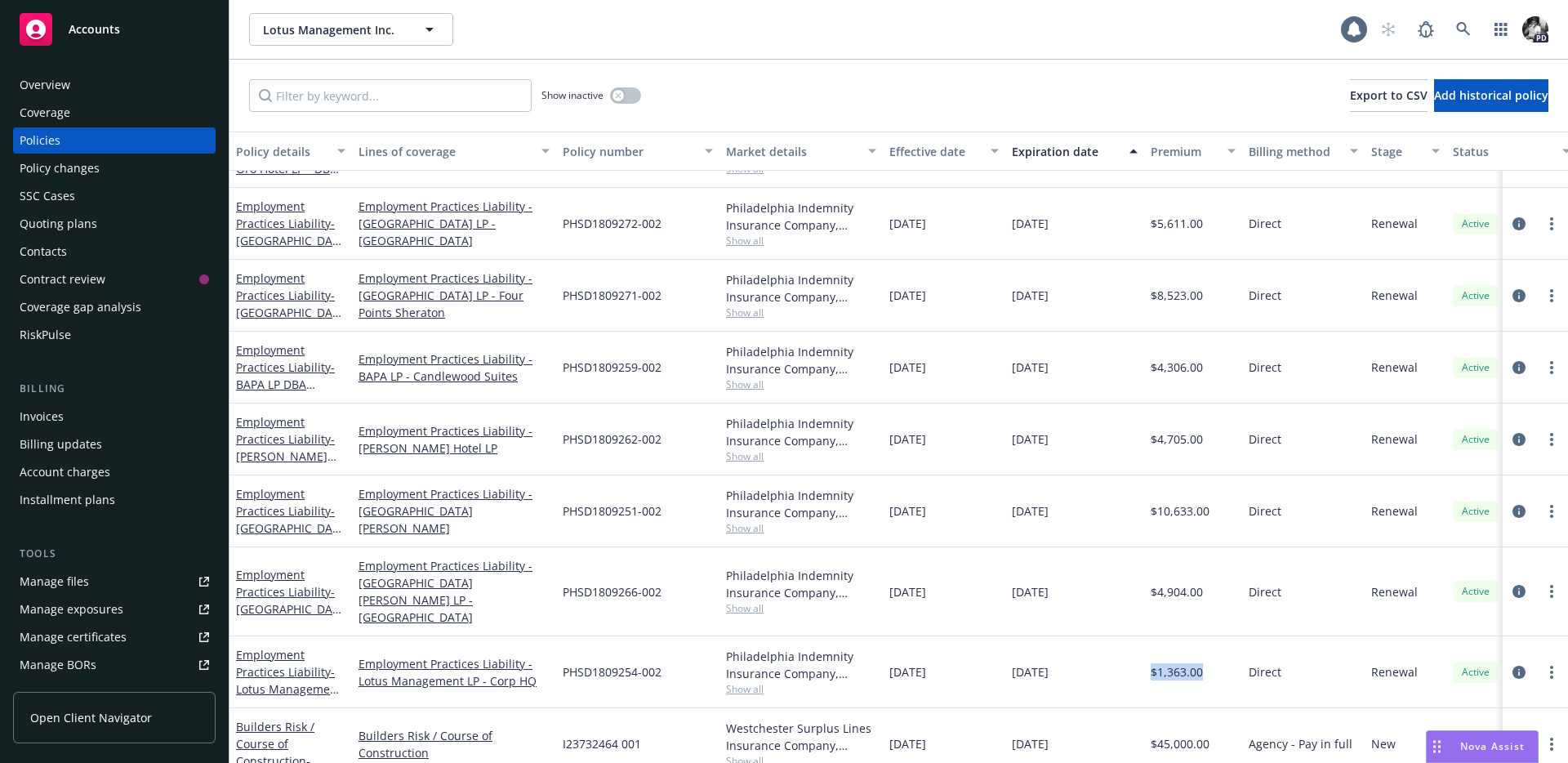
drag, startPoint x: 1211, startPoint y: 662, endPoint x: 1153, endPoint y: 661, distance: 58.0
click at [1153, 661] on div "$1,363.00" at bounding box center [1193, 672] width 98 height 71
copy span "$1,363.00"
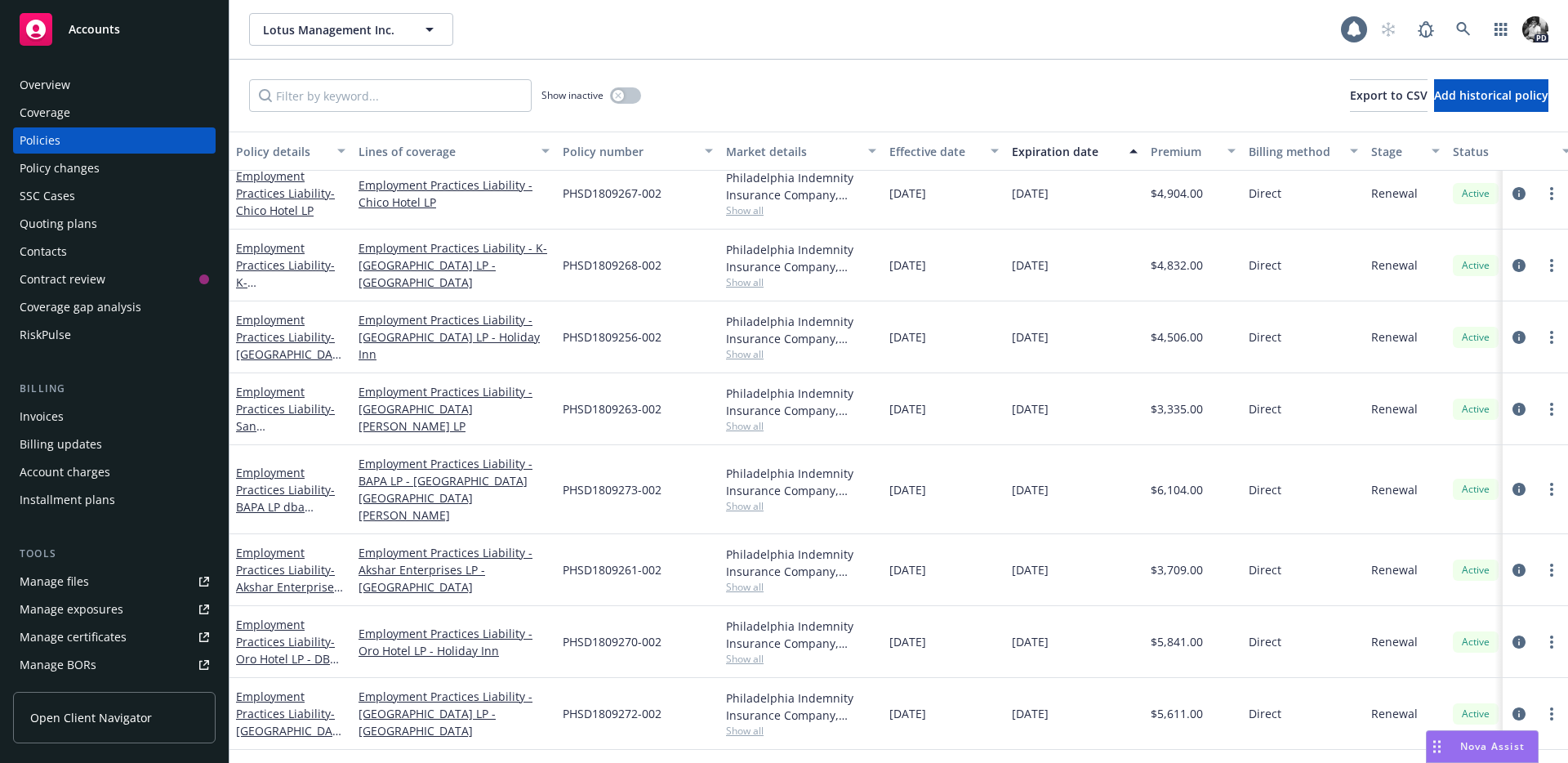
scroll to position [760, 0]
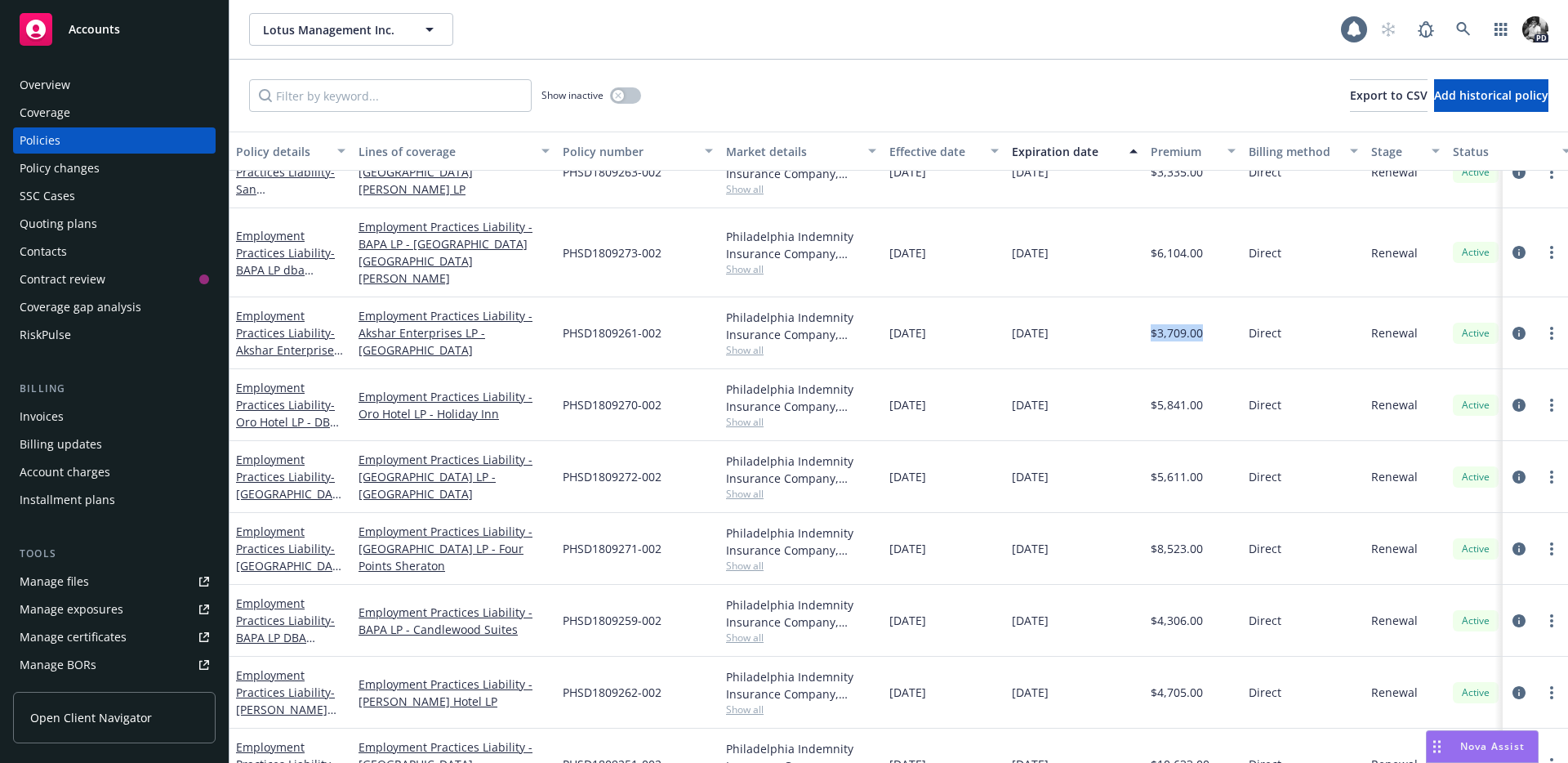
drag, startPoint x: 1213, startPoint y: 320, endPoint x: 1150, endPoint y: 319, distance: 63.0
click at [1150, 319] on div "$3,709.00" at bounding box center [1193, 332] width 98 height 71
copy span "$3,709.00"
click at [1204, 459] on div "$5,611.00" at bounding box center [1193, 476] width 98 height 71
drag, startPoint x: 1203, startPoint y: 459, endPoint x: 1151, endPoint y: 459, distance: 52.0
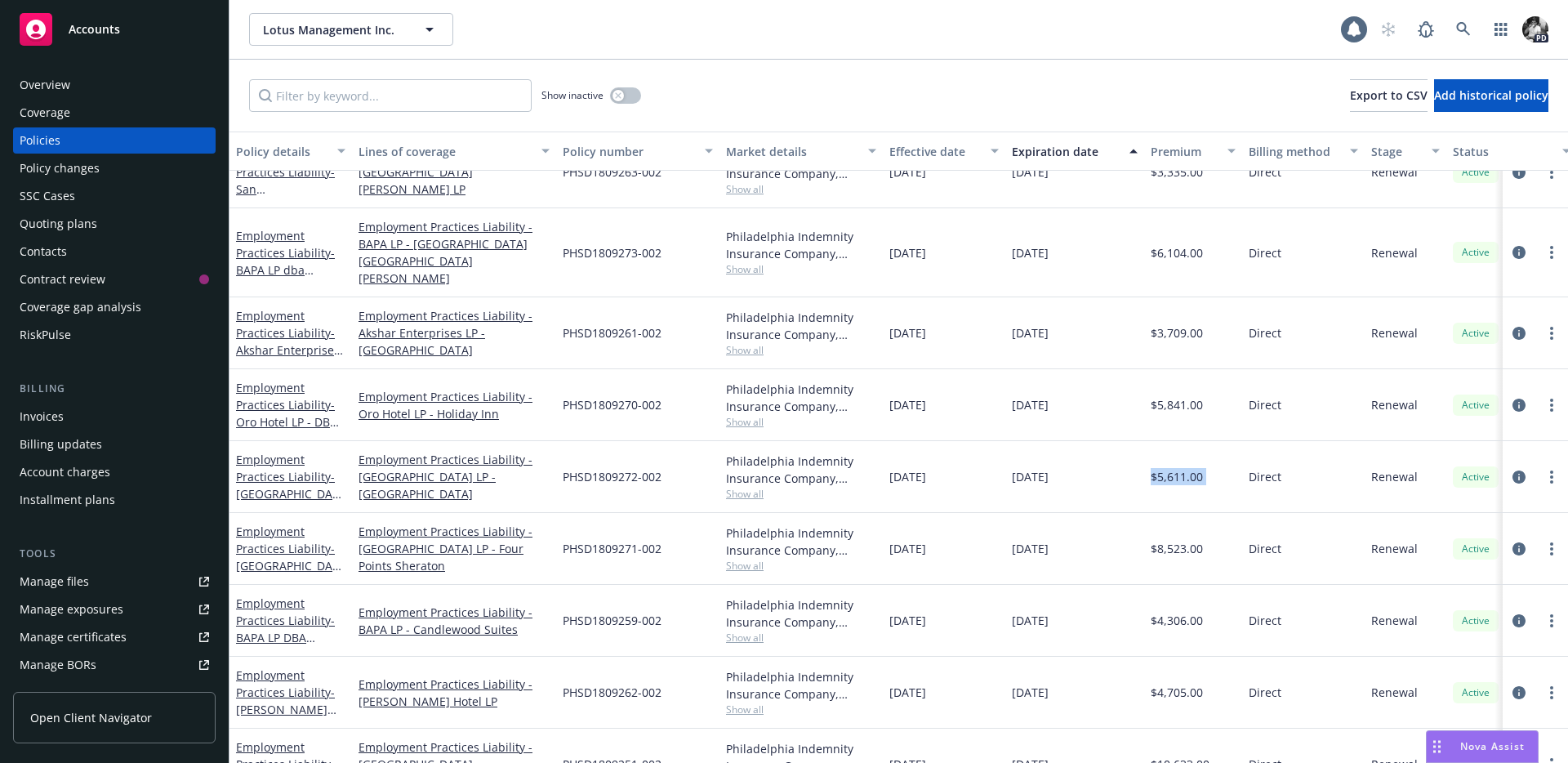
click at [1151, 459] on div "$5,611.00" at bounding box center [1193, 476] width 98 height 71
copy span "$5,611.00"
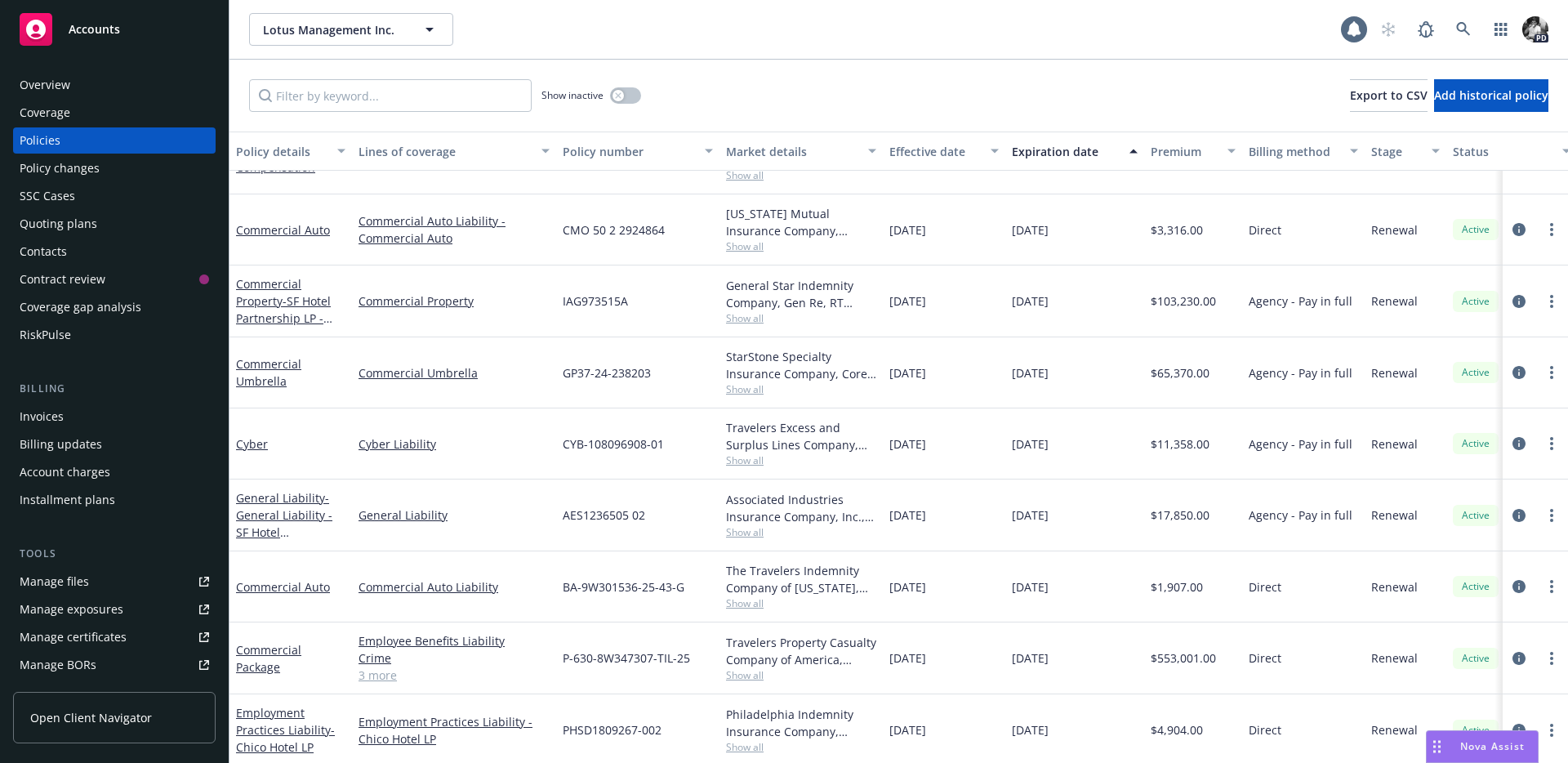
scroll to position [82, 0]
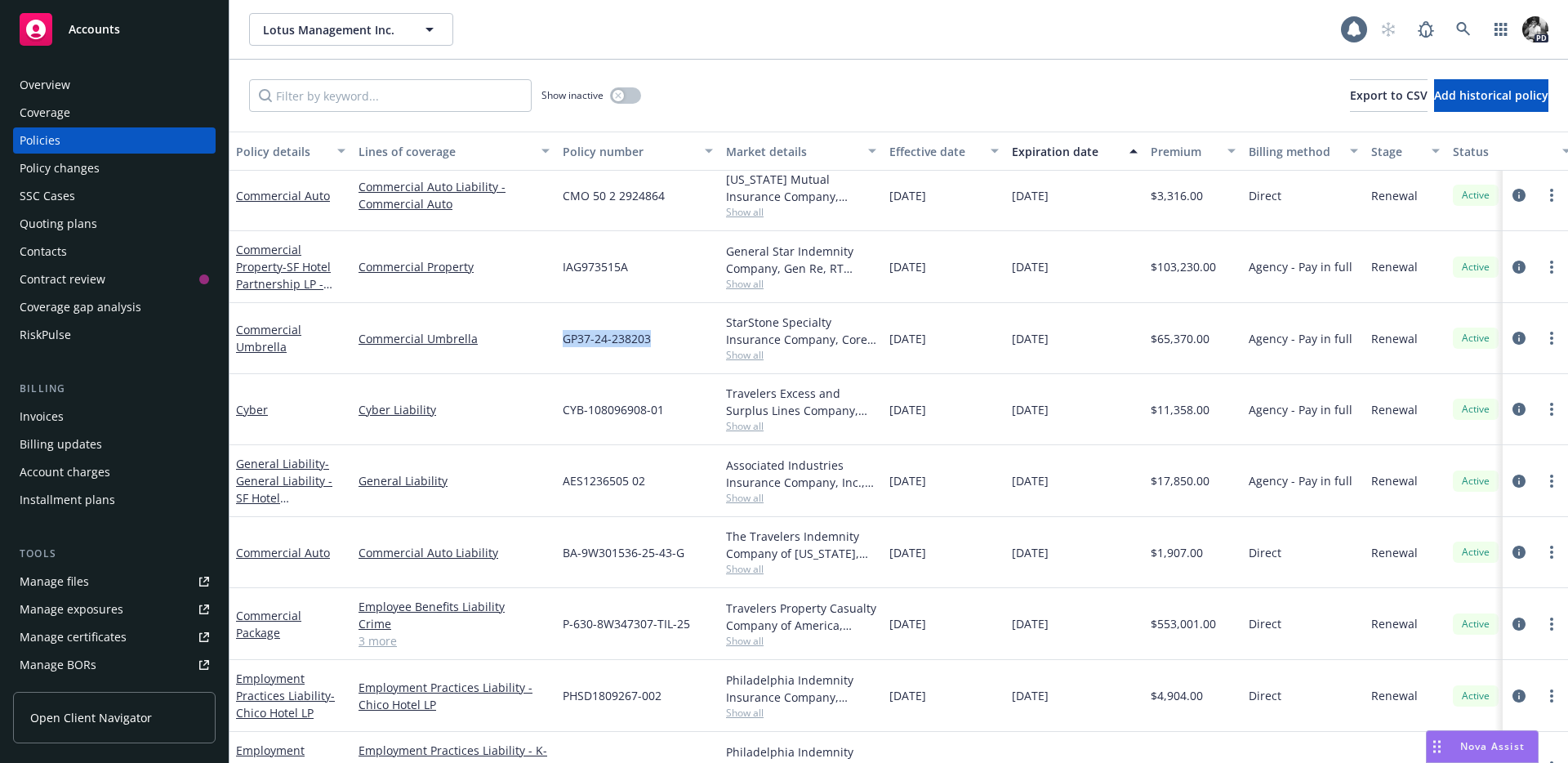
drag, startPoint x: 652, startPoint y: 334, endPoint x: 562, endPoint y: 337, distance: 90.0
click at [562, 337] on div "GP37-24-238203" at bounding box center [638, 338] width 164 height 71
drag, startPoint x: 1214, startPoint y: 339, endPoint x: 1153, endPoint y: 340, distance: 61.0
click at [1153, 340] on div "$65,370.00" at bounding box center [1193, 338] width 98 height 71
drag, startPoint x: 676, startPoint y: 406, endPoint x: 559, endPoint y: 406, distance: 117.0
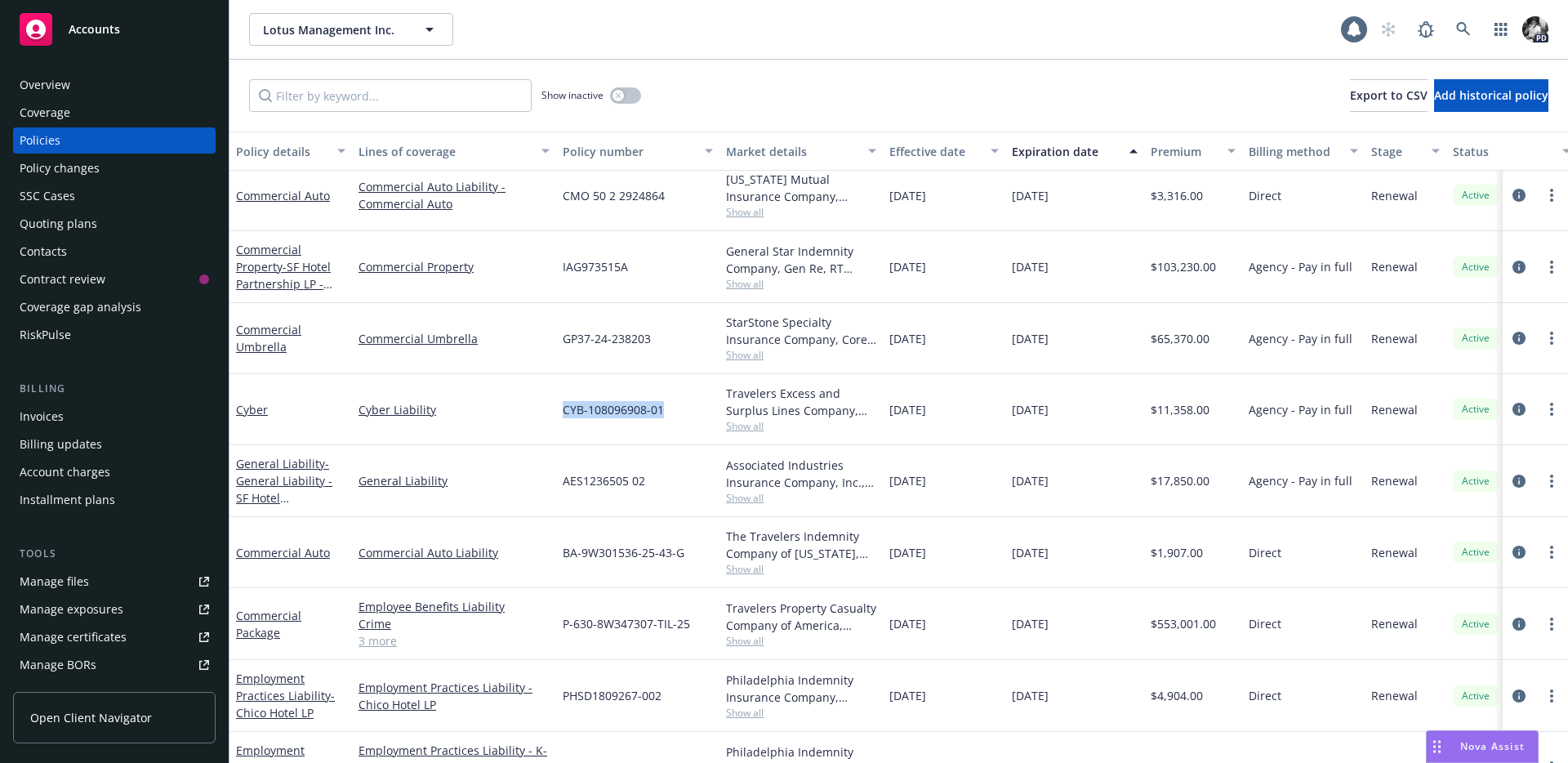
click at [559, 406] on div "CYB-108096908-01" at bounding box center [638, 409] width 164 height 71
click at [1520, 401] on link "circleInformation" at bounding box center [1519, 409] width 20 height 20
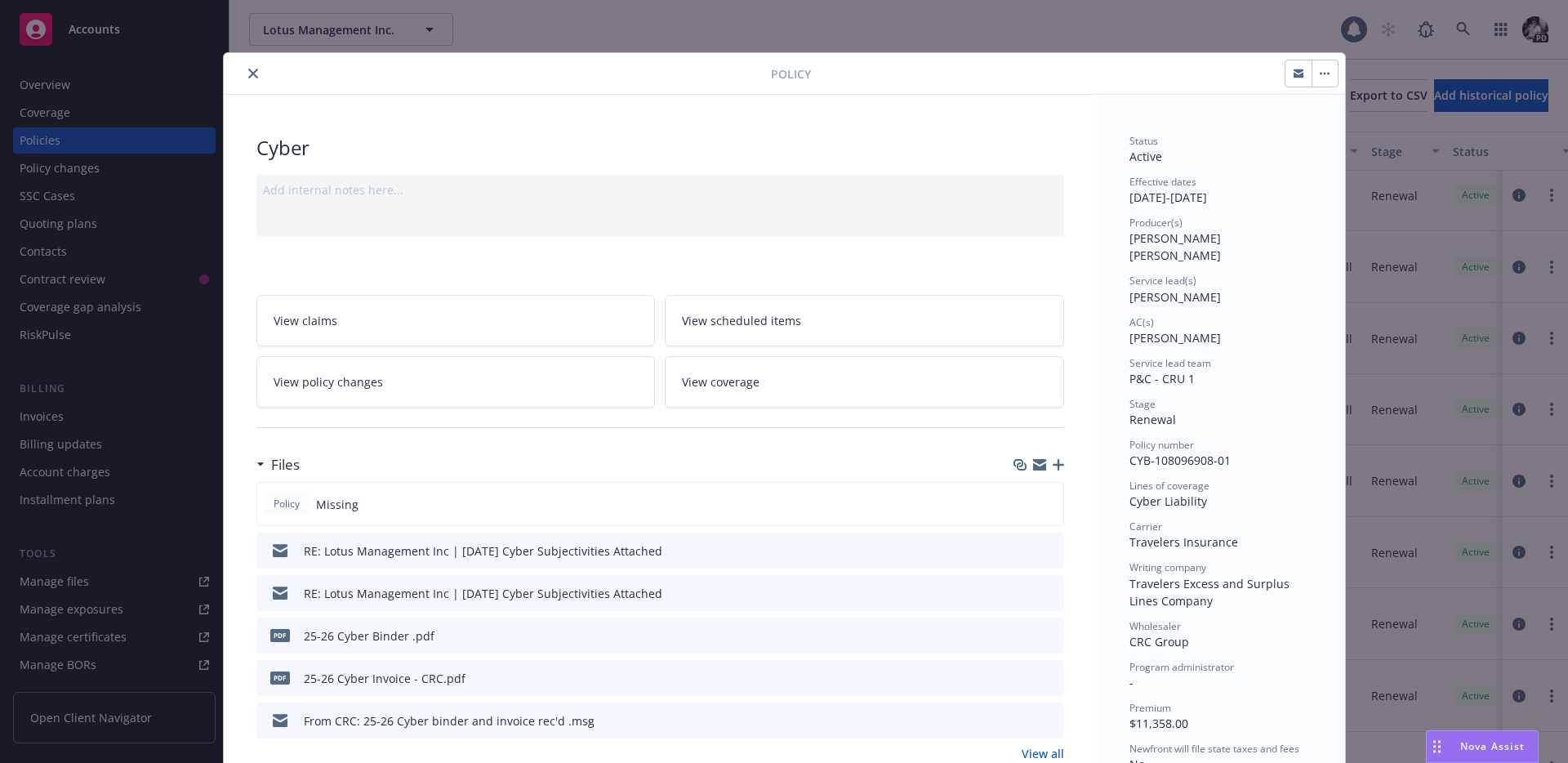
click at [251, 73] on icon "close" at bounding box center [252, 73] width 9 height 9
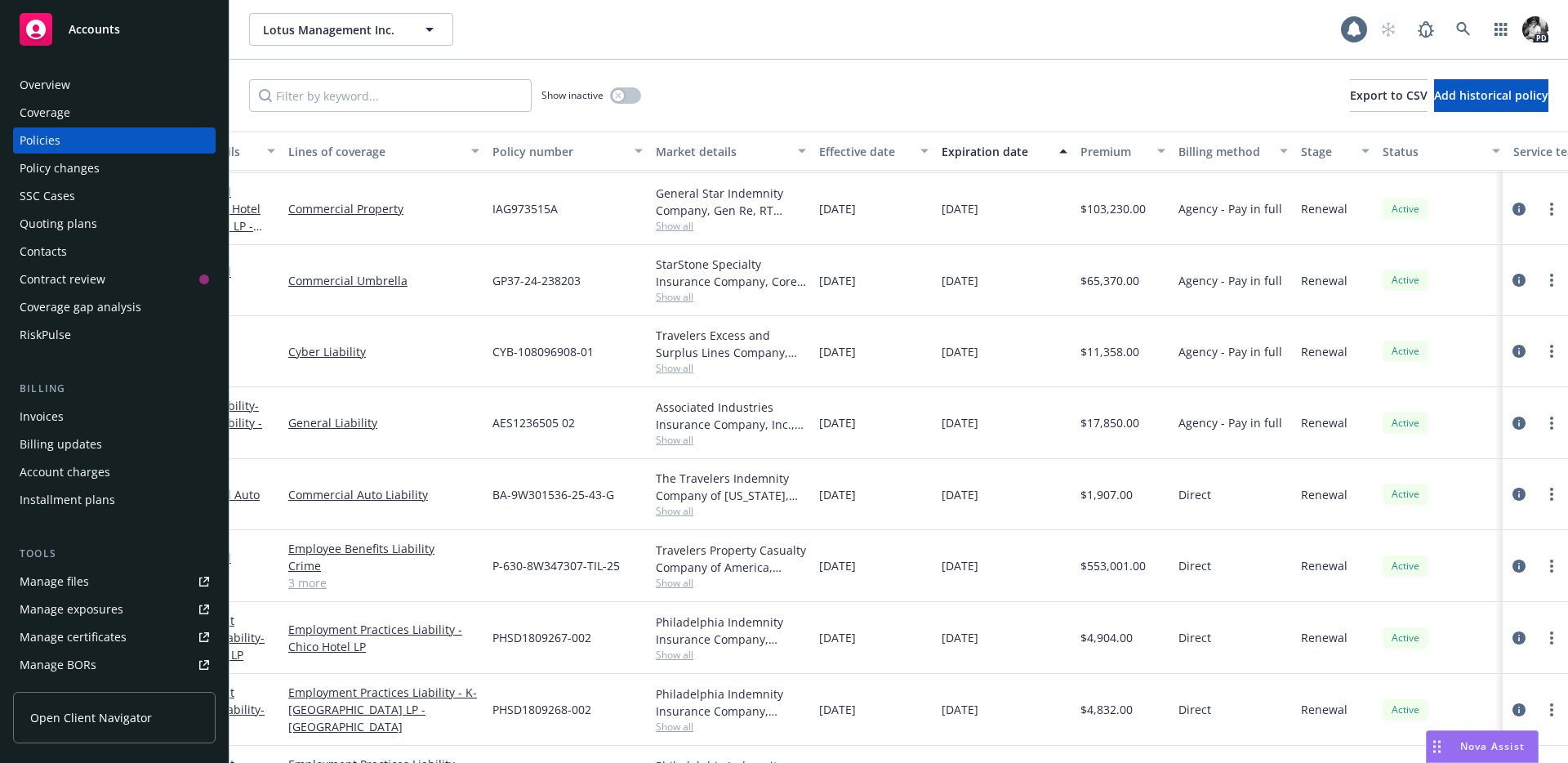
scroll to position [134, 0]
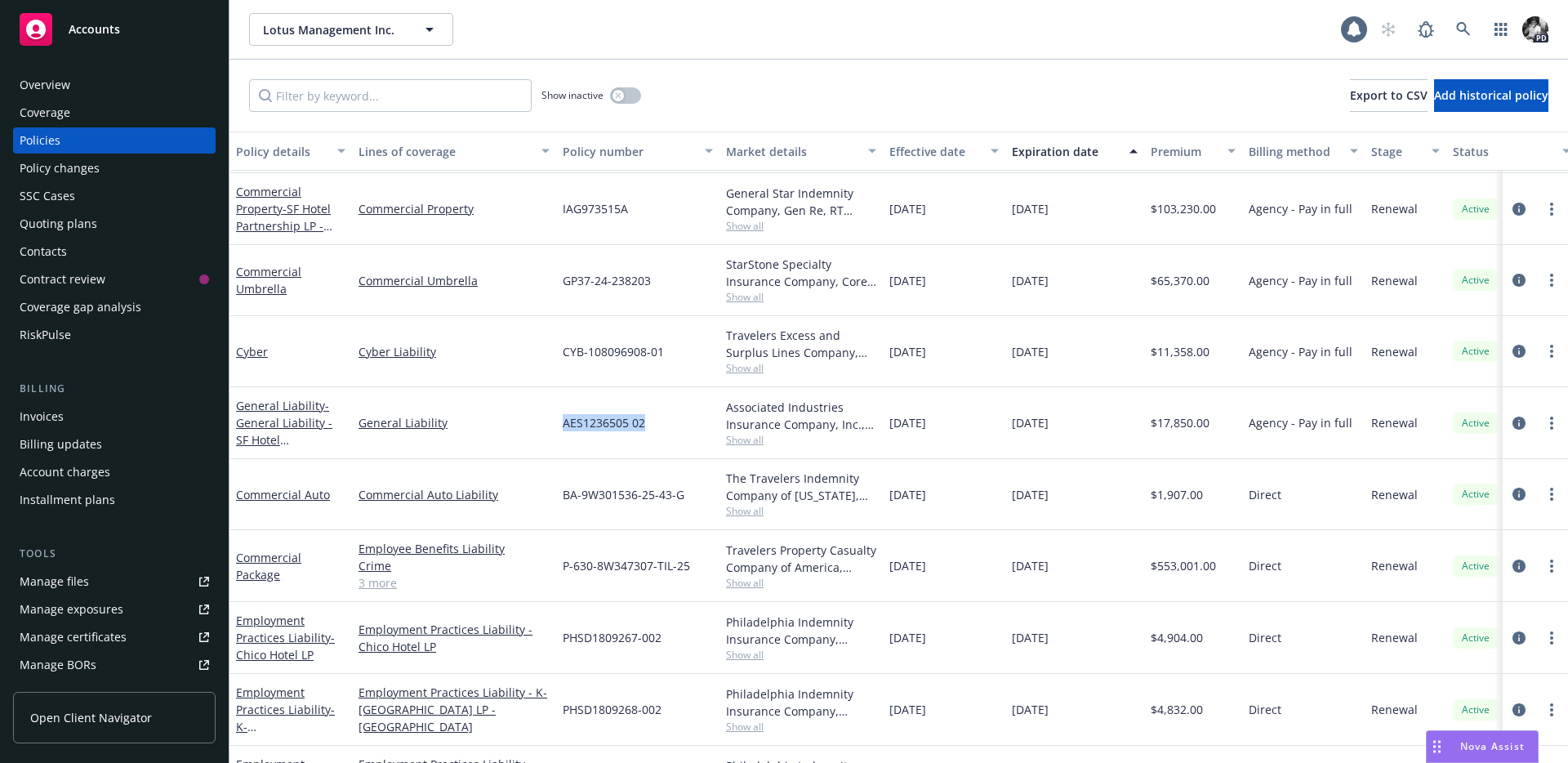
drag, startPoint x: 660, startPoint y: 434, endPoint x: 561, endPoint y: 424, distance: 99.5
click at [561, 424] on div "AES1236505 02" at bounding box center [638, 423] width 164 height 71
drag, startPoint x: 1211, startPoint y: 418, endPoint x: 1153, endPoint y: 423, distance: 58.2
click at [1153, 423] on div "$17,850.00" at bounding box center [1193, 423] width 98 height 71
drag, startPoint x: 690, startPoint y: 498, endPoint x: 564, endPoint y: 497, distance: 126.0
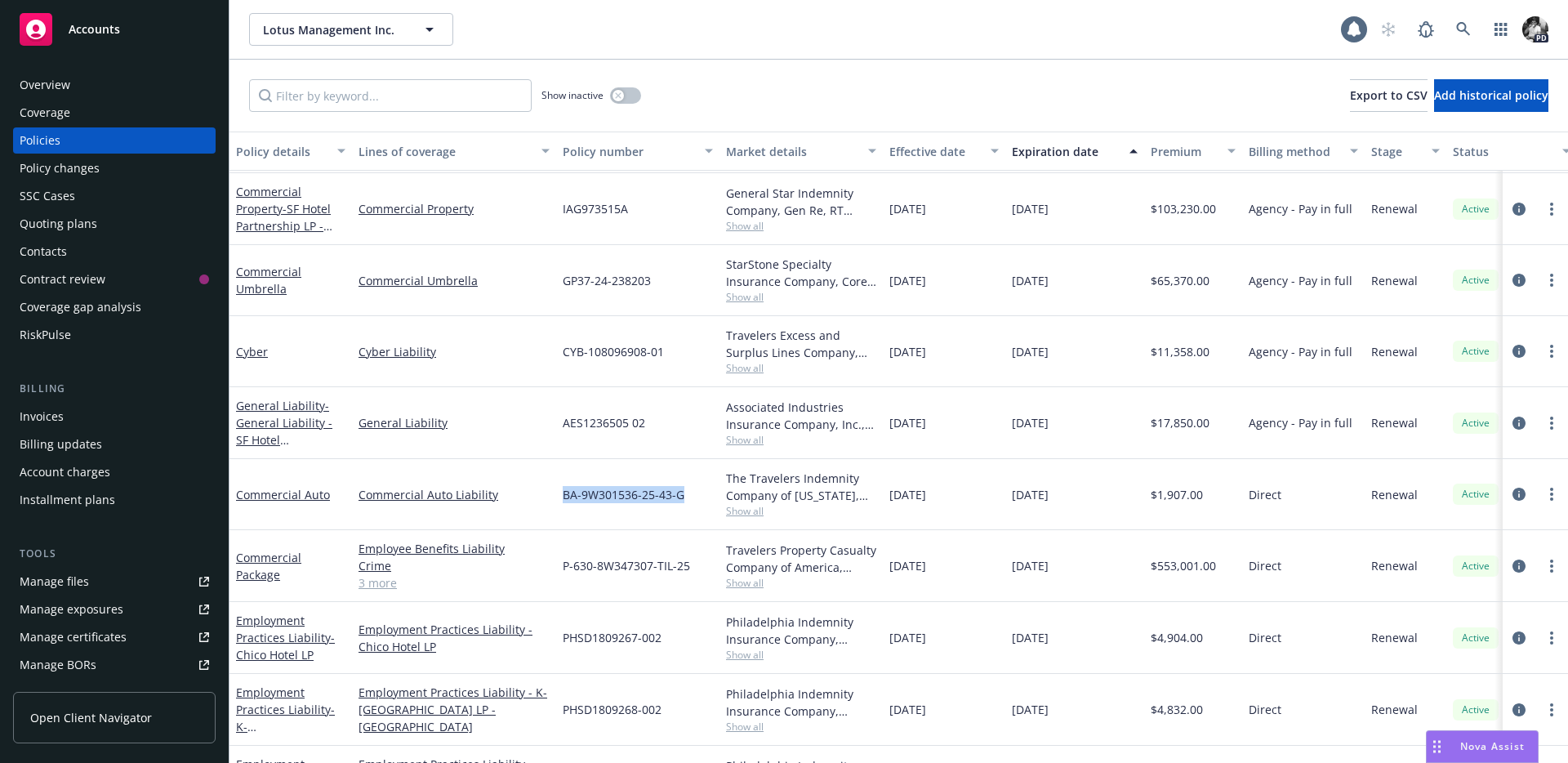
click at [564, 497] on div "BA-9W301536-25-43-G" at bounding box center [638, 494] width 164 height 71
click at [1526, 498] on link "circleInformation" at bounding box center [1519, 493] width 20 height 20
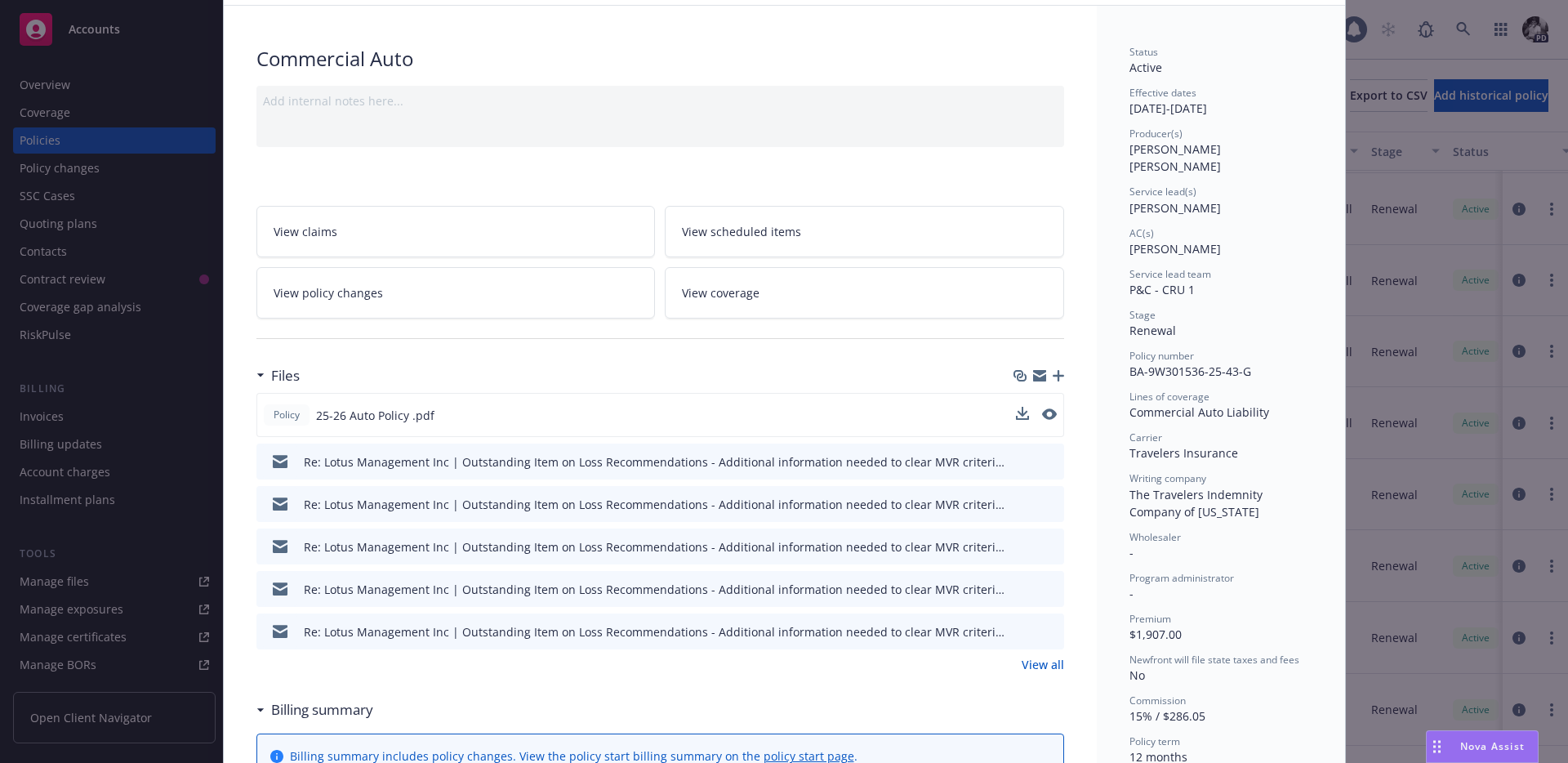
scroll to position [127, 0]
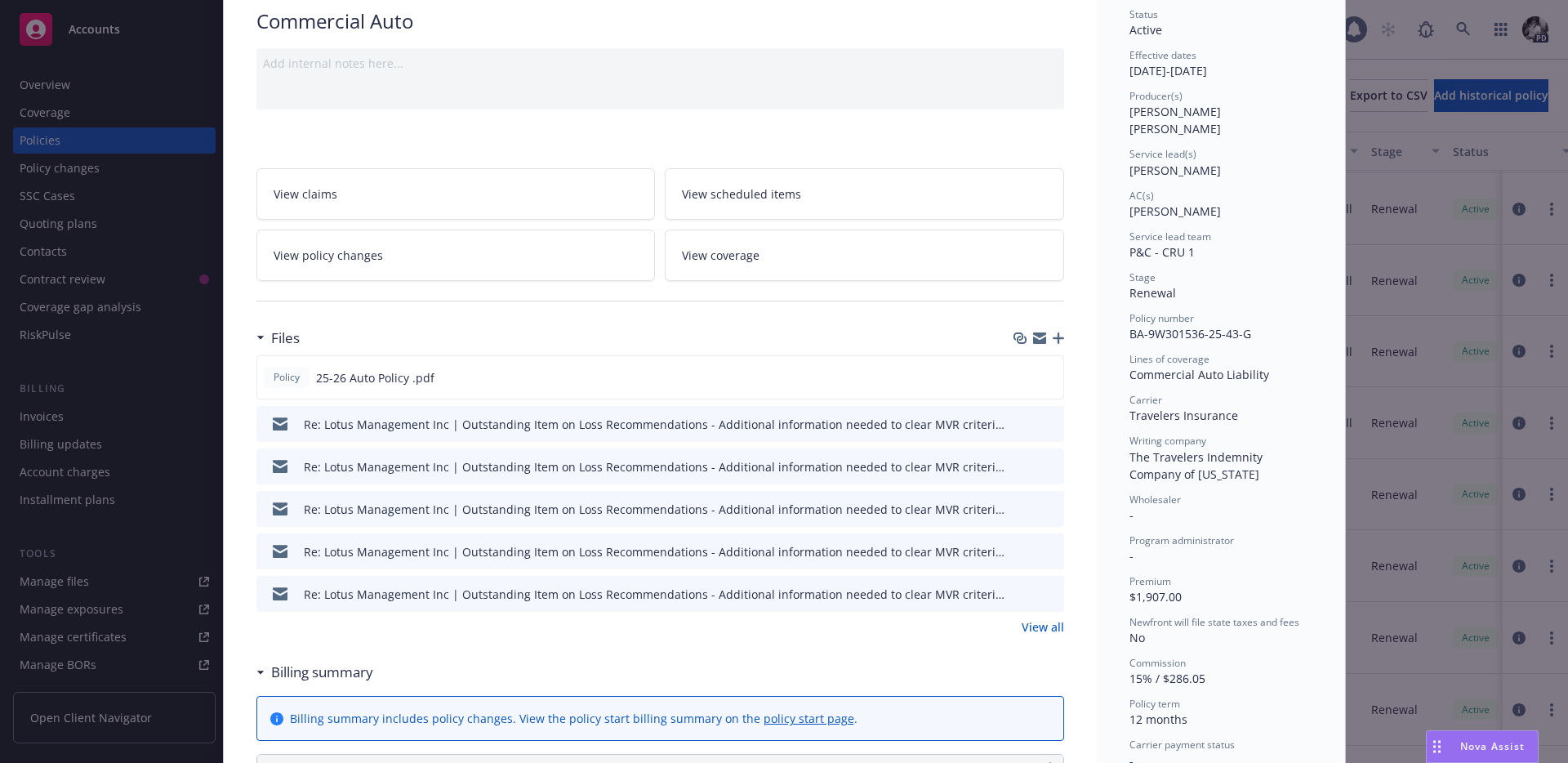
click at [493, 242] on link "View policy changes" at bounding box center [456, 255] width 400 height 52
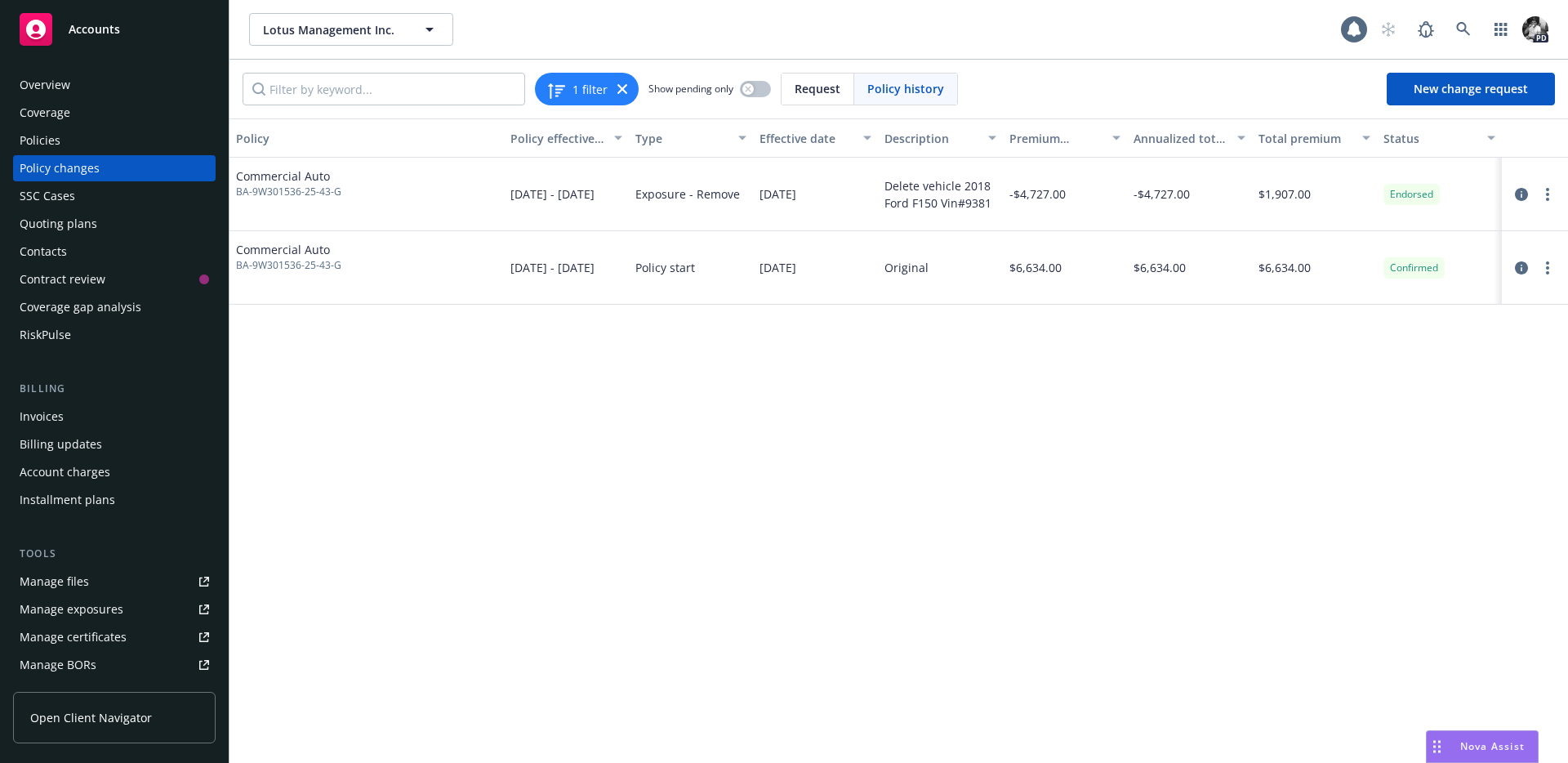
click at [65, 144] on div "Policies" at bounding box center [115, 140] width 189 height 26
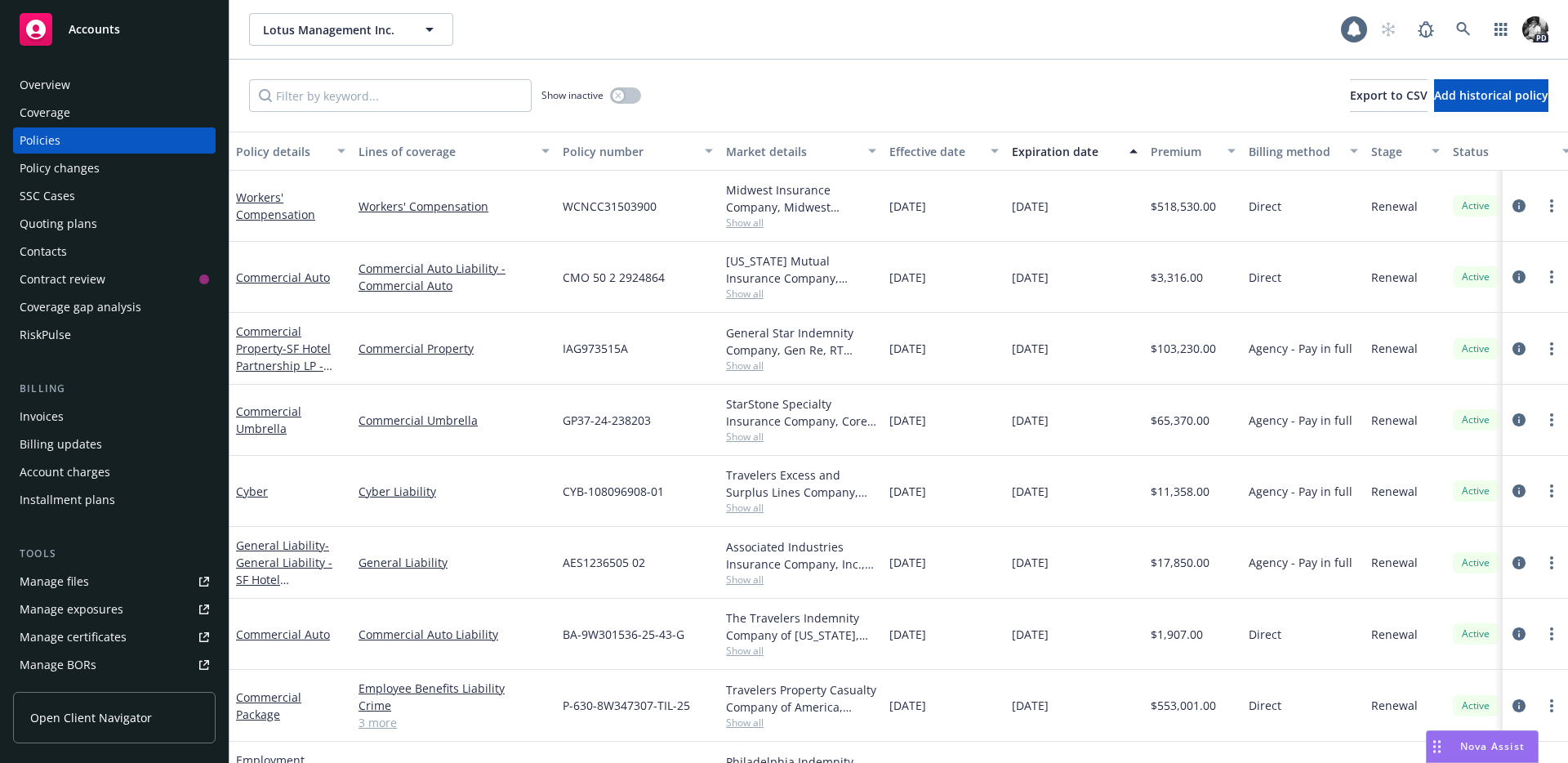
scroll to position [93, 0]
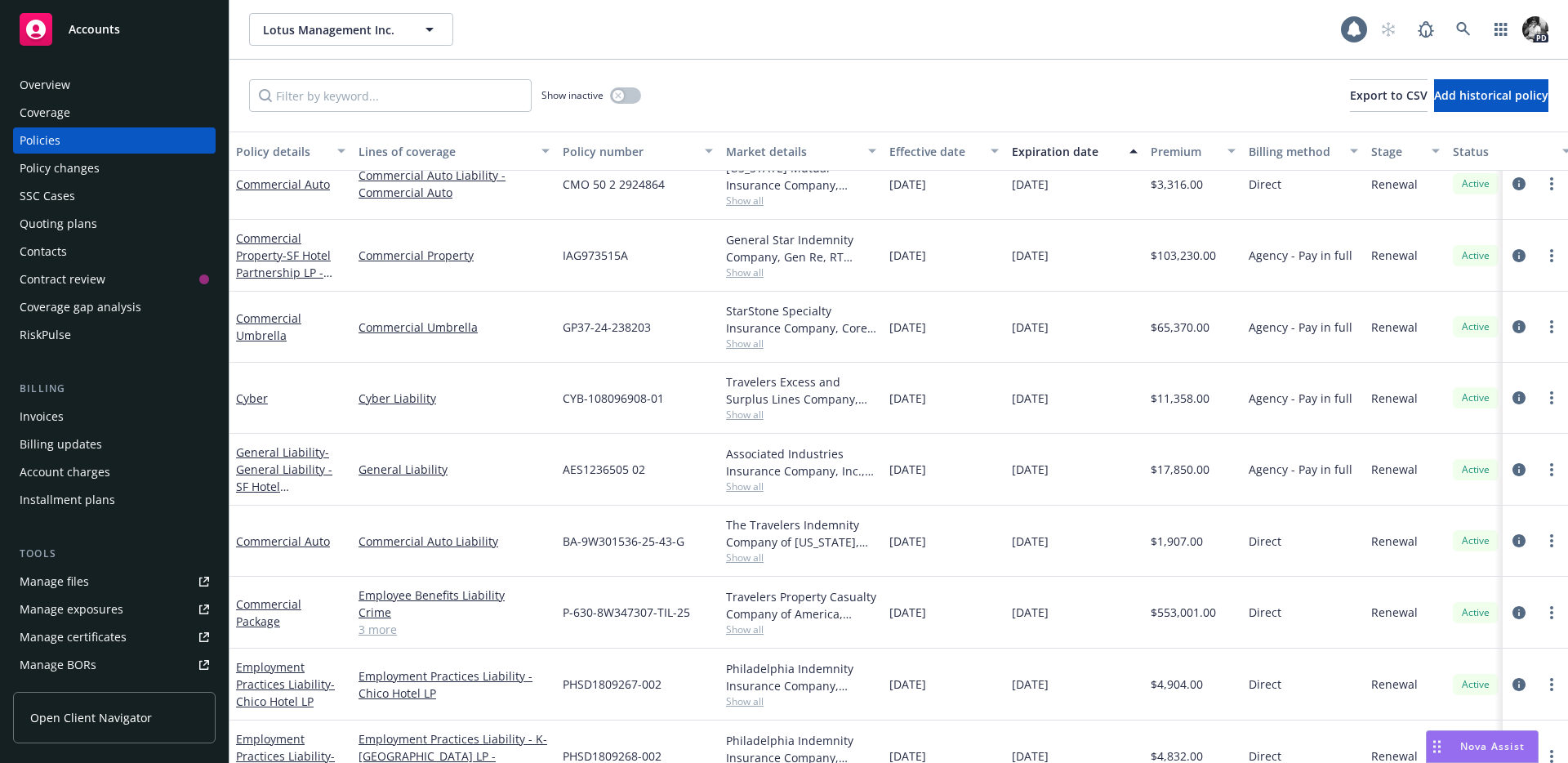
click at [691, 618] on div "P-630-8W347307-TIL-25" at bounding box center [638, 612] width 164 height 71
drag, startPoint x: 697, startPoint y: 614, endPoint x: 553, endPoint y: 609, distance: 144.1
click at [553, 609] on div "Commercial Package Employee Benefits Liability Crime Liquor Liability - Liquor …" at bounding box center [1017, 612] width 1576 height 71
click at [557, 609] on div "P-630-8W347307-TIL-25" at bounding box center [638, 612] width 164 height 71
drag, startPoint x: 561, startPoint y: 612, endPoint x: 703, endPoint y: 622, distance: 142.4
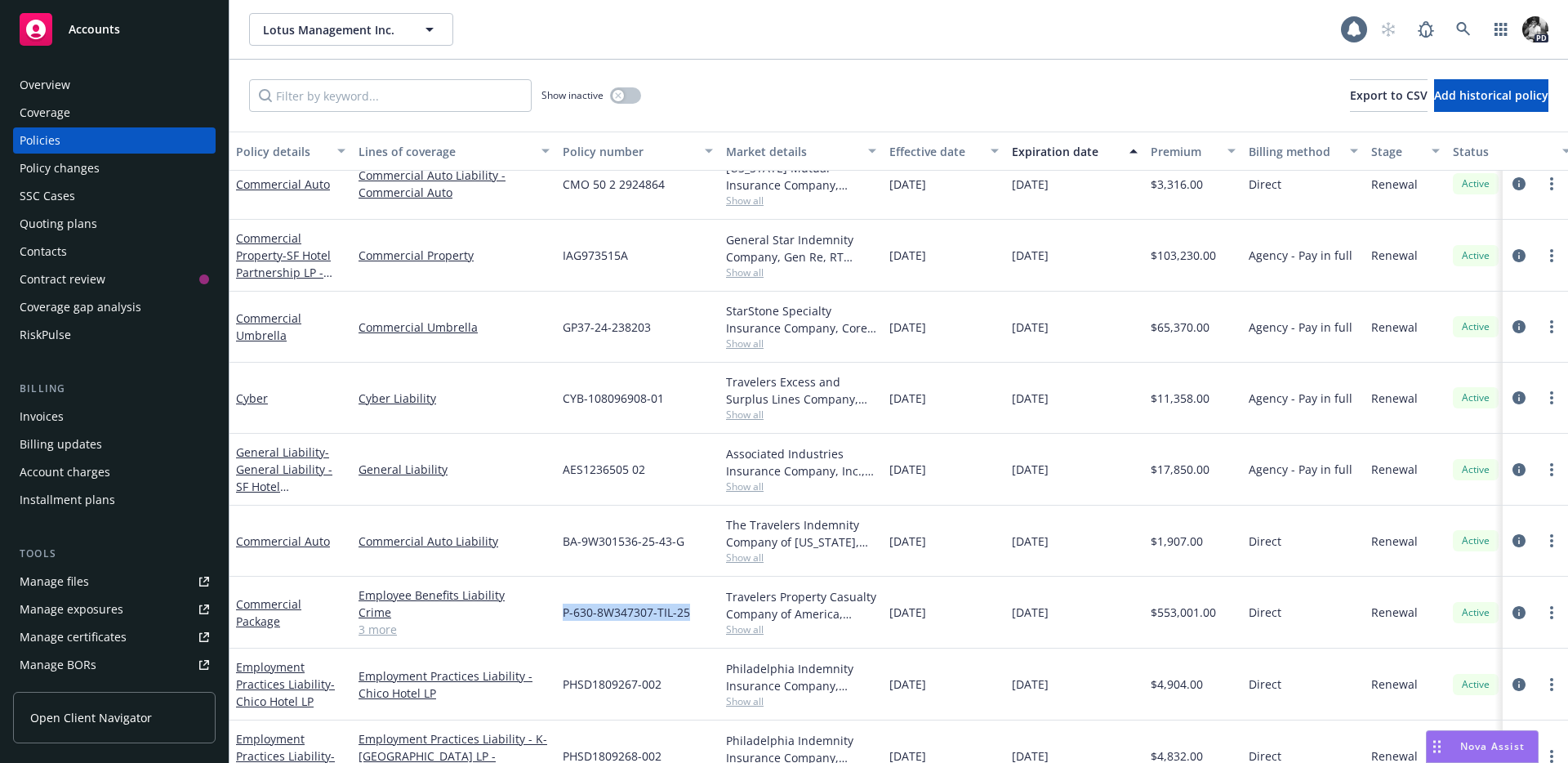
click at [703, 622] on div "P-630-8W347307-TIL-25" at bounding box center [638, 612] width 164 height 71
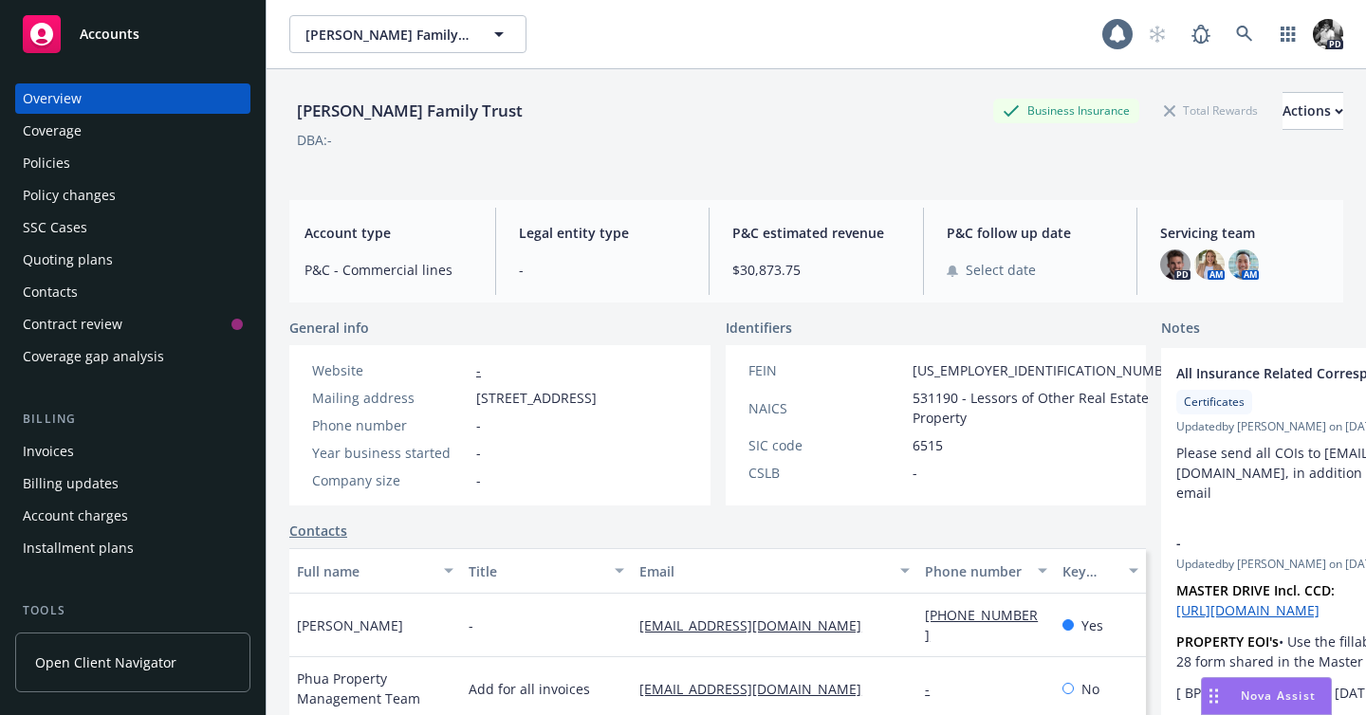
click at [145, 155] on div "Policies" at bounding box center [133, 163] width 220 height 30
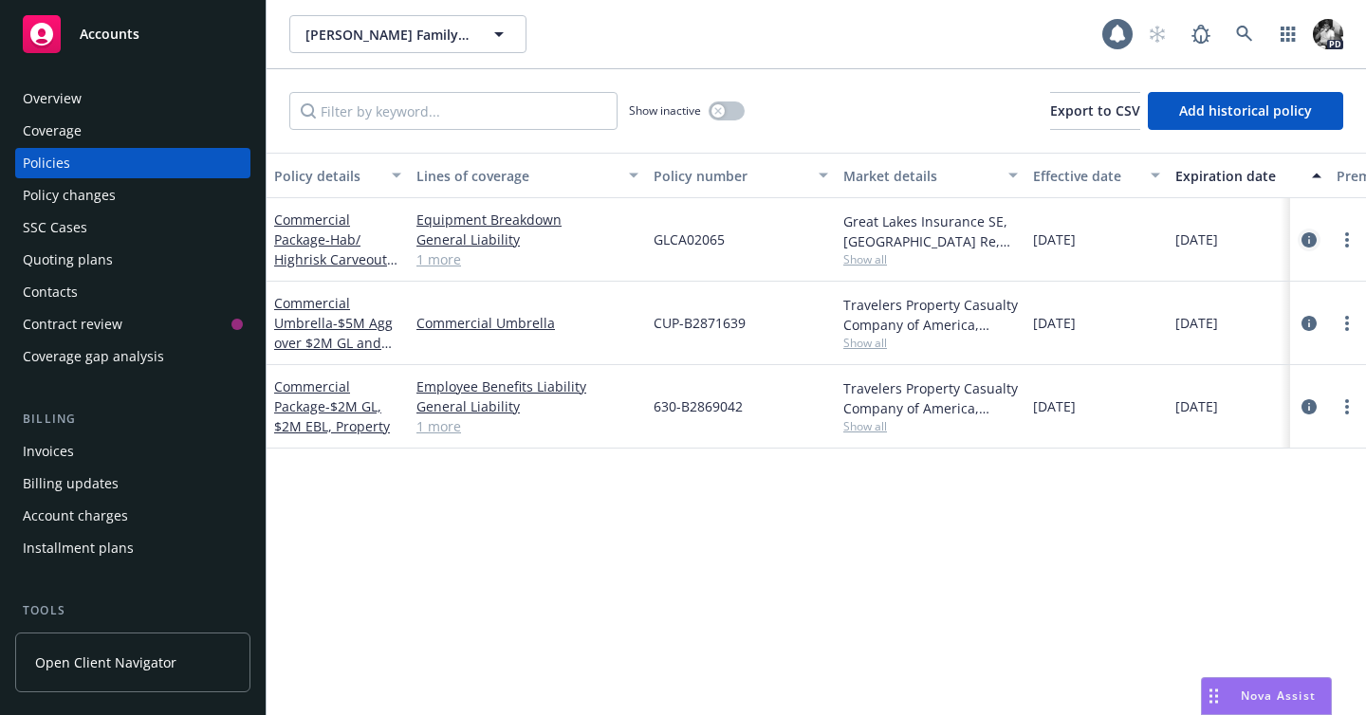
click at [1314, 235] on icon "circleInformation" at bounding box center [1308, 239] width 15 height 15
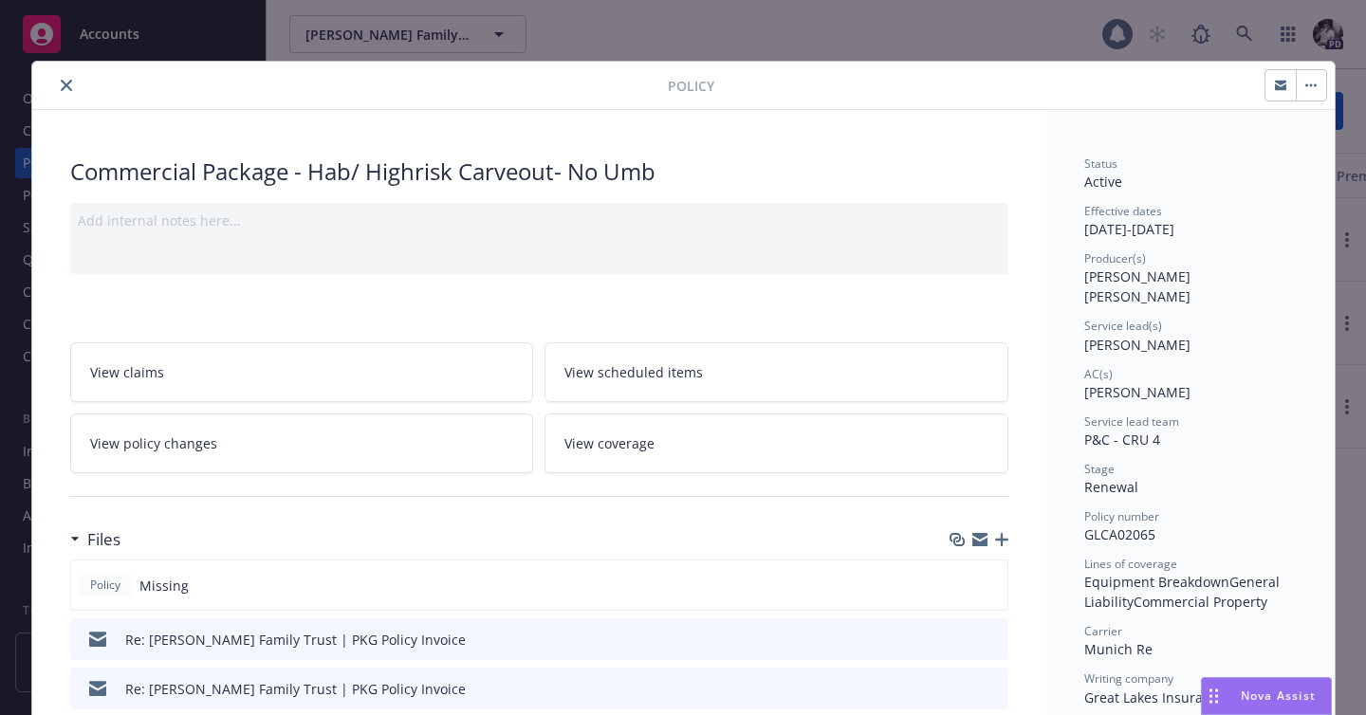
scroll to position [248, 0]
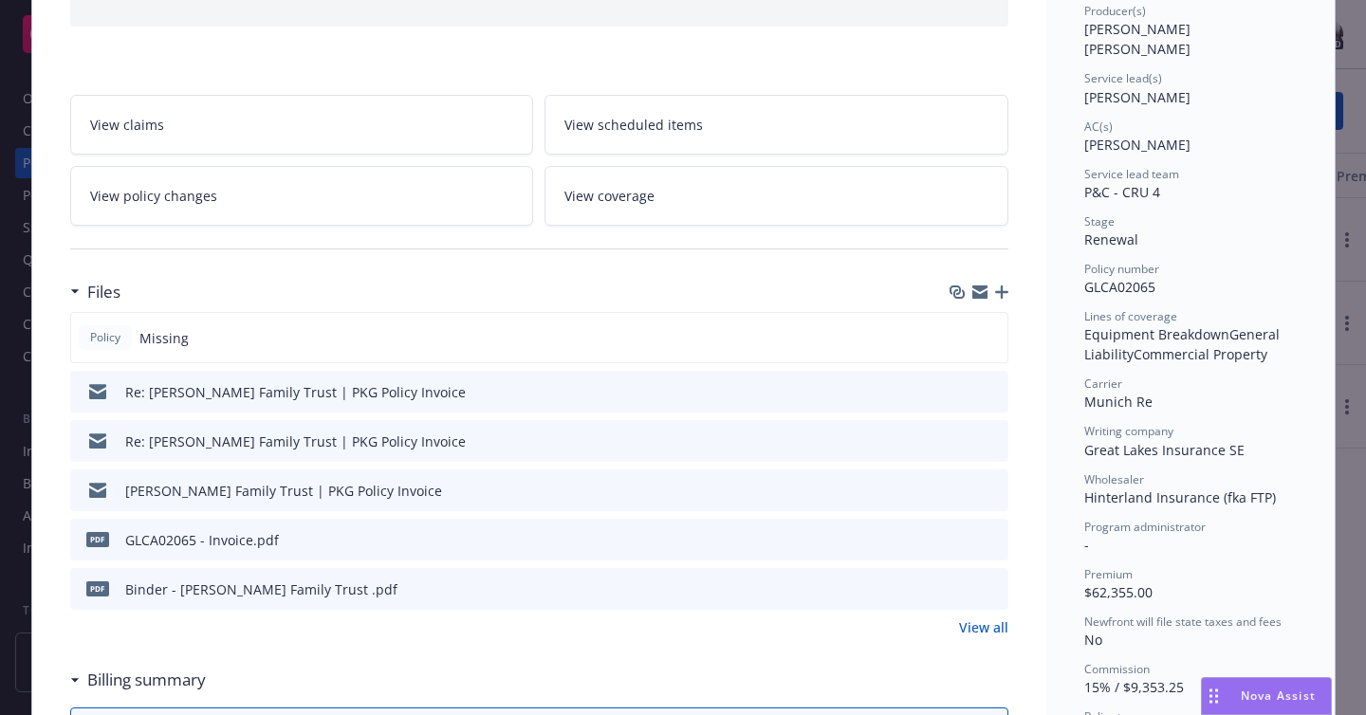
click at [990, 596] on button at bounding box center [991, 589] width 17 height 20
click at [984, 579] on button at bounding box center [991, 589] width 17 height 20
click at [987, 582] on icon "preview file" at bounding box center [990, 587] width 17 height 13
